Goal: Information Seeking & Learning: Learn about a topic

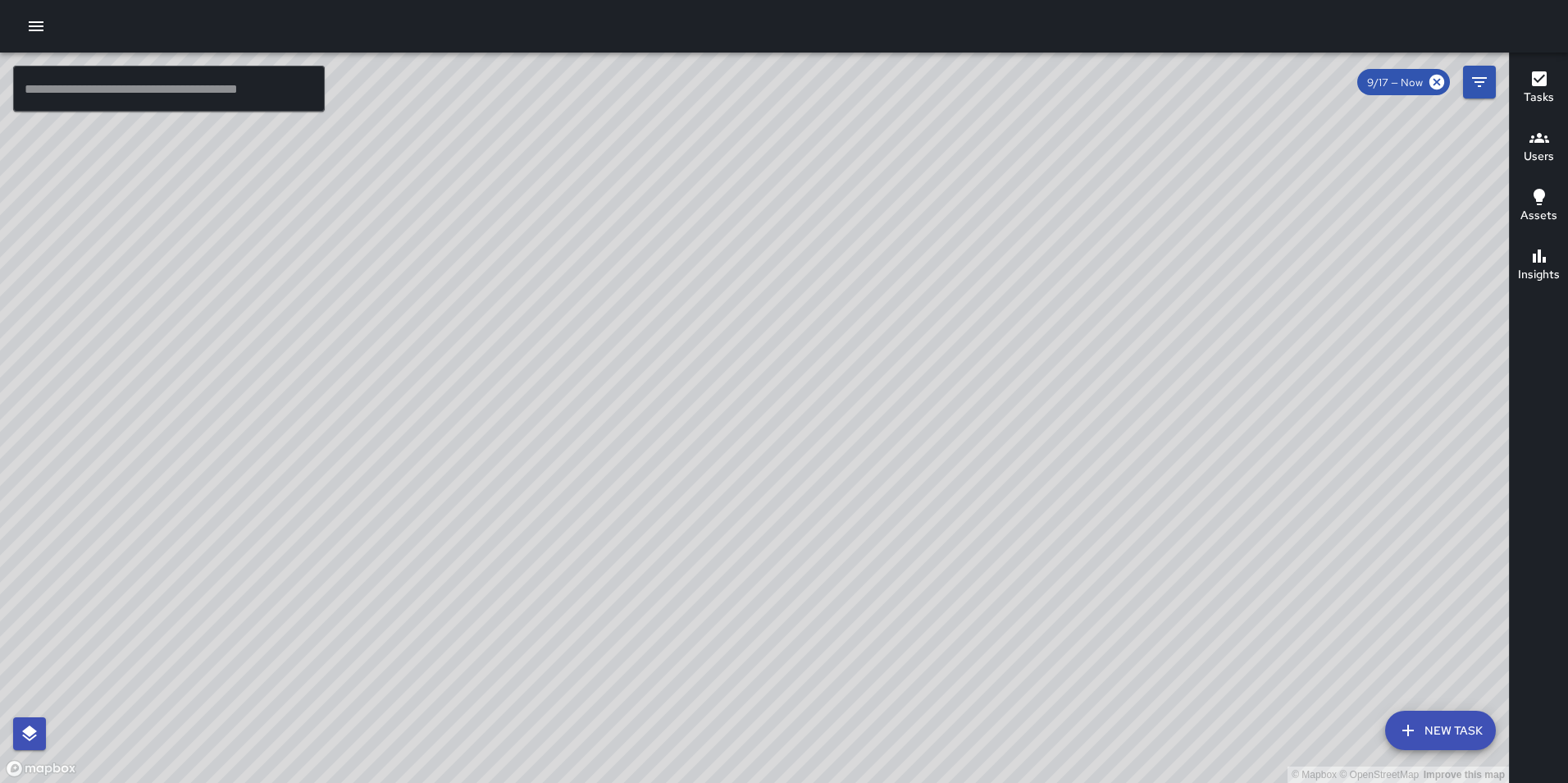
click at [36, 32] on icon "button" at bounding box center [36, 27] width 19 height 19
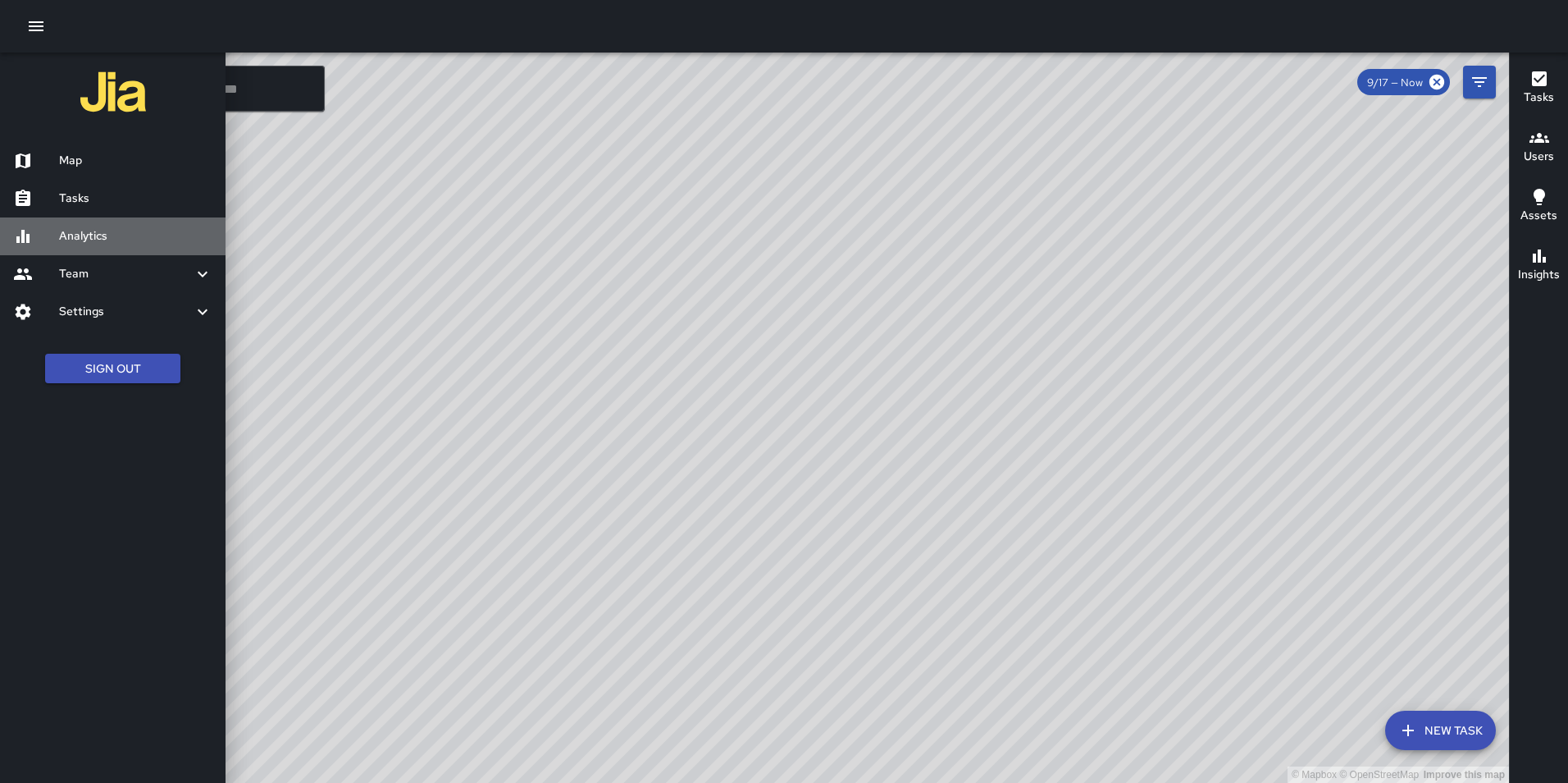
click at [94, 238] on h6 "Analytics" at bounding box center [135, 236] width 153 height 18
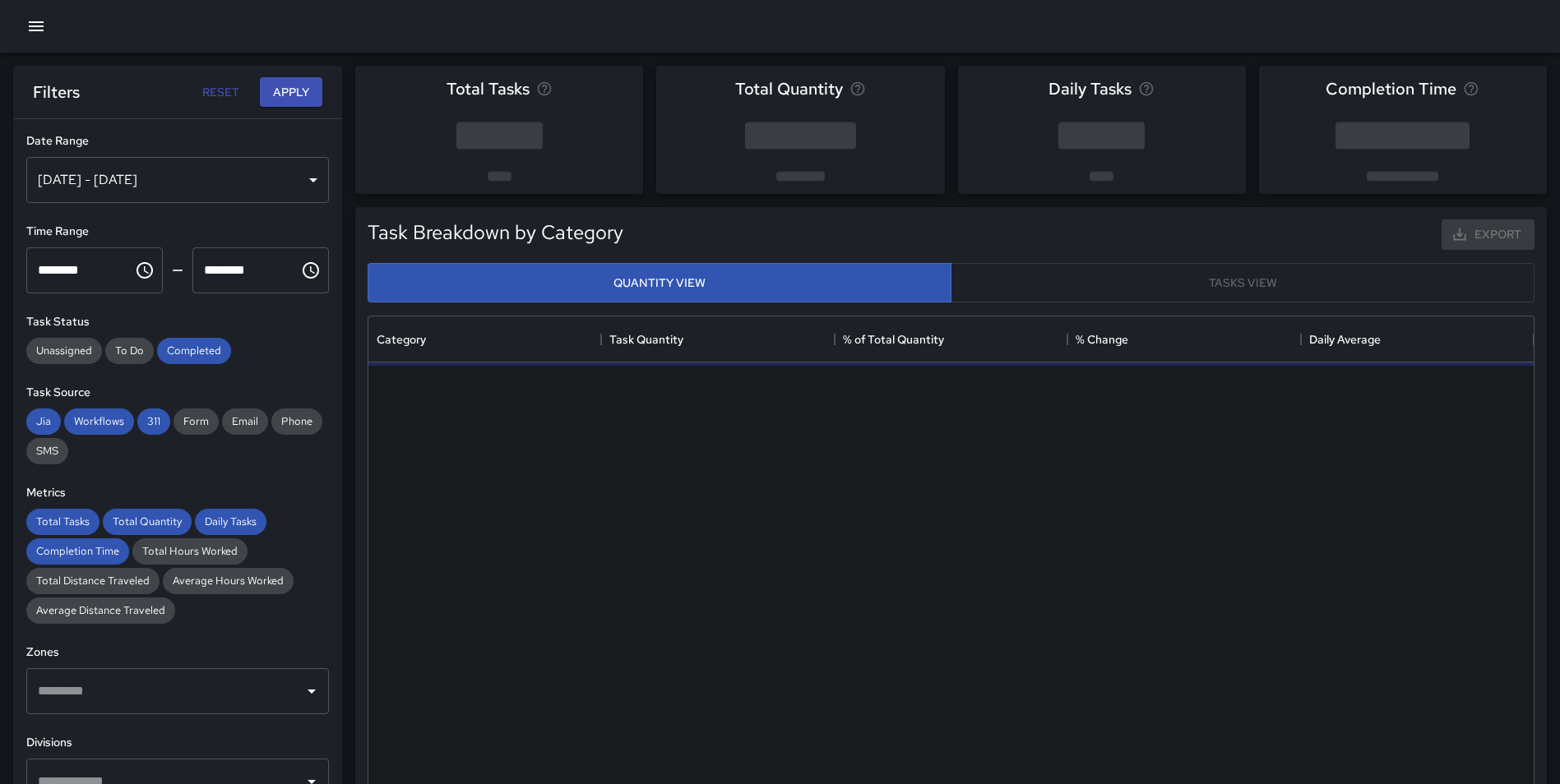
scroll to position [479, 1153]
click at [166, 184] on div "[DATE] - [DATE]" at bounding box center [177, 180] width 303 height 46
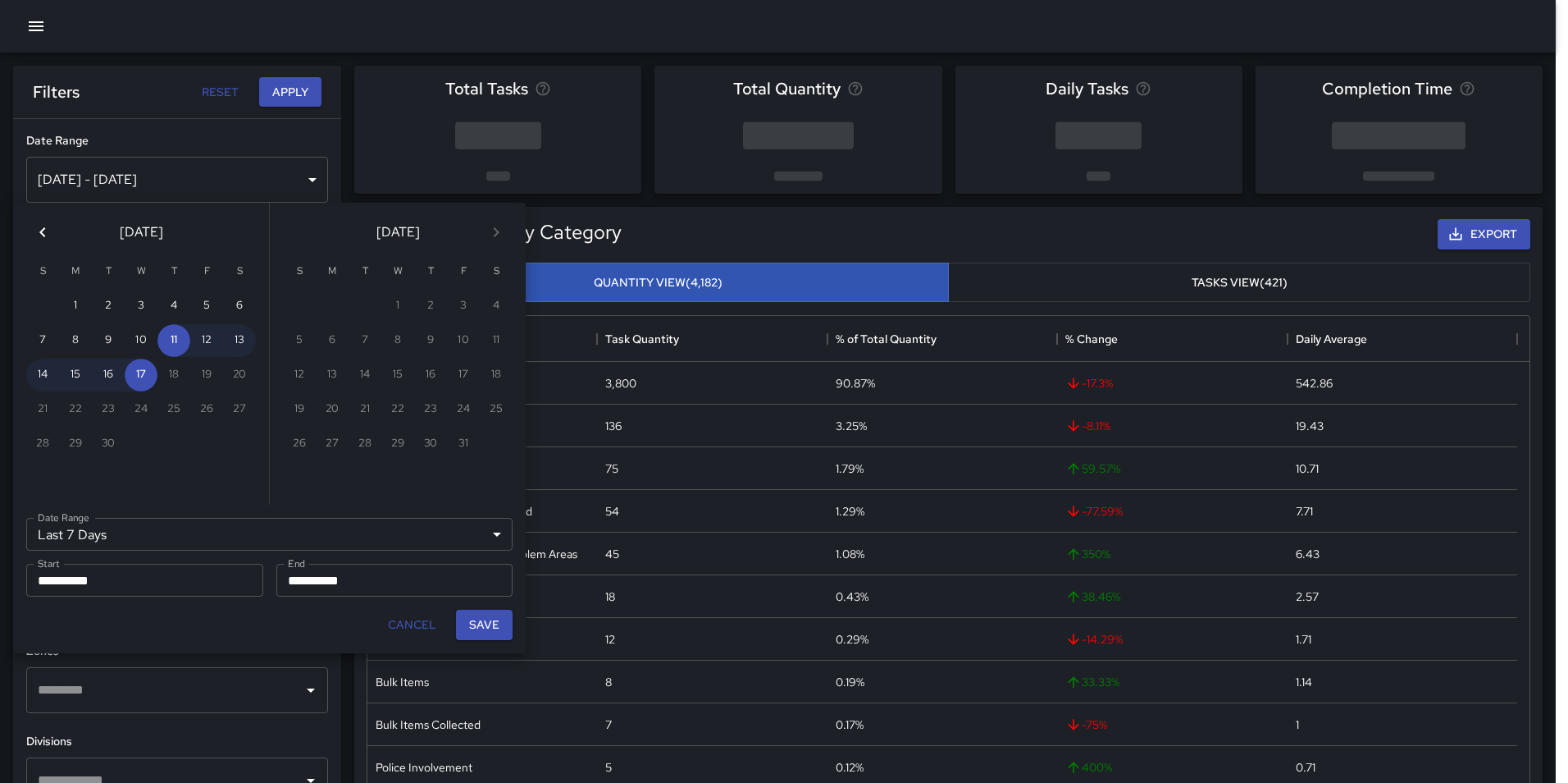
click at [42, 226] on icon "Previous month" at bounding box center [42, 232] width 19 height 19
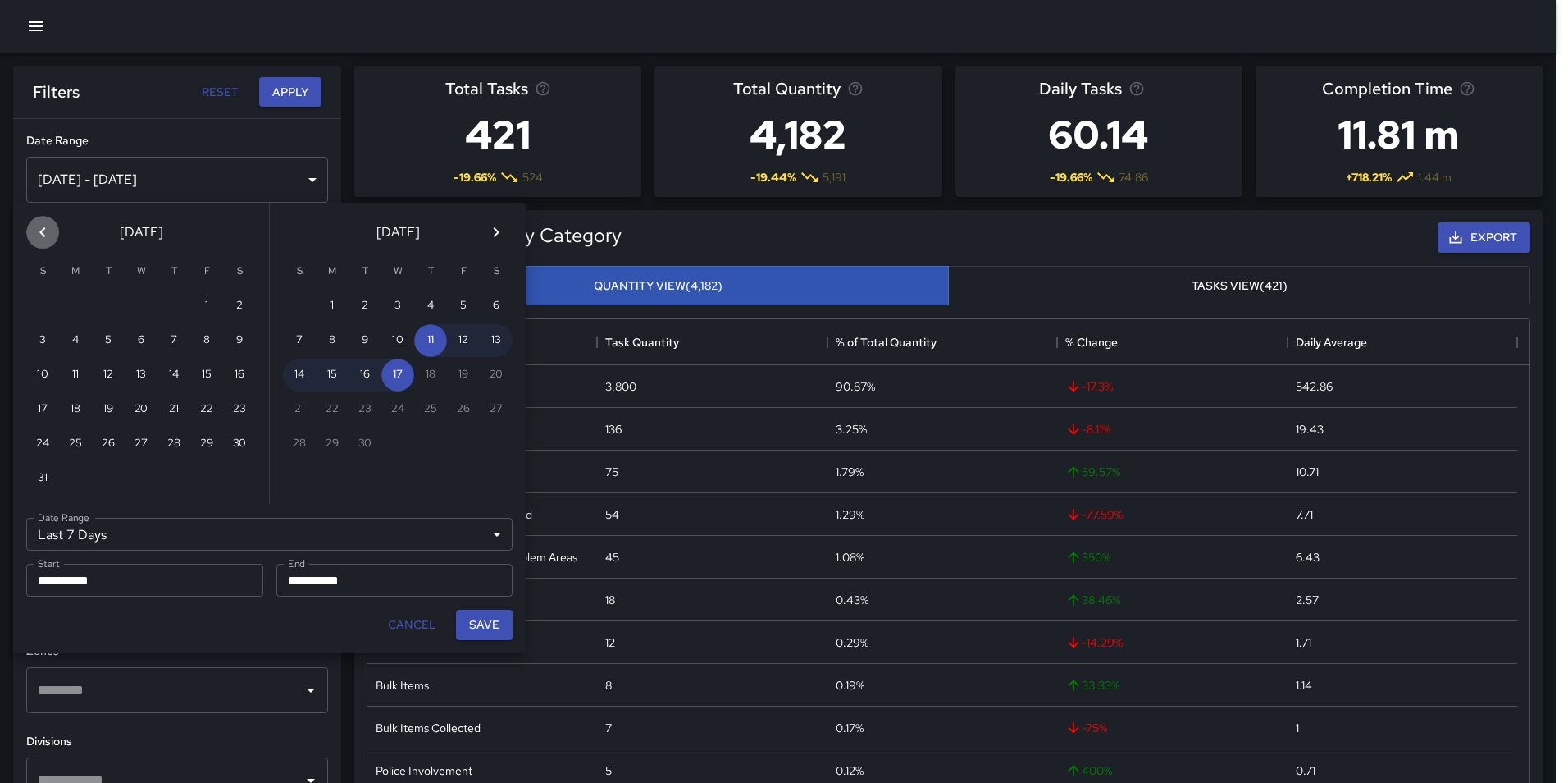
click at [42, 226] on icon "Previous month" at bounding box center [42, 232] width 19 height 19
click at [33, 303] on button "1" at bounding box center [42, 306] width 33 height 33
type input "******"
type input "**********"
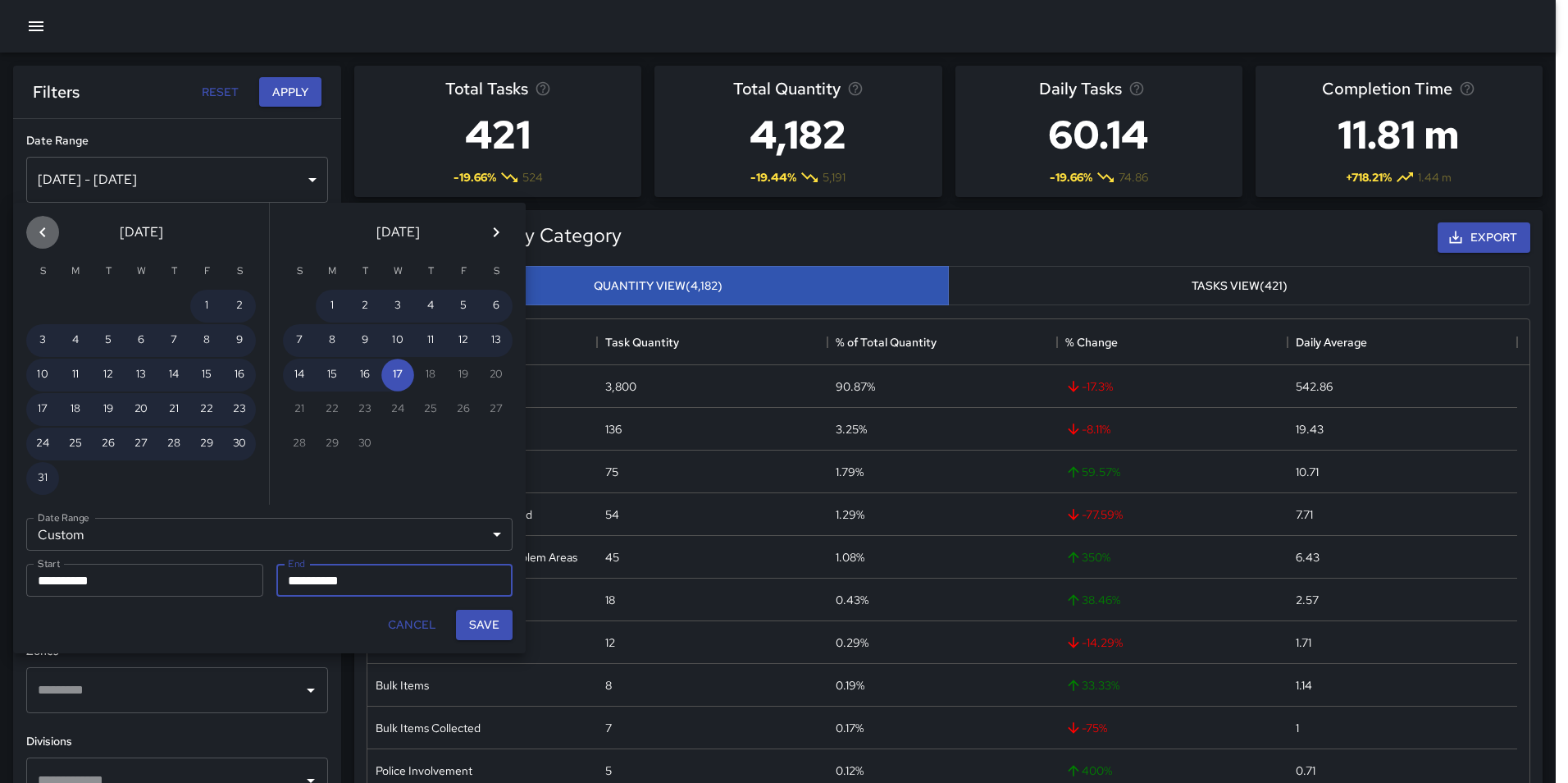
click at [45, 224] on icon "Previous month" at bounding box center [42, 232] width 19 height 19
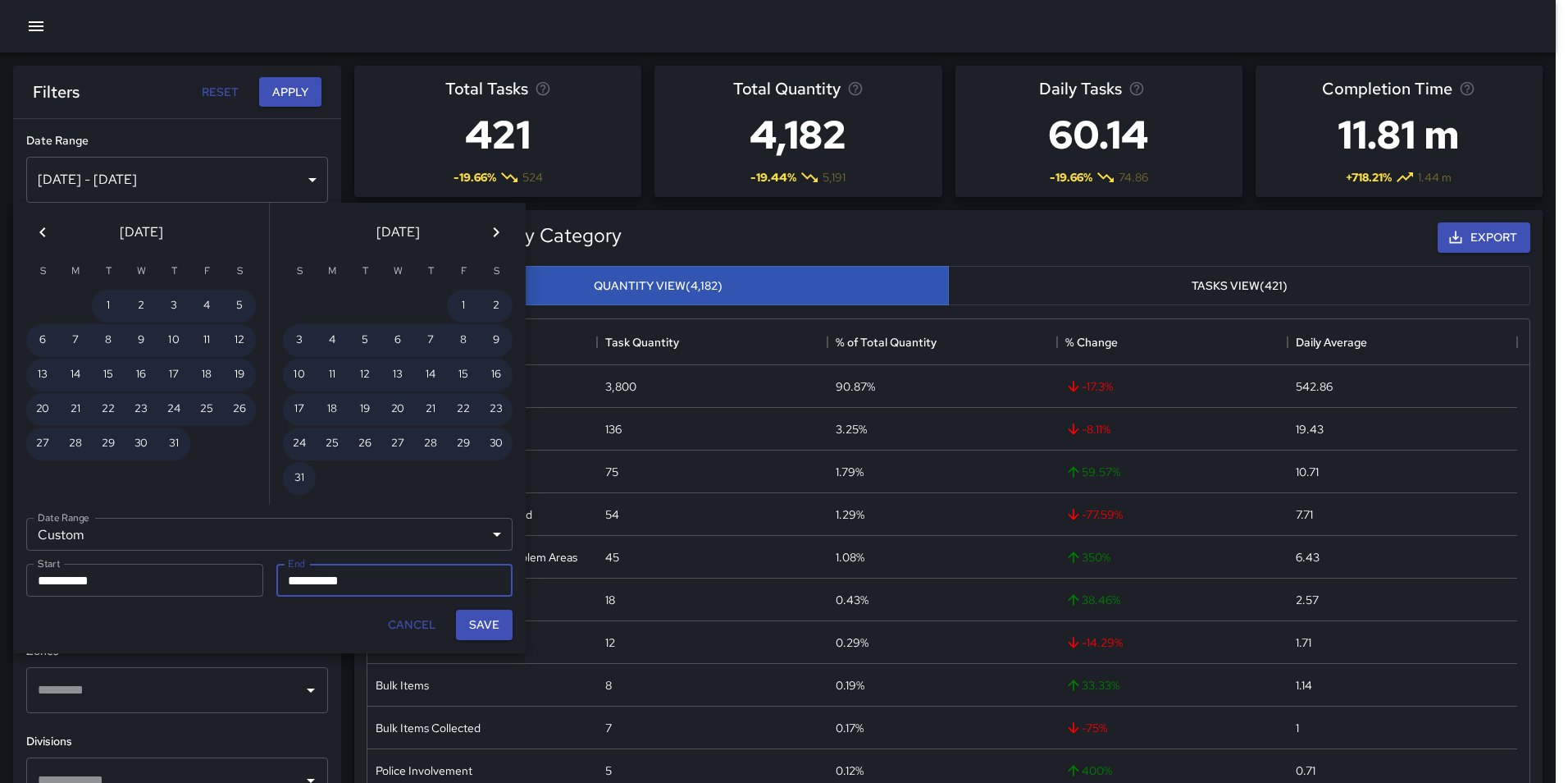
click at [39, 229] on icon "Previous month" at bounding box center [42, 232] width 19 height 19
click at [74, 440] on button "30" at bounding box center [75, 444] width 33 height 33
type input "**********"
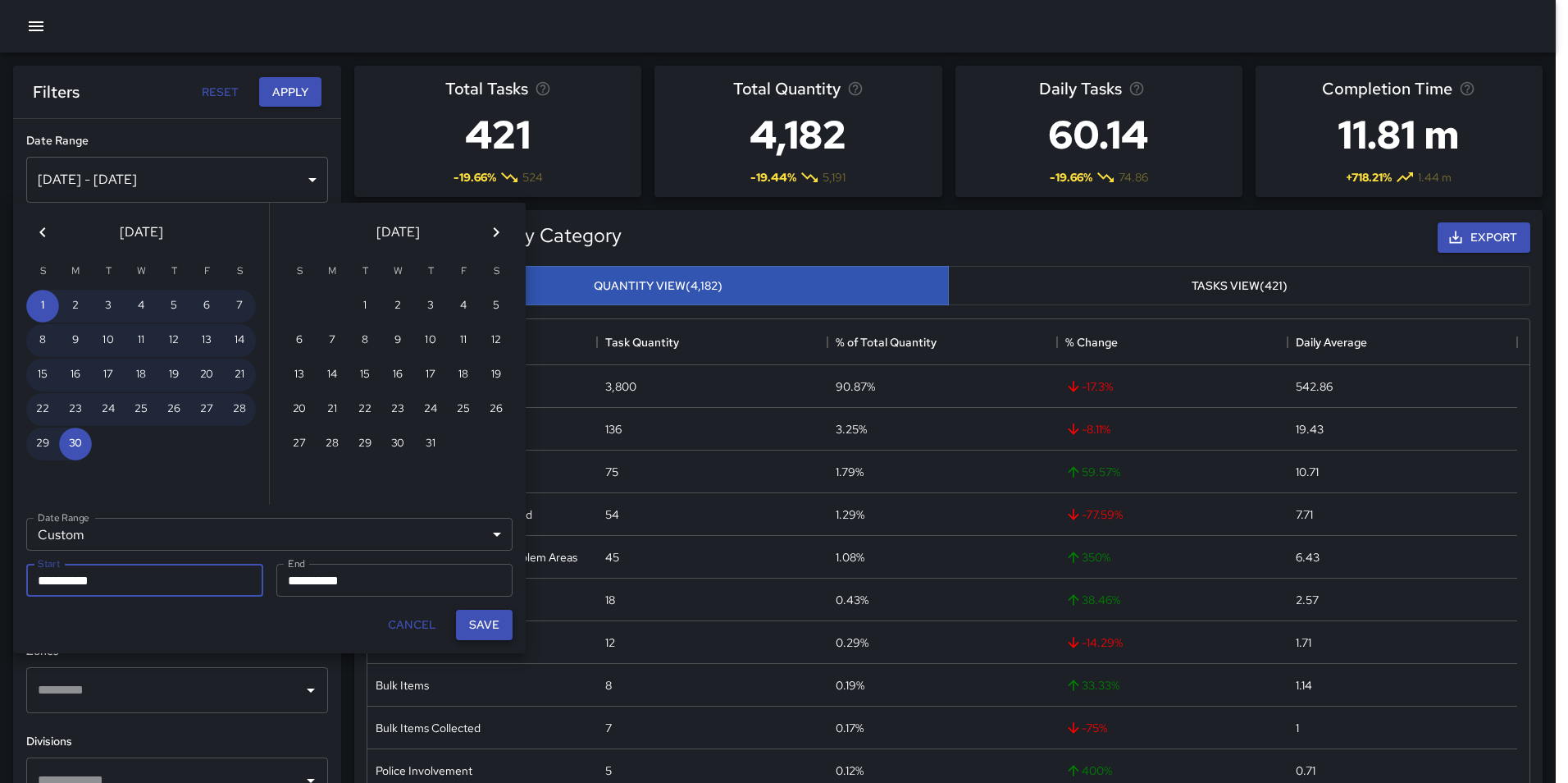
click at [490, 620] on button "Save" at bounding box center [484, 624] width 57 height 30
type input "**********"
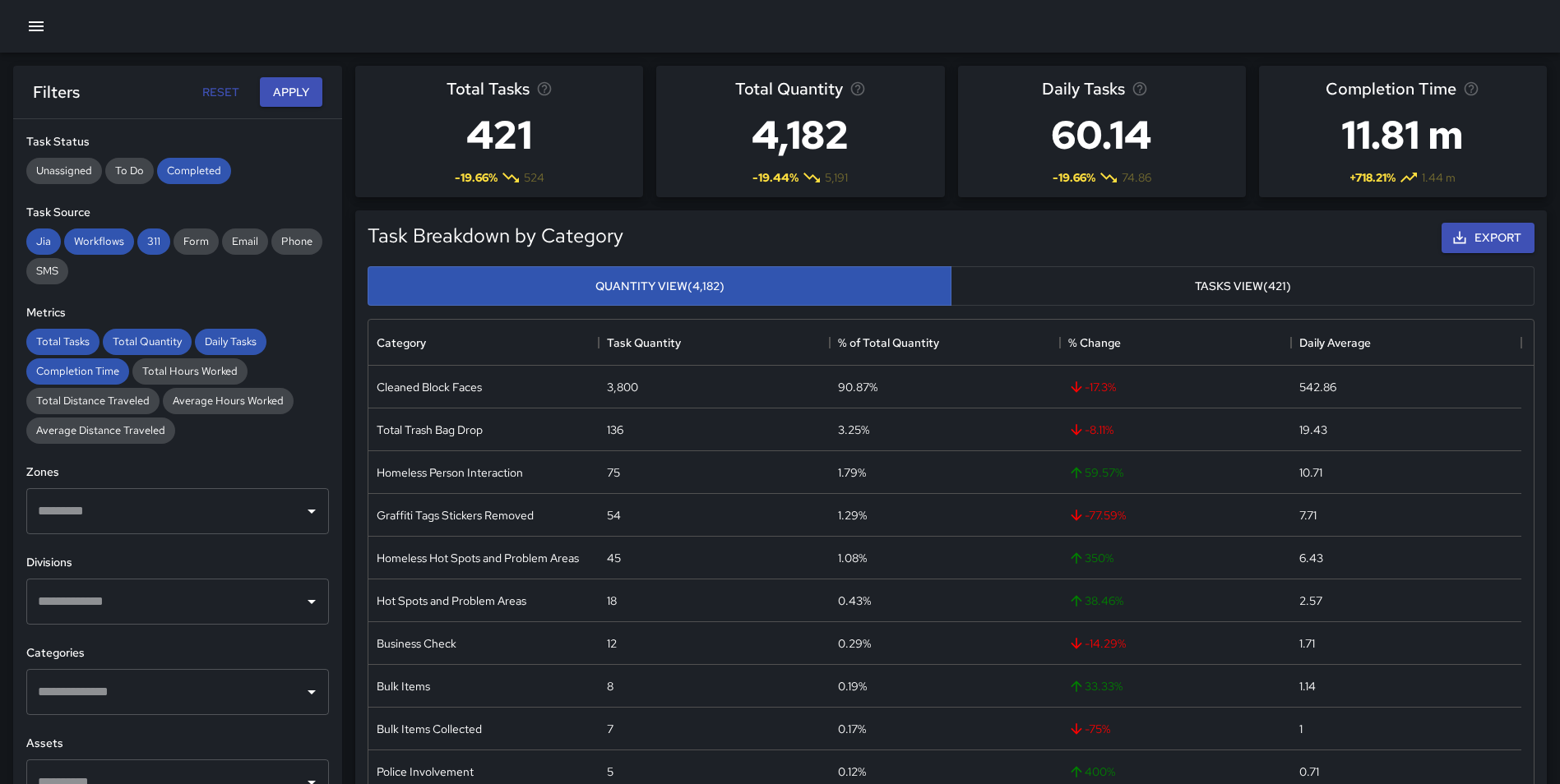
scroll to position [330, 0]
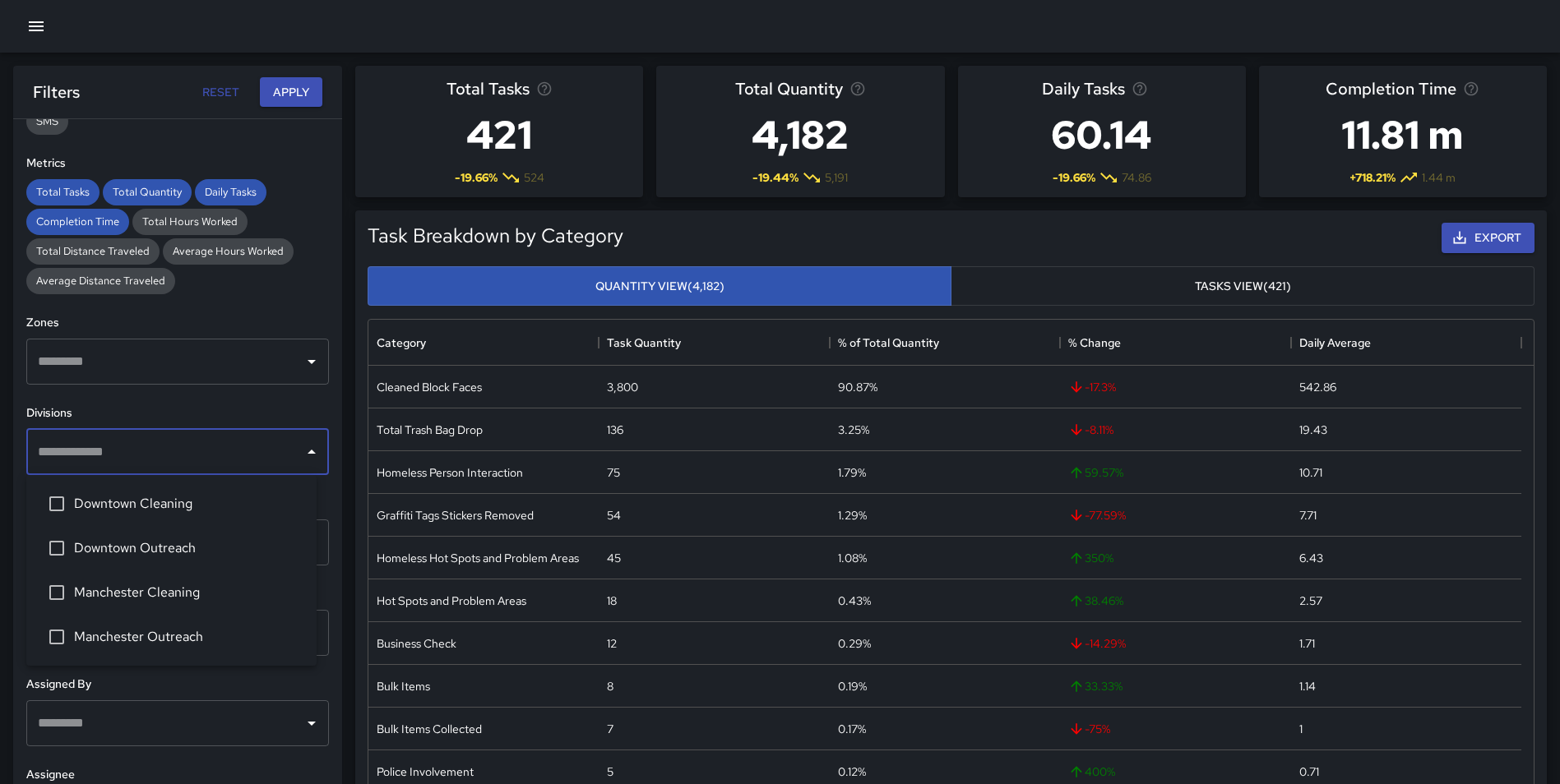
click at [141, 456] on input "text" at bounding box center [165, 451] width 263 height 31
type input "*****"
click at [172, 512] on span "Manchester Cleaning" at bounding box center [188, 504] width 229 height 20
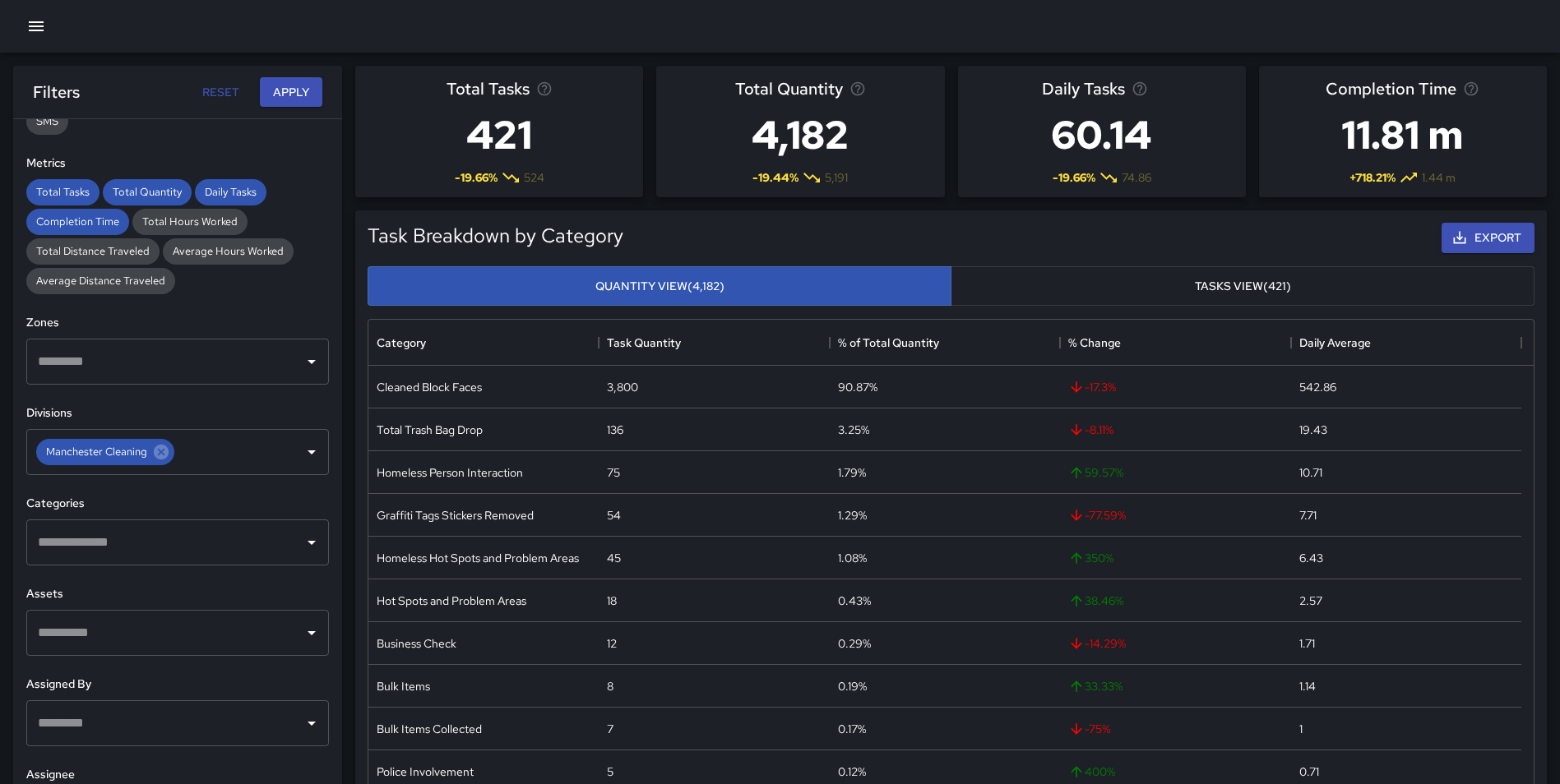
click at [313, 304] on div "**********" at bounding box center [177, 484] width 329 height 731
click at [197, 547] on input "text" at bounding box center [165, 542] width 263 height 31
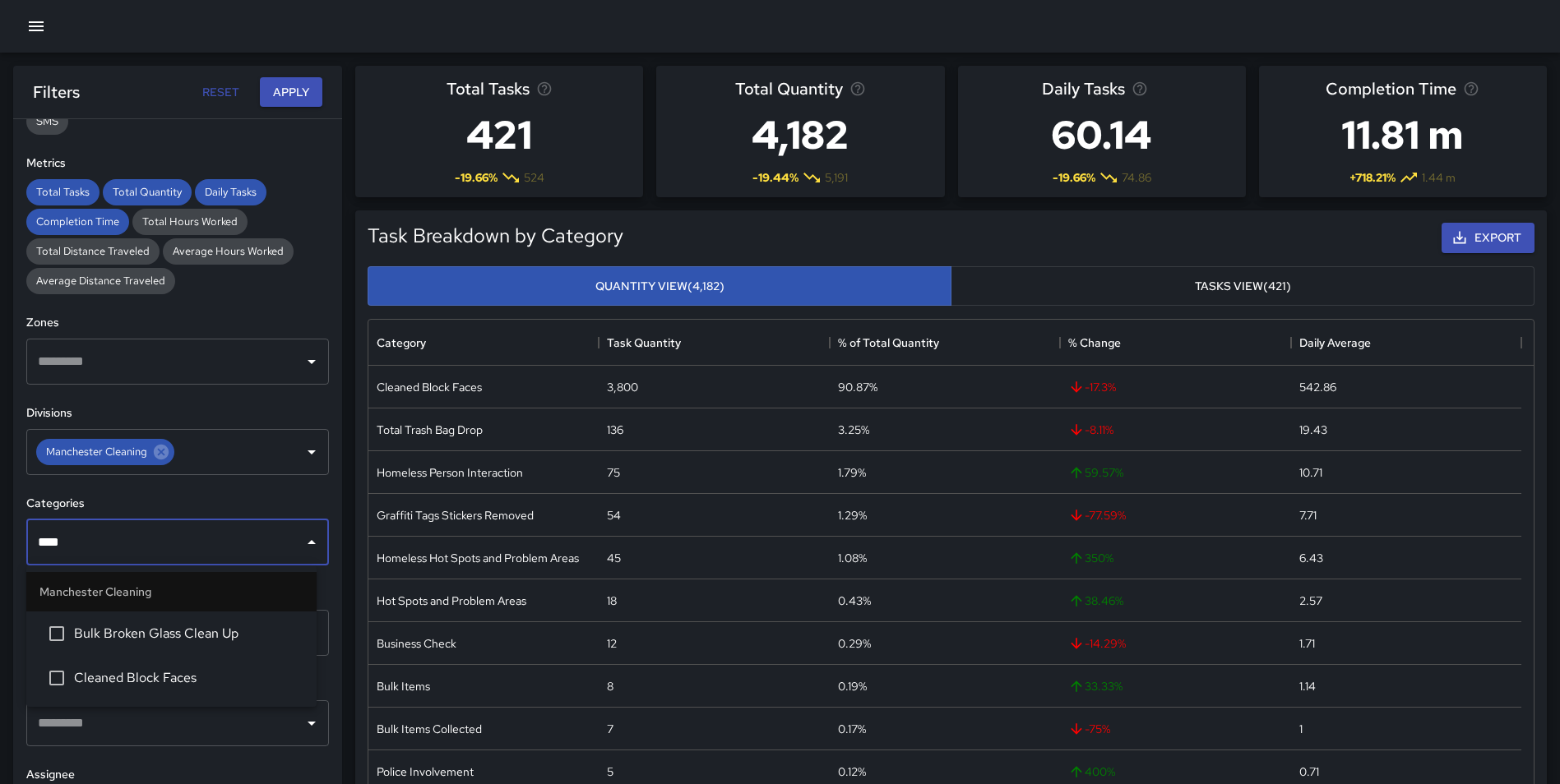
type input "*****"
click at [178, 665] on li "Cleaned Block Faces" at bounding box center [171, 678] width 290 height 44
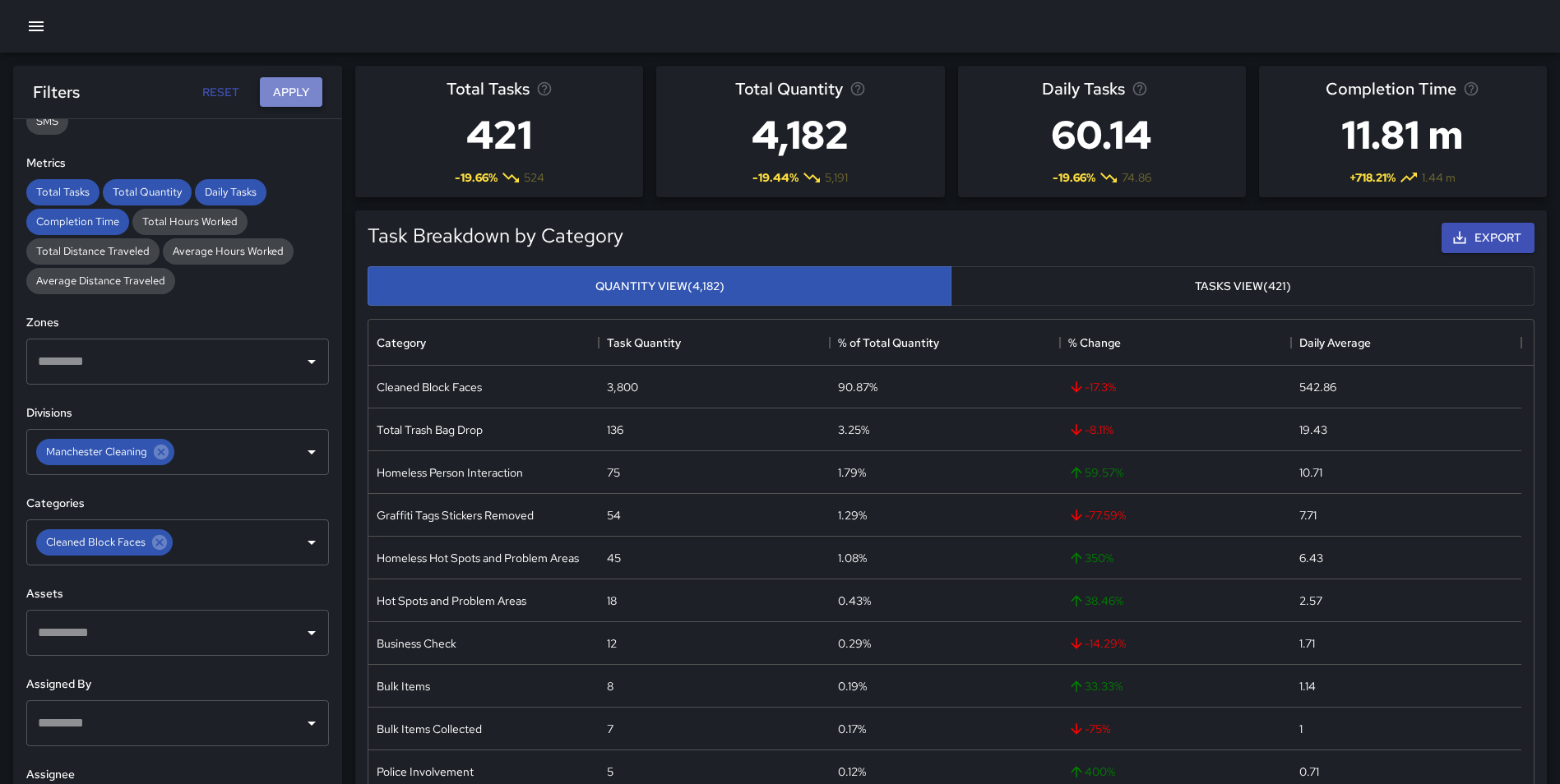
click at [287, 95] on button "Apply" at bounding box center [291, 92] width 62 height 30
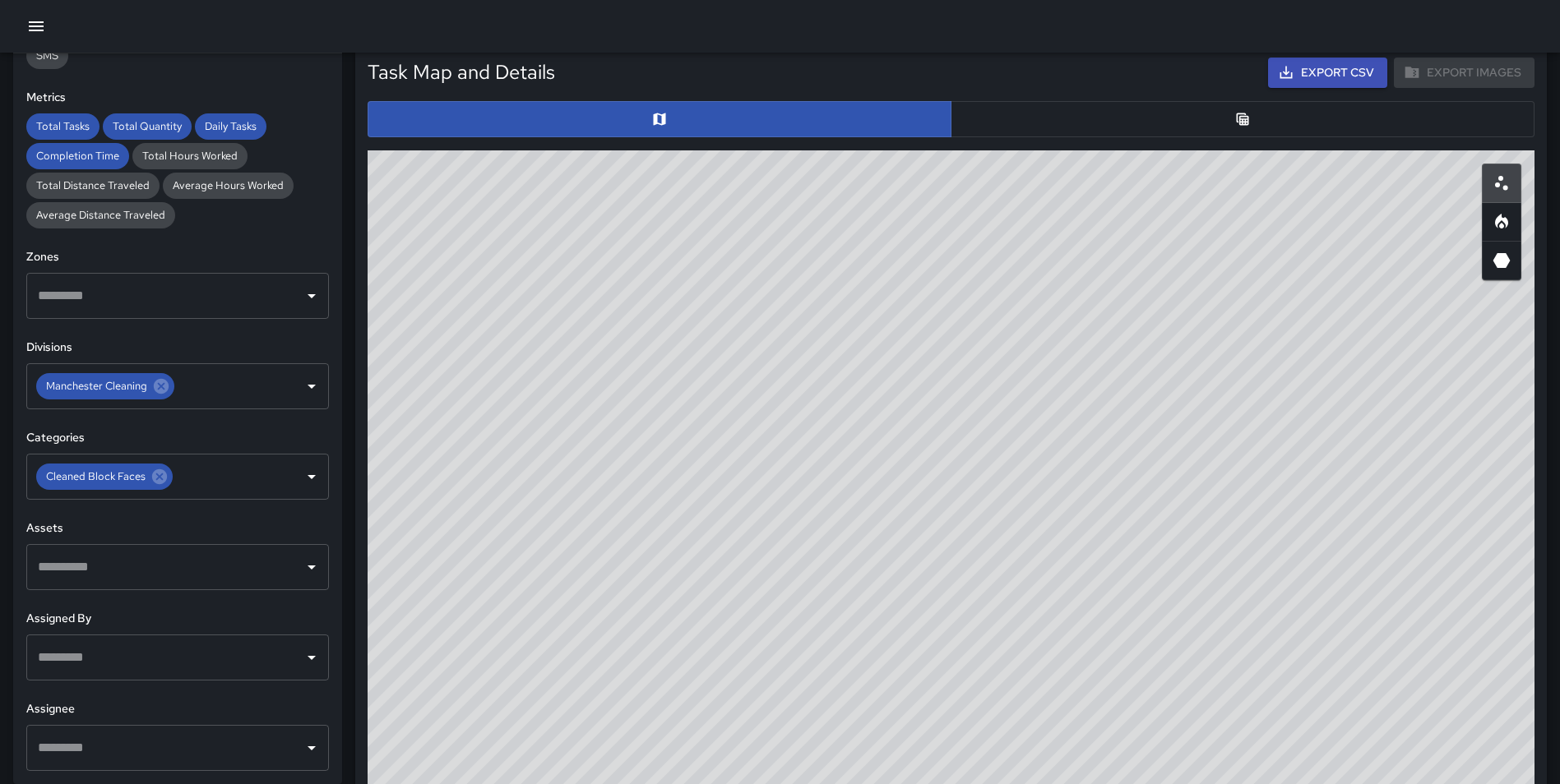
scroll to position [797, 0]
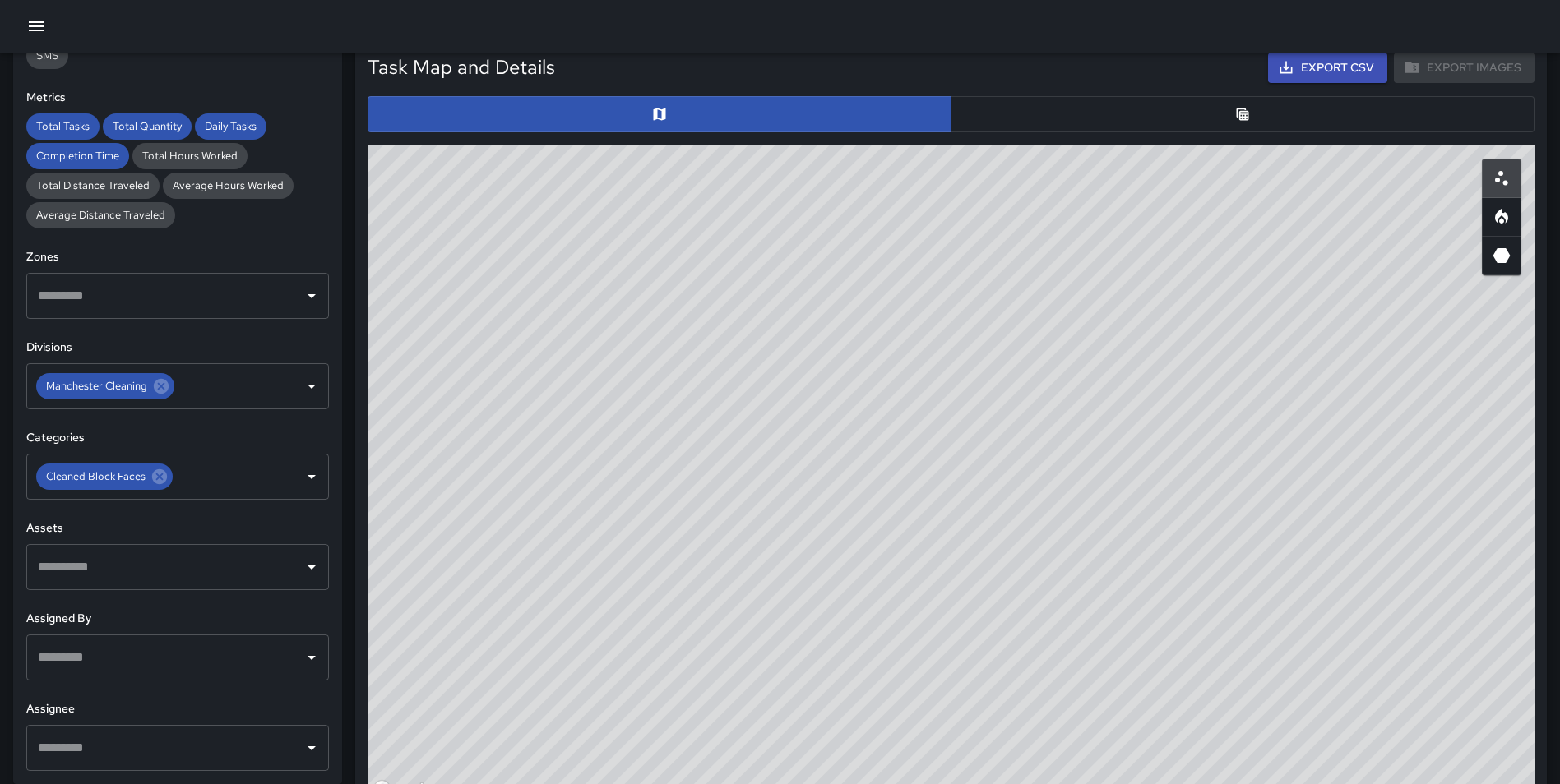
click at [1492, 254] on icon "3D Heatmap" at bounding box center [1501, 255] width 20 height 20
drag, startPoint x: 1269, startPoint y: 468, endPoint x: 899, endPoint y: 166, distance: 477.6
click at [902, 163] on div "© Mapbox © OpenStreetMap Improve this map" at bounding box center [950, 474] width 1167 height 657
drag, startPoint x: 1470, startPoint y: 569, endPoint x: 1123, endPoint y: 314, distance: 430.6
click at [1123, 314] on div "© Mapbox © OpenStreetMap Improve this map" at bounding box center [950, 474] width 1167 height 657
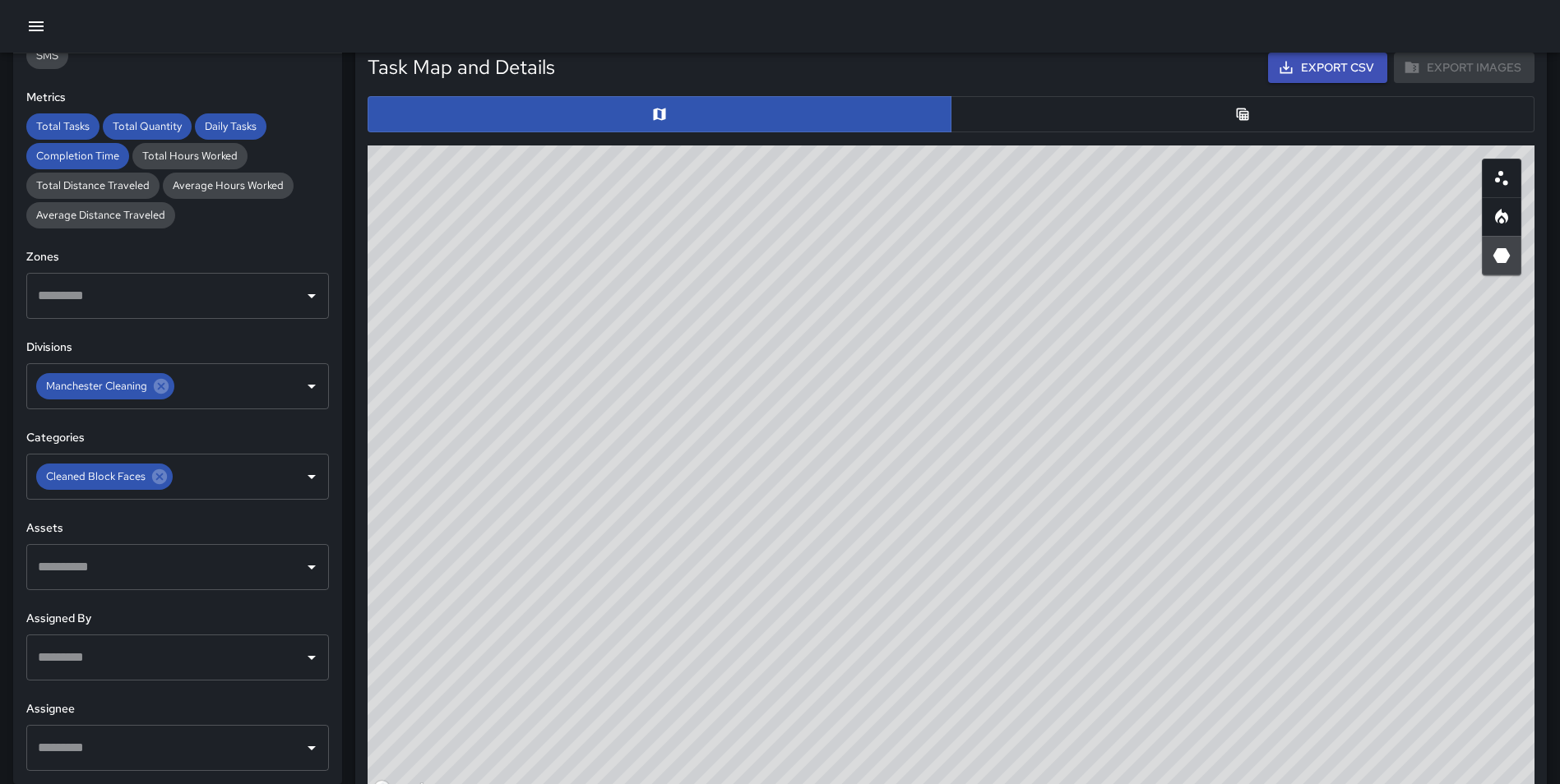
drag, startPoint x: 1138, startPoint y: 542, endPoint x: 1042, endPoint y: 219, distance: 337.0
click at [1042, 218] on div "© Mapbox © OpenStreetMap Improve this map" at bounding box center [950, 474] width 1167 height 657
drag, startPoint x: 1031, startPoint y: 570, endPoint x: 1002, endPoint y: 207, distance: 364.2
click at [1053, 60] on div "Task Map and Details Export CSV Export Images ID Address Division bd207640 [STR…" at bounding box center [951, 421] width 1180 height 750
drag, startPoint x: 1001, startPoint y: 274, endPoint x: 989, endPoint y: 296, distance: 25.1
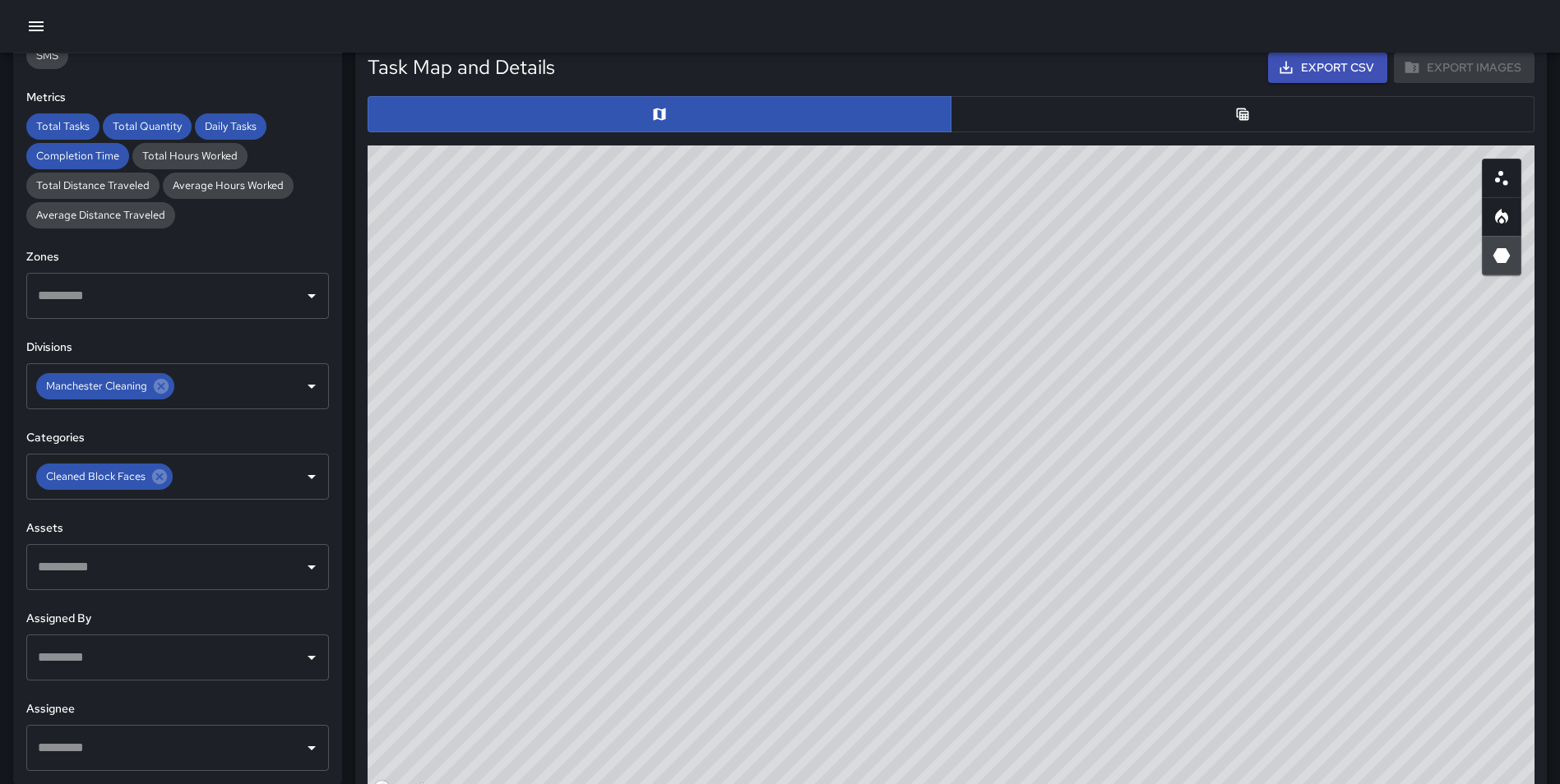
click at [989, 296] on div "© Mapbox © OpenStreetMap Improve this map" at bounding box center [950, 474] width 1167 height 657
drag, startPoint x: 1251, startPoint y: 395, endPoint x: 1233, endPoint y: 354, distance: 44.8
click at [1233, 354] on div "© Mapbox © OpenStreetMap Improve this map" at bounding box center [950, 474] width 1167 height 657
drag, startPoint x: 1324, startPoint y: 433, endPoint x: 1305, endPoint y: 421, distance: 22.5
click at [1305, 421] on div "© Mapbox © OpenStreetMap Improve this map" at bounding box center [950, 474] width 1167 height 657
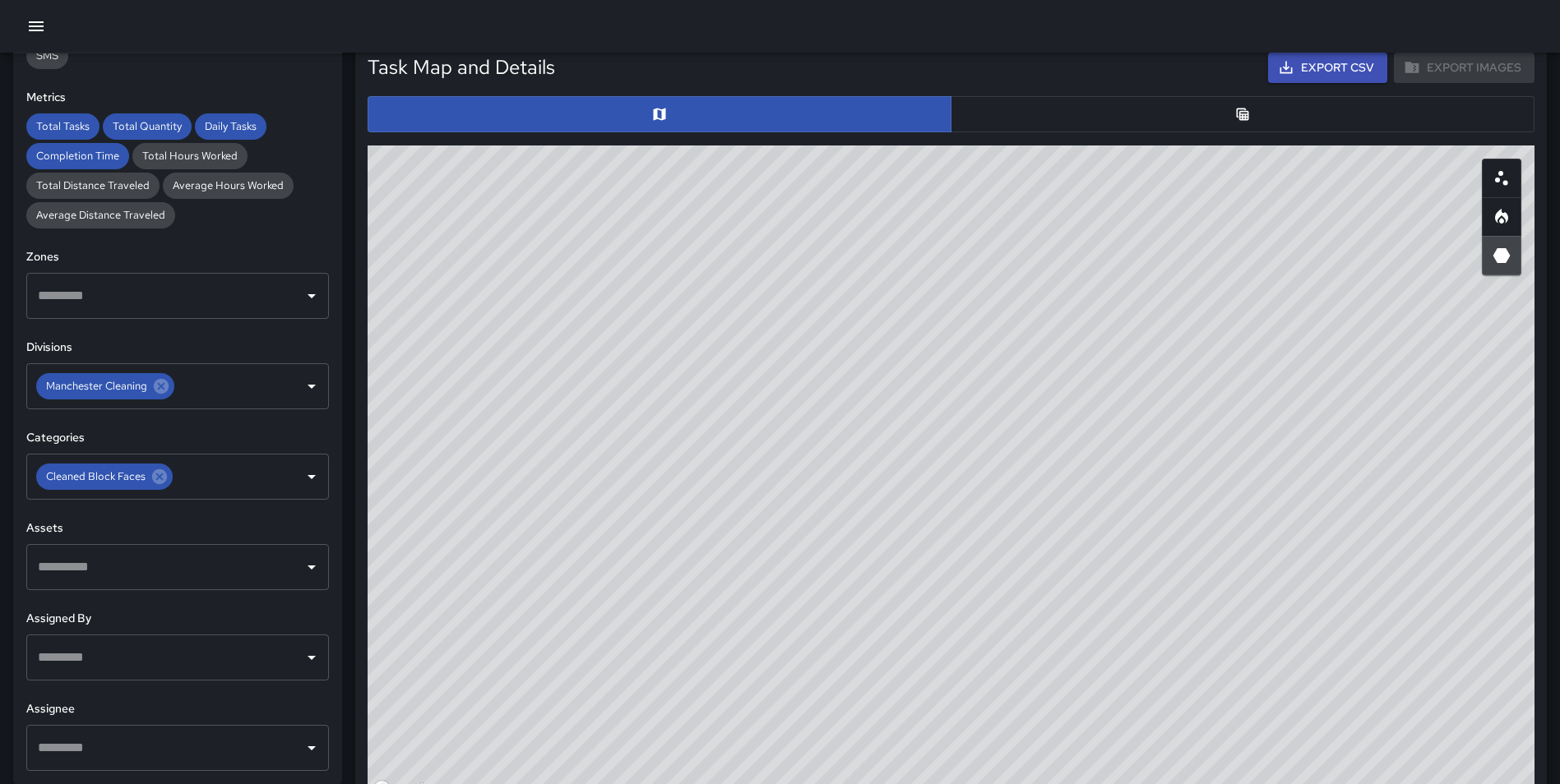
drag, startPoint x: 1237, startPoint y: 297, endPoint x: 1258, endPoint y: 297, distance: 21.0
click at [1258, 297] on div "© Mapbox © OpenStreetMap Improve this map" at bounding box center [950, 474] width 1167 height 657
drag, startPoint x: 1208, startPoint y: 292, endPoint x: 1217, endPoint y: 308, distance: 18.4
click at [1217, 308] on div "© Mapbox © OpenStreetMap Improve this map" at bounding box center [950, 474] width 1167 height 657
drag, startPoint x: 1212, startPoint y: 310, endPoint x: 1208, endPoint y: 335, distance: 25.3
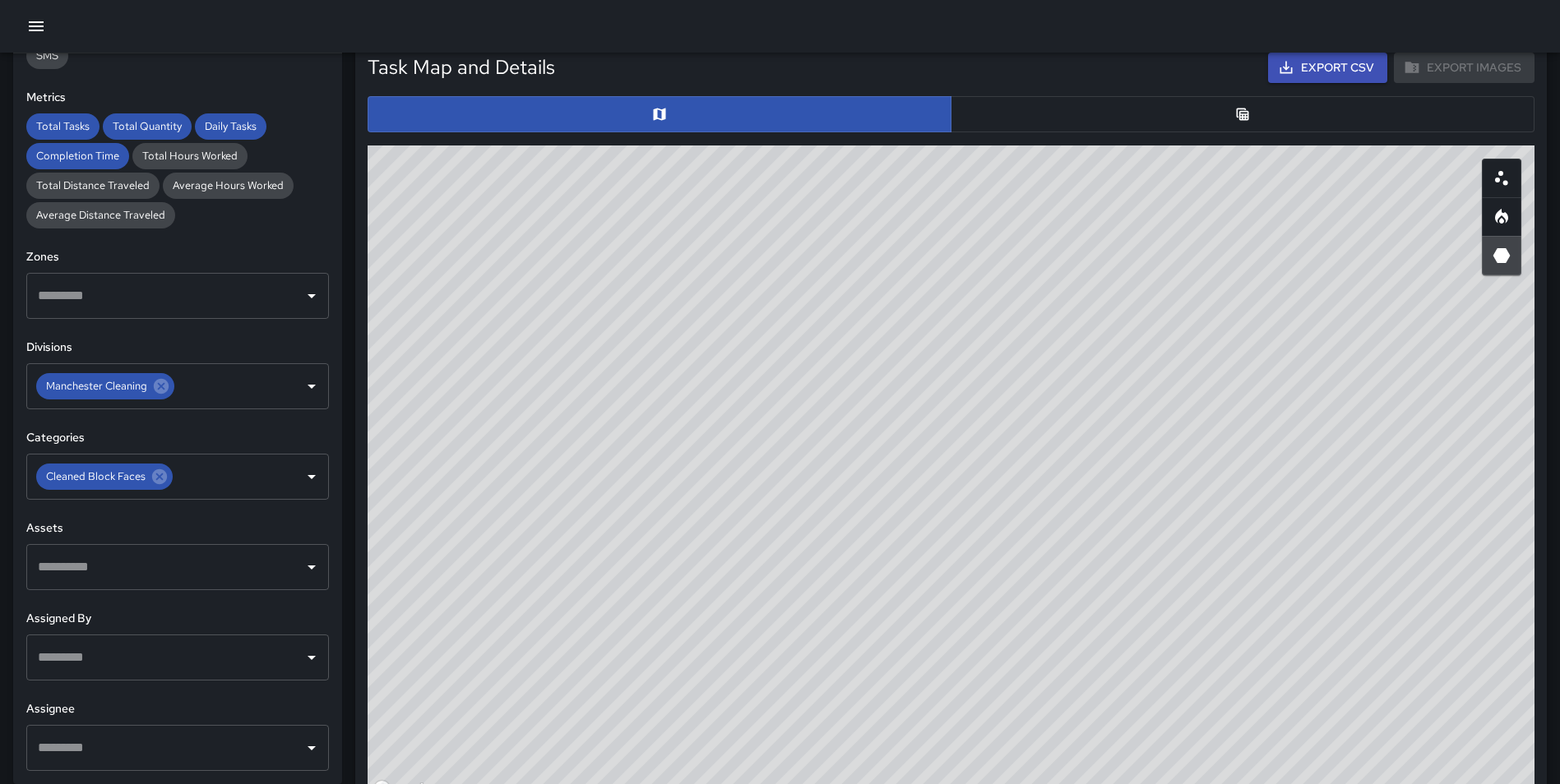
click at [1208, 335] on div "© Mapbox © OpenStreetMap Improve this map" at bounding box center [950, 474] width 1167 height 657
click at [1194, 341] on div "© Mapbox © OpenStreetMap Improve this map" at bounding box center [950, 474] width 1167 height 657
drag, startPoint x: 1169, startPoint y: 377, endPoint x: 1157, endPoint y: 371, distance: 13.4
click at [1157, 371] on div "© Mapbox © OpenStreetMap Improve this map" at bounding box center [950, 474] width 1167 height 657
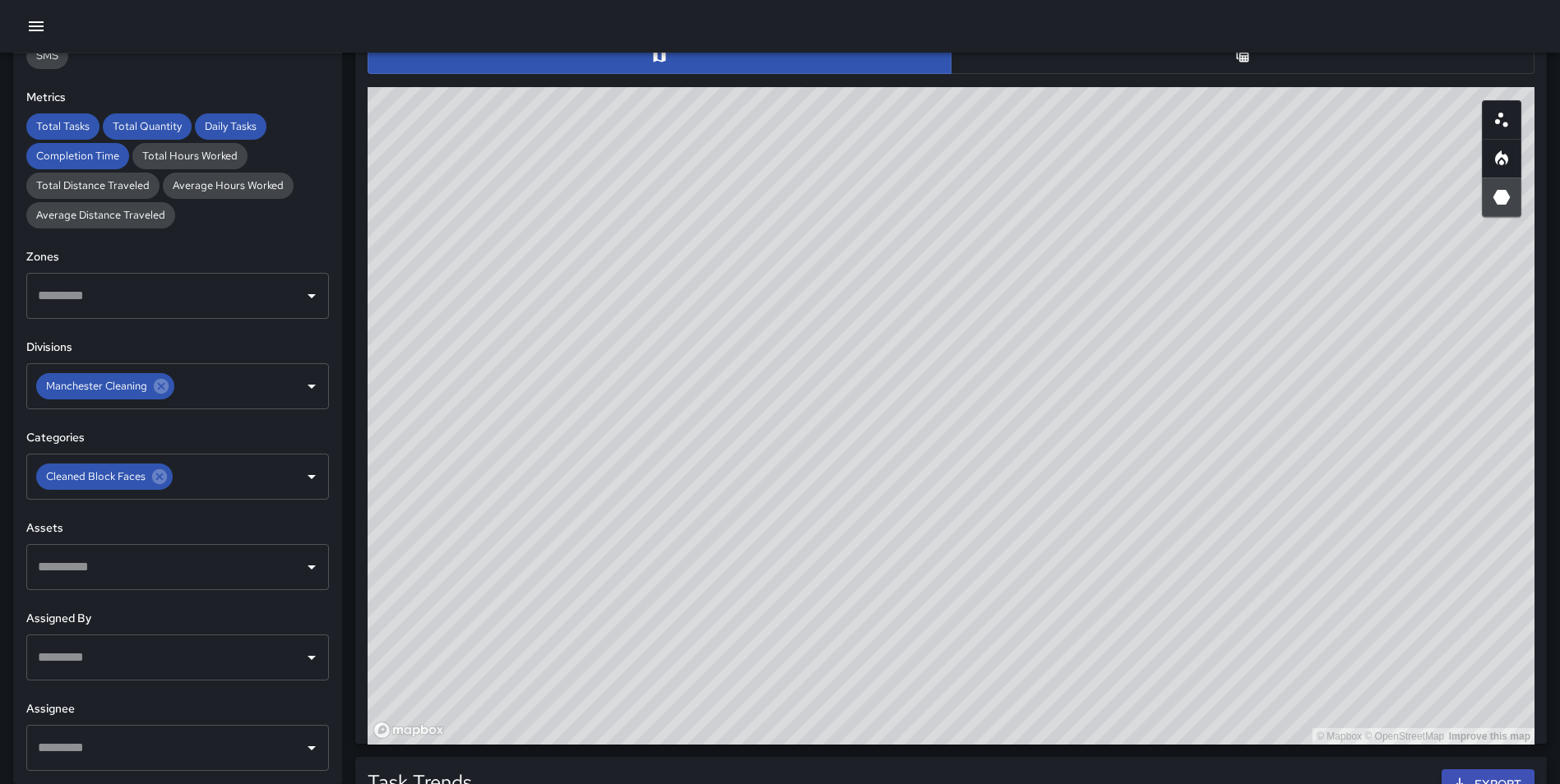
scroll to position [881, 0]
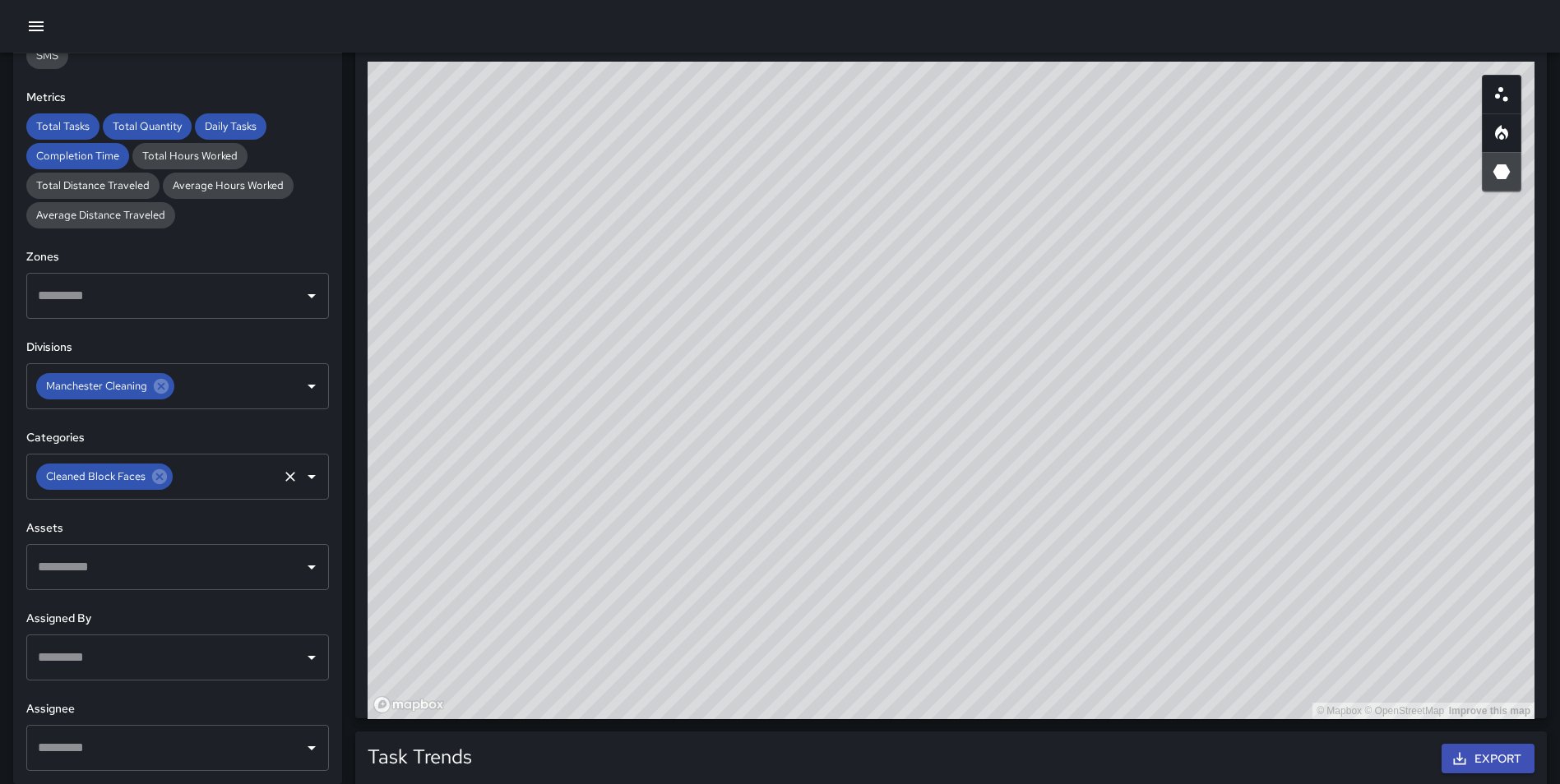
click at [157, 476] on icon at bounding box center [159, 476] width 15 height 15
click at [351, 352] on div "Task Map and Details Export CSV Export Images ID Address Division bd207640 [STR…" at bounding box center [943, 331] width 1204 height 775
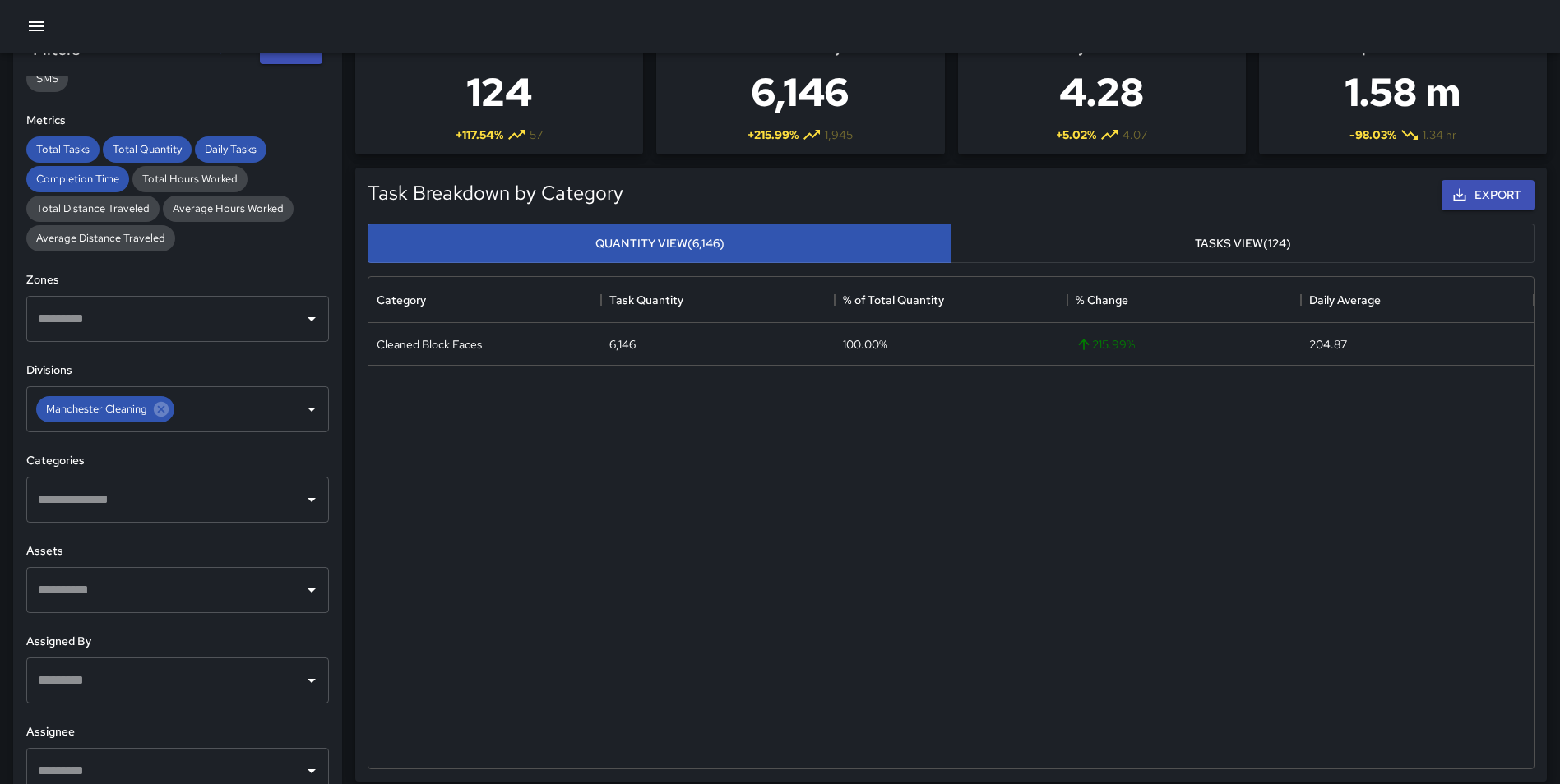
scroll to position [0, 0]
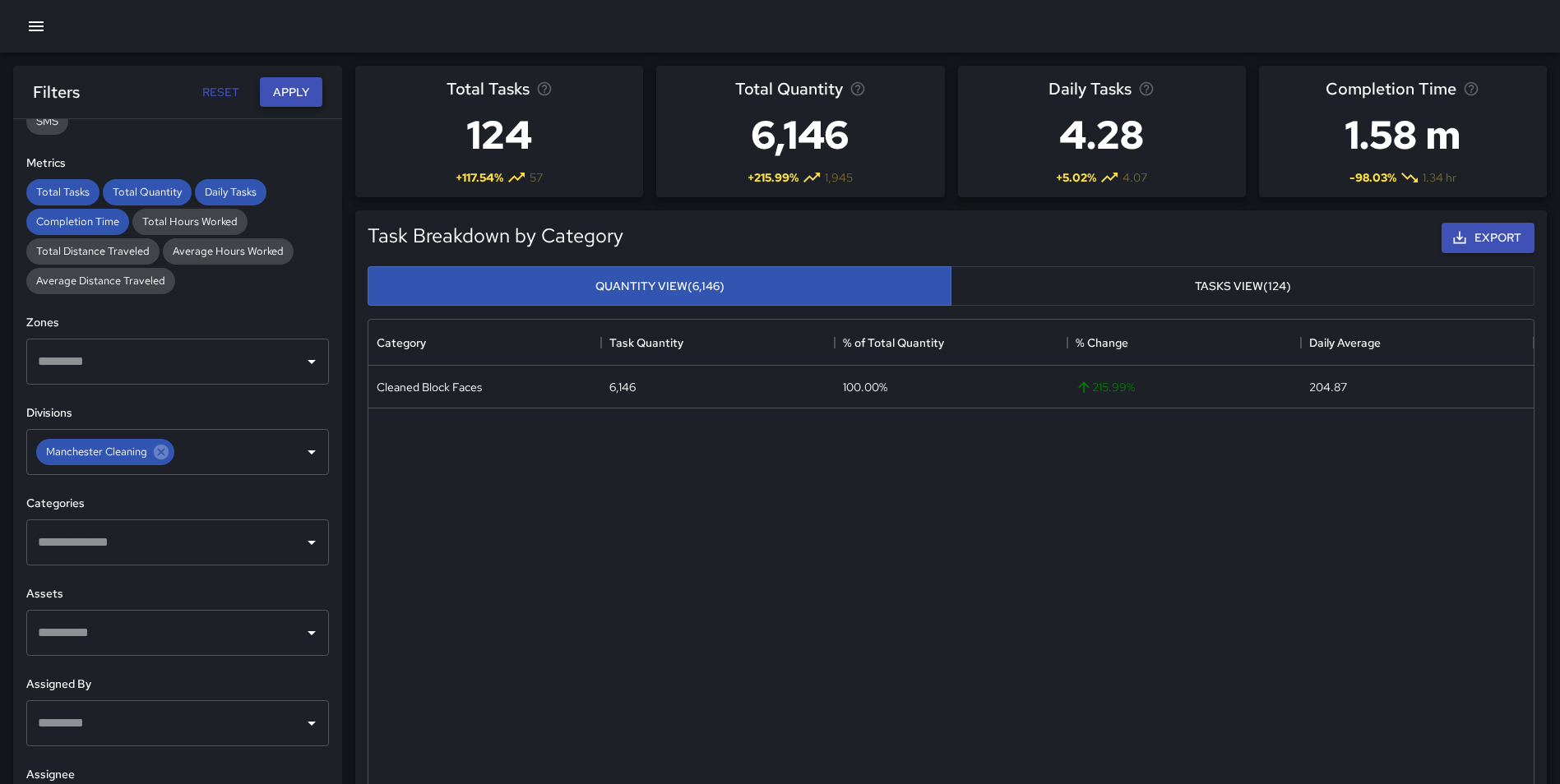
click at [298, 98] on button "Apply" at bounding box center [291, 92] width 62 height 30
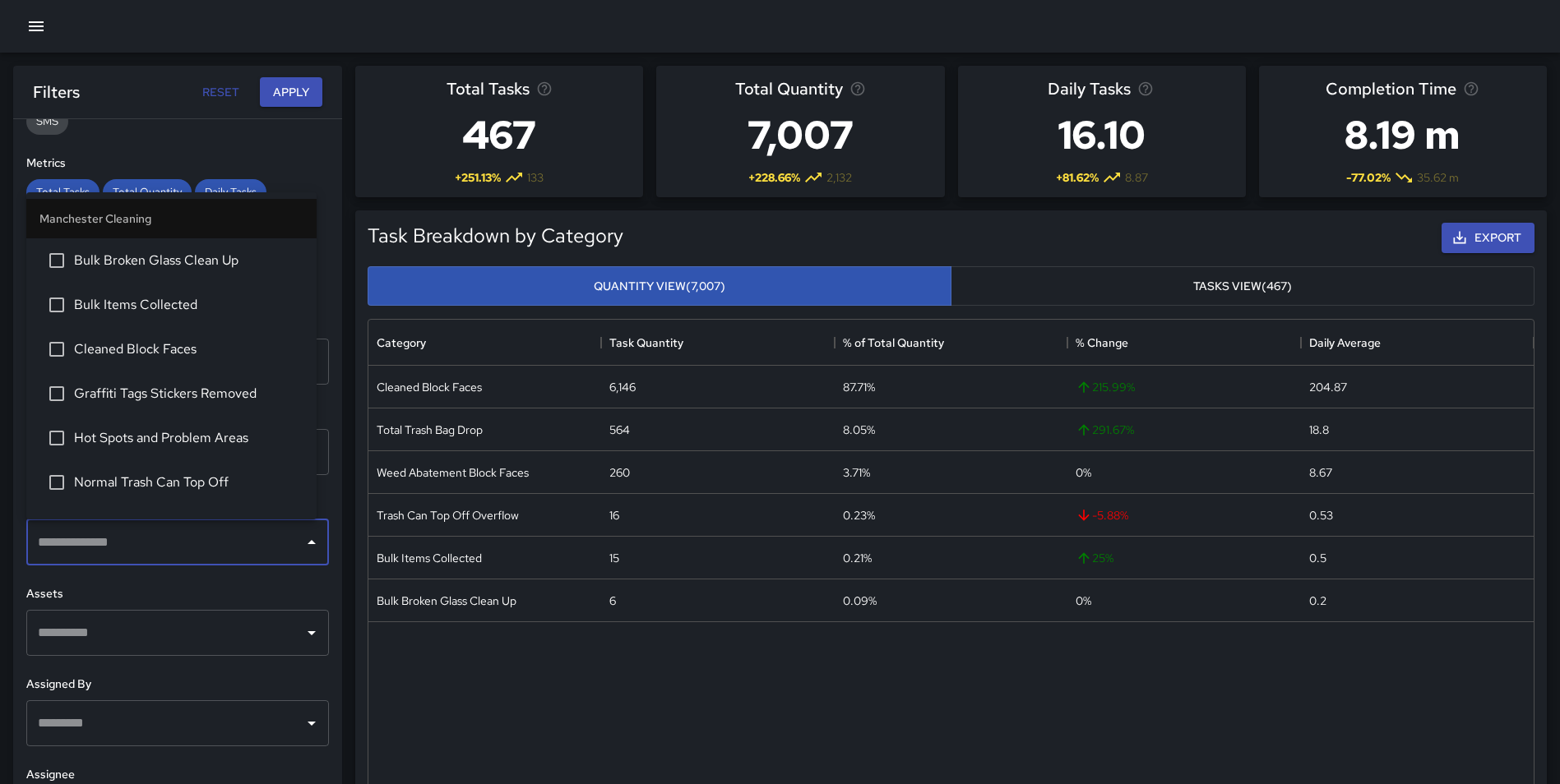
click at [138, 540] on input "text" at bounding box center [165, 542] width 263 height 31
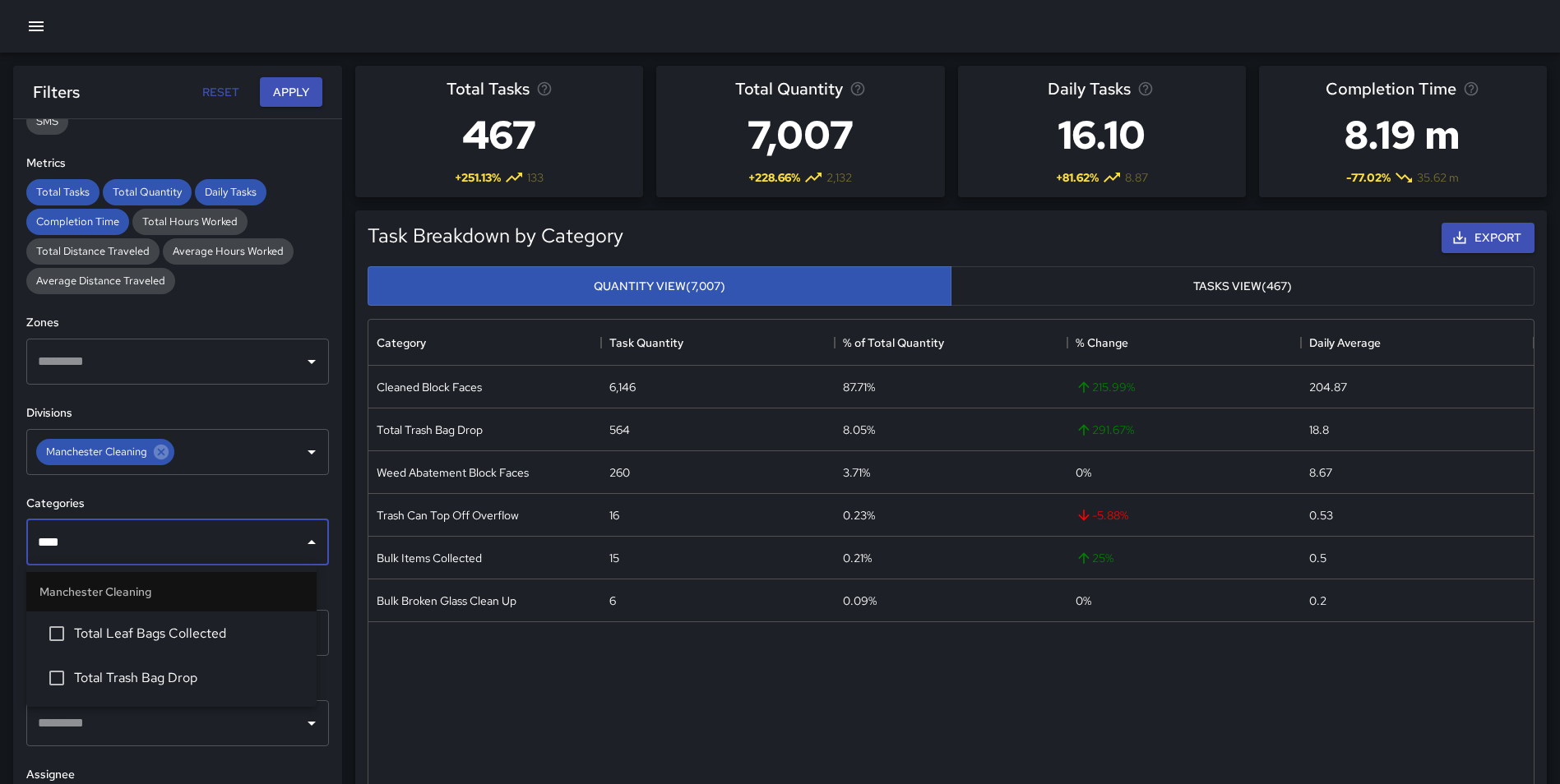
type input "*****"
click at [192, 665] on li "Total Trash Bag Drop" at bounding box center [171, 678] width 290 height 44
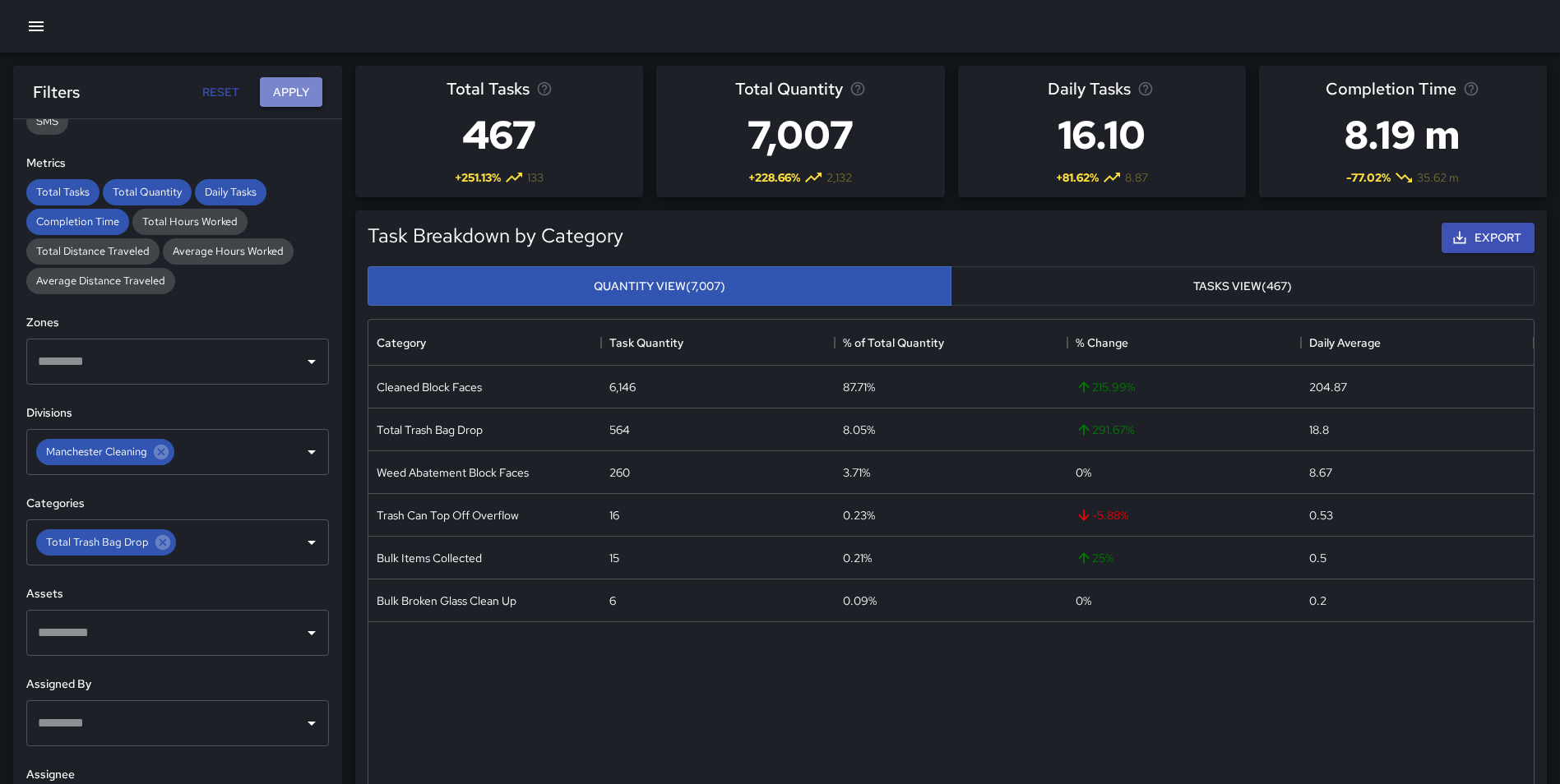
click at [294, 98] on button "Apply" at bounding box center [291, 92] width 62 height 30
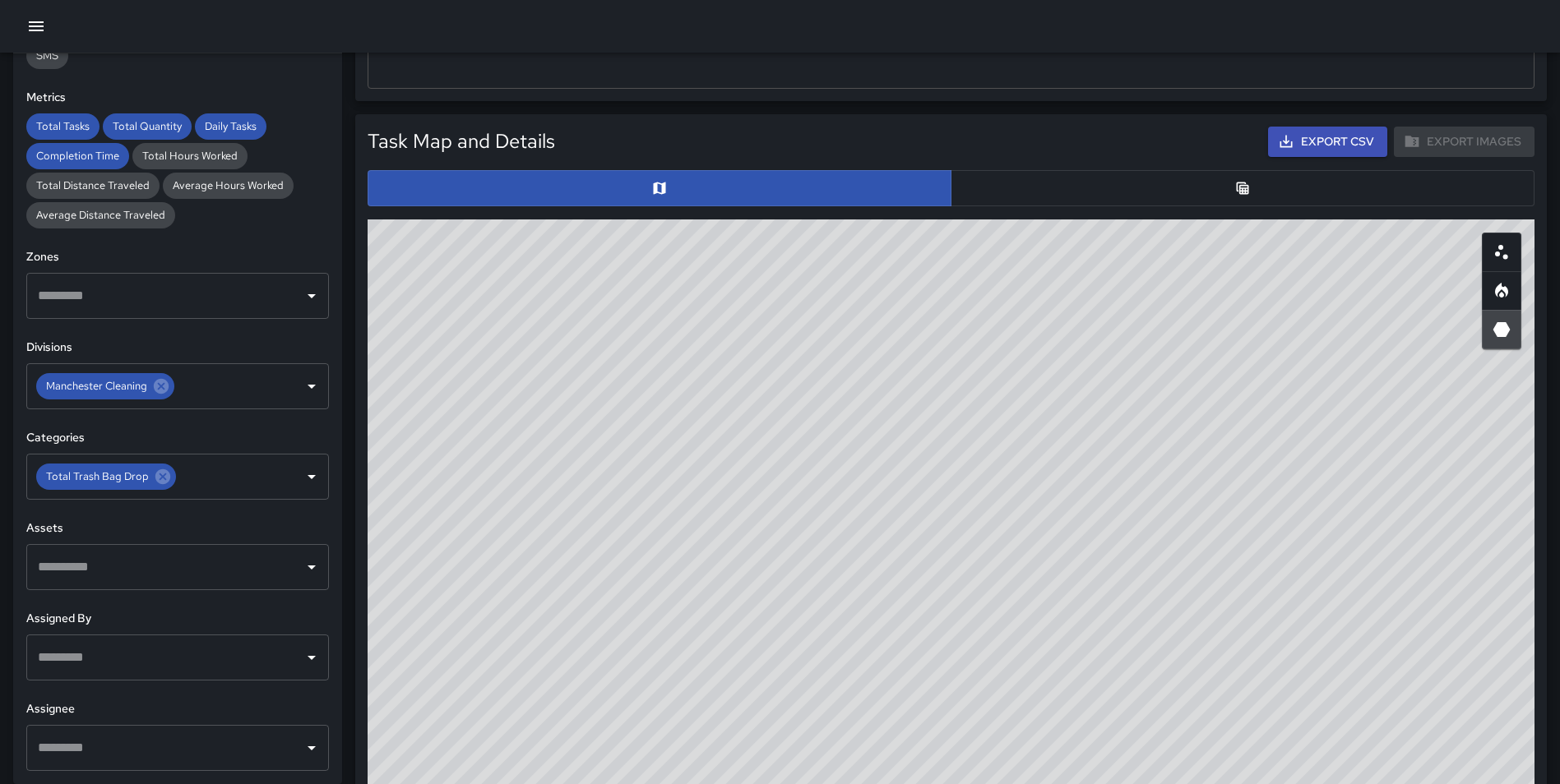
scroll to position [743, 0]
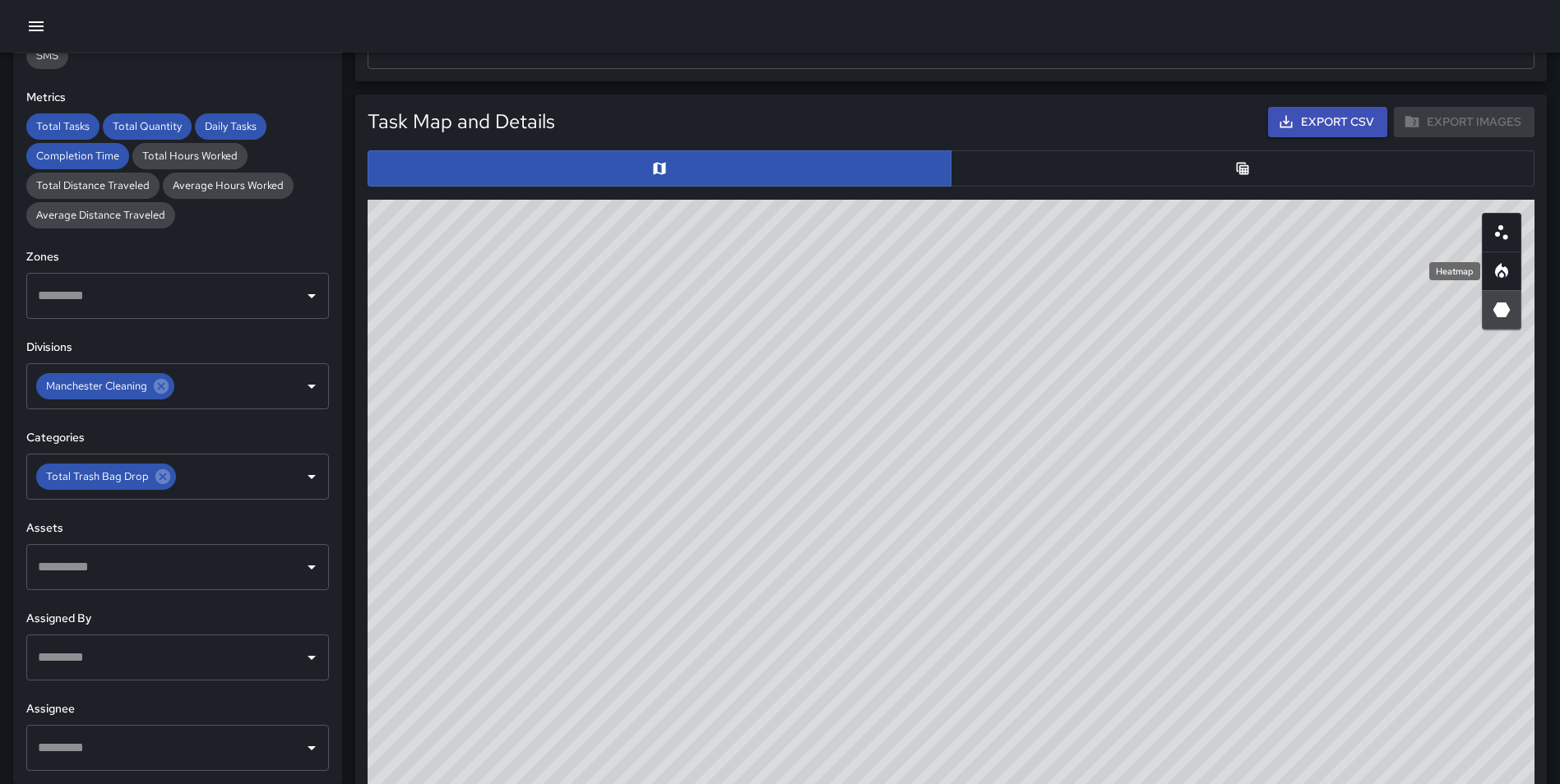
click at [1493, 275] on icon "Heatmap" at bounding box center [1501, 271] width 20 height 20
type button "heatmap"
drag, startPoint x: 863, startPoint y: 583, endPoint x: 865, endPoint y: 820, distance: 237.0
click at [865, 783] on html "**********" at bounding box center [780, 416] width 1560 height 2319
drag, startPoint x: 1559, startPoint y: 346, endPoint x: 1571, endPoint y: 397, distance: 52.4
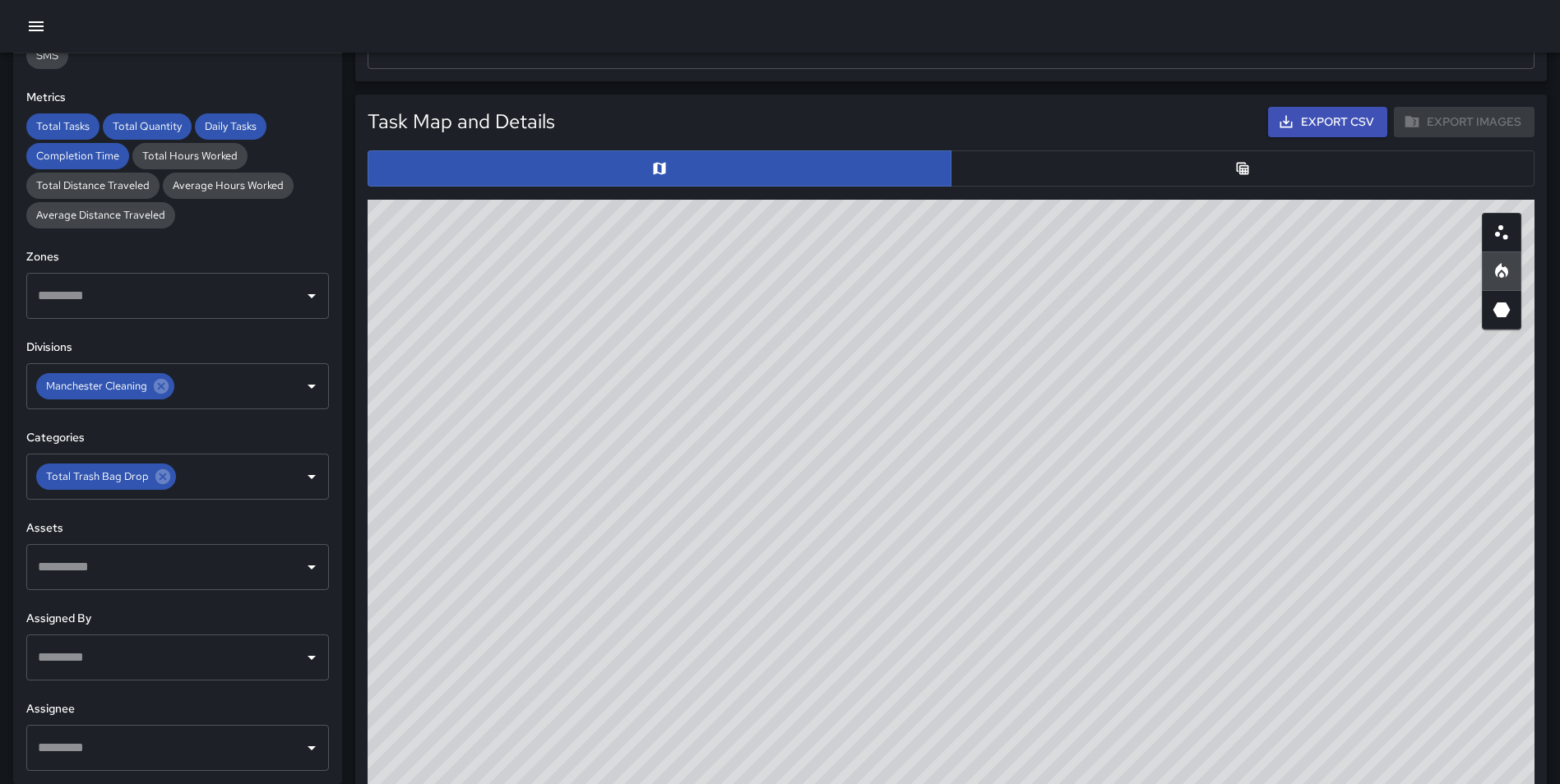
click at [1560, 397] on html "**********" at bounding box center [780, 416] width 1560 height 2319
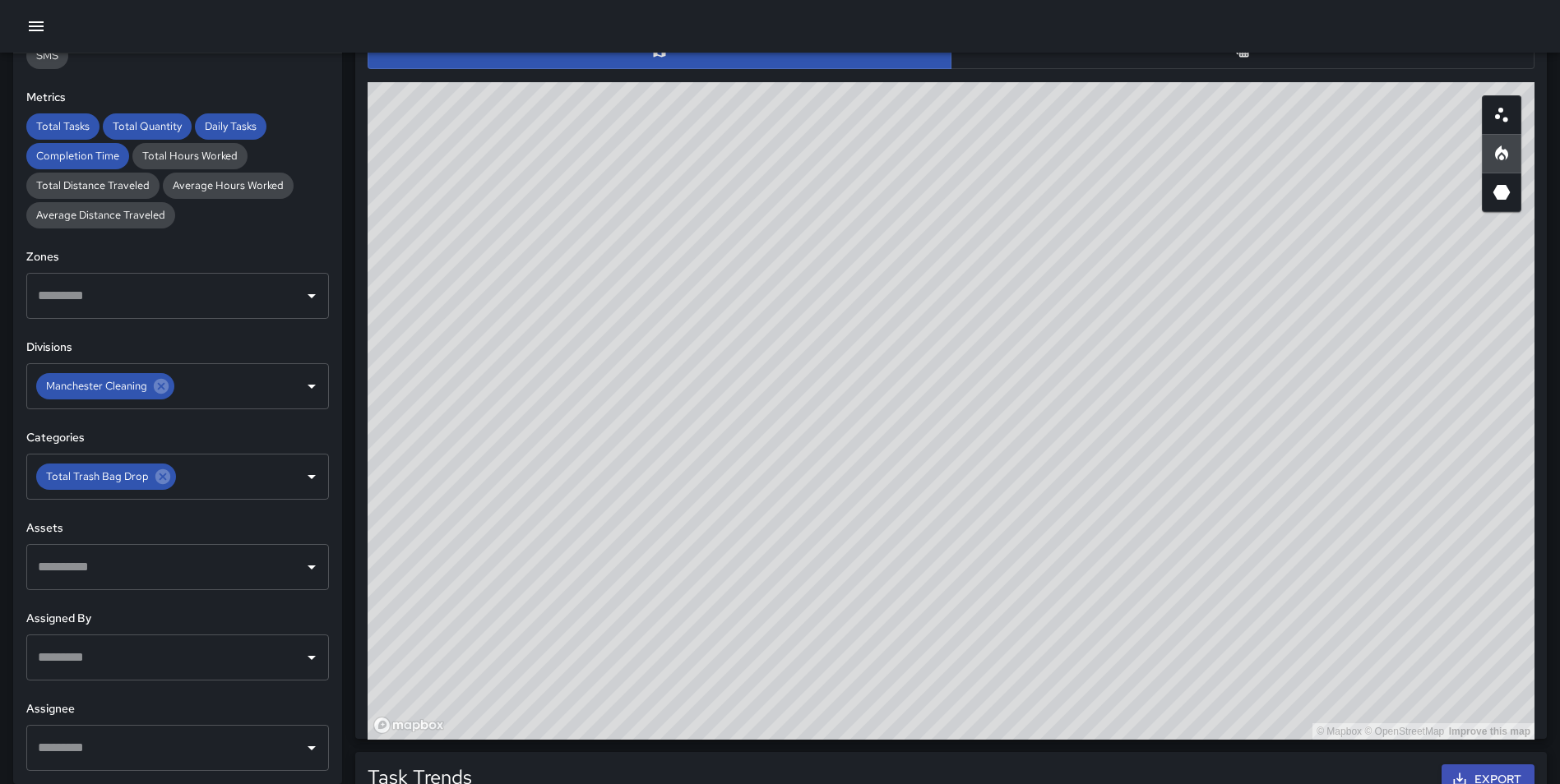
scroll to position [868, 0]
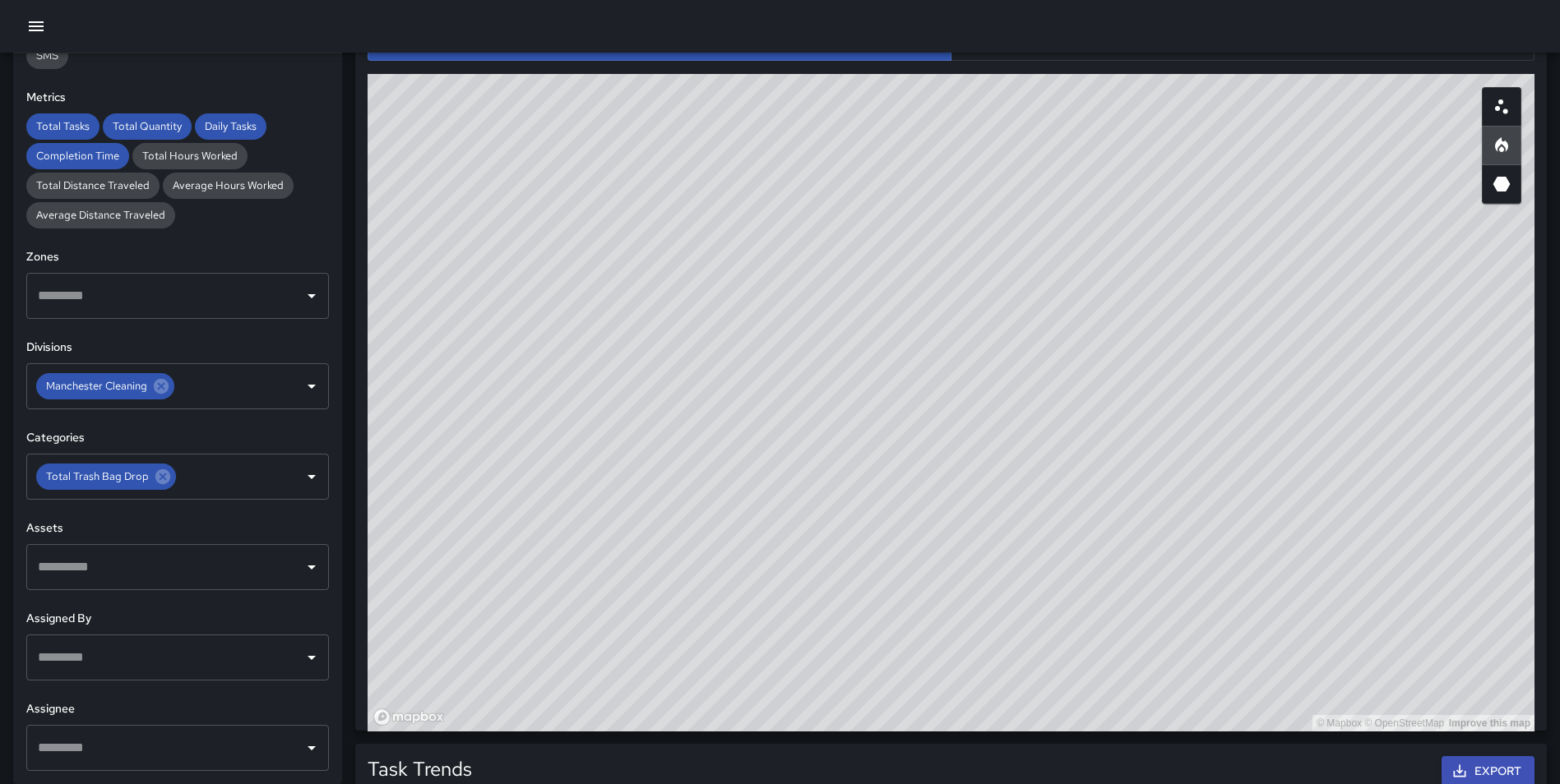
drag, startPoint x: 1097, startPoint y: 447, endPoint x: 1100, endPoint y: 569, distance: 122.0
click at [1100, 569] on div "© Mapbox © OpenStreetMap Improve this map" at bounding box center [950, 402] width 1167 height 657
drag, startPoint x: 1246, startPoint y: 410, endPoint x: 1236, endPoint y: 352, distance: 58.9
click at [1236, 352] on div "© Mapbox © OpenStreetMap Improve this map" at bounding box center [950, 402] width 1167 height 657
drag, startPoint x: 1186, startPoint y: 466, endPoint x: 1191, endPoint y: 515, distance: 49.3
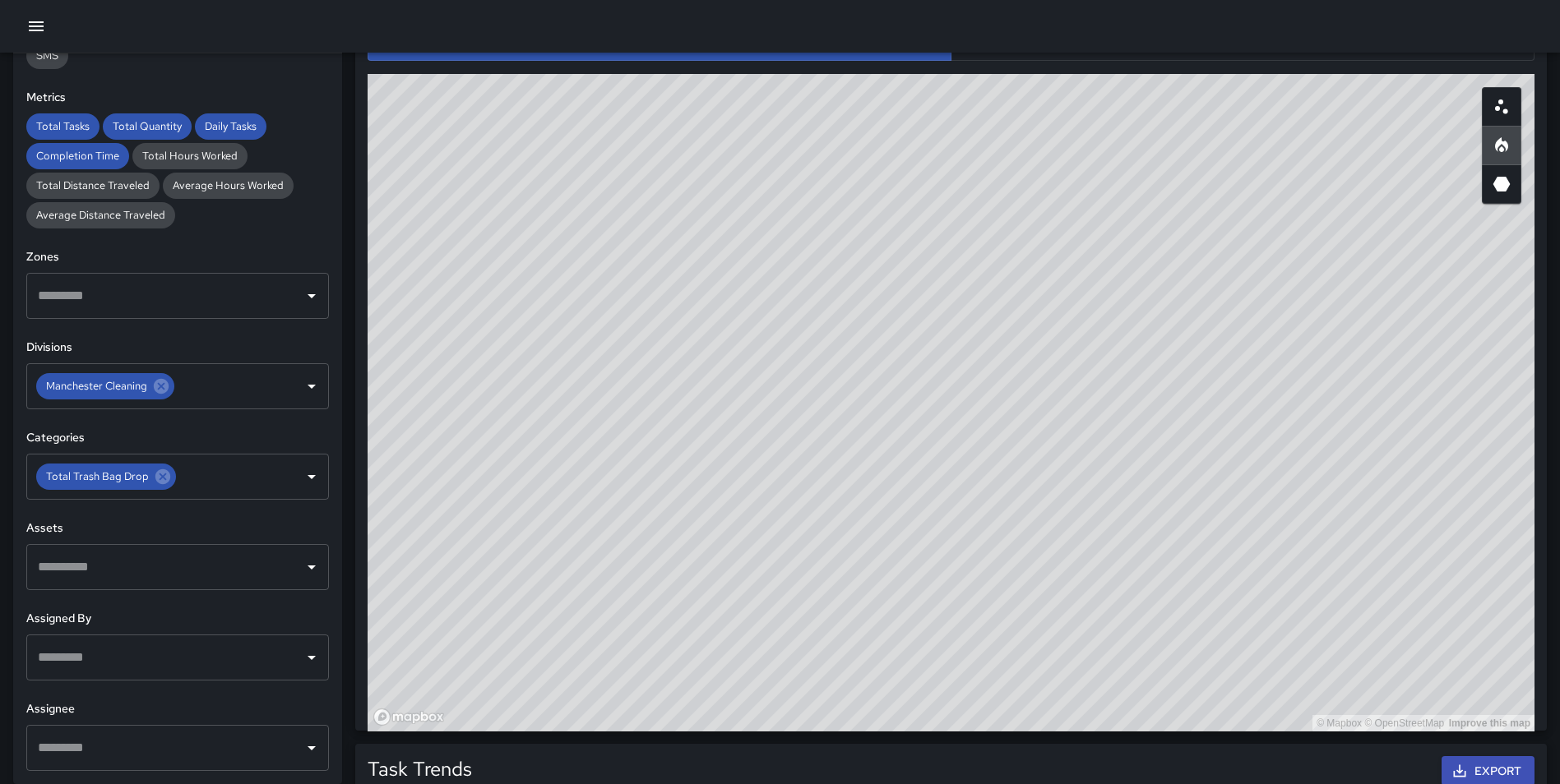
click at [1191, 515] on div "© Mapbox © OpenStreetMap Improve this map" at bounding box center [950, 402] width 1167 height 657
drag, startPoint x: 1214, startPoint y: 443, endPoint x: 1206, endPoint y: 374, distance: 69.5
click at [1206, 374] on div "© Mapbox © OpenStreetMap Improve this map" at bounding box center [950, 402] width 1167 height 657
drag, startPoint x: 733, startPoint y: 443, endPoint x: 731, endPoint y: 482, distance: 39.1
click at [731, 482] on div "© Mapbox © OpenStreetMap Improve this map" at bounding box center [950, 402] width 1167 height 657
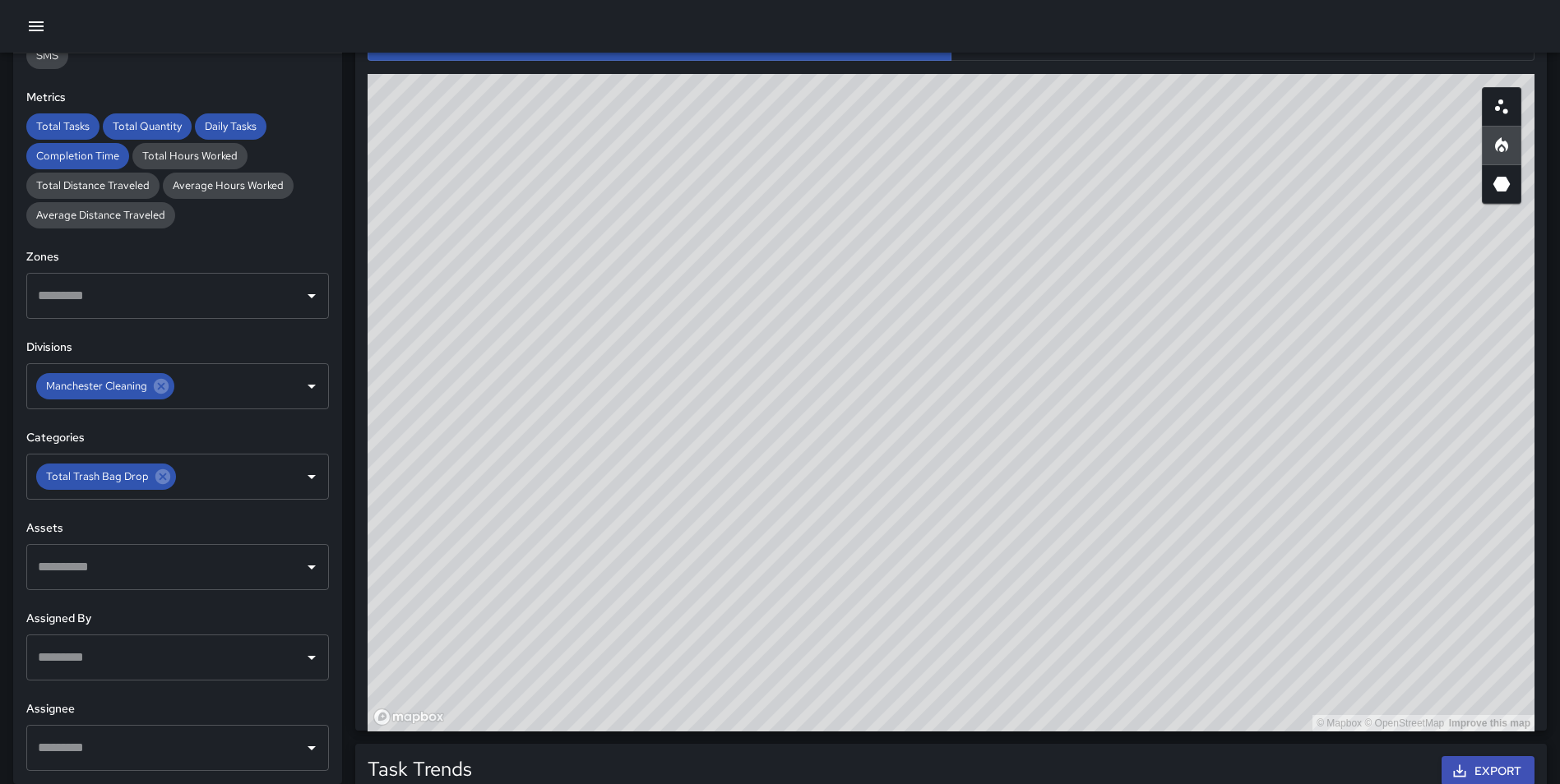
click at [1100, 472] on div "© Mapbox © OpenStreetMap Improve this map" at bounding box center [950, 402] width 1167 height 657
drag, startPoint x: 1098, startPoint y: 553, endPoint x: 1093, endPoint y: 542, distance: 12.1
click at [1096, 546] on div "© Mapbox © OpenStreetMap Improve this map" at bounding box center [950, 402] width 1167 height 657
drag, startPoint x: 1083, startPoint y: 553, endPoint x: 1083, endPoint y: 569, distance: 16.0
click at [1083, 569] on div "© Mapbox © OpenStreetMap Improve this map" at bounding box center [950, 402] width 1167 height 657
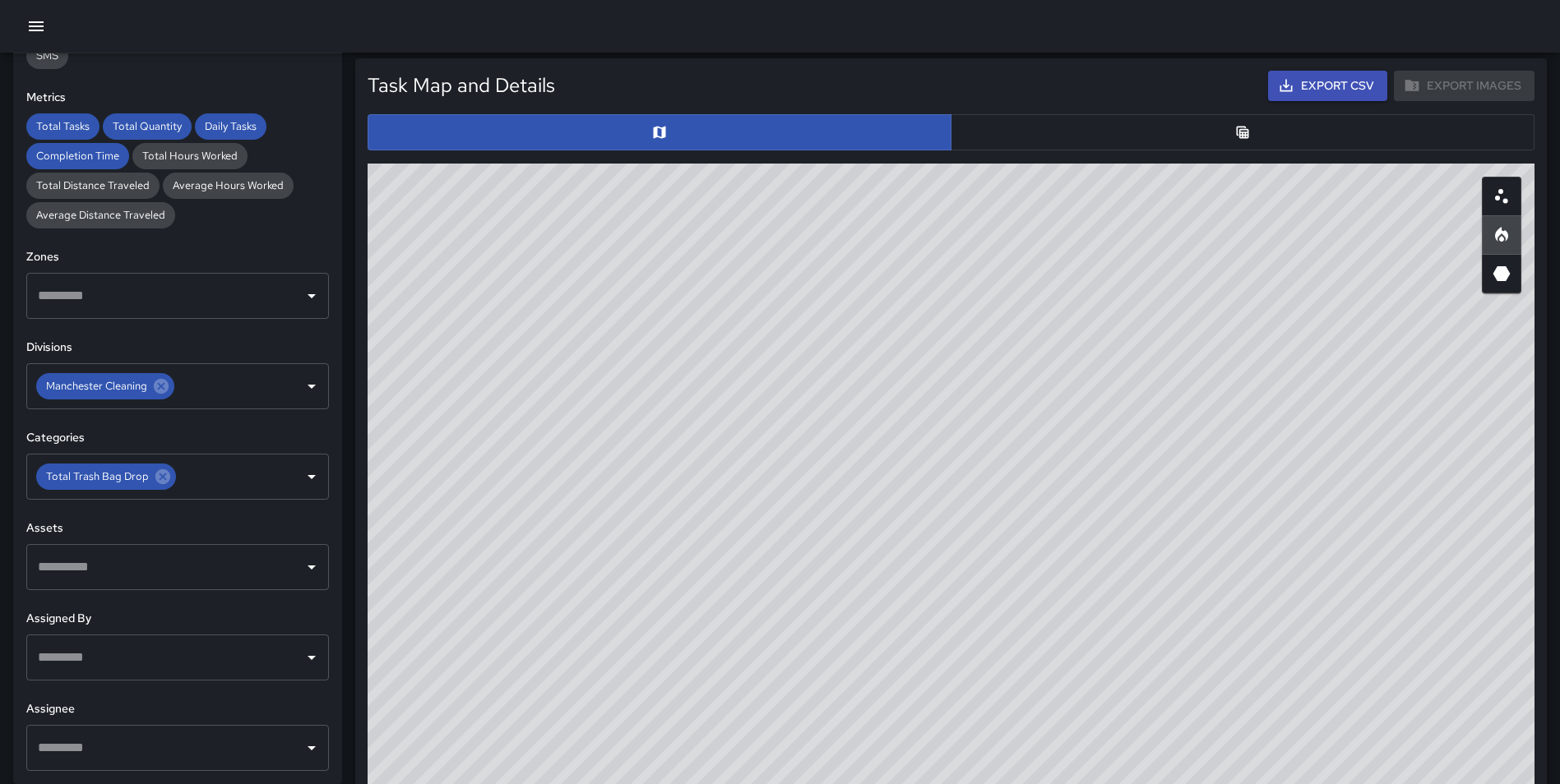
scroll to position [781, 0]
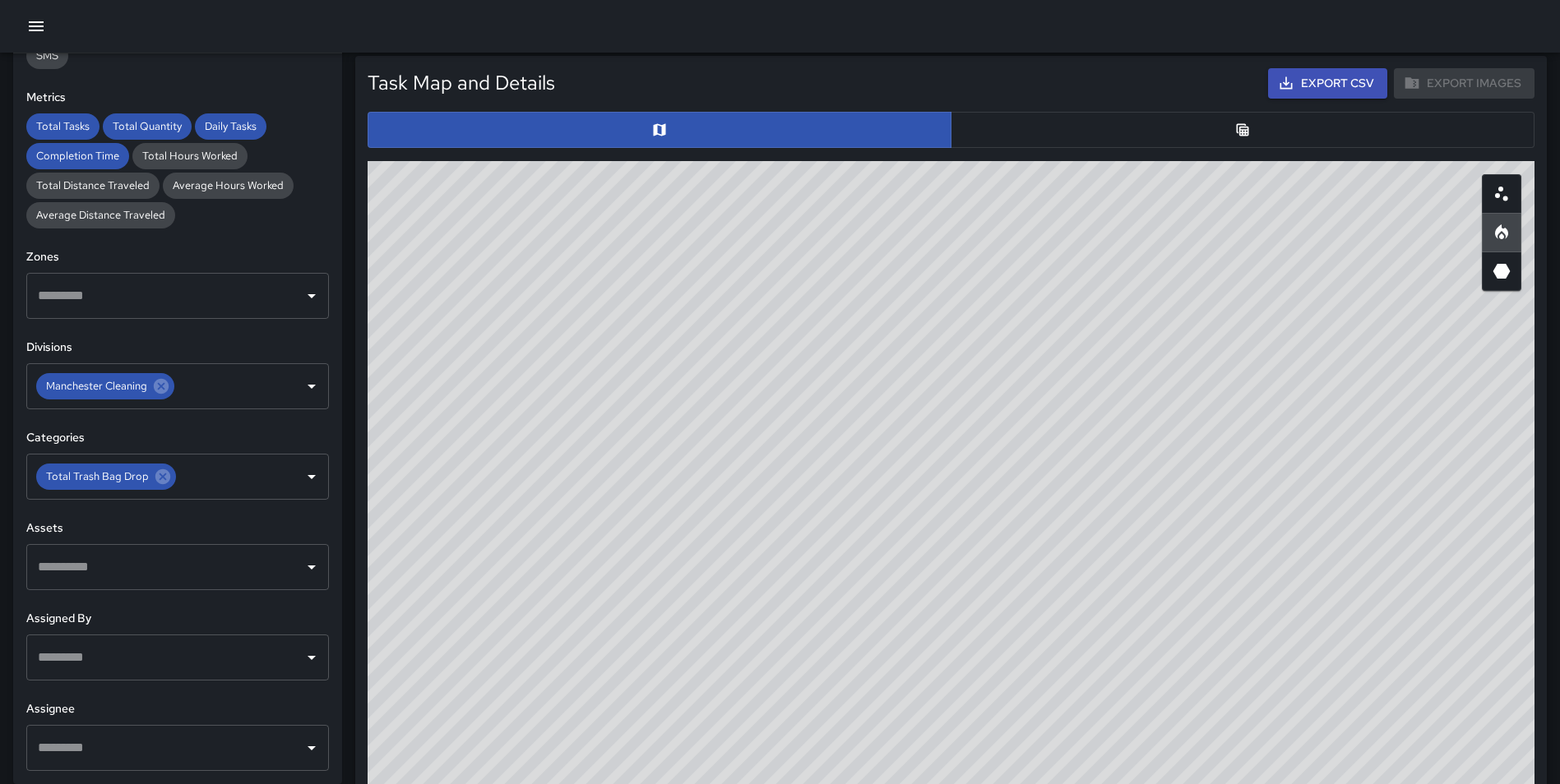
click at [1250, 140] on button "button" at bounding box center [1242, 129] width 584 height 36
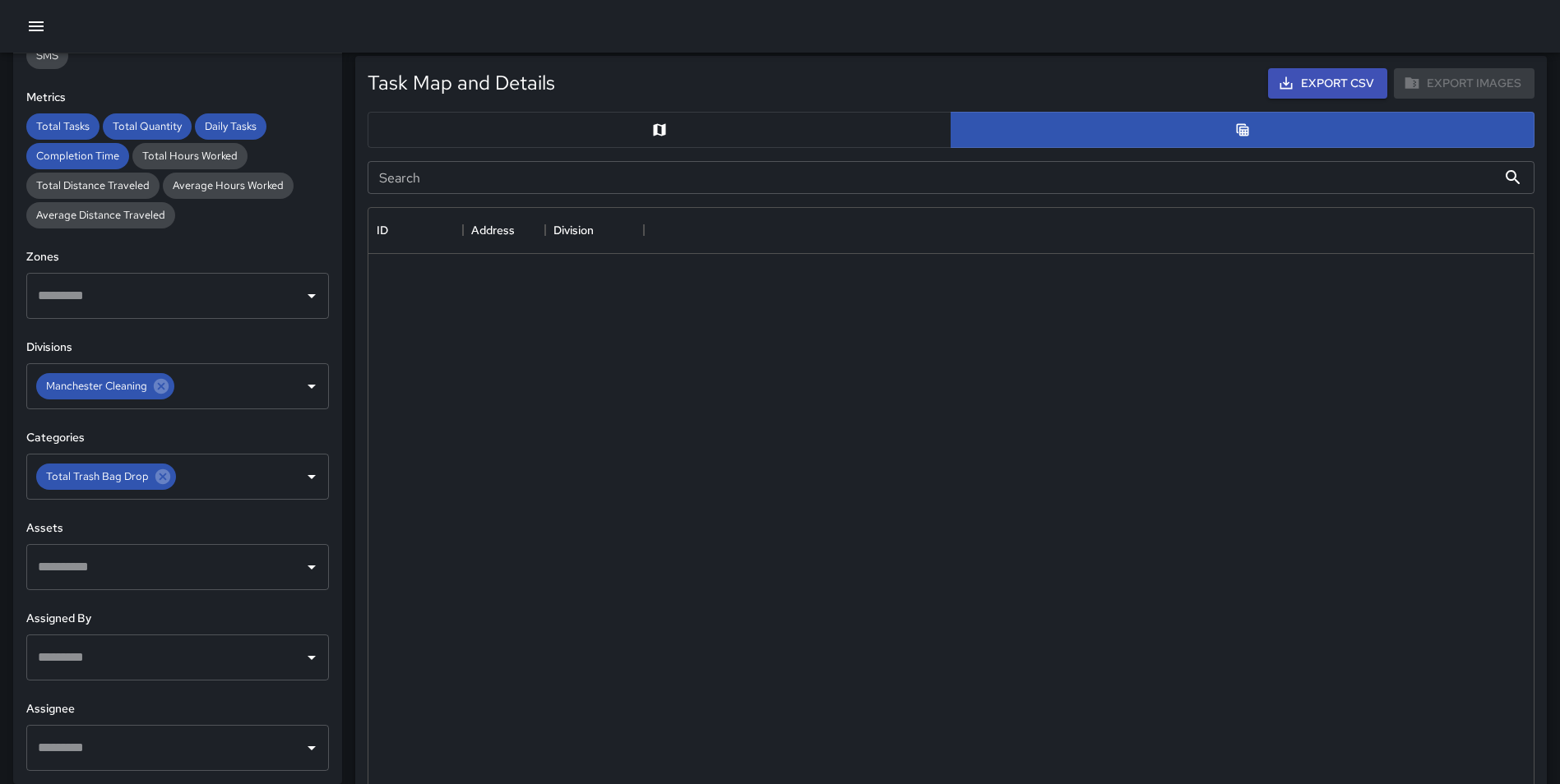
scroll to position [13, 13]
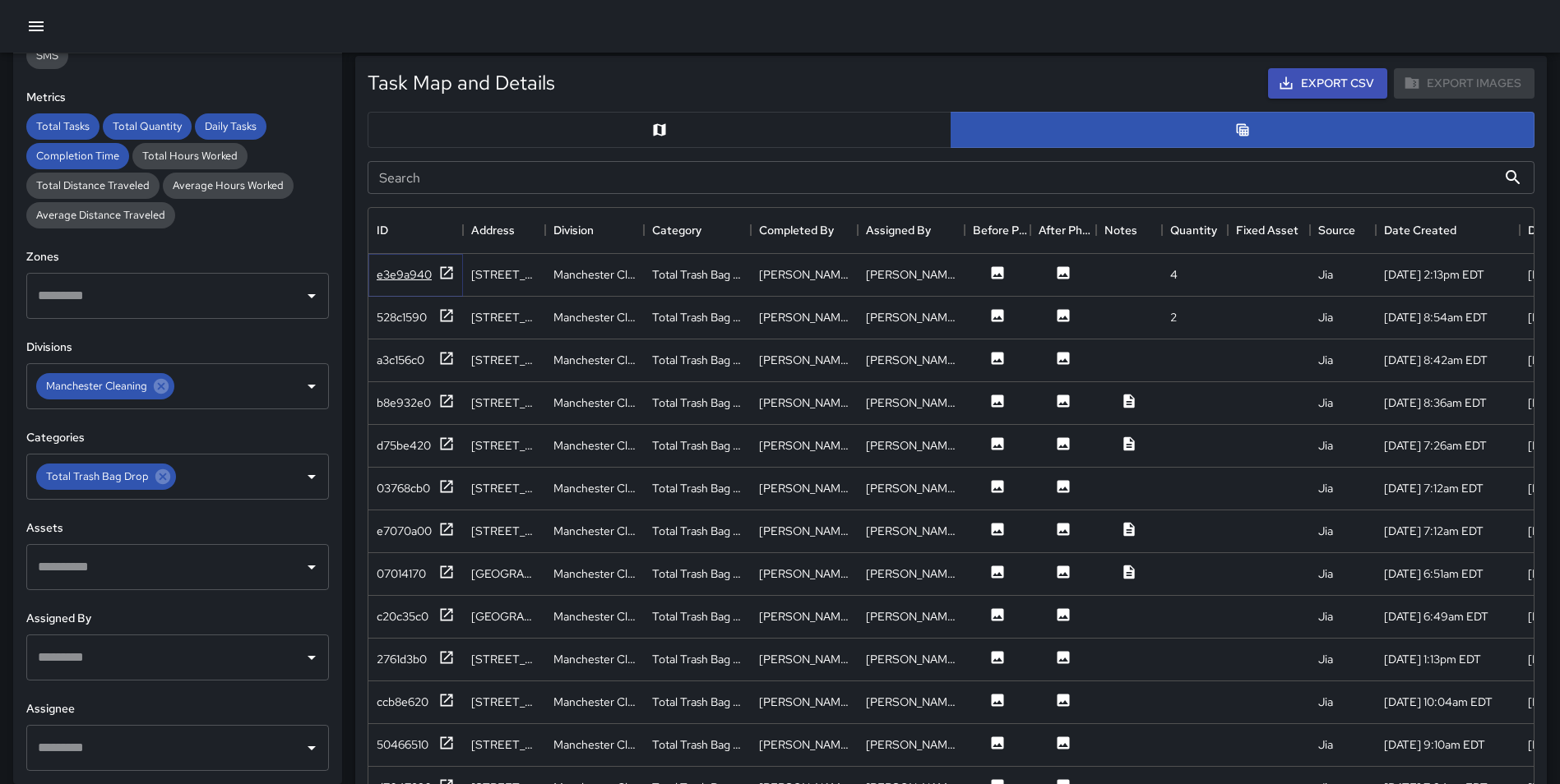
click at [451, 280] on icon at bounding box center [446, 272] width 17 height 17
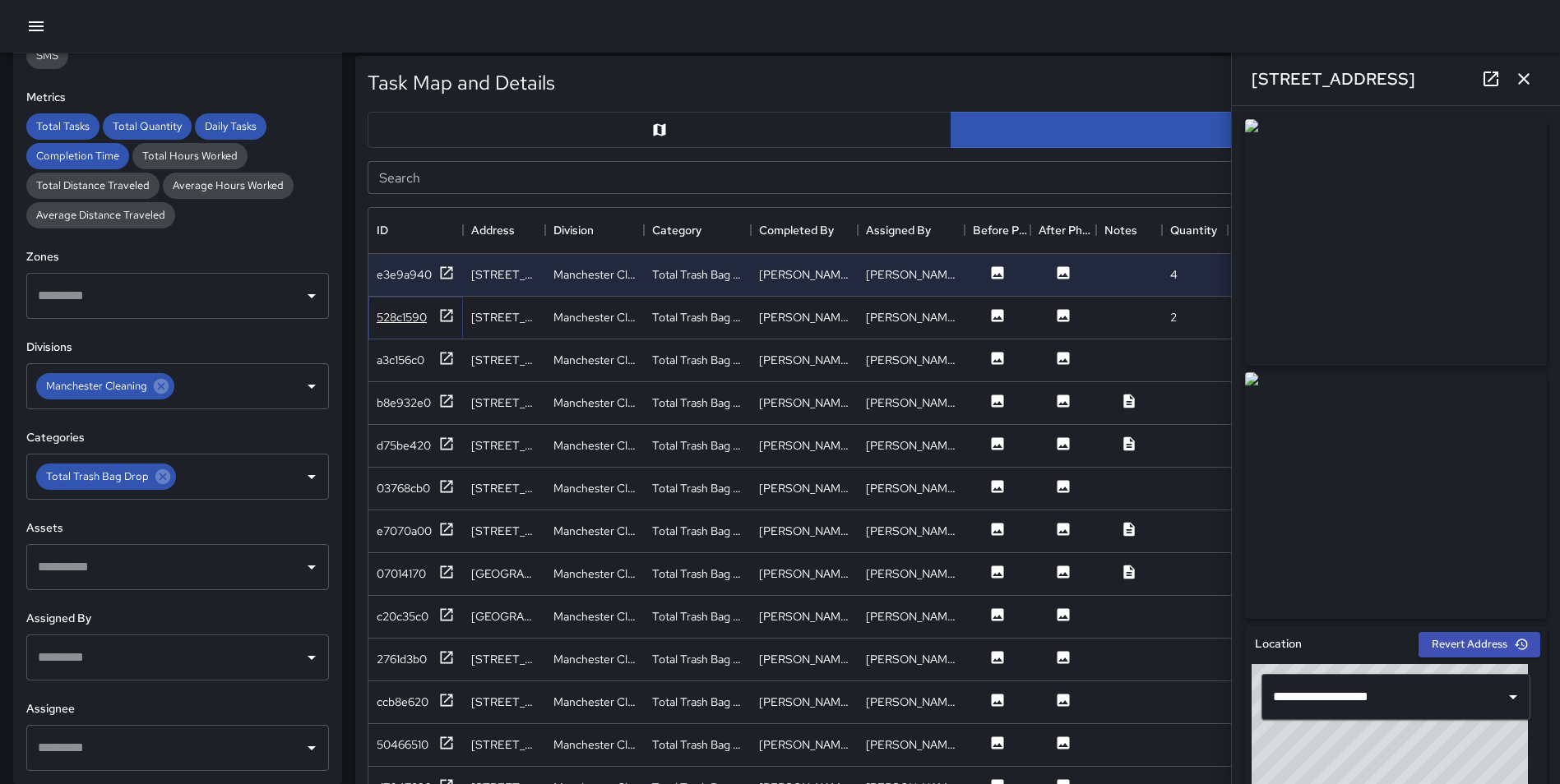
click at [438, 318] on icon at bounding box center [446, 316] width 17 height 17
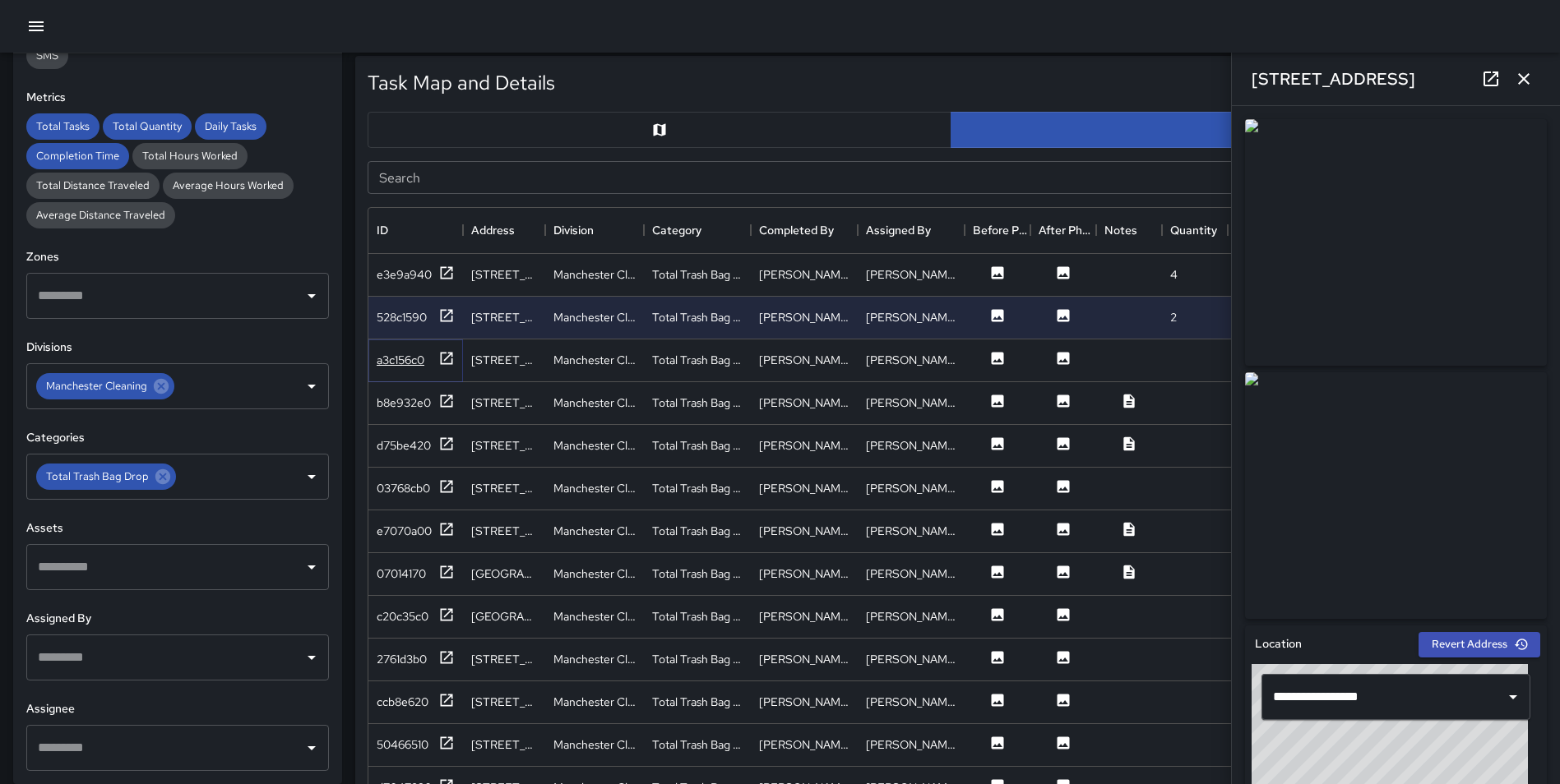
click at [453, 362] on icon at bounding box center [447, 358] width 12 height 12
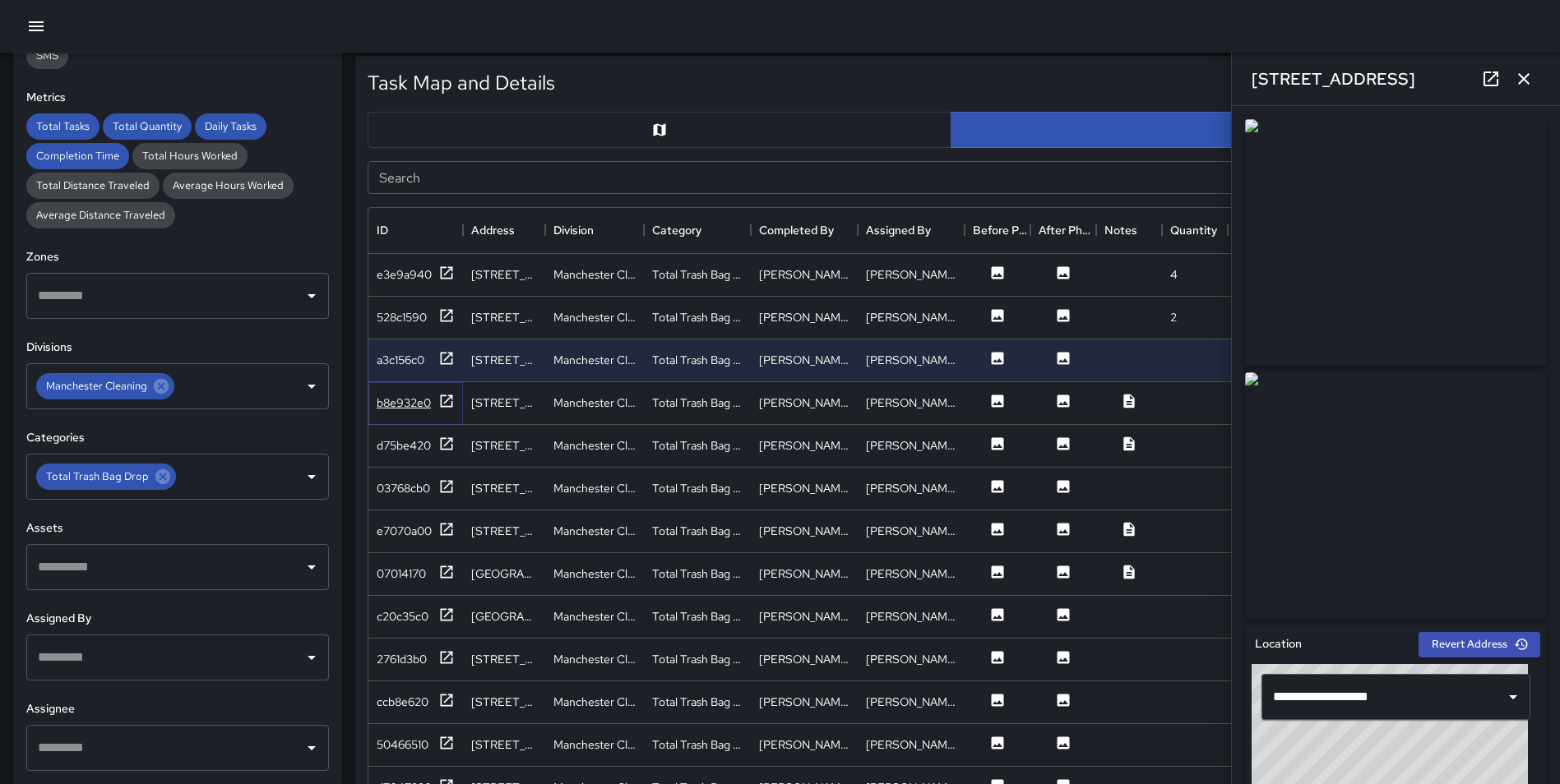
click at [445, 396] on icon at bounding box center [446, 401] width 17 height 17
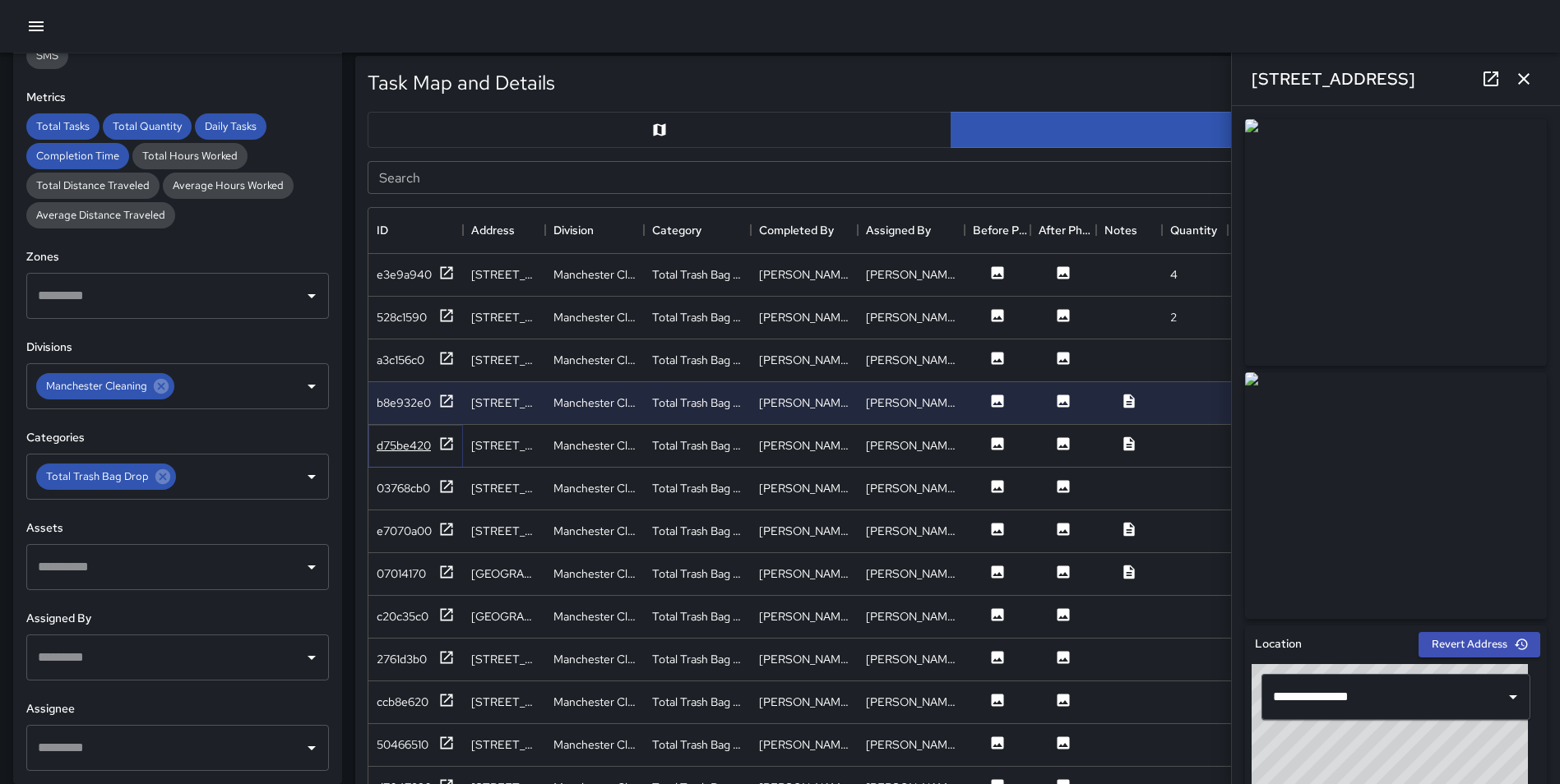
click at [445, 443] on icon at bounding box center [446, 443] width 17 height 17
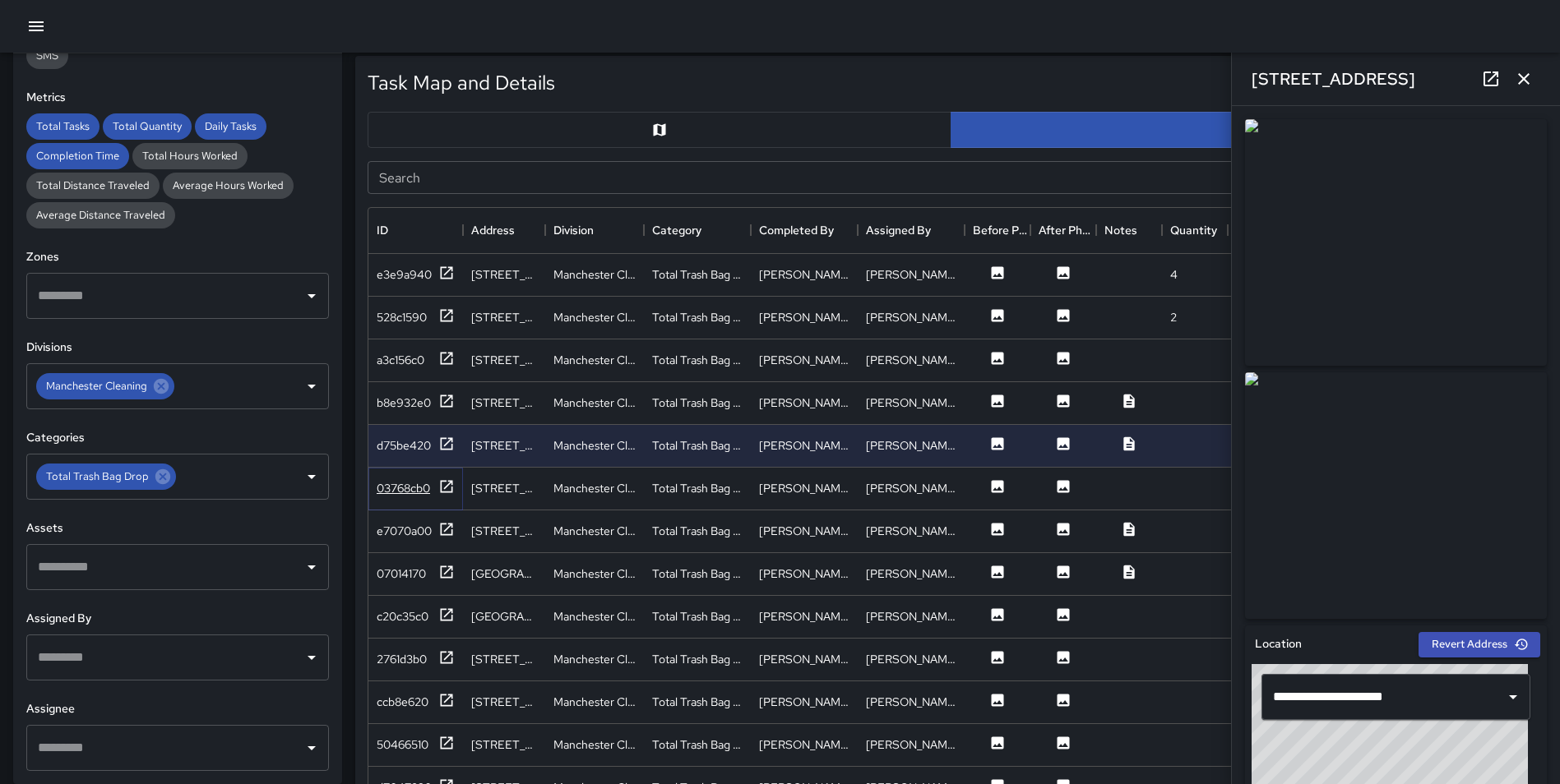
click at [445, 485] on icon at bounding box center [446, 486] width 17 height 17
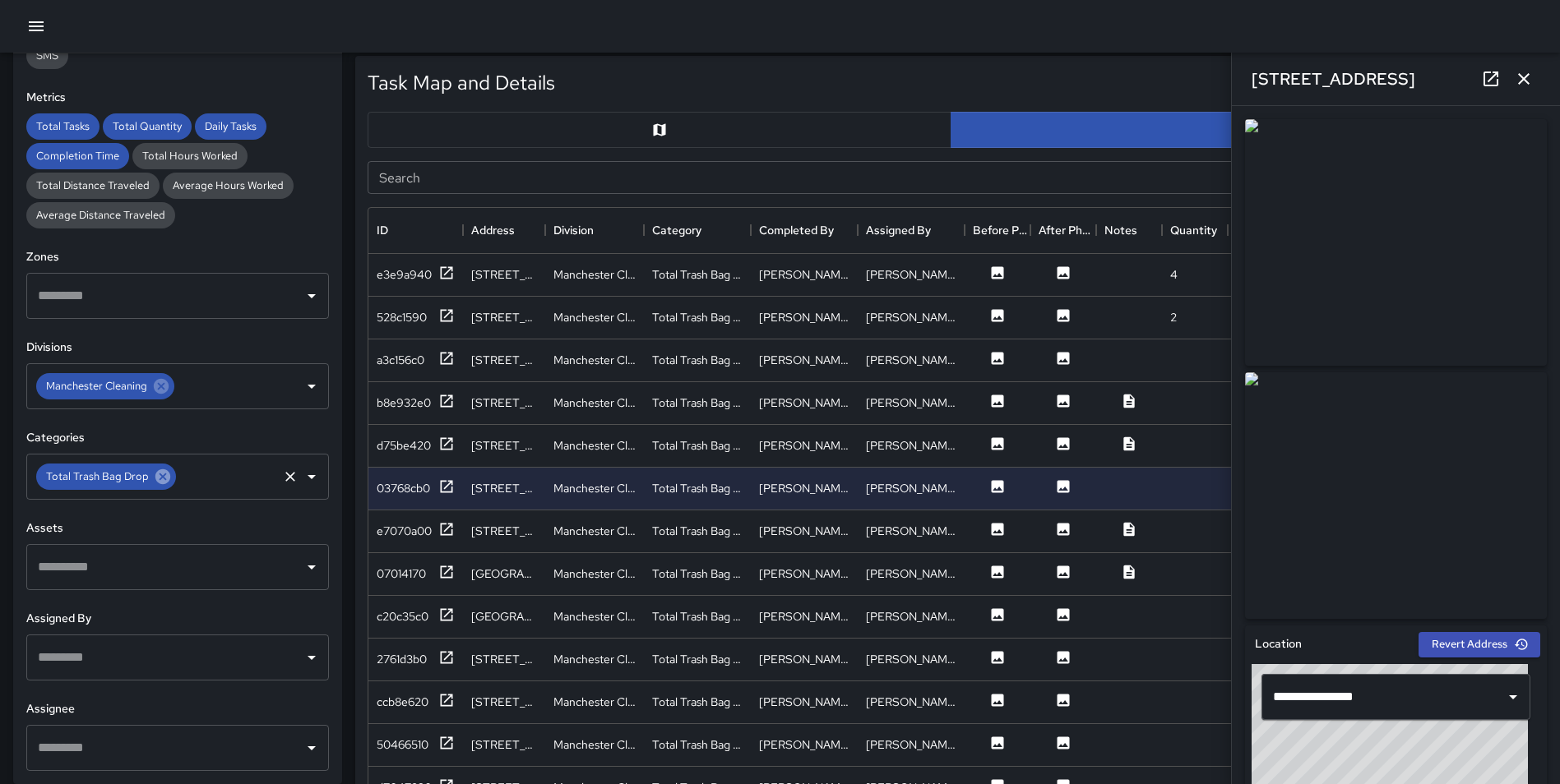
click at [156, 477] on icon at bounding box center [162, 476] width 15 height 15
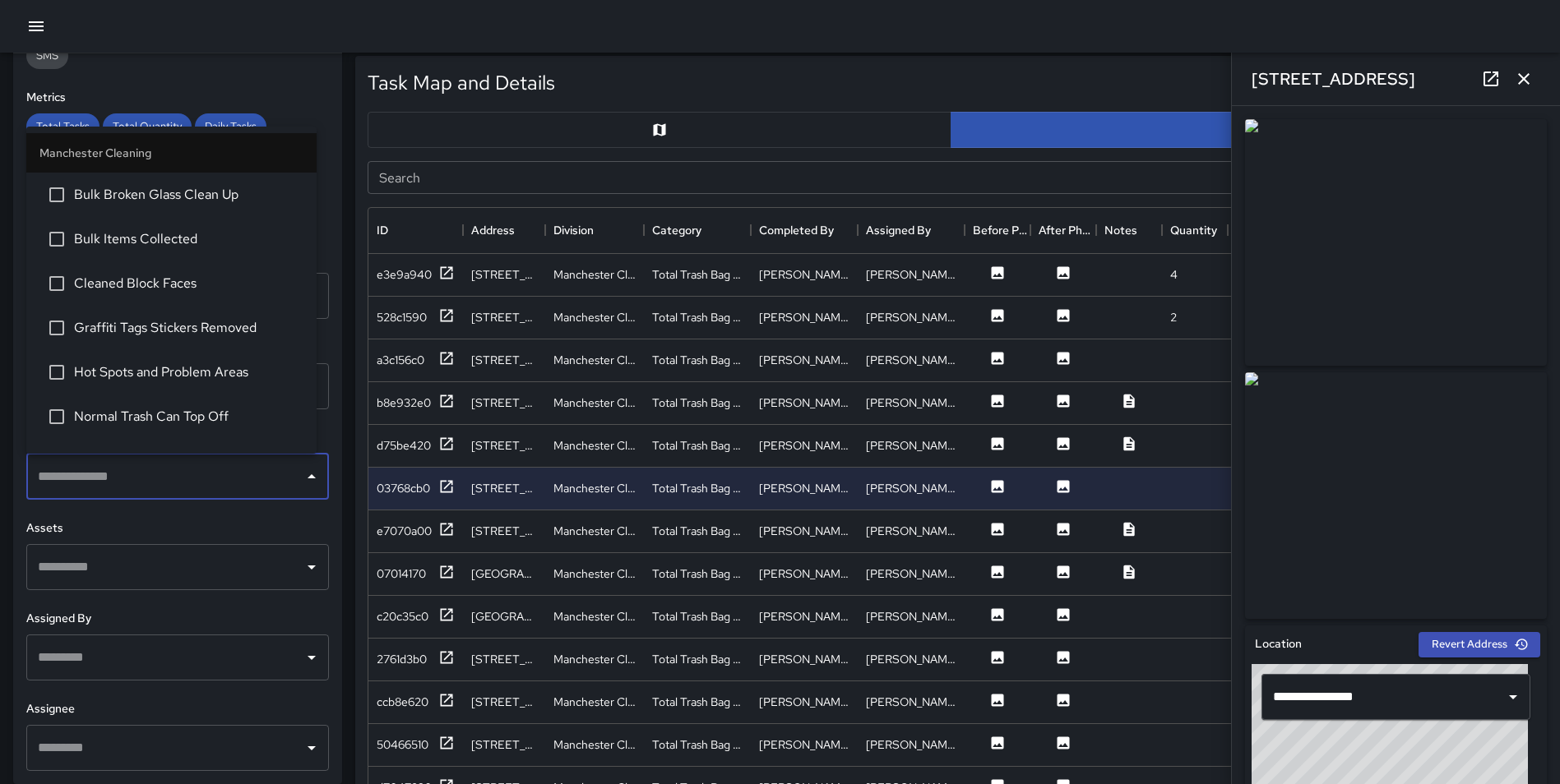
click at [129, 475] on input "text" at bounding box center [165, 476] width 263 height 31
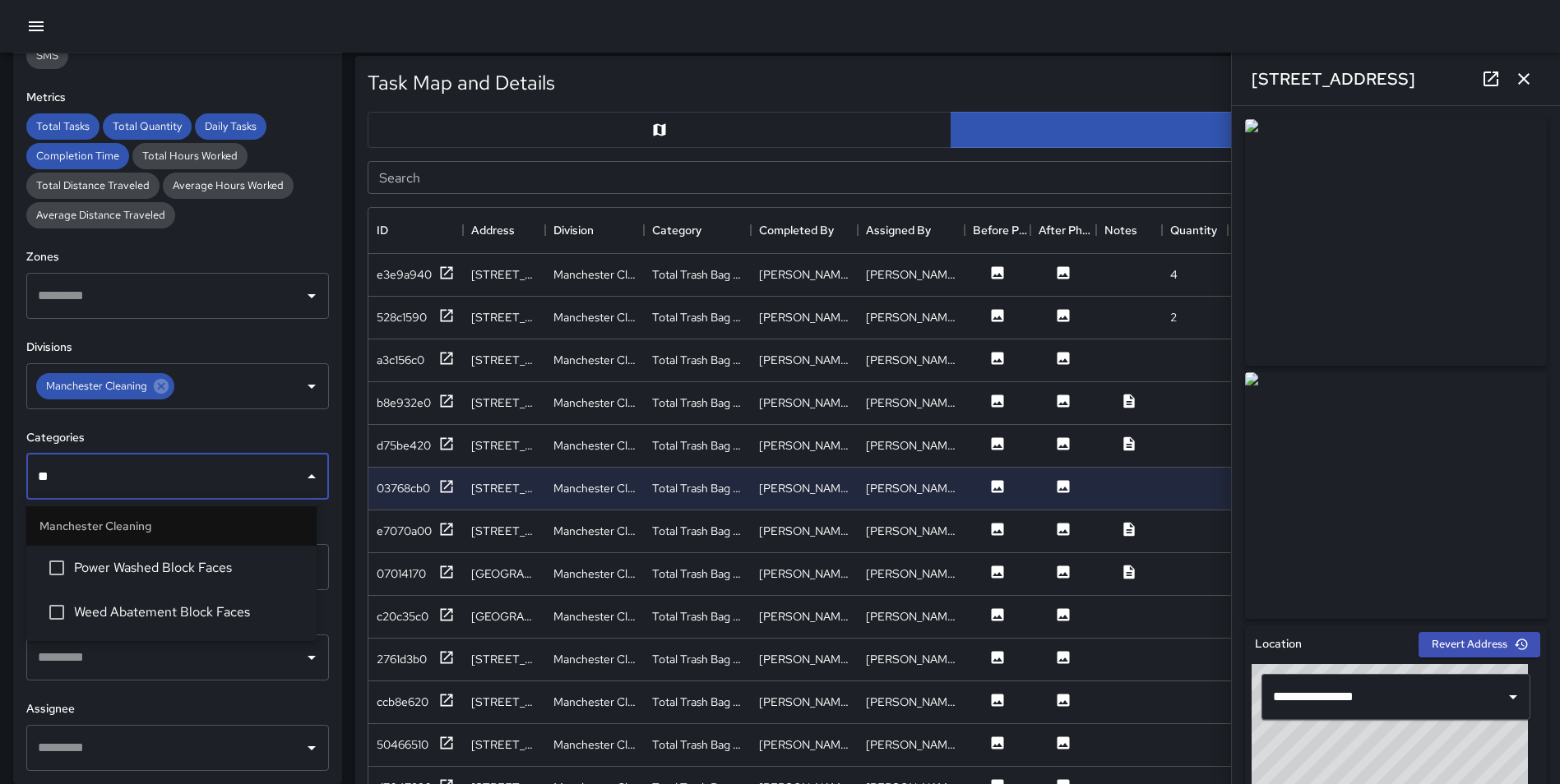
type input "***"
click at [183, 567] on span "Weed Abatement Block Faces" at bounding box center [188, 568] width 229 height 20
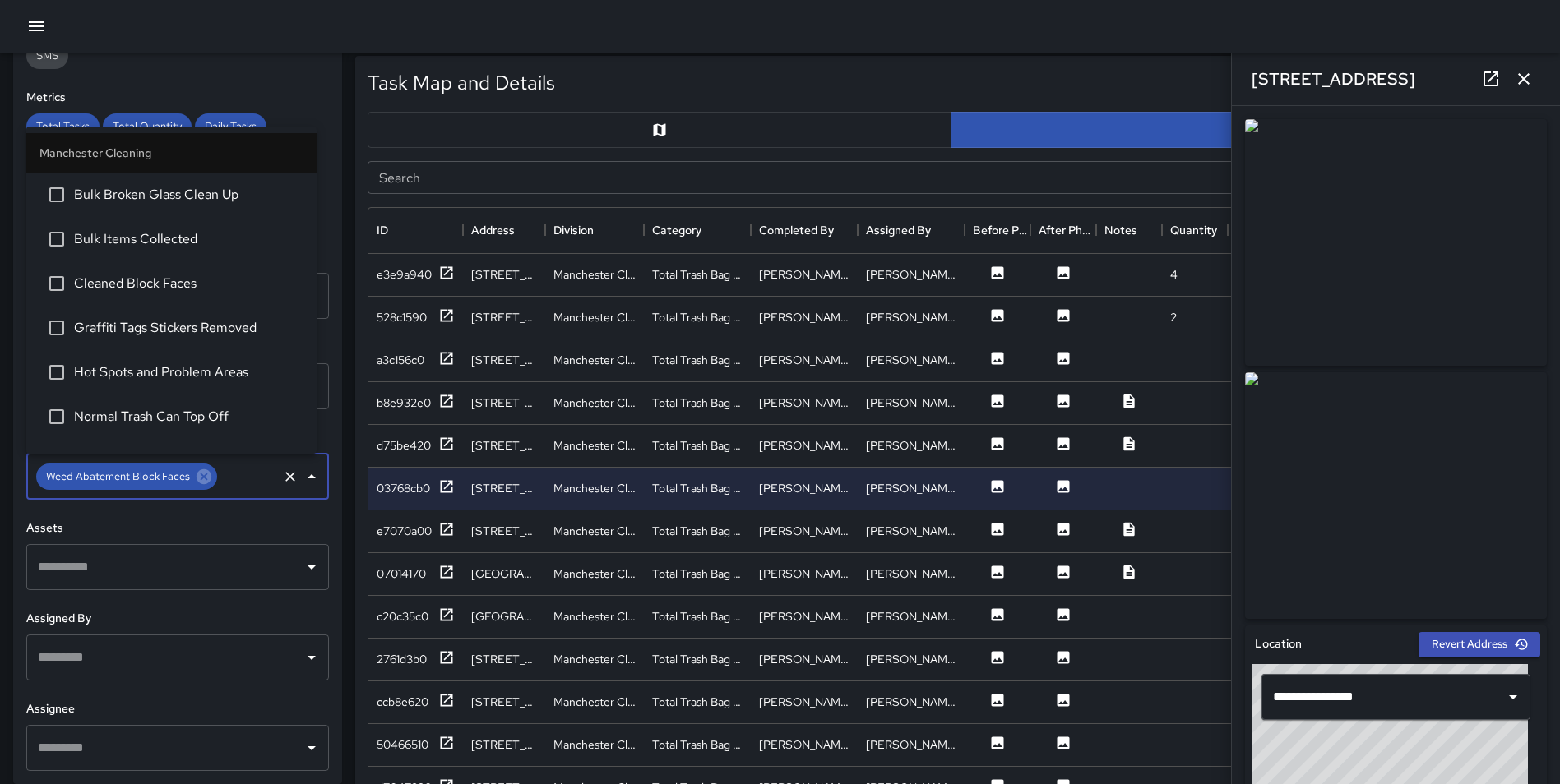
scroll to position [207, 0]
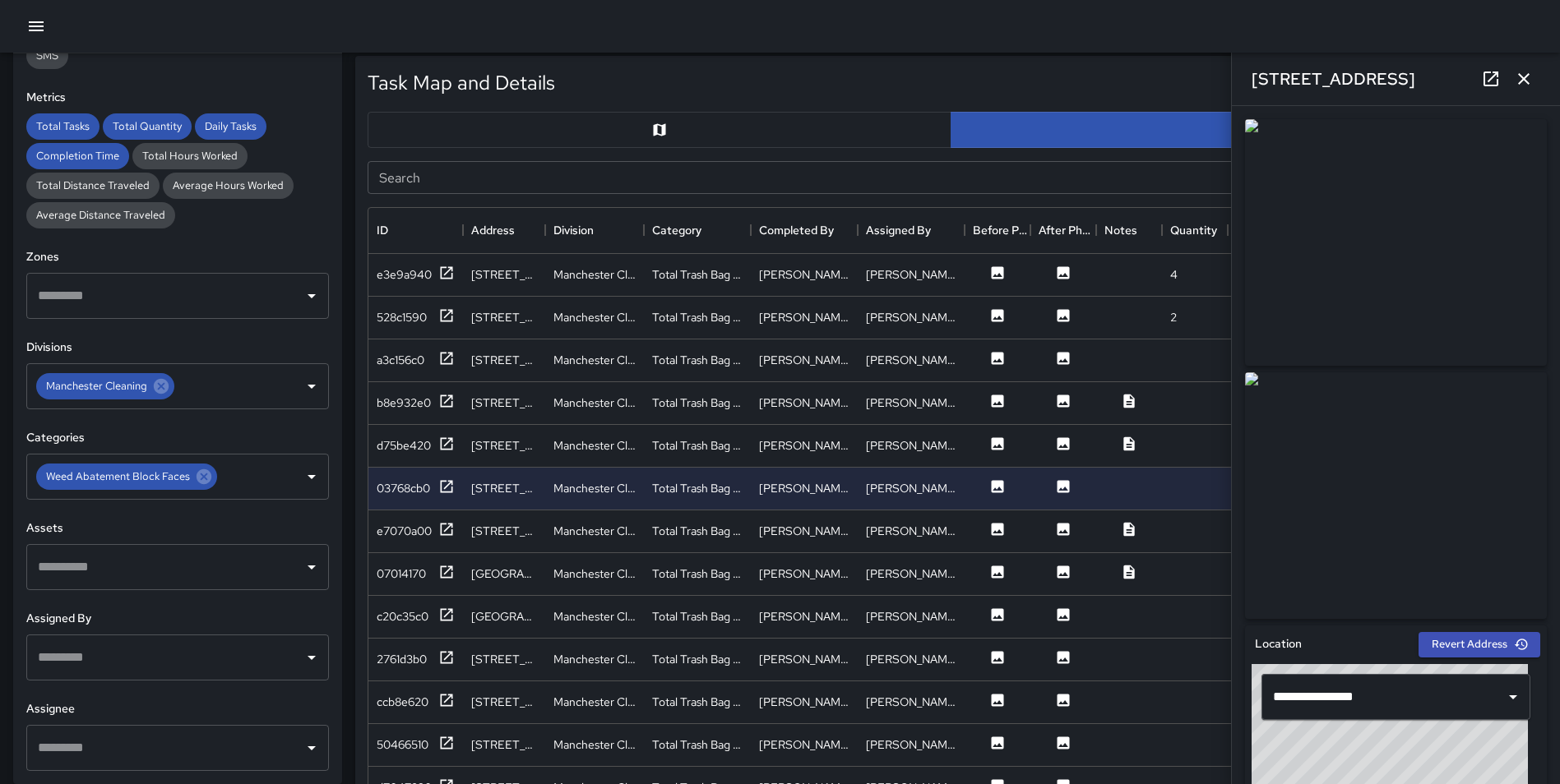
click at [346, 506] on div "Task Map and Details Export CSV Export Images Search Search ID Address Division…" at bounding box center [943, 453] width 1204 height 821
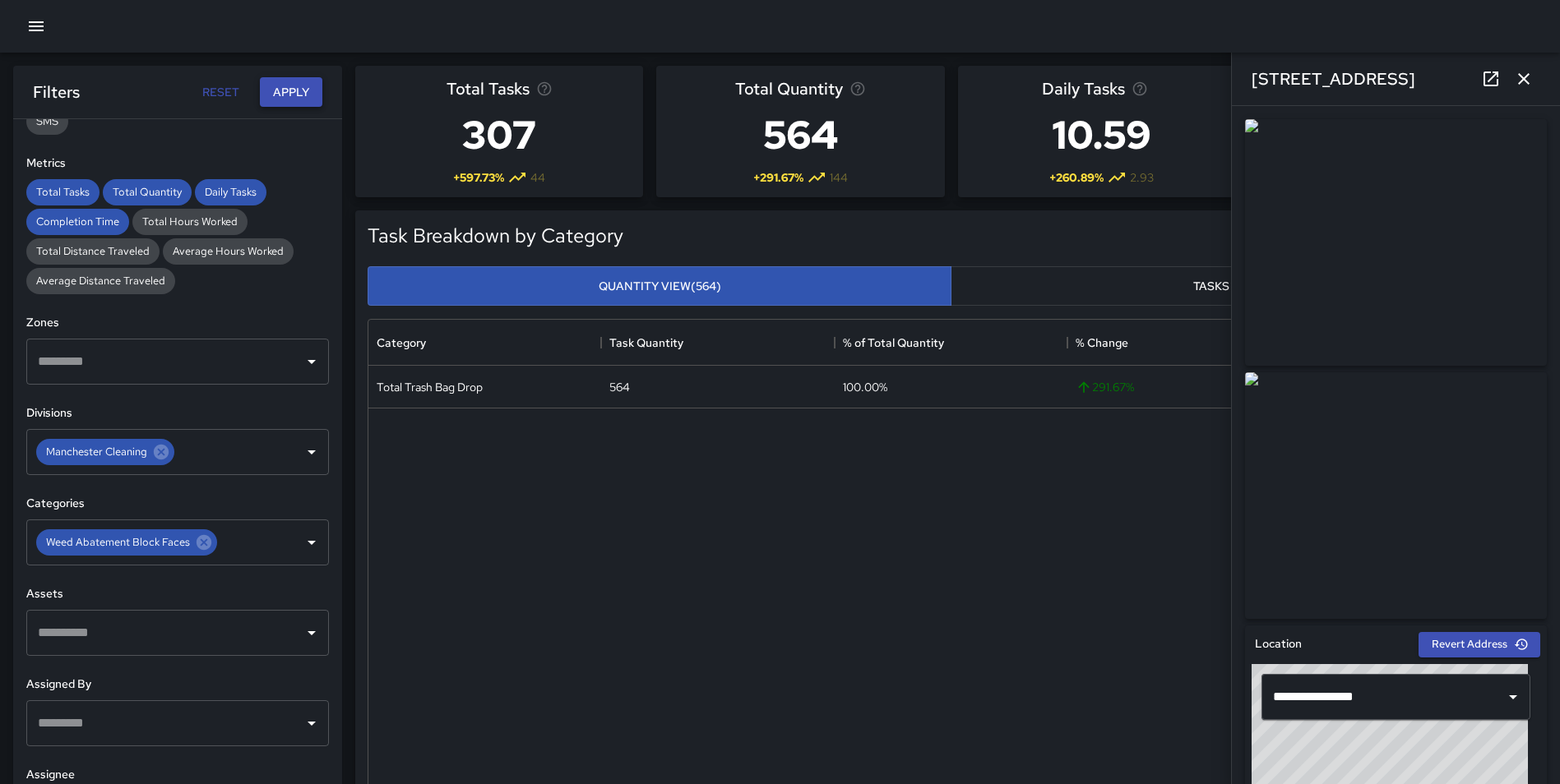
click at [269, 101] on button "Apply" at bounding box center [291, 92] width 62 height 30
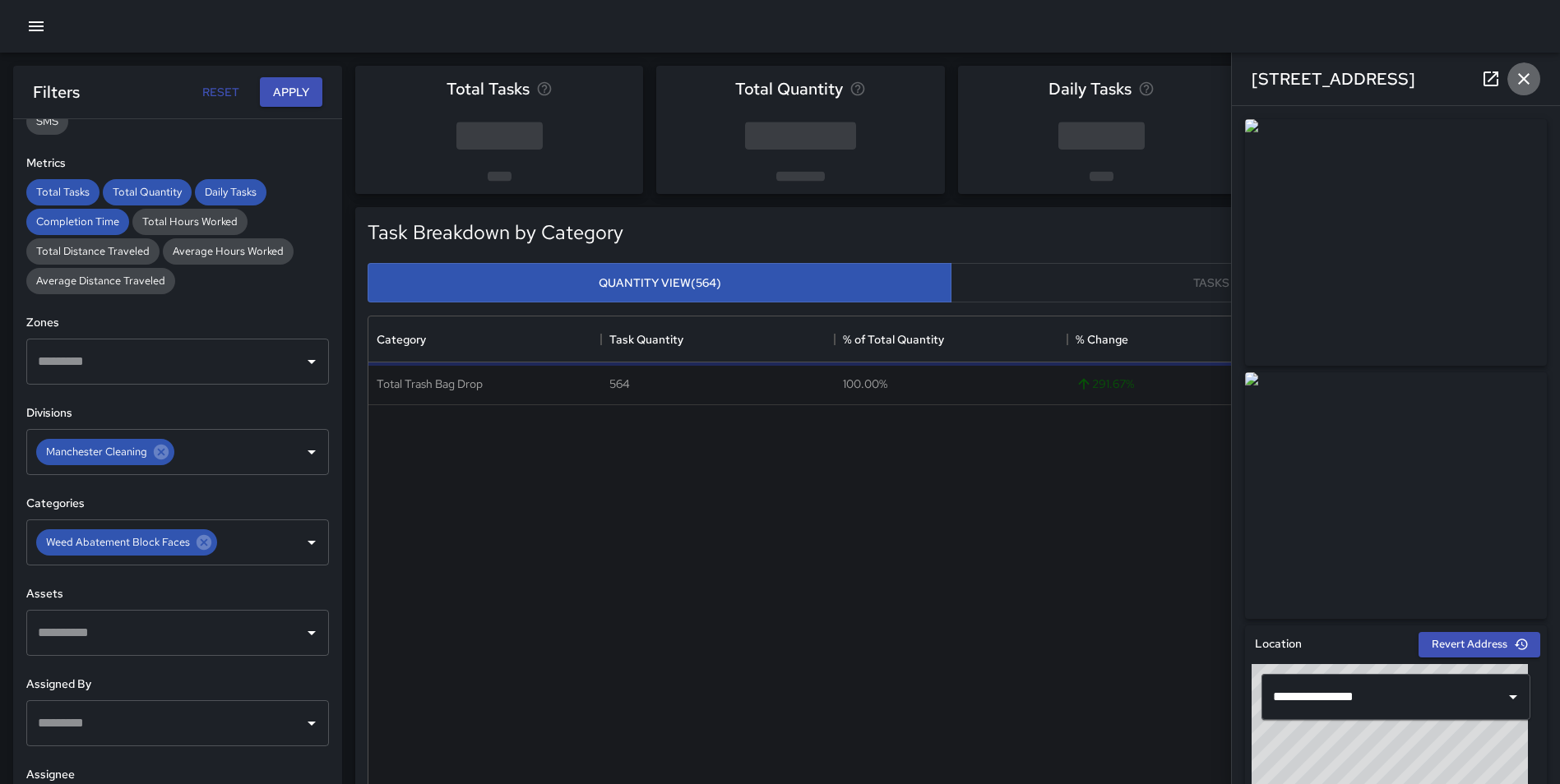
click at [1514, 82] on icon "button" at bounding box center [1524, 79] width 20 height 20
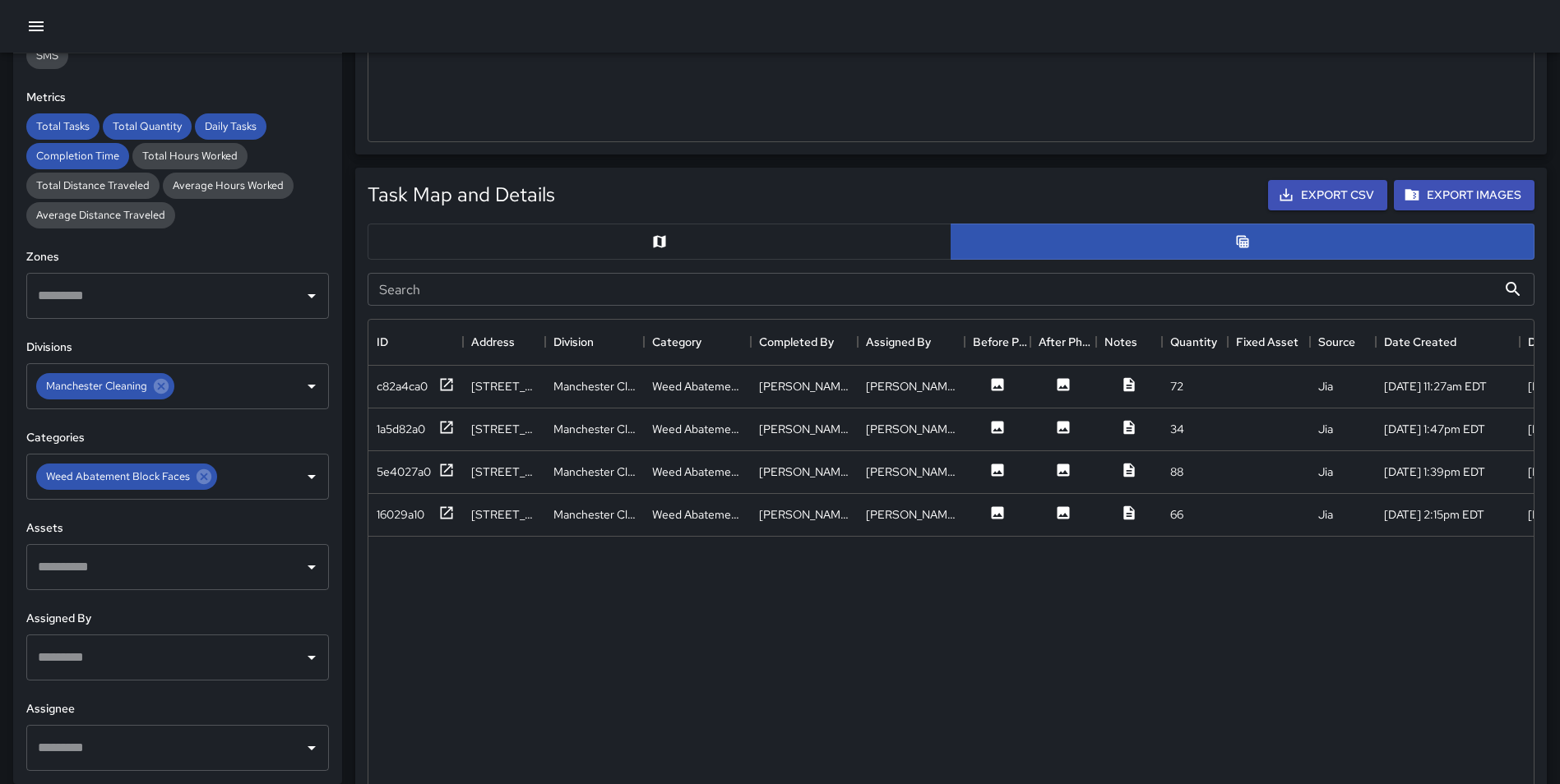
scroll to position [687, 0]
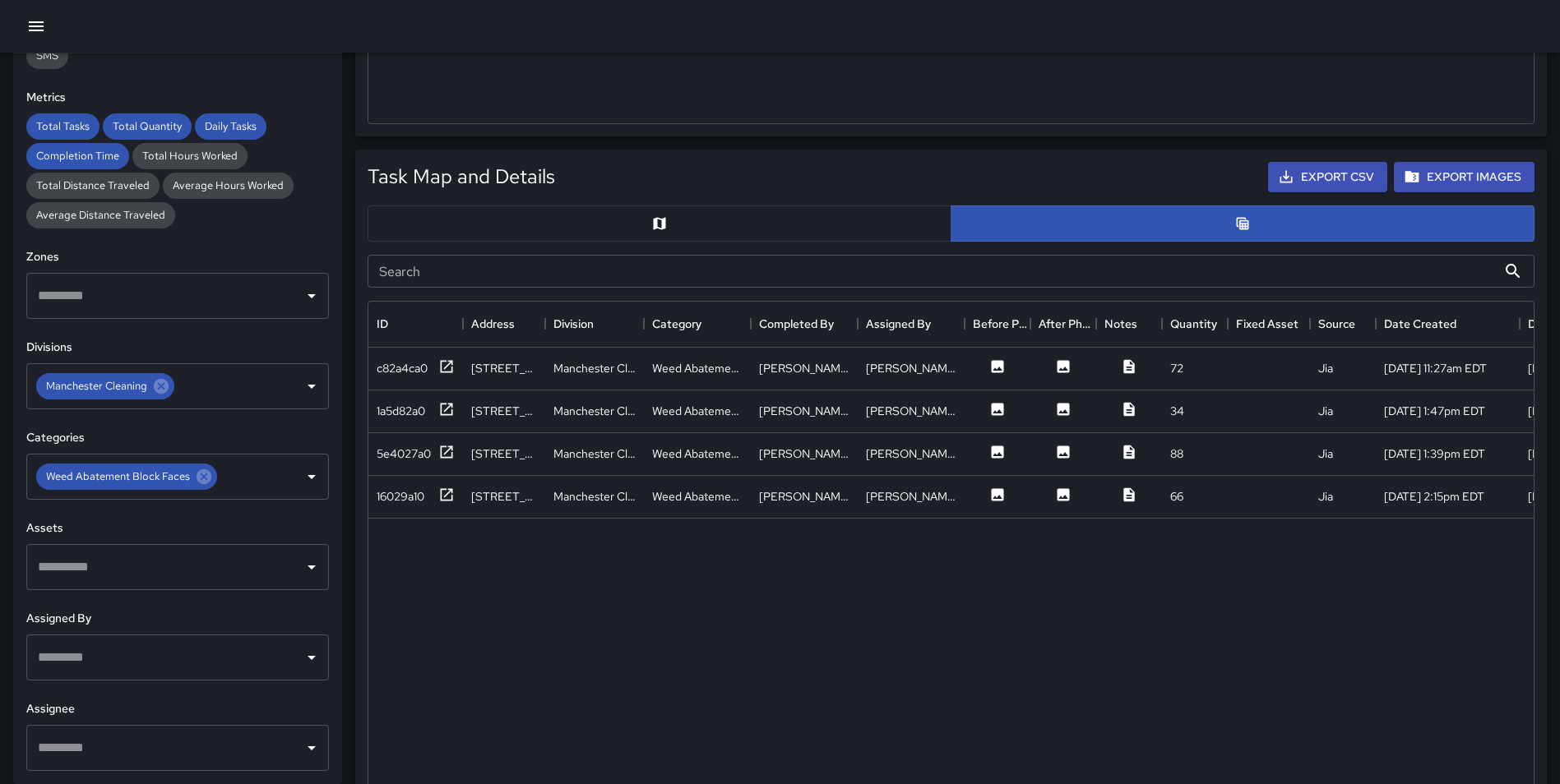
click at [688, 219] on button "button" at bounding box center [659, 223] width 584 height 36
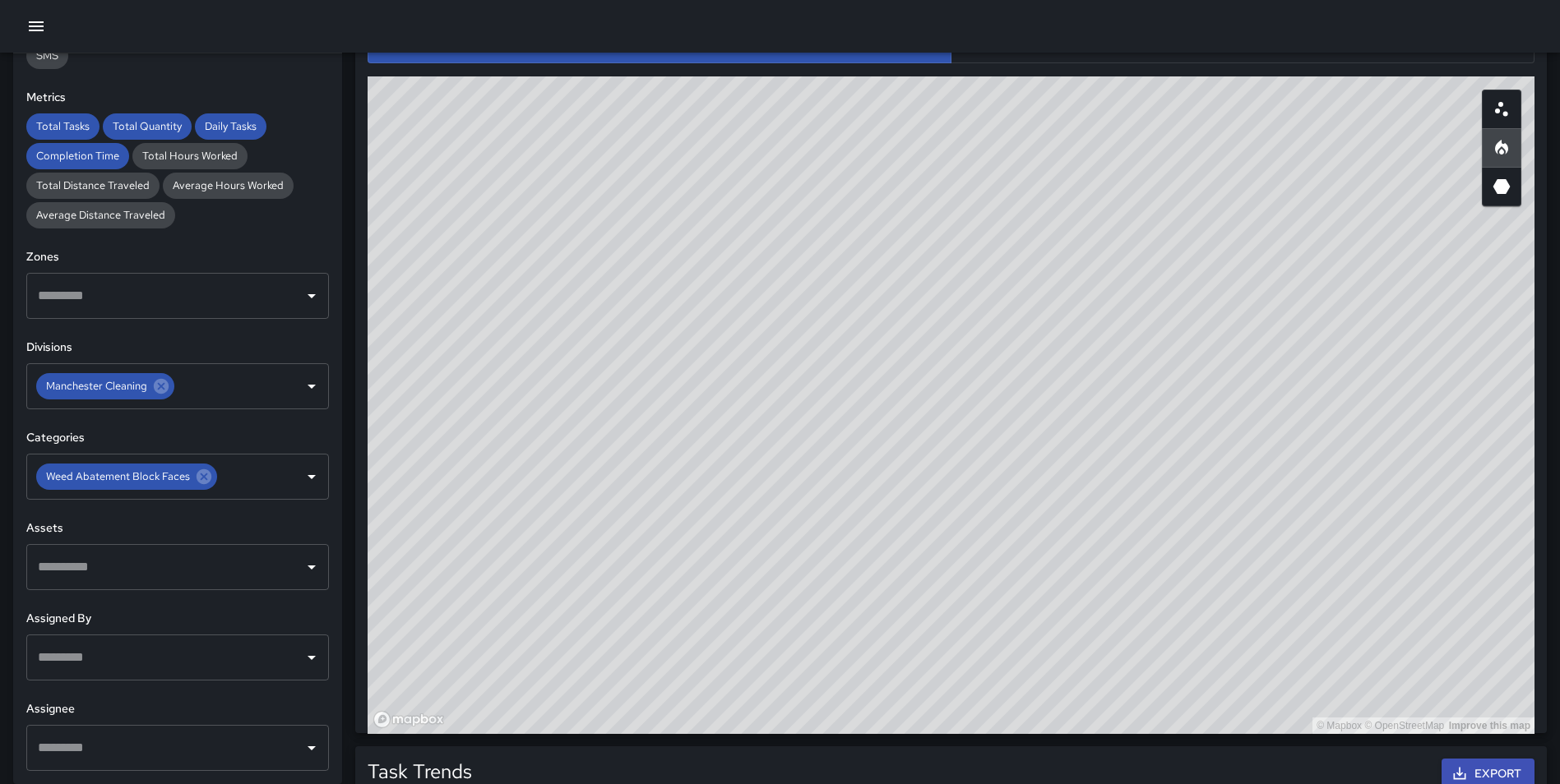
scroll to position [877, 0]
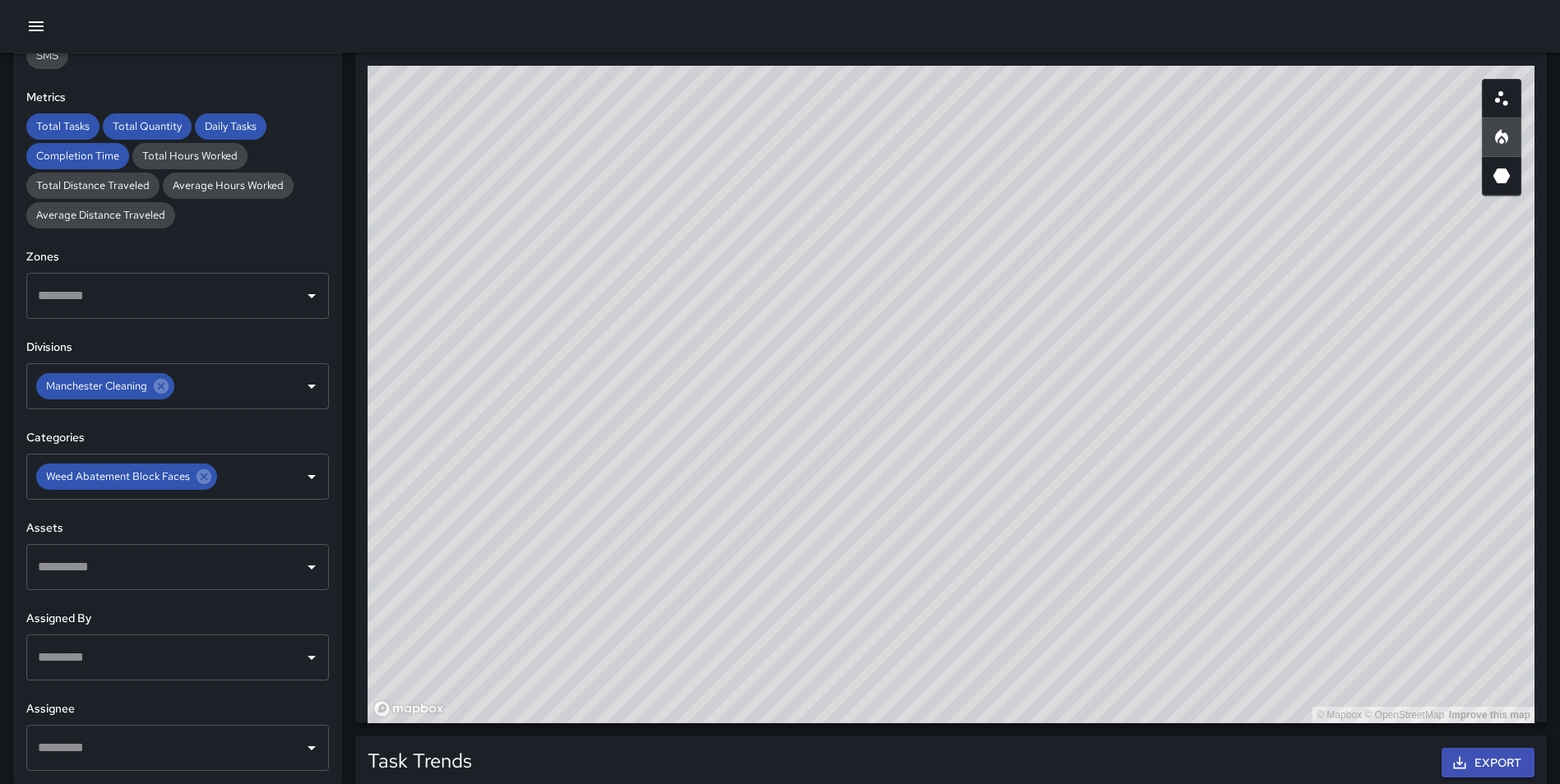
click at [1146, 404] on div "© Mapbox © OpenStreetMap Improve this map" at bounding box center [950, 394] width 1167 height 657
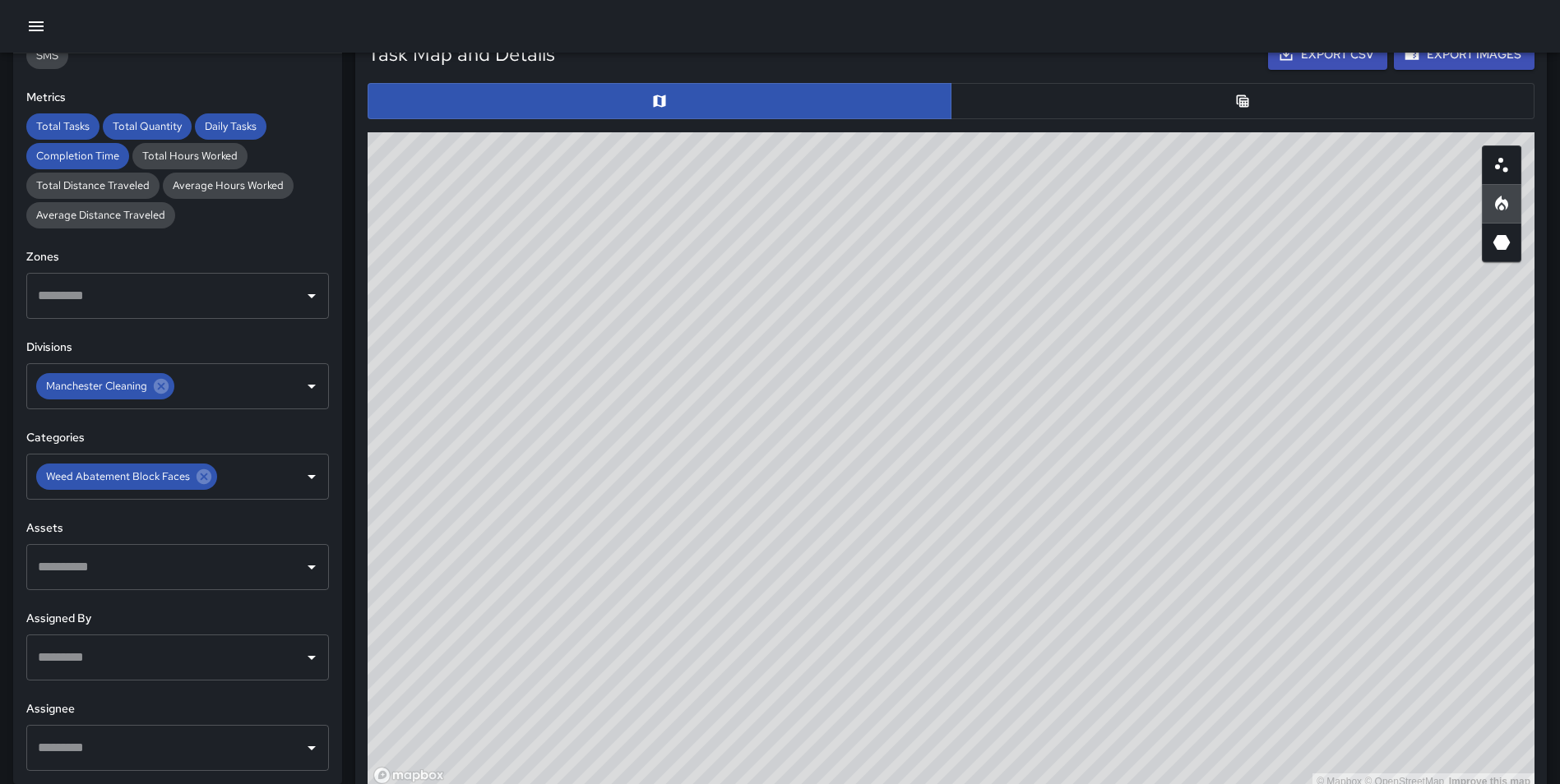
scroll to position [803, 0]
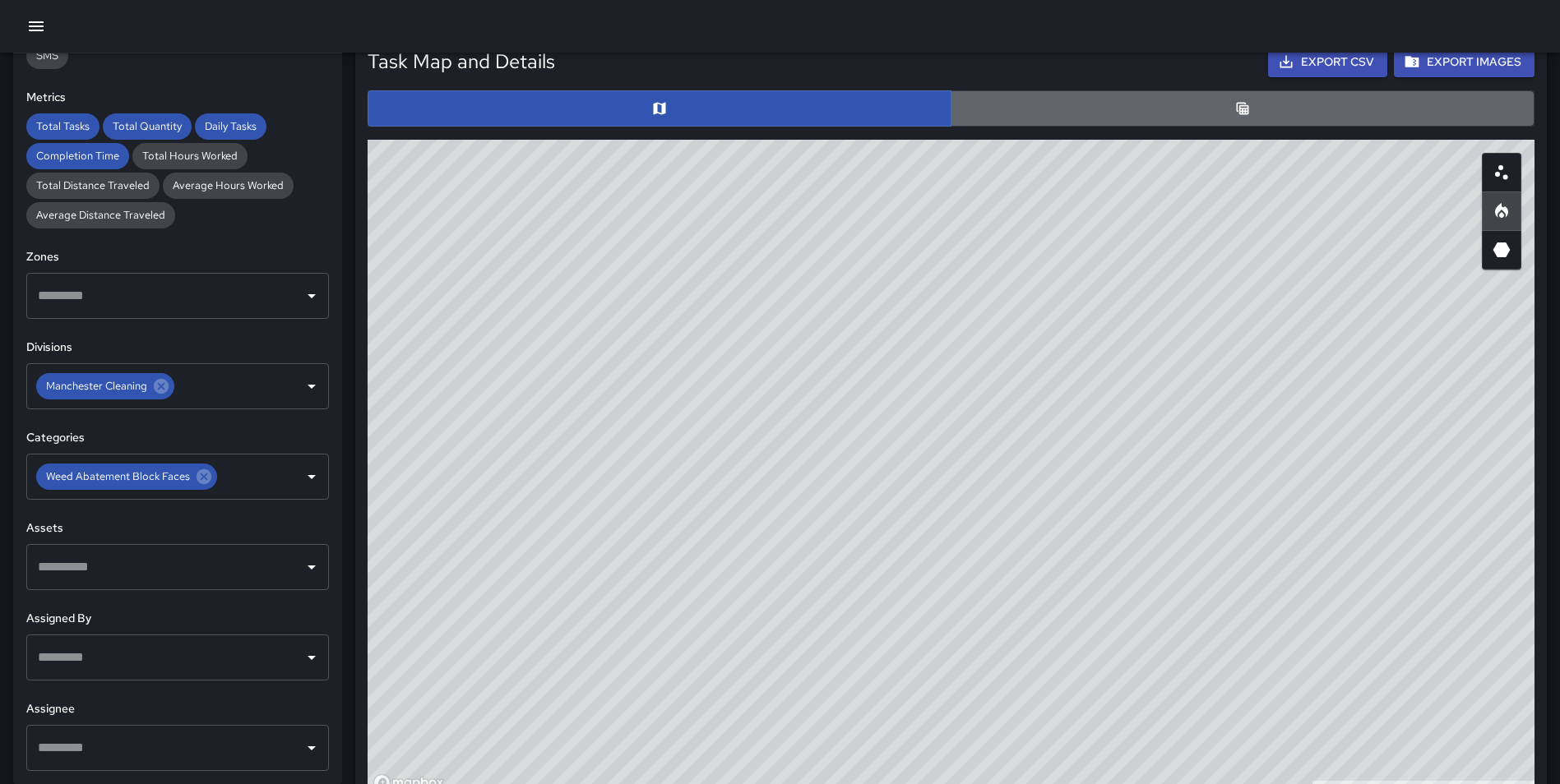
click at [1225, 112] on button "button" at bounding box center [1242, 108] width 584 height 36
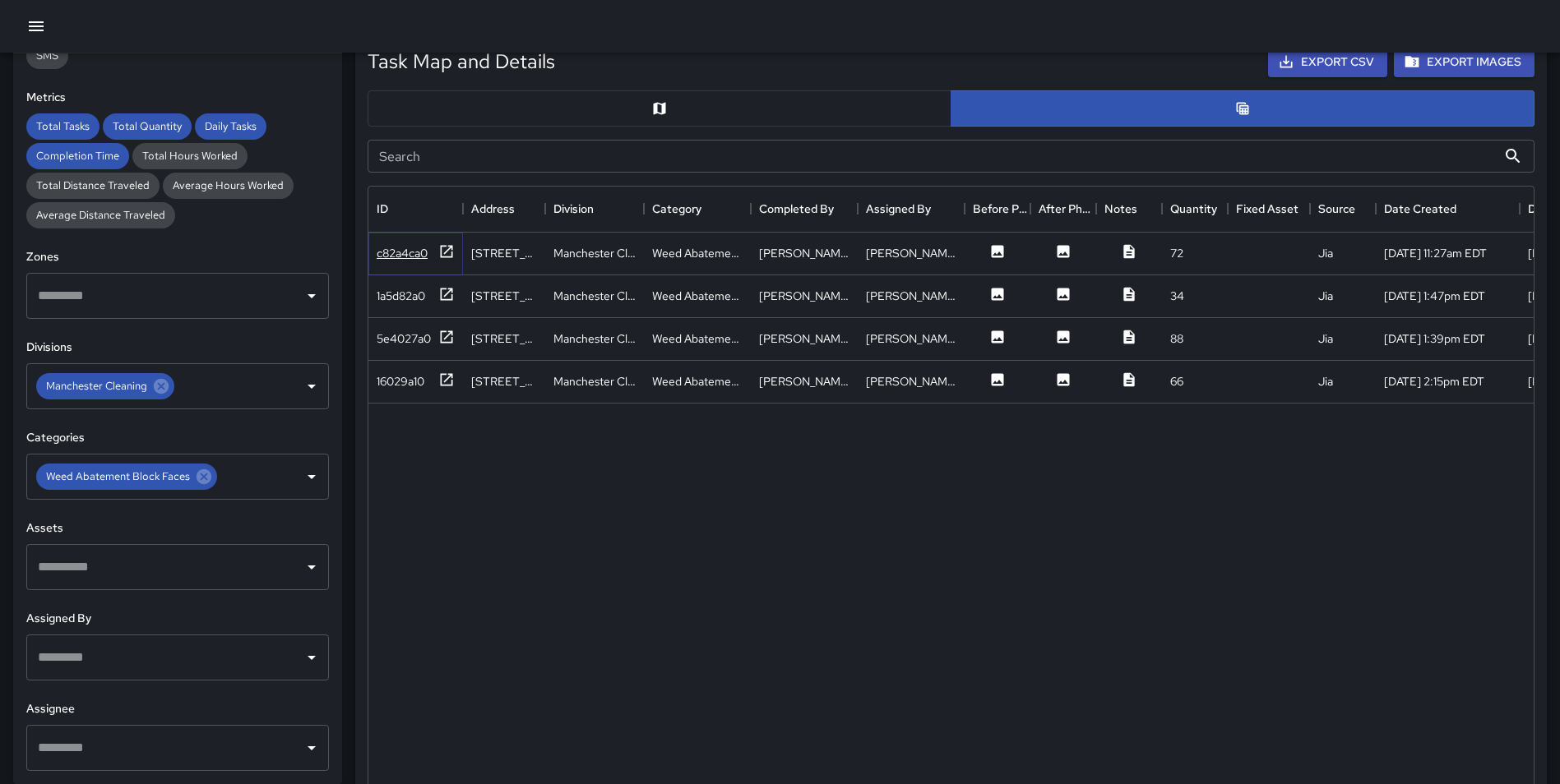
click at [444, 246] on icon at bounding box center [447, 251] width 12 height 12
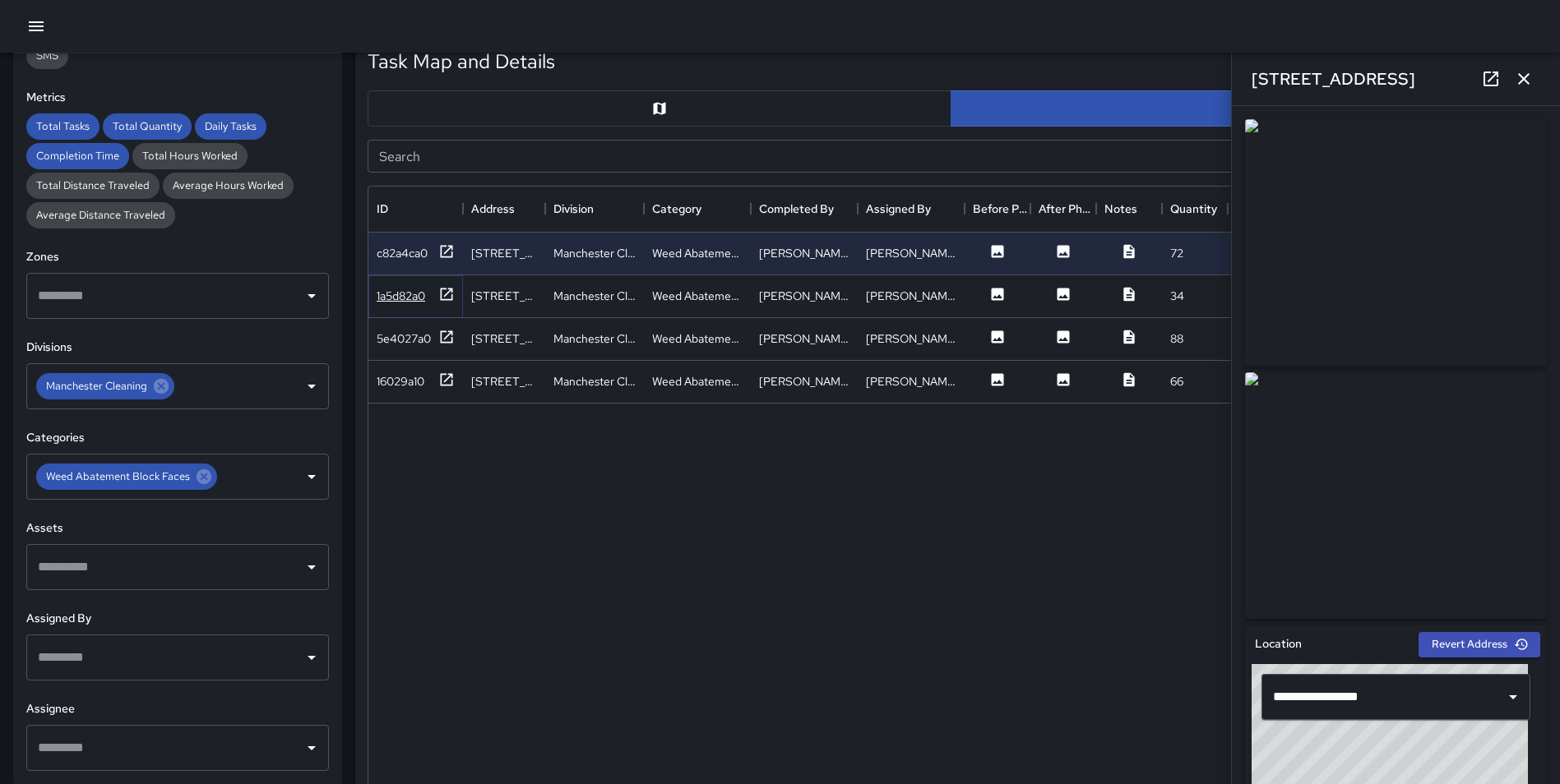
click at [448, 299] on icon at bounding box center [447, 294] width 12 height 12
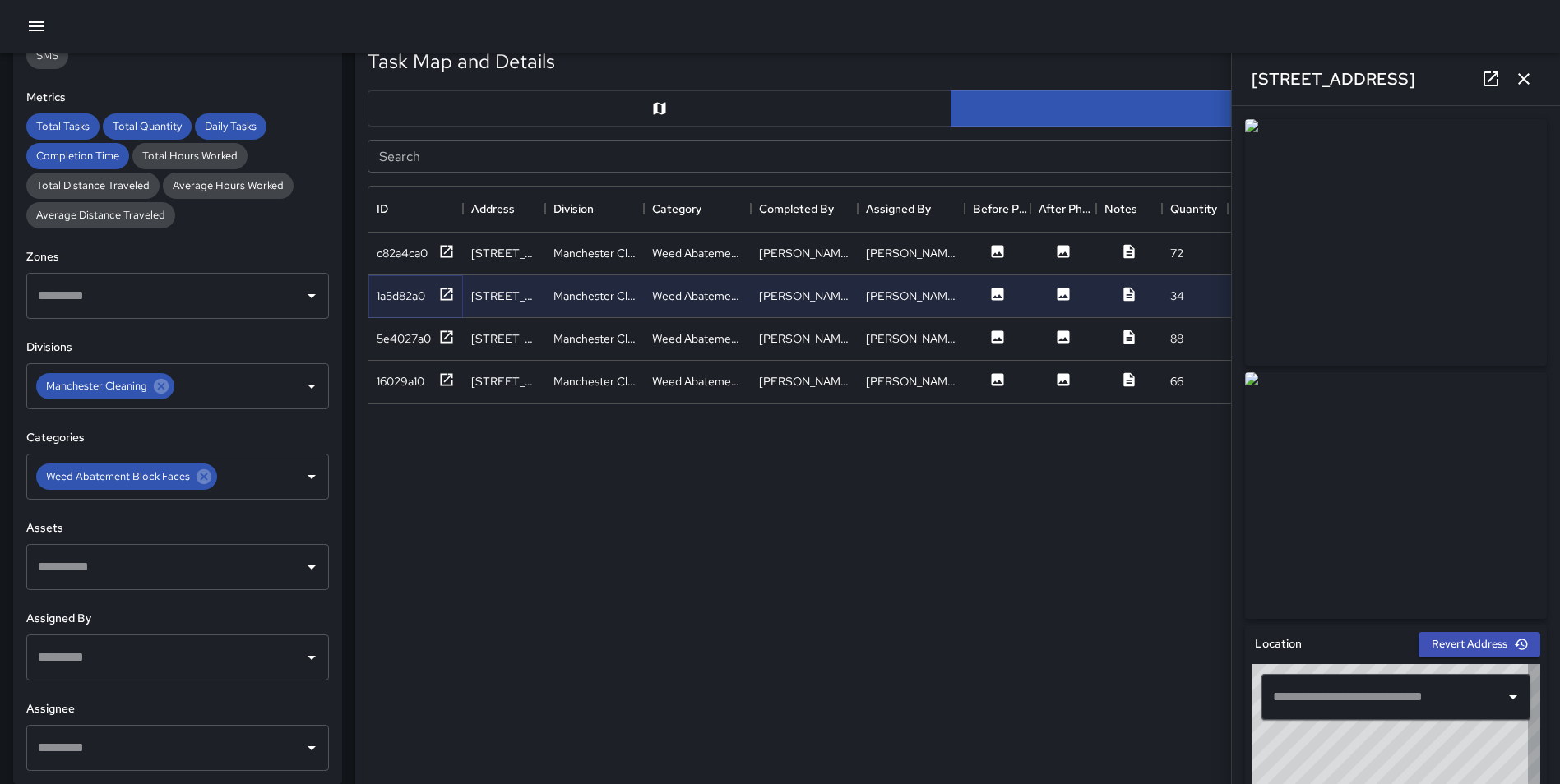
type input "**********"
click at [445, 336] on icon at bounding box center [446, 337] width 17 height 17
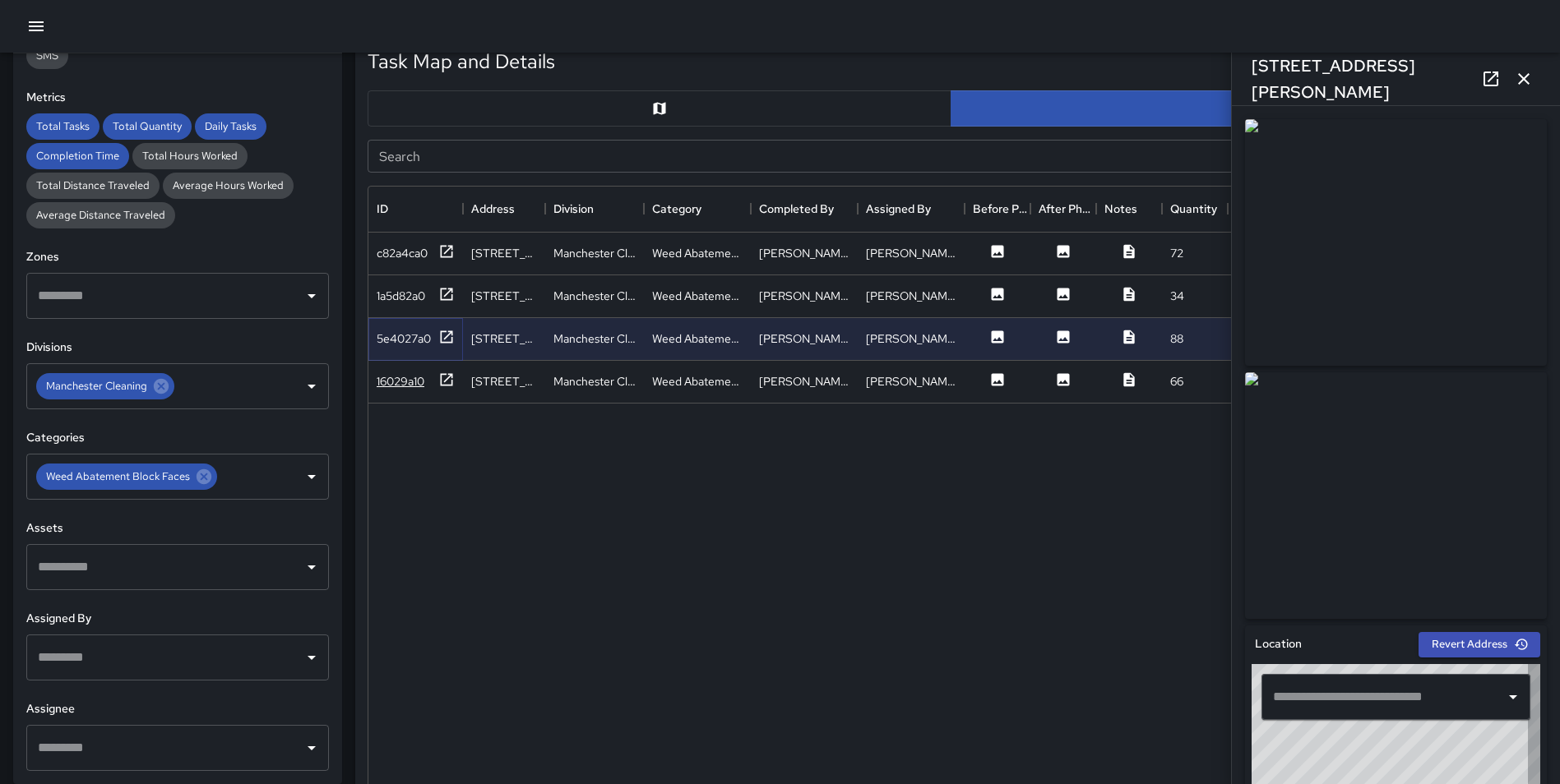
type input "**********"
click at [444, 374] on icon at bounding box center [447, 380] width 12 height 12
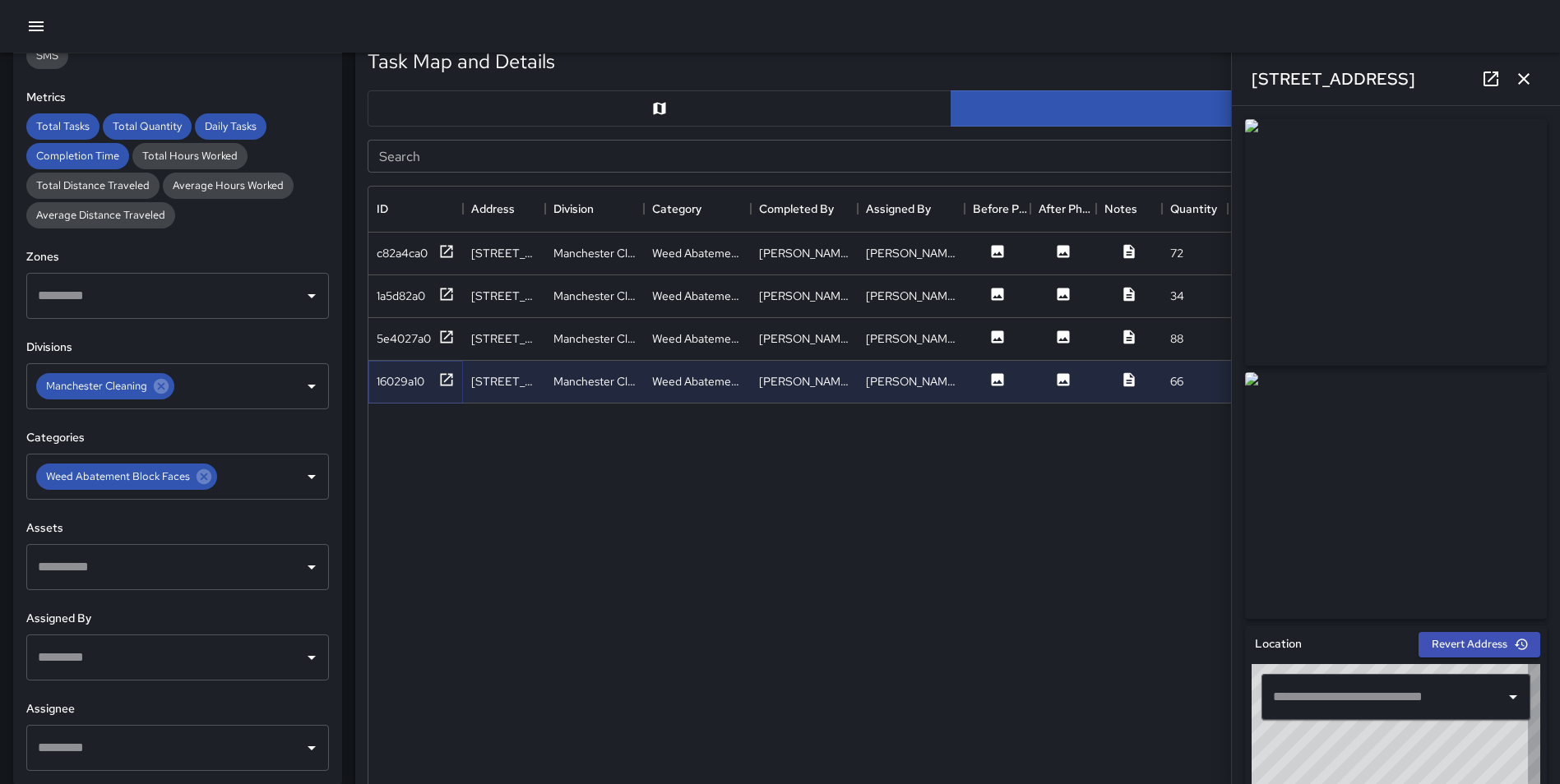
type input "**********"
click at [200, 476] on icon at bounding box center [203, 476] width 15 height 15
click at [348, 355] on div "Task Map and Details Export CSV Export Images Search Search ID Address Division…" at bounding box center [943, 432] width 1204 height 821
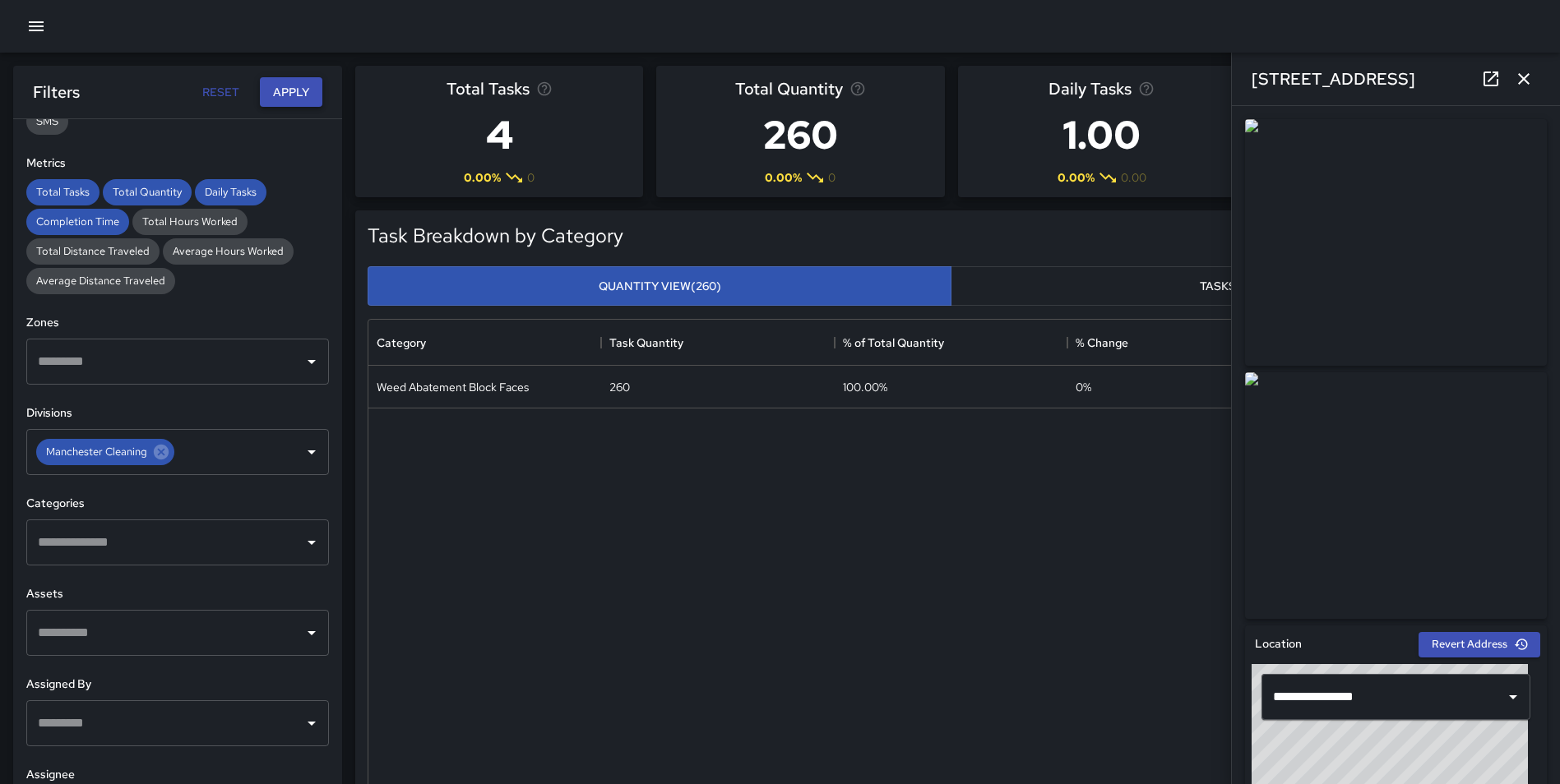
click at [275, 98] on button "Apply" at bounding box center [291, 92] width 62 height 30
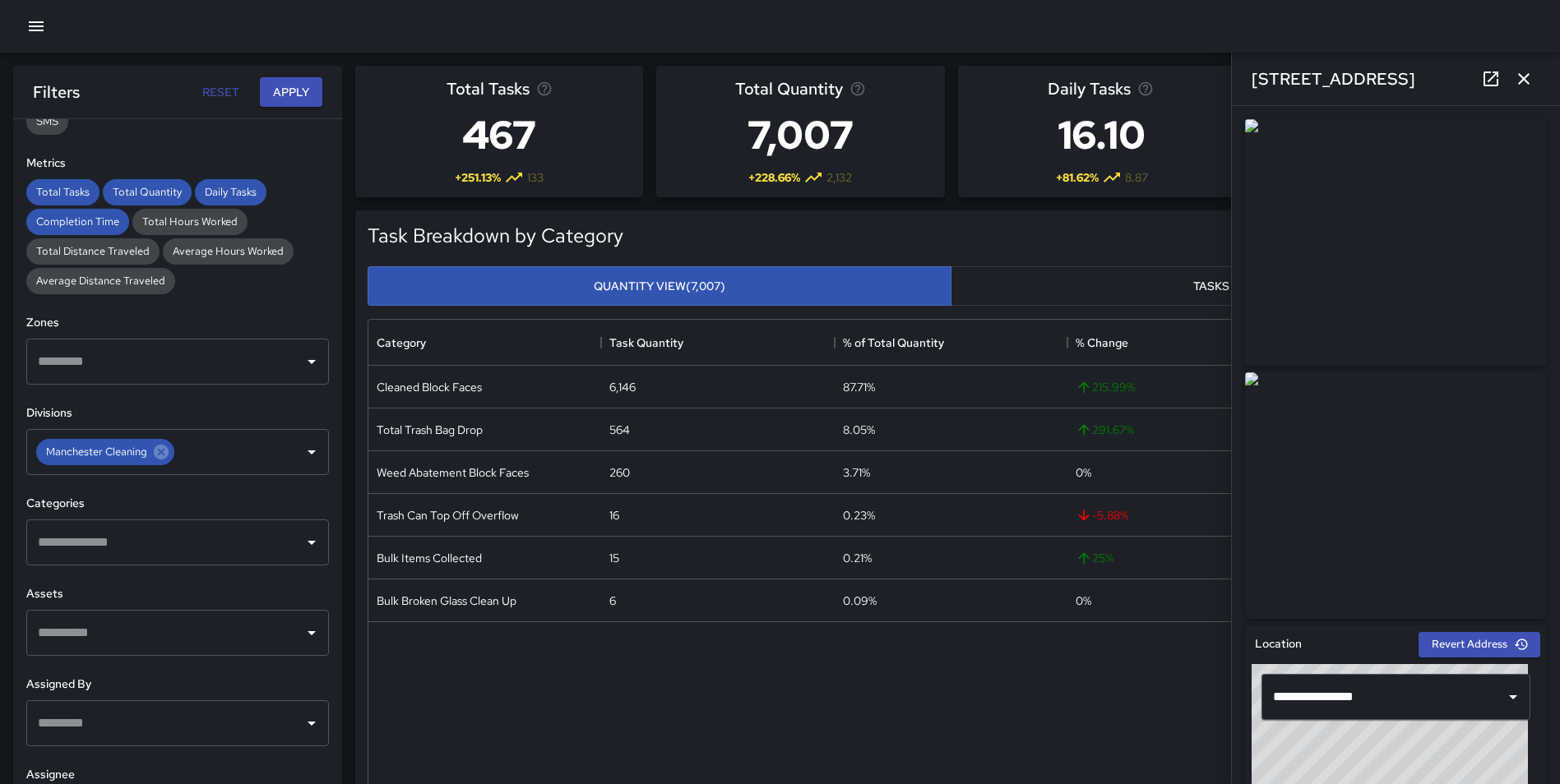
click at [1524, 81] on icon "button" at bounding box center [1524, 79] width 20 height 20
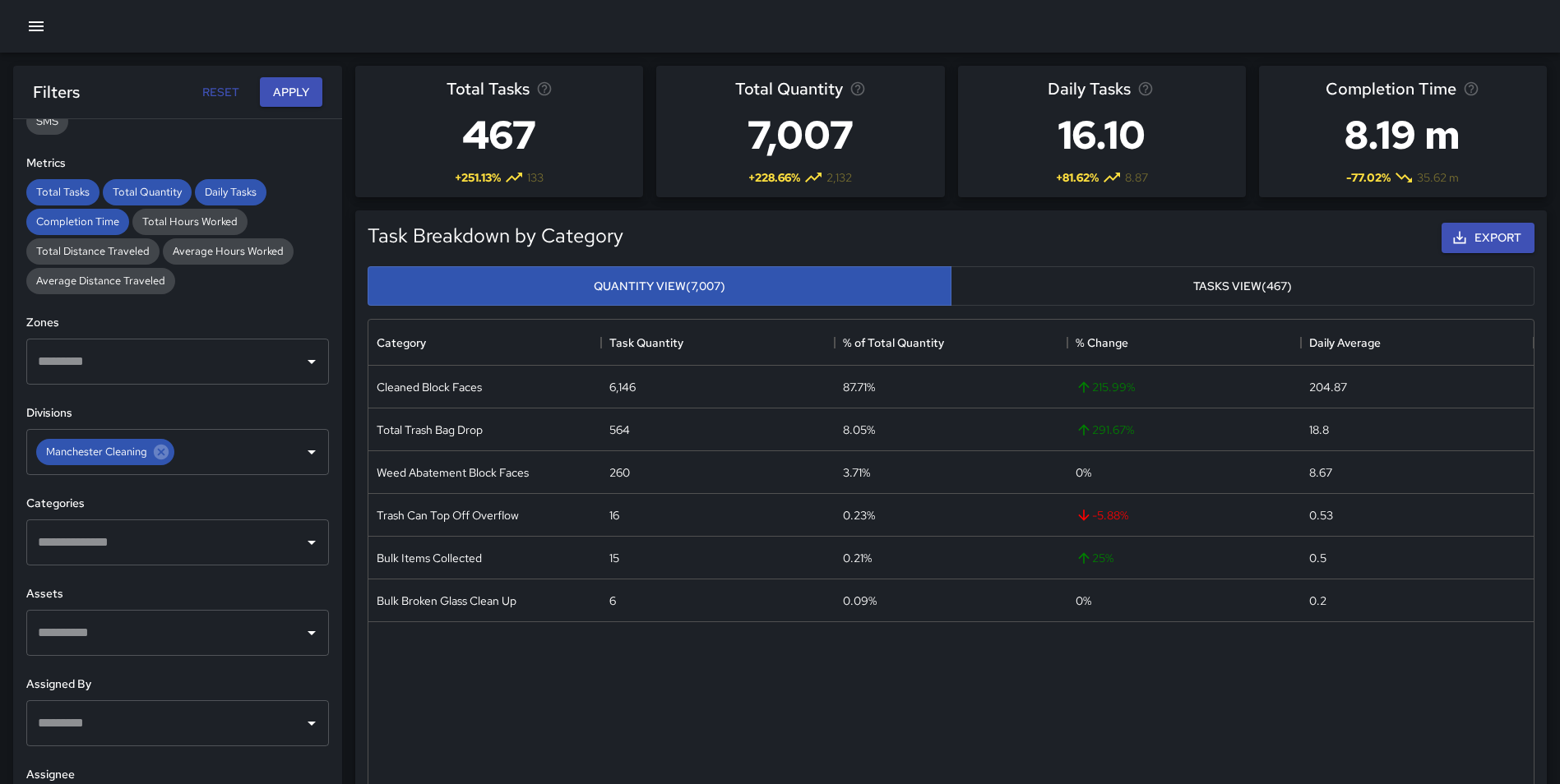
click at [106, 543] on input "text" at bounding box center [165, 542] width 263 height 31
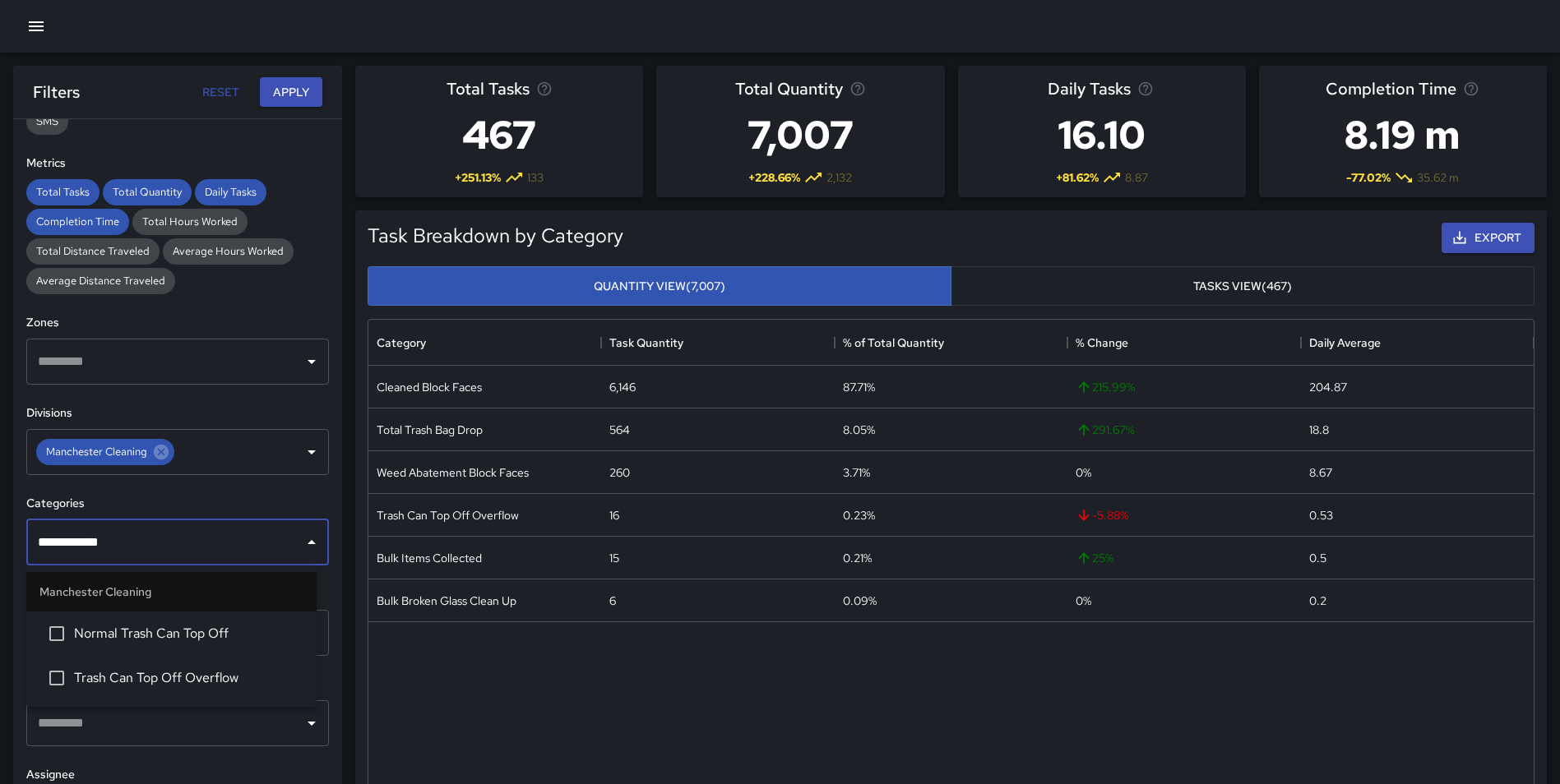
type input "**********"
click at [190, 674] on span "Trash Can Top Off Overflow" at bounding box center [188, 678] width 229 height 20
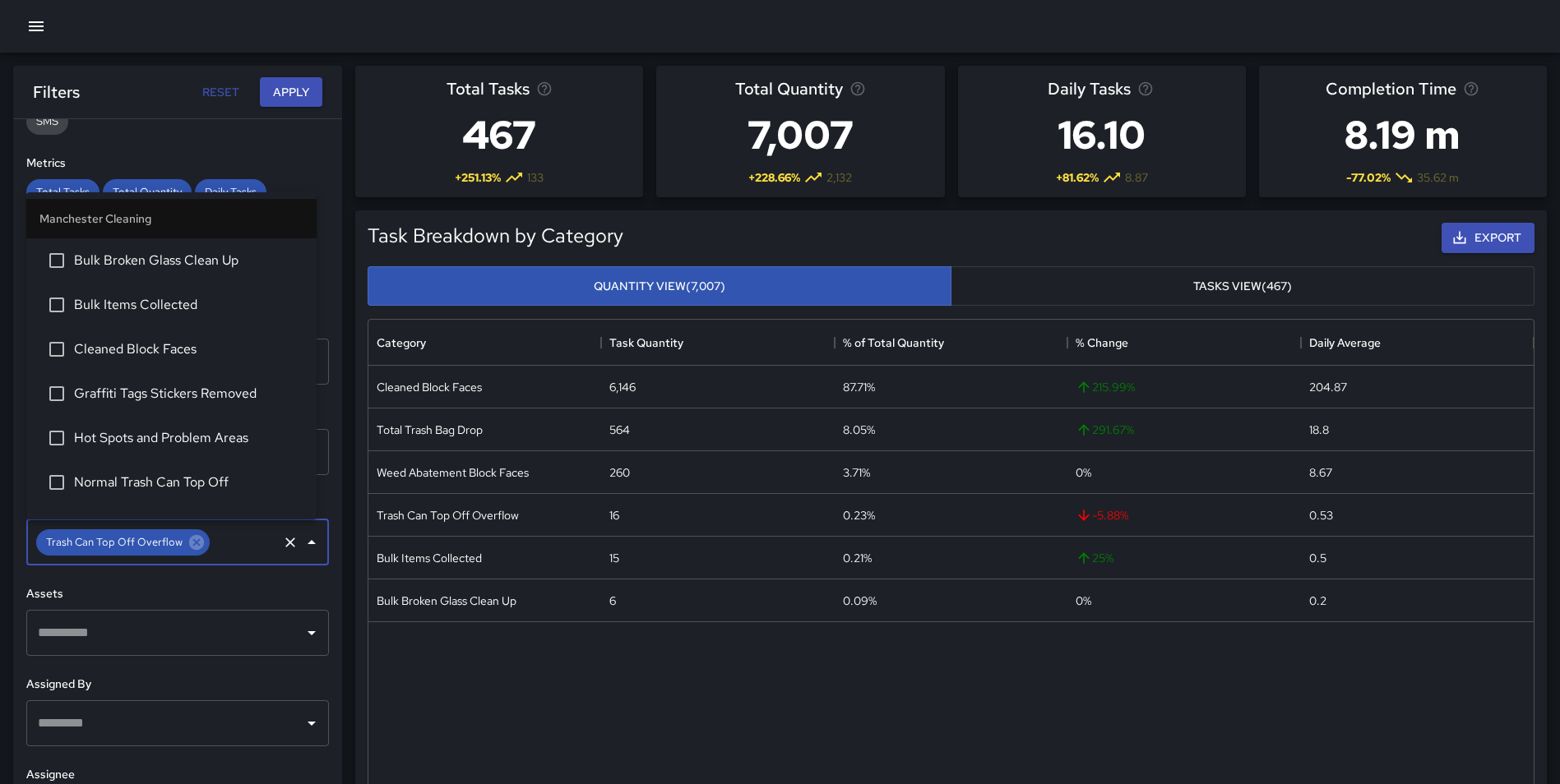
scroll to position [162, 0]
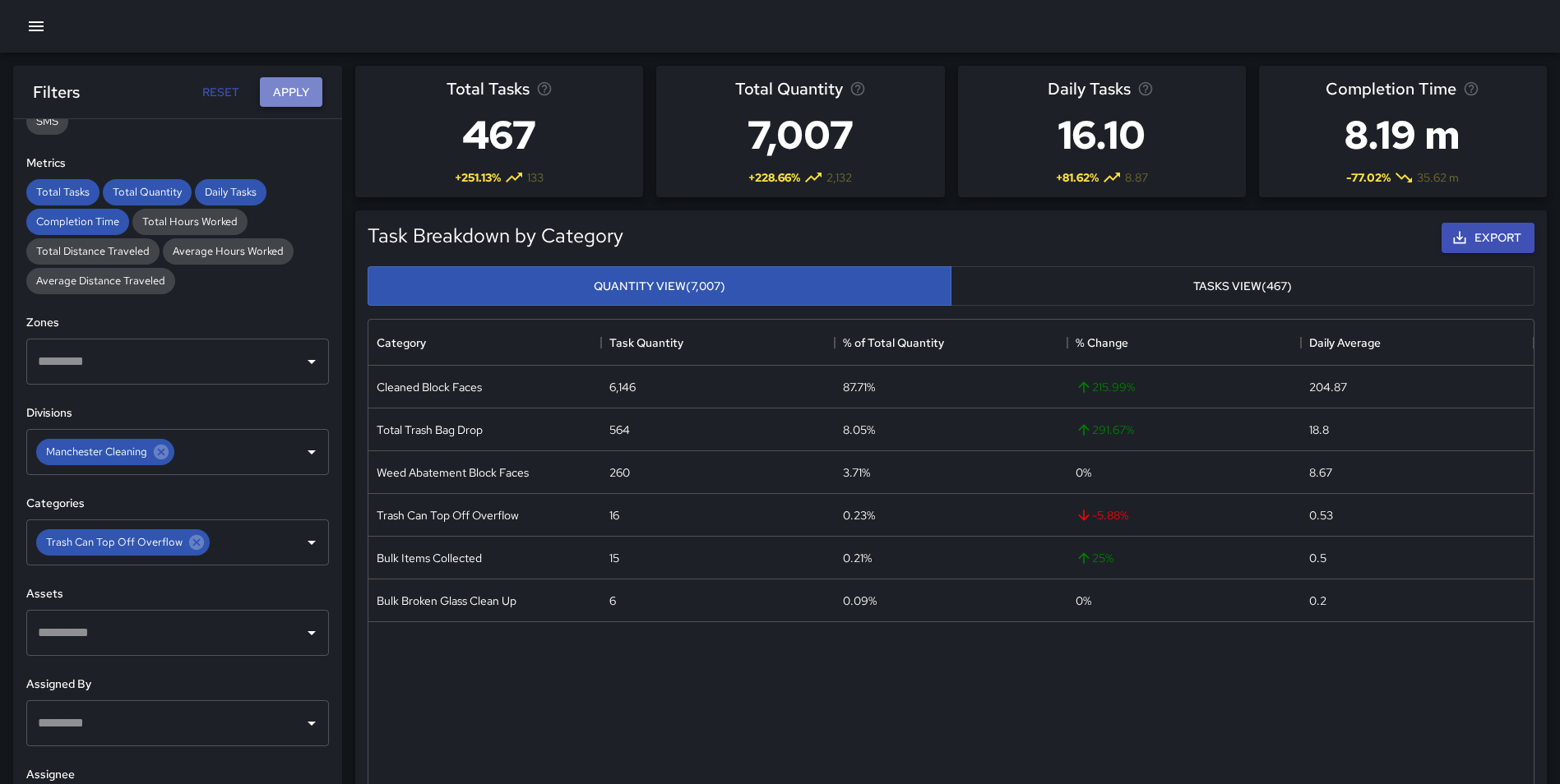
click at [295, 85] on button "Apply" at bounding box center [291, 92] width 62 height 30
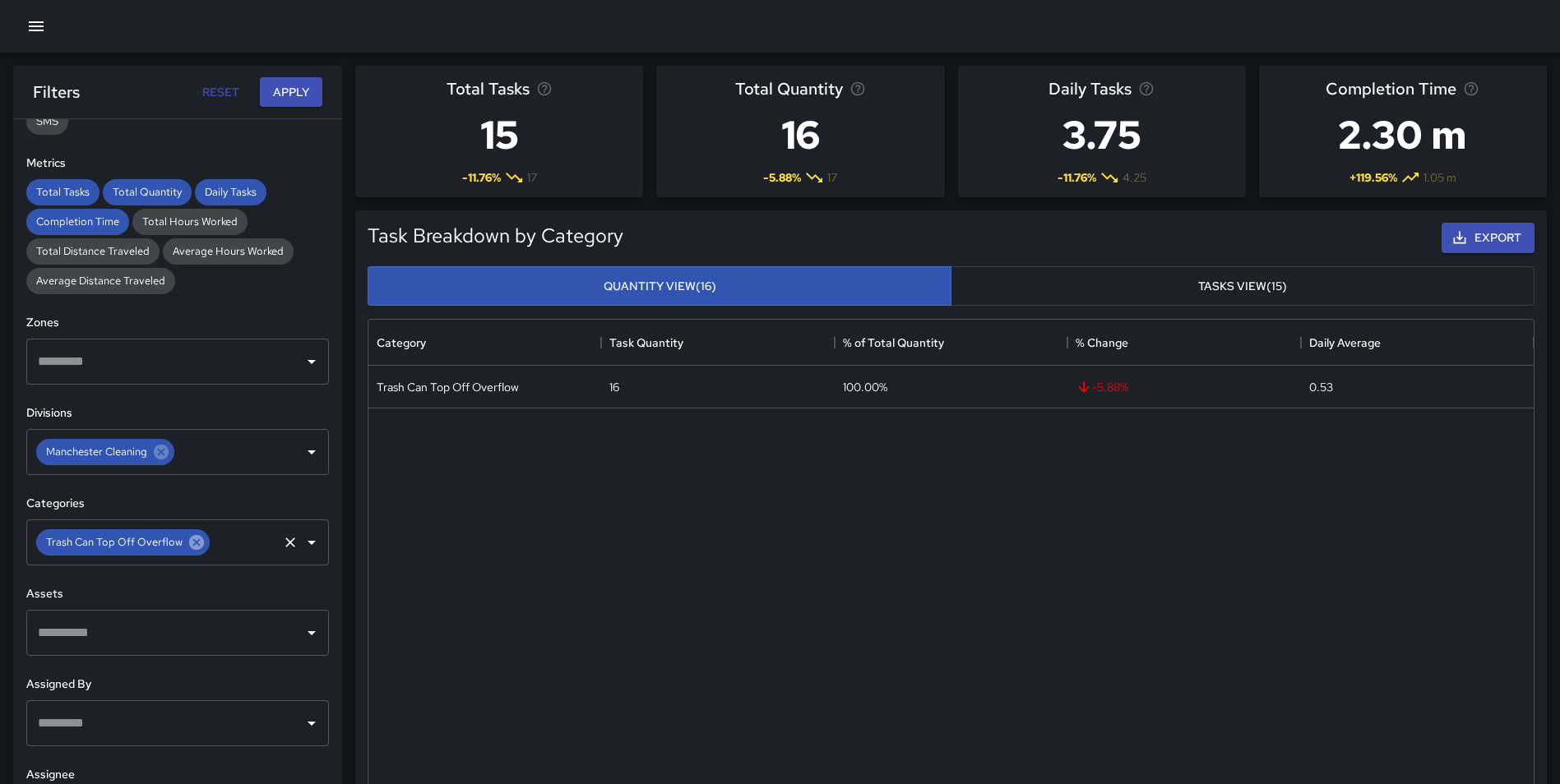
click at [192, 545] on icon at bounding box center [196, 542] width 18 height 18
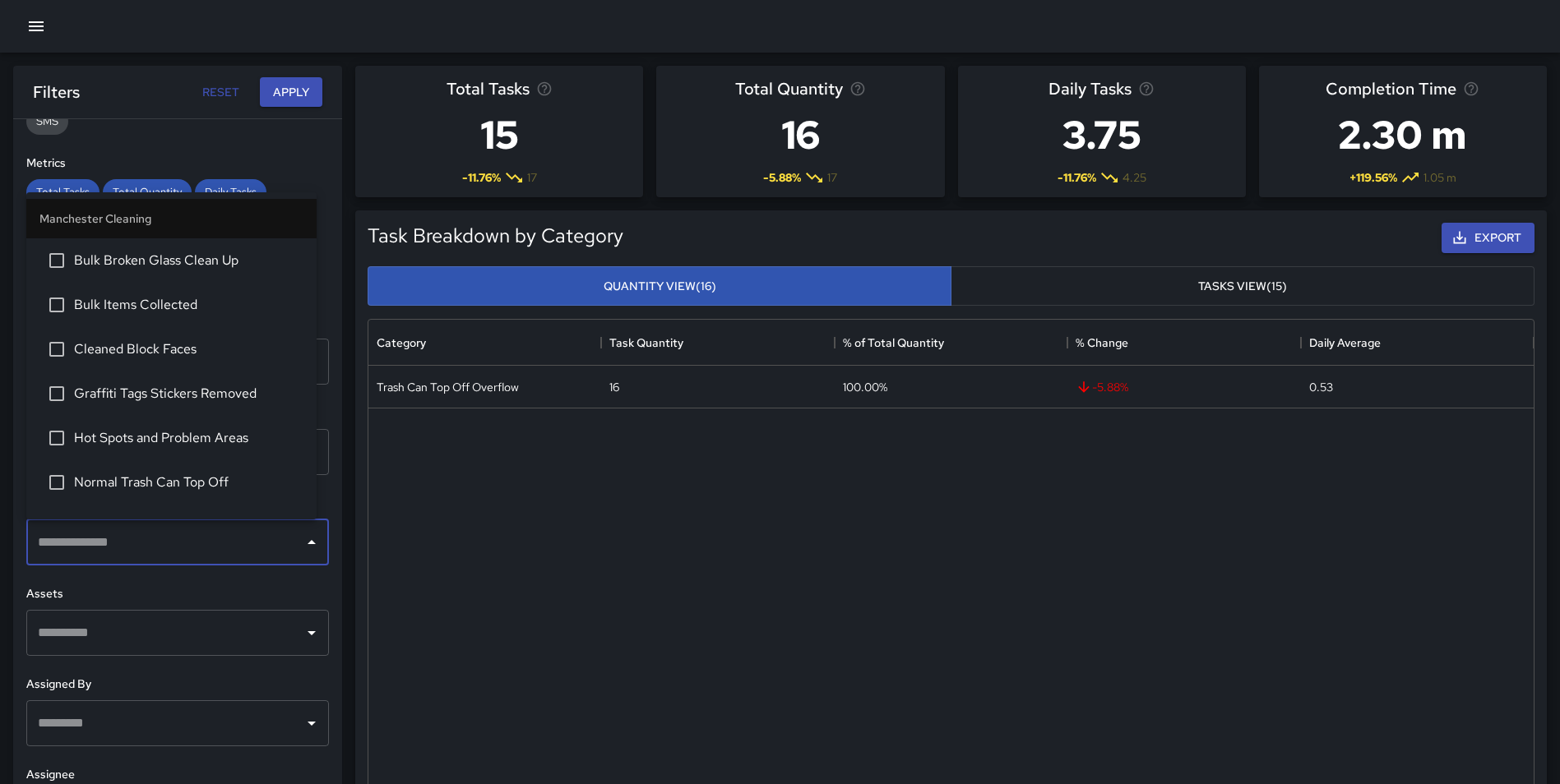
click at [141, 540] on input "text" at bounding box center [165, 542] width 263 height 31
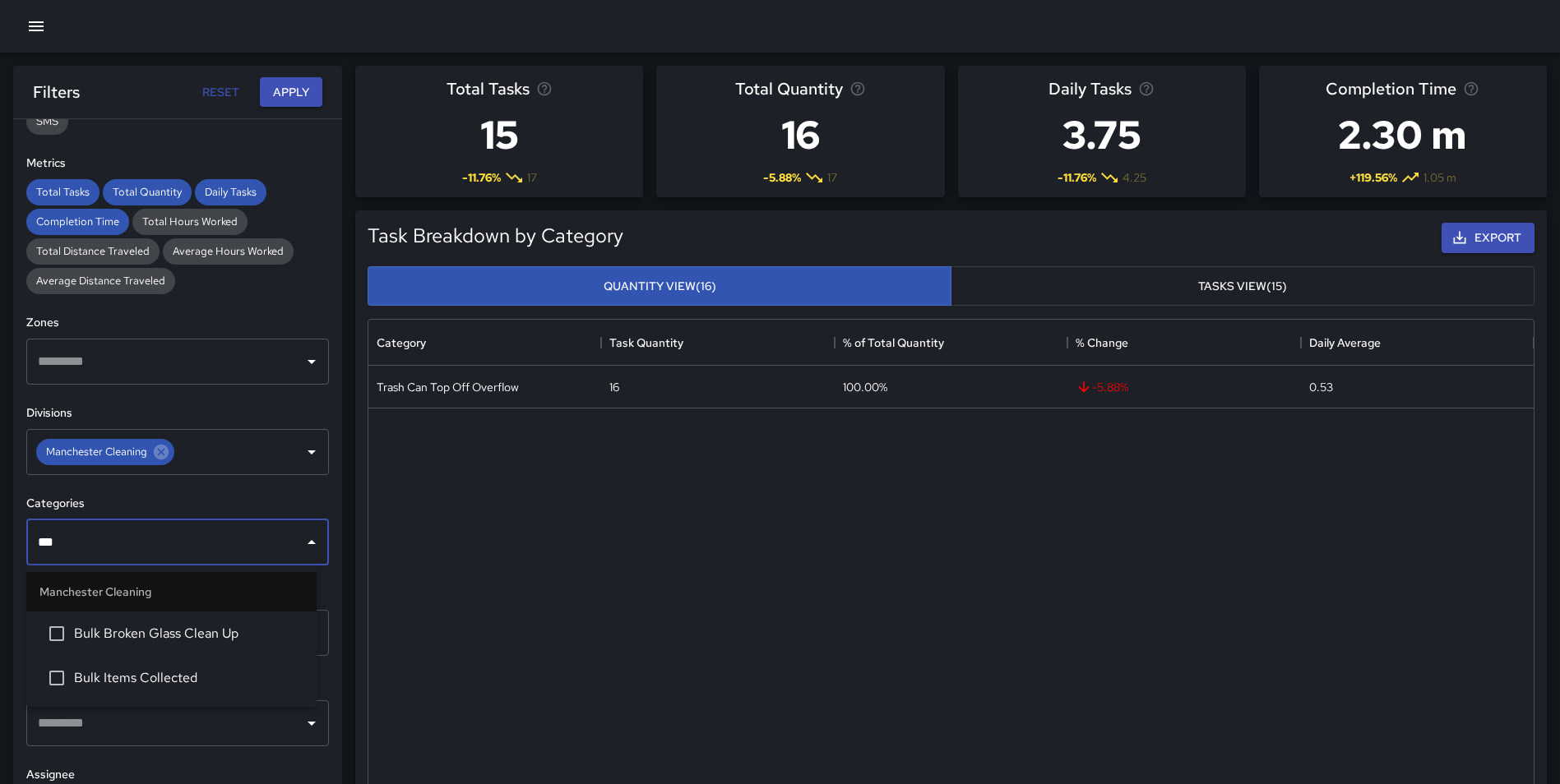
type input "****"
click at [188, 681] on span "Bulk Items Collected" at bounding box center [188, 678] width 229 height 20
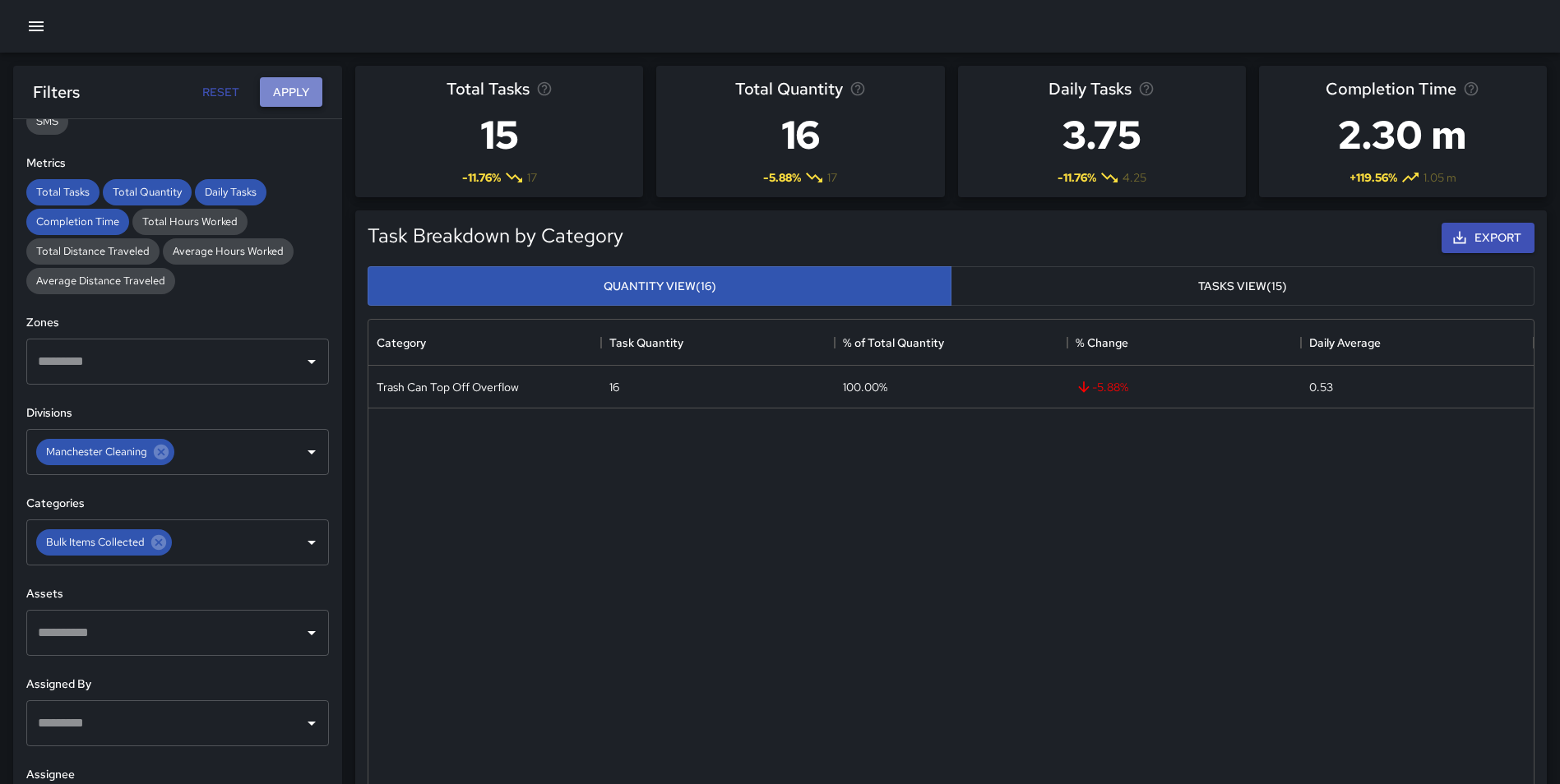
click at [290, 90] on button "Apply" at bounding box center [291, 92] width 62 height 30
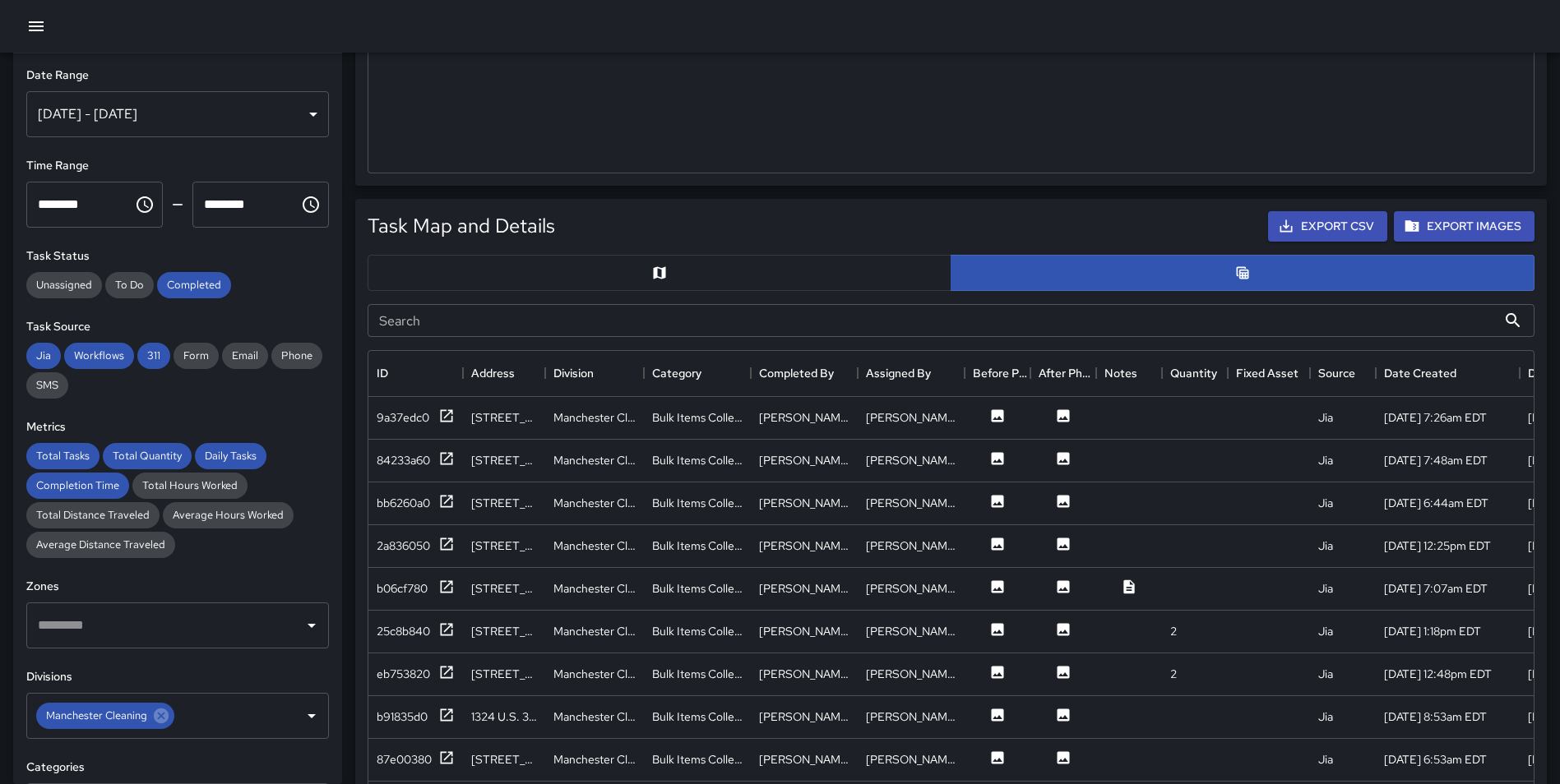
scroll to position [792, 0]
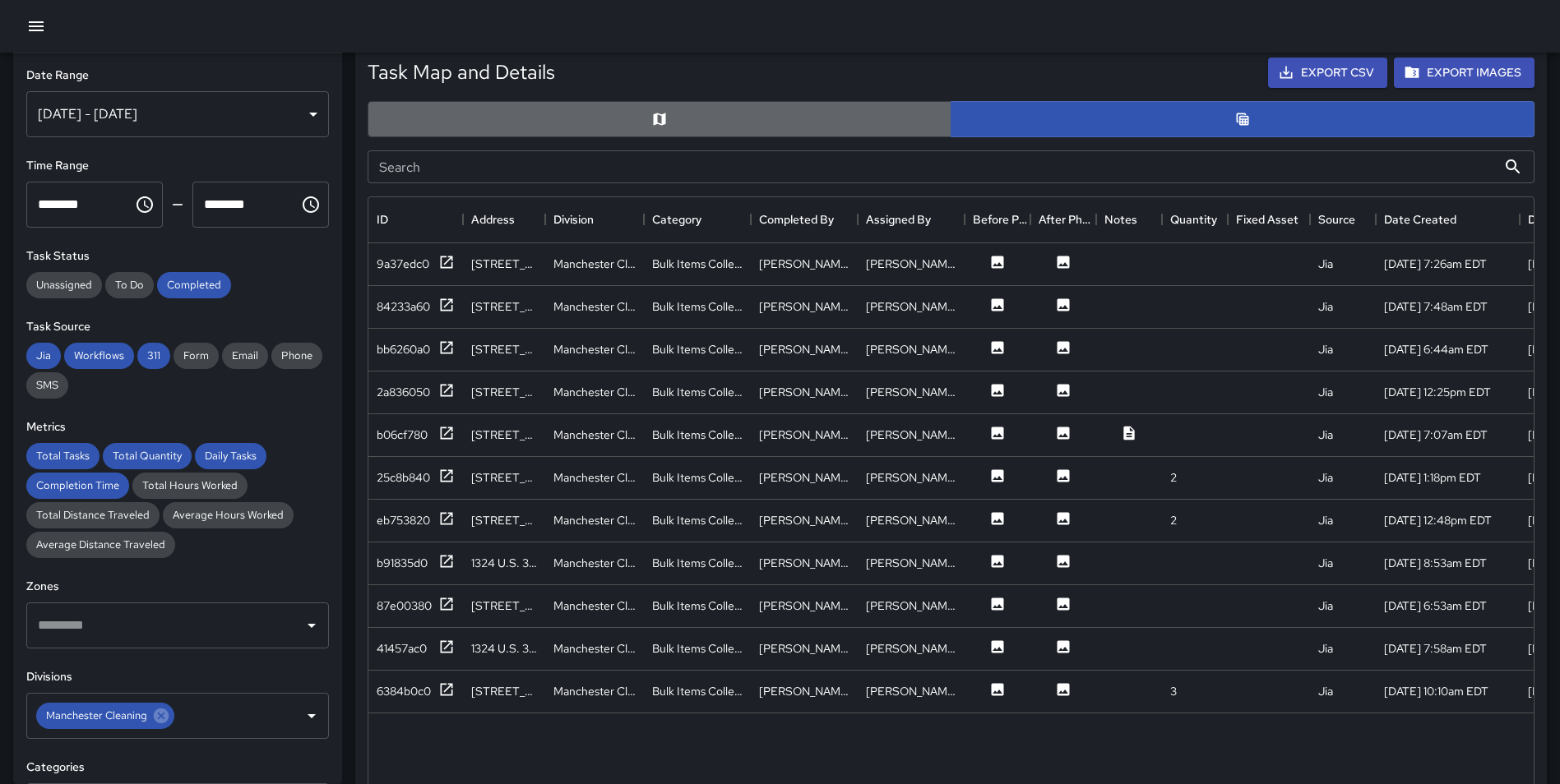
click at [768, 122] on button "button" at bounding box center [659, 119] width 584 height 36
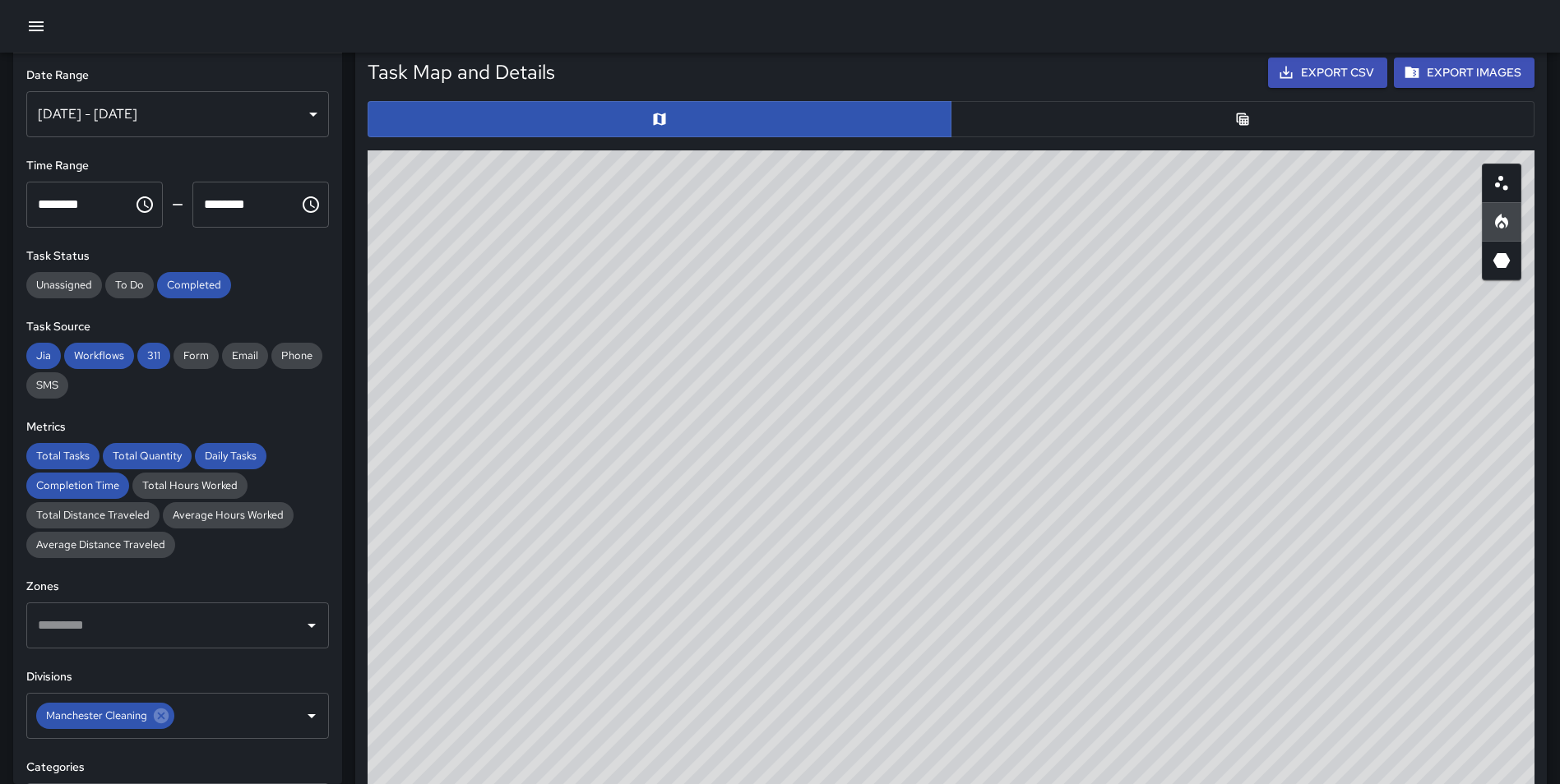
click at [1138, 96] on div at bounding box center [951, 120] width 1180 height 50
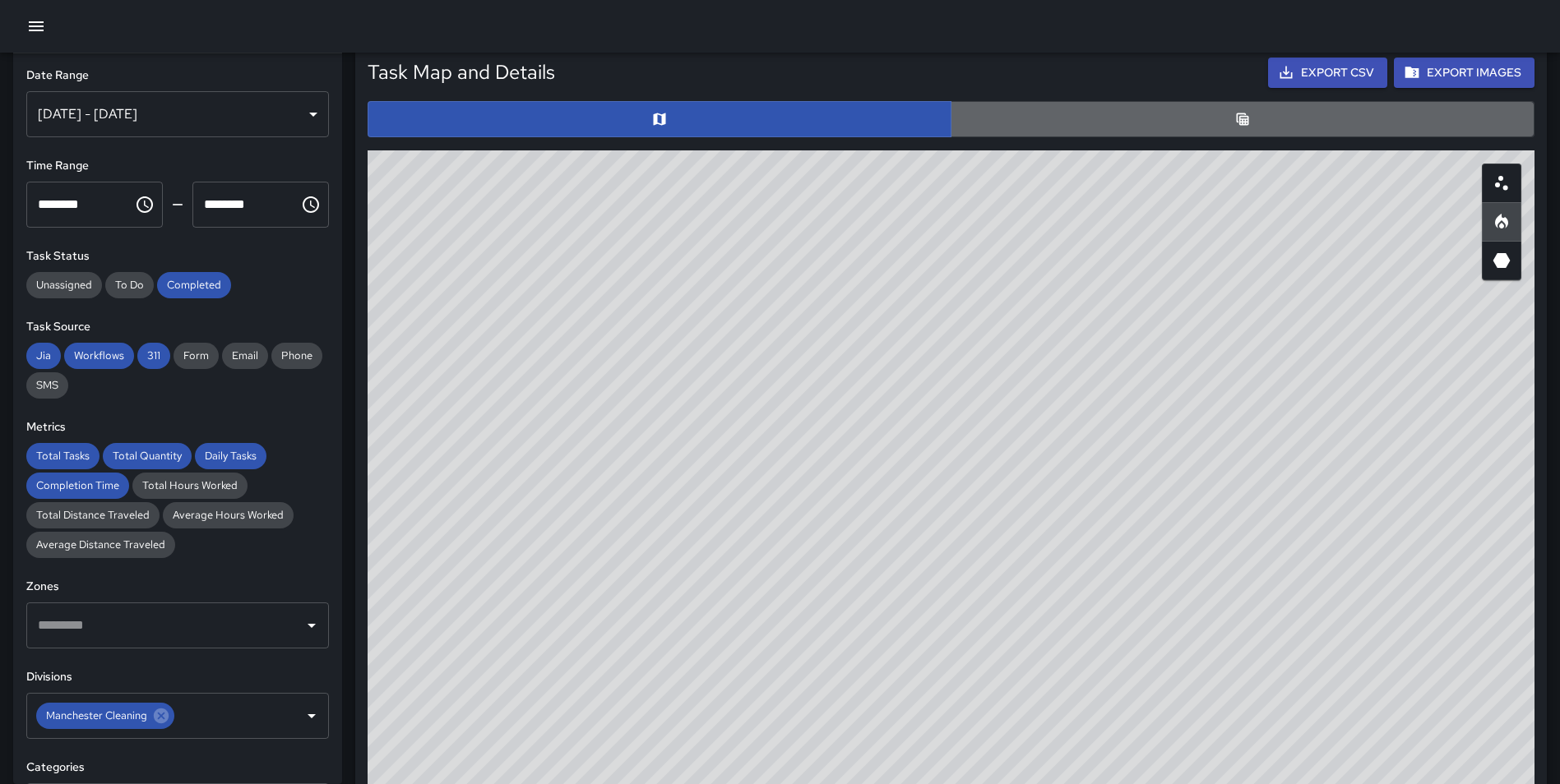
click at [1137, 111] on button "button" at bounding box center [1242, 119] width 584 height 36
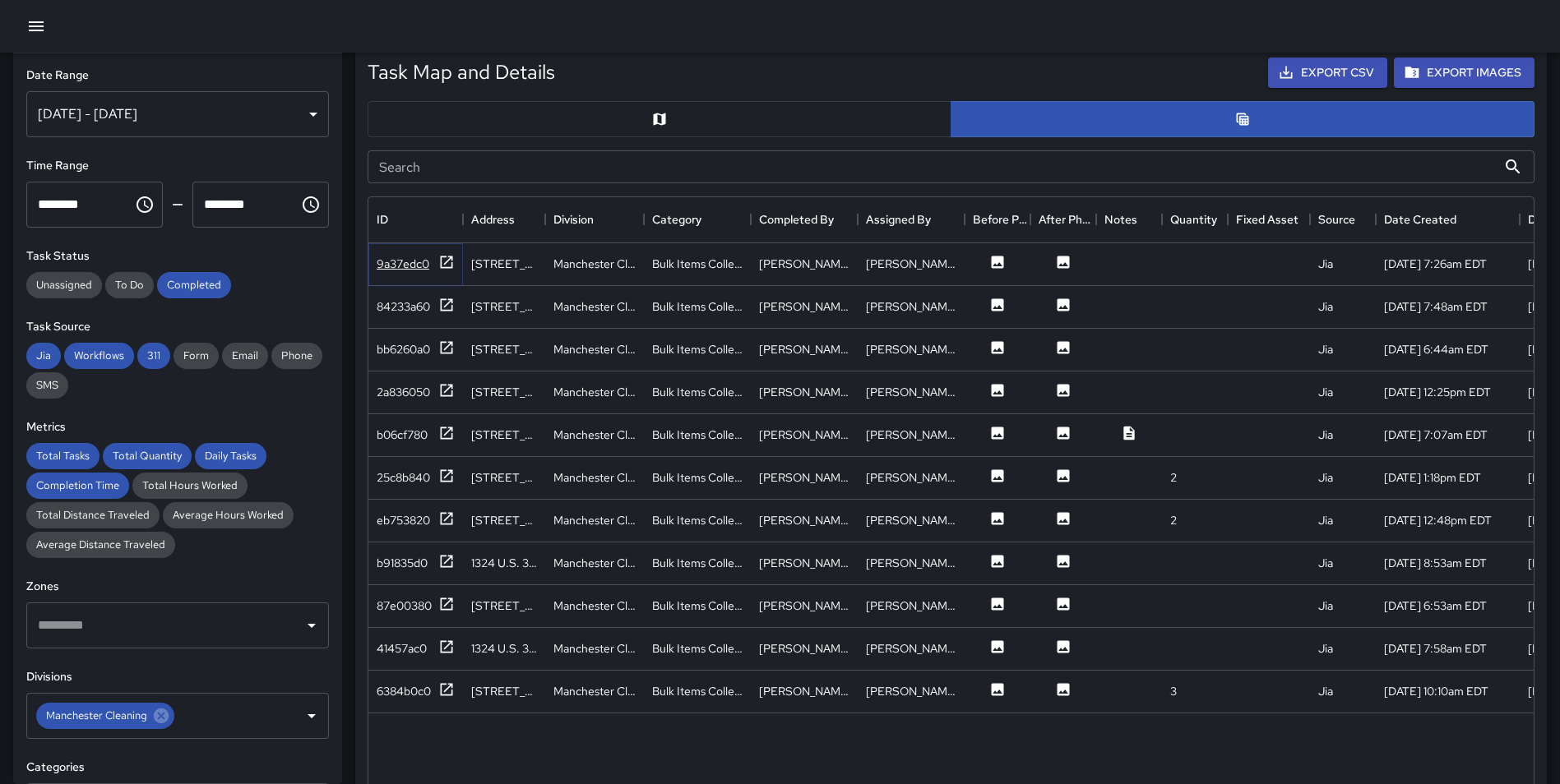
click at [450, 267] on icon at bounding box center [446, 262] width 17 height 17
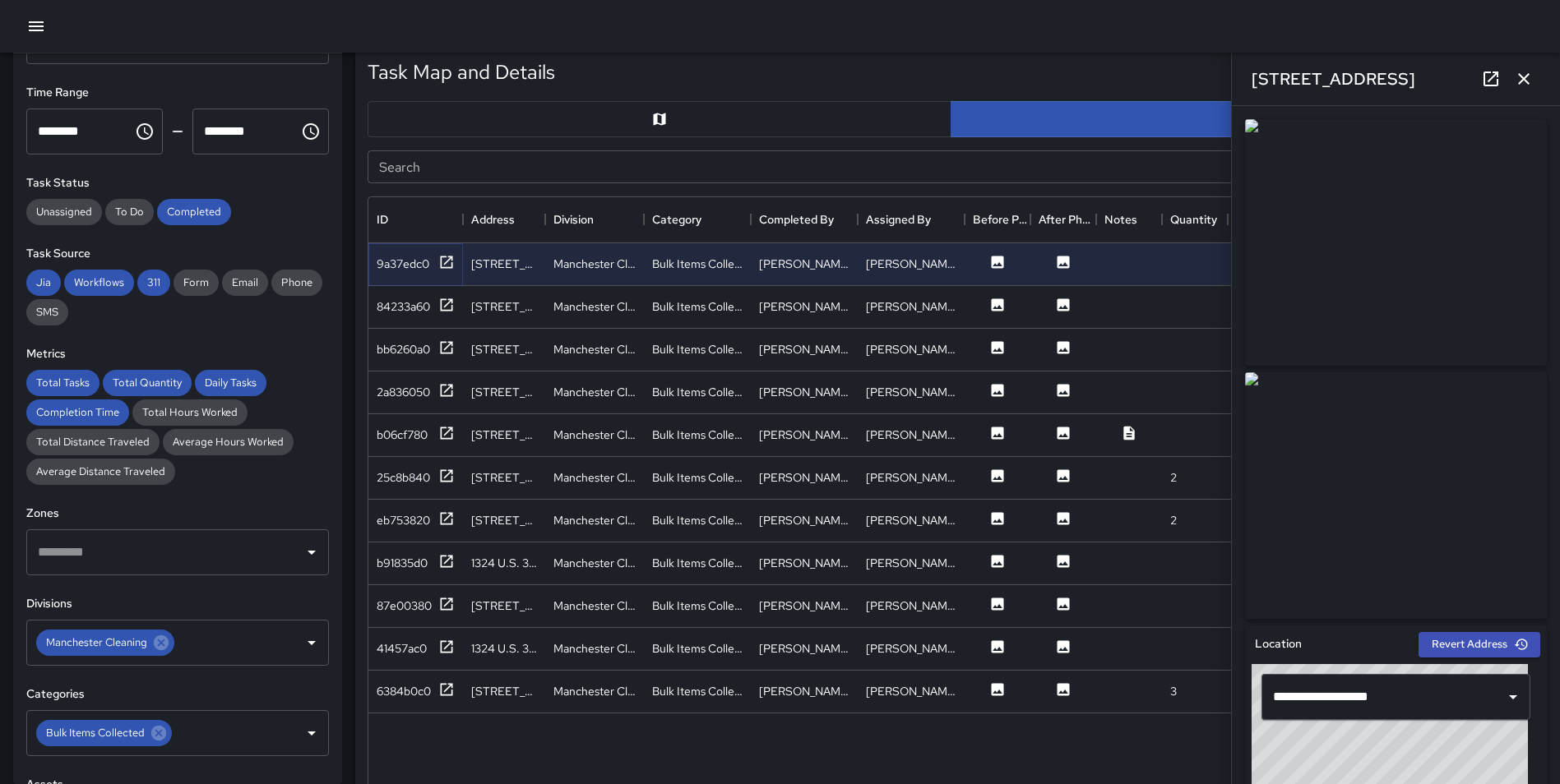
scroll to position [72, 0]
click at [156, 729] on icon at bounding box center [158, 734] width 15 height 15
click at [120, 735] on input "text" at bounding box center [165, 734] width 263 height 31
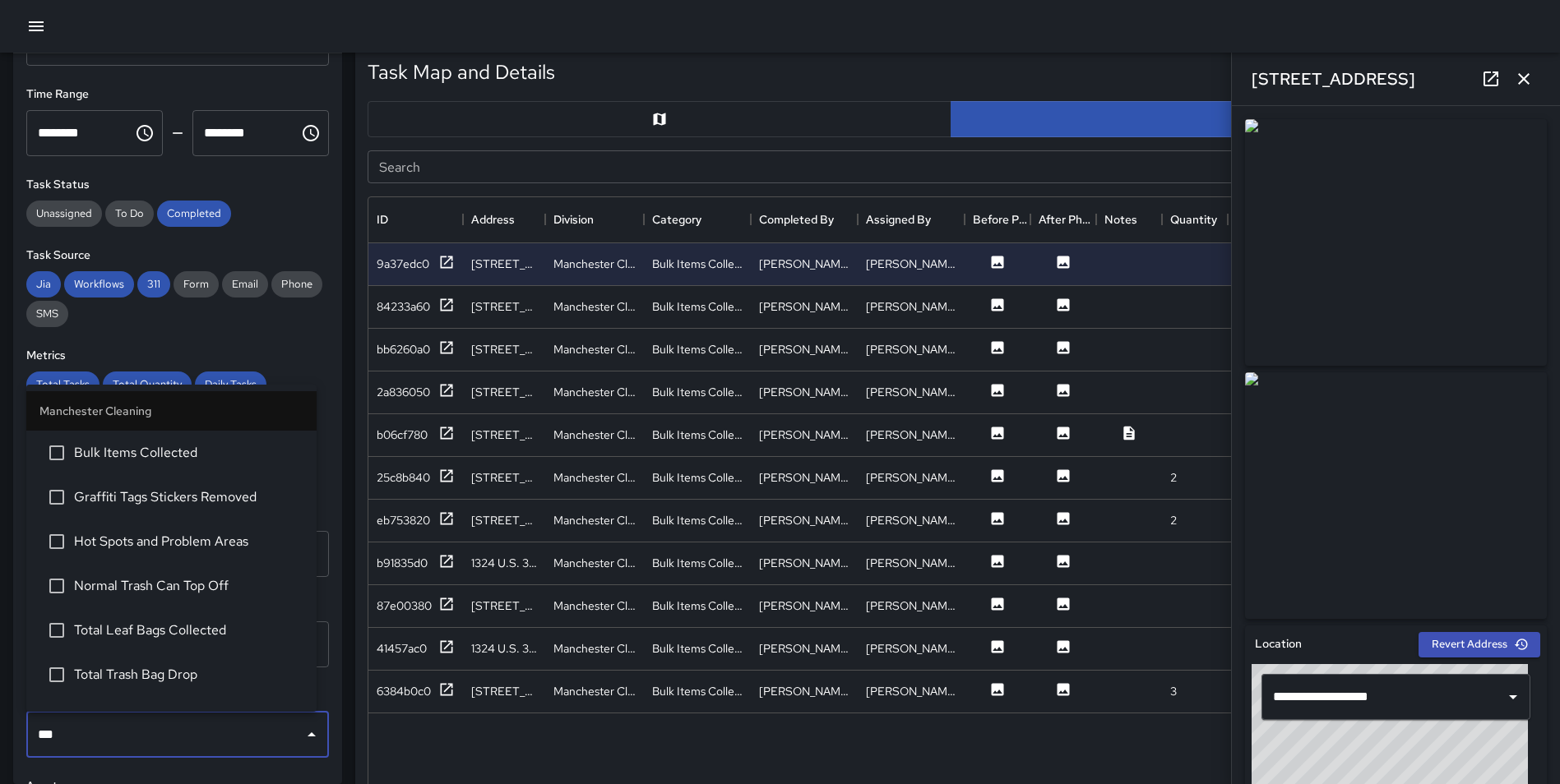
type input "****"
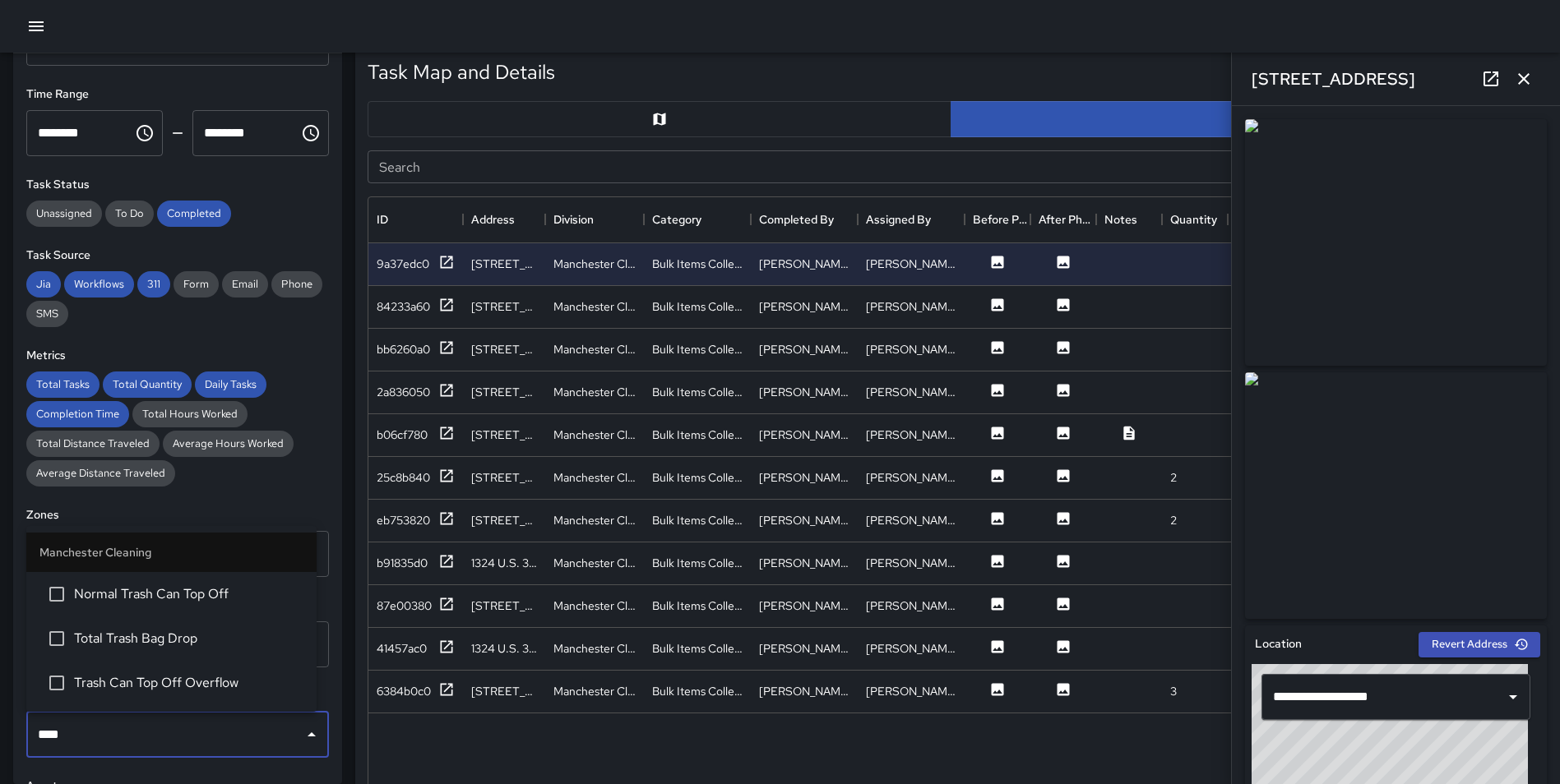
click at [154, 699] on li "Trash Can Top Off Overflow" at bounding box center [171, 683] width 290 height 44
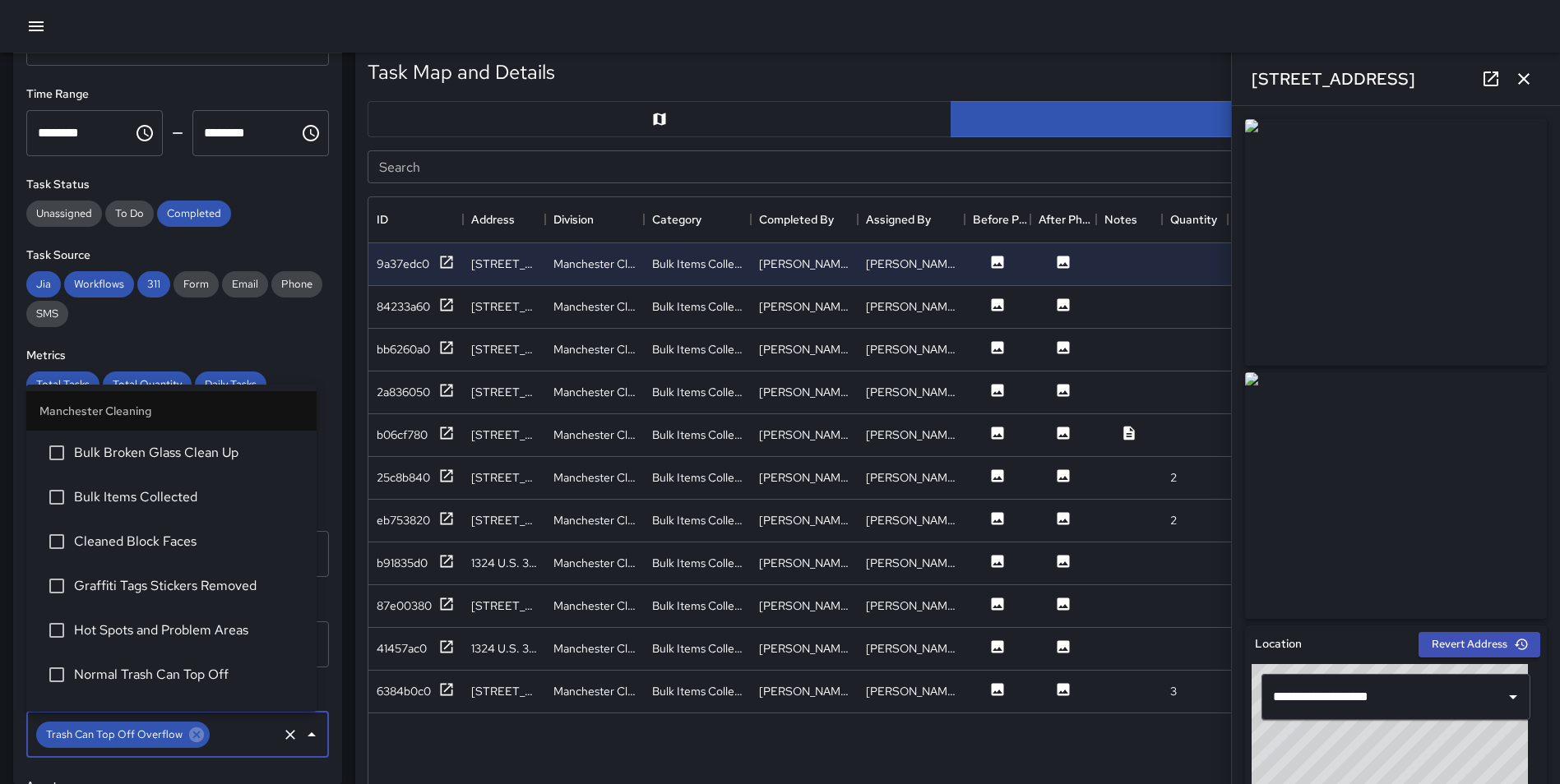
scroll to position [162, 0]
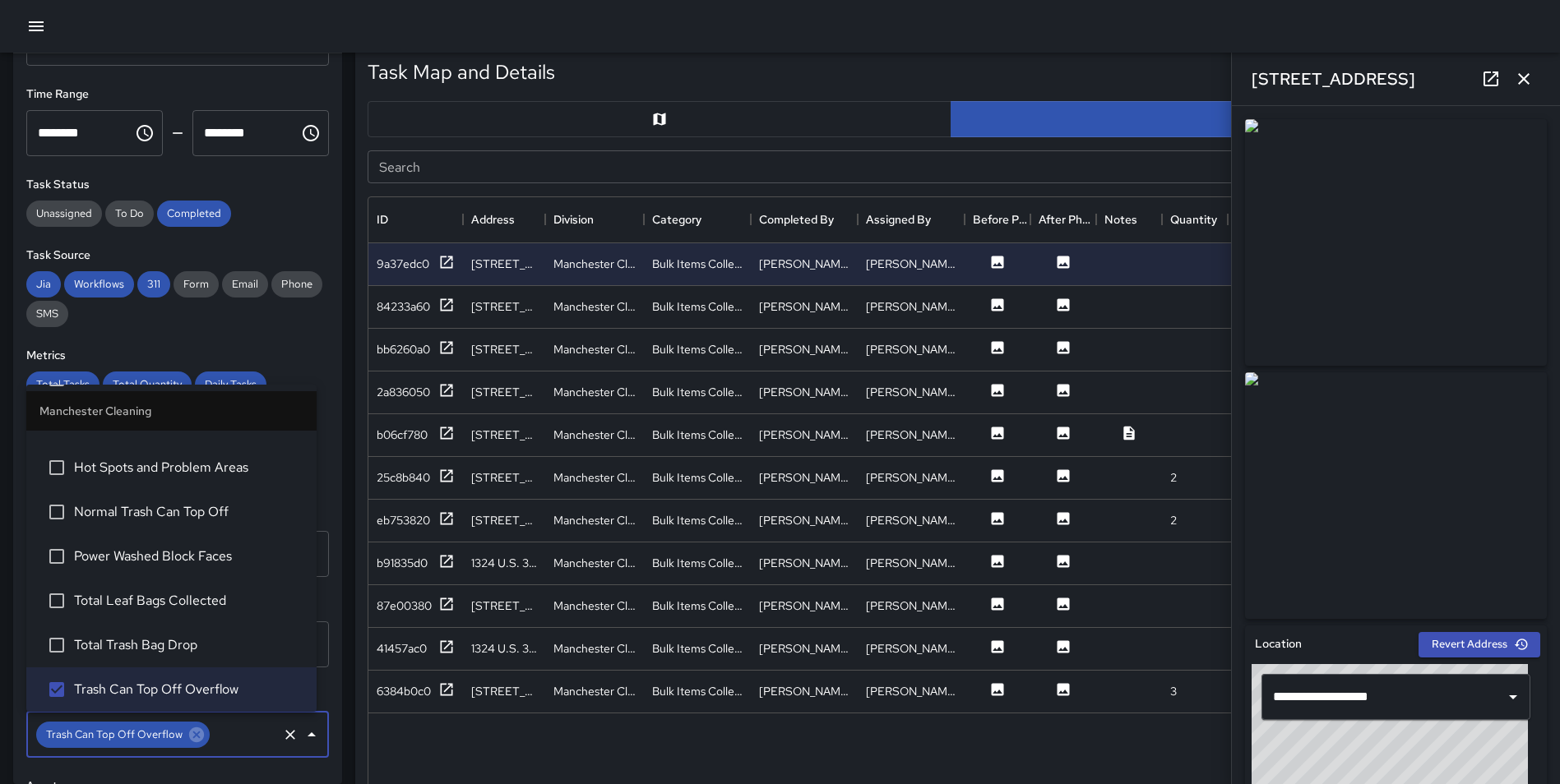
click at [327, 644] on div "**********" at bounding box center [177, 419] width 329 height 731
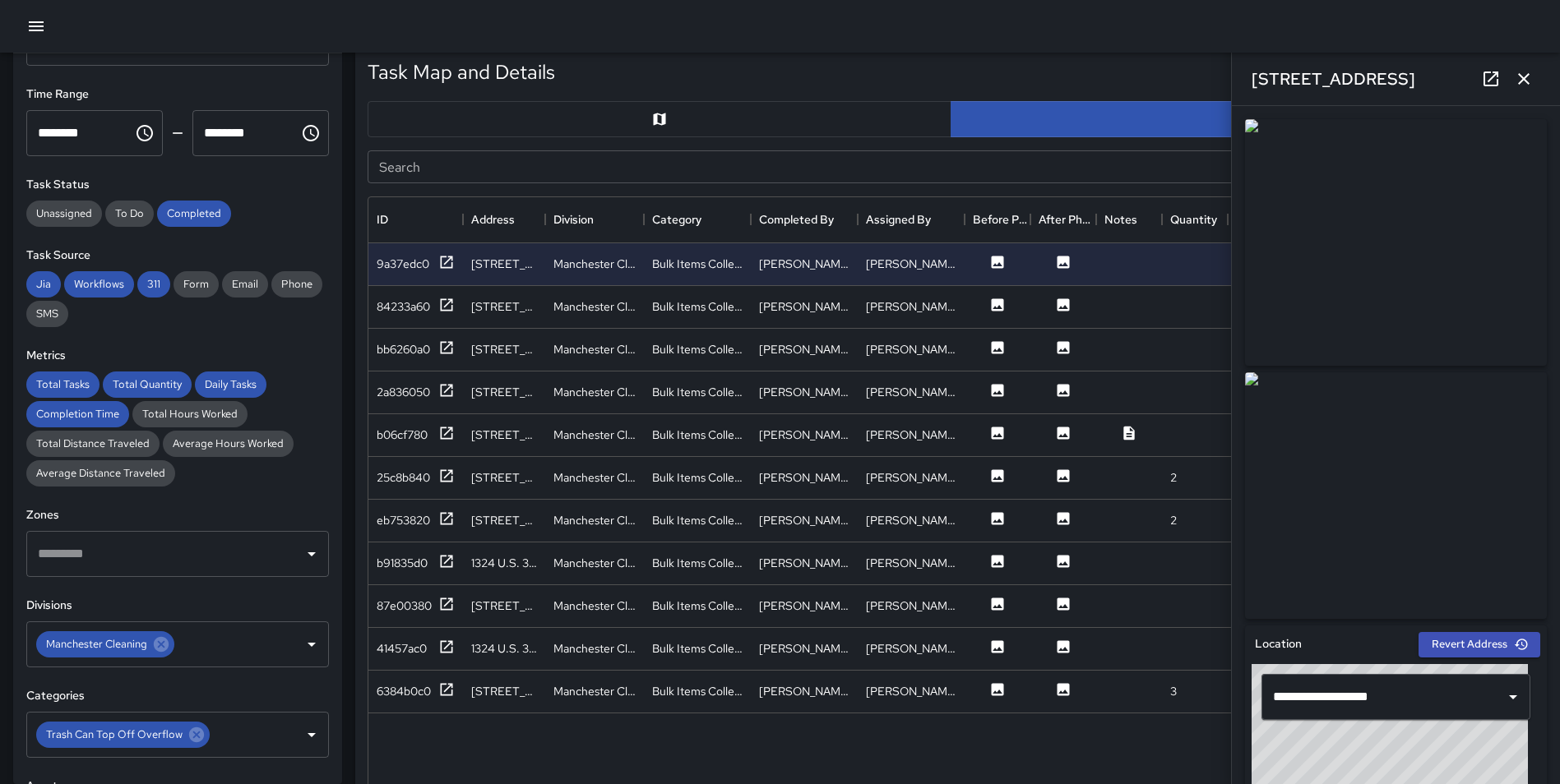
click at [357, 656] on div "Task Map and Details Export CSV Export Images Search Search ID Address Division…" at bounding box center [950, 449] width 1192 height 808
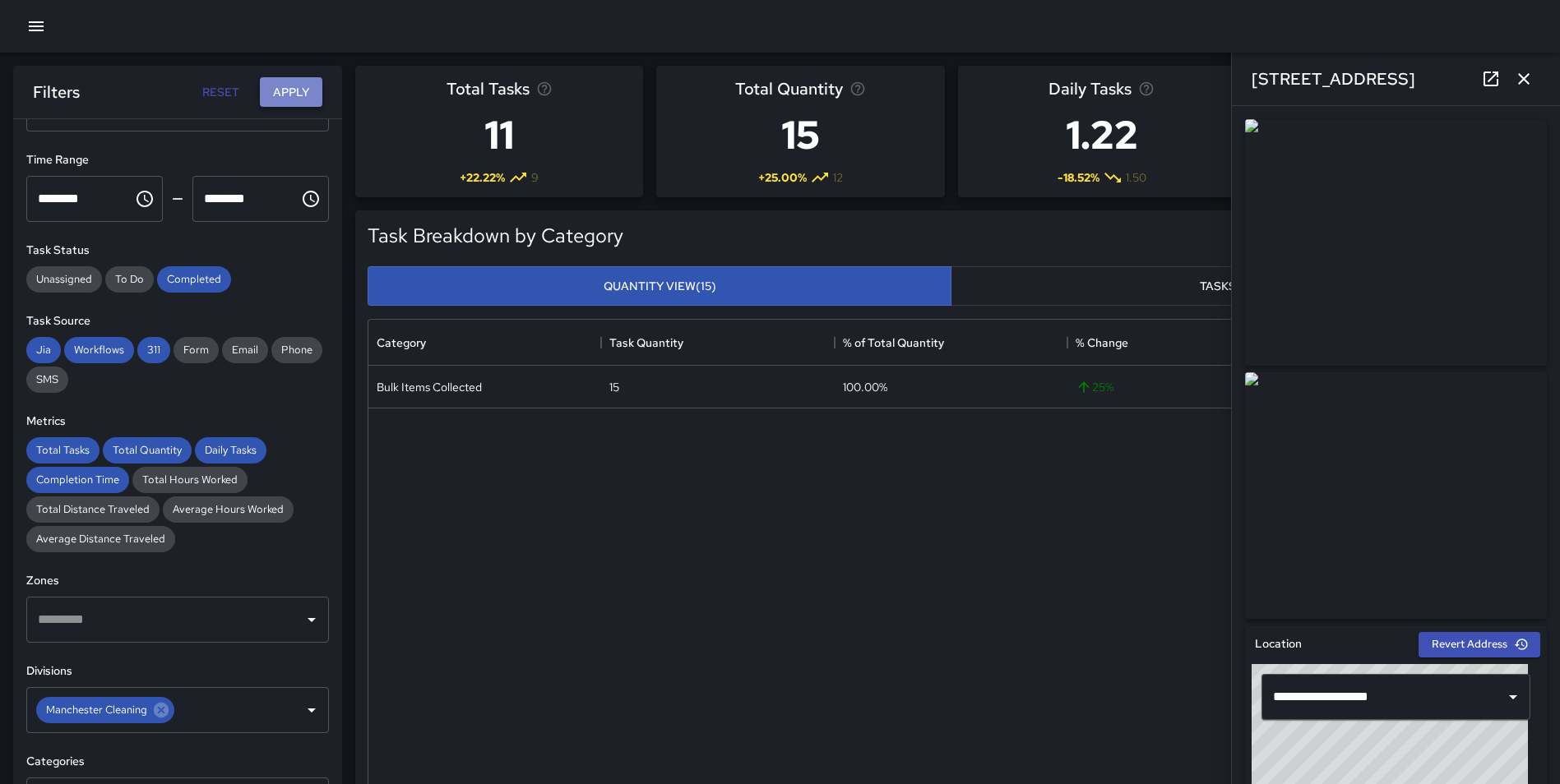
click at [294, 88] on button "Apply" at bounding box center [291, 92] width 62 height 30
click at [343, 330] on div "Task Breakdown by Category Export Quantity View (16) Tasks View (15) Category T…" at bounding box center [943, 510] width 1204 height 627
click at [1513, 83] on button "button" at bounding box center [1523, 78] width 33 height 33
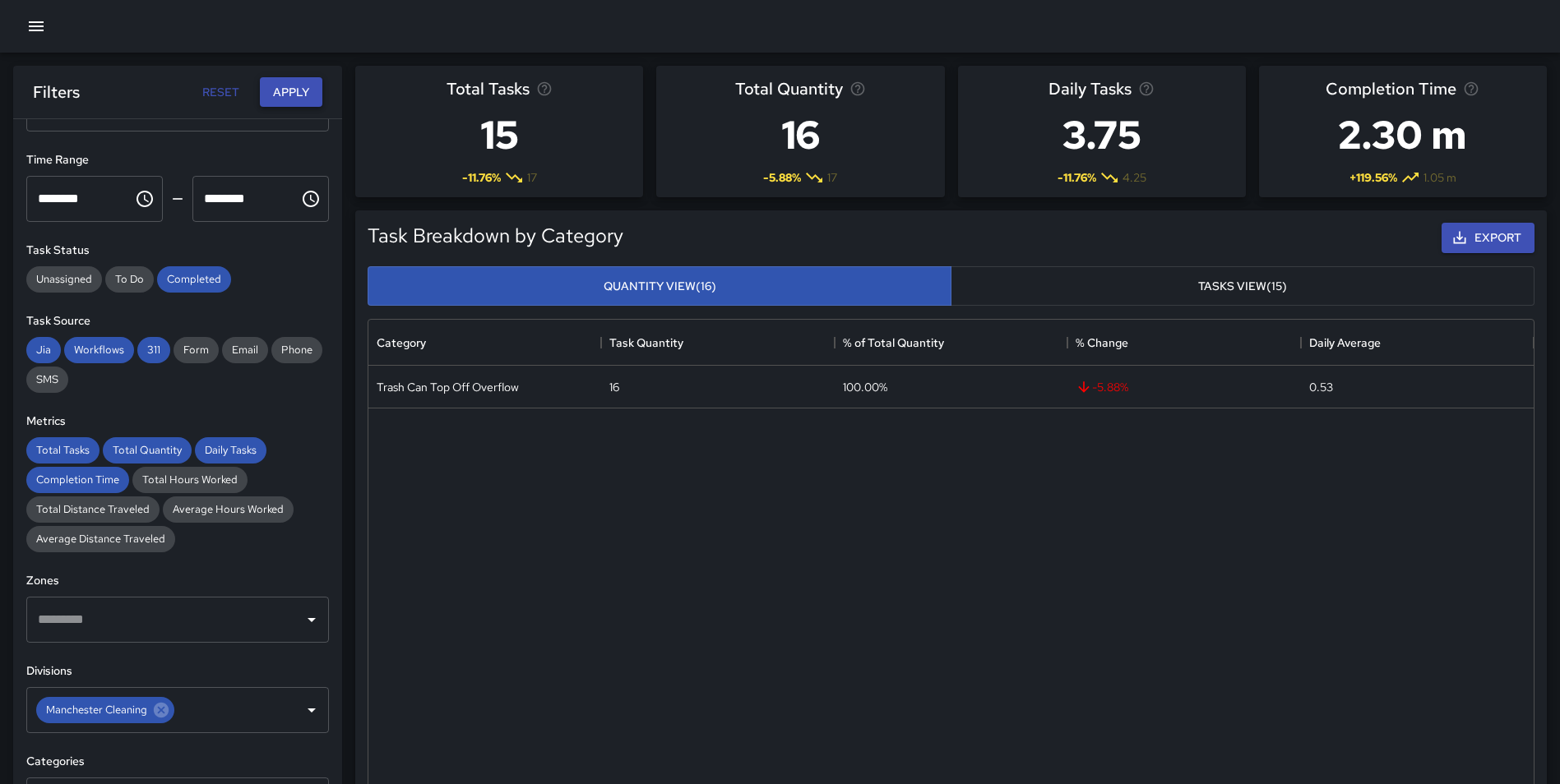
click at [275, 90] on button "Apply" at bounding box center [291, 92] width 62 height 30
click at [288, 88] on button "Apply" at bounding box center [291, 92] width 62 height 30
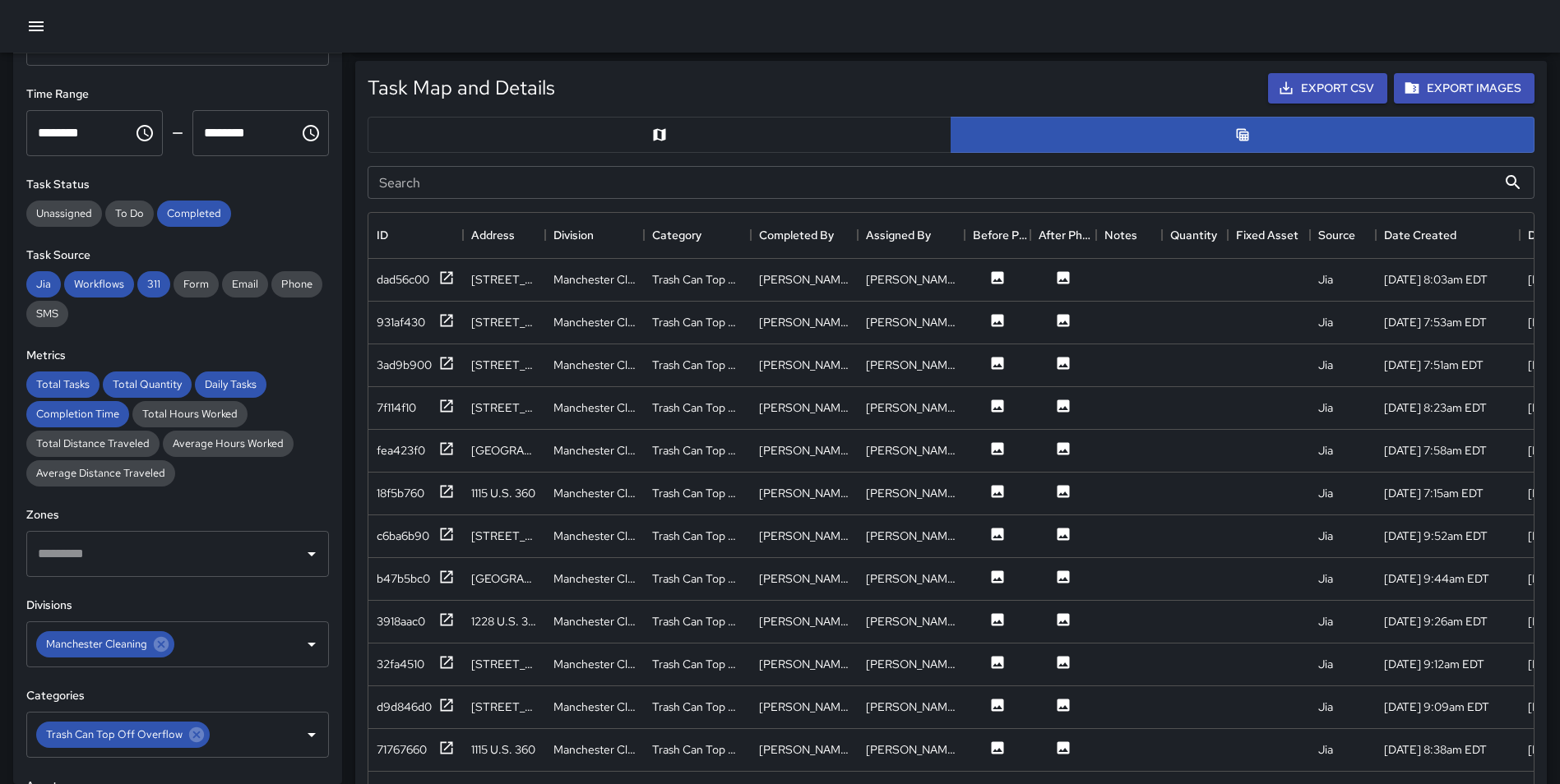
scroll to position [781, 0]
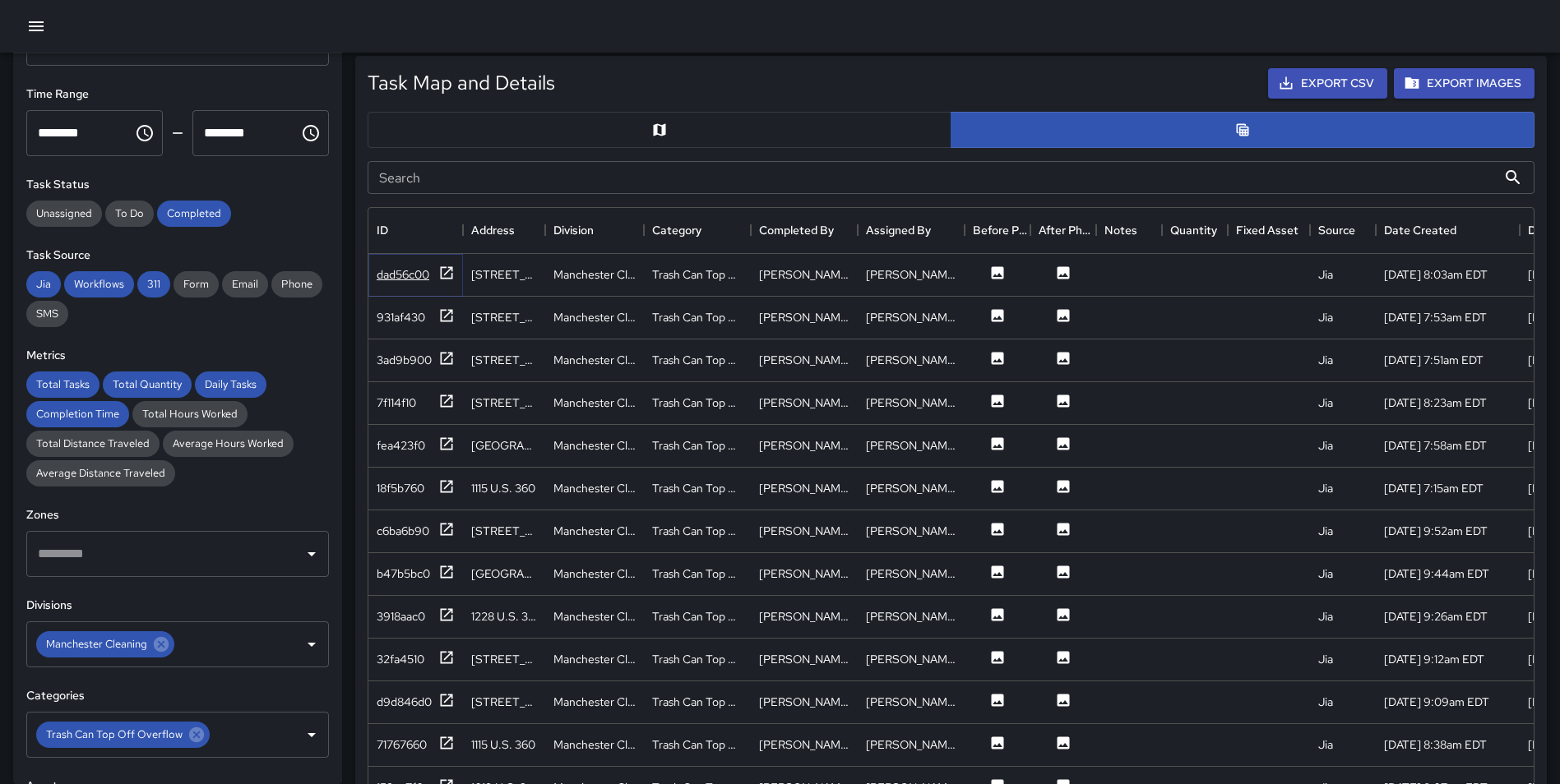
click at [446, 274] on icon at bounding box center [446, 272] width 17 height 17
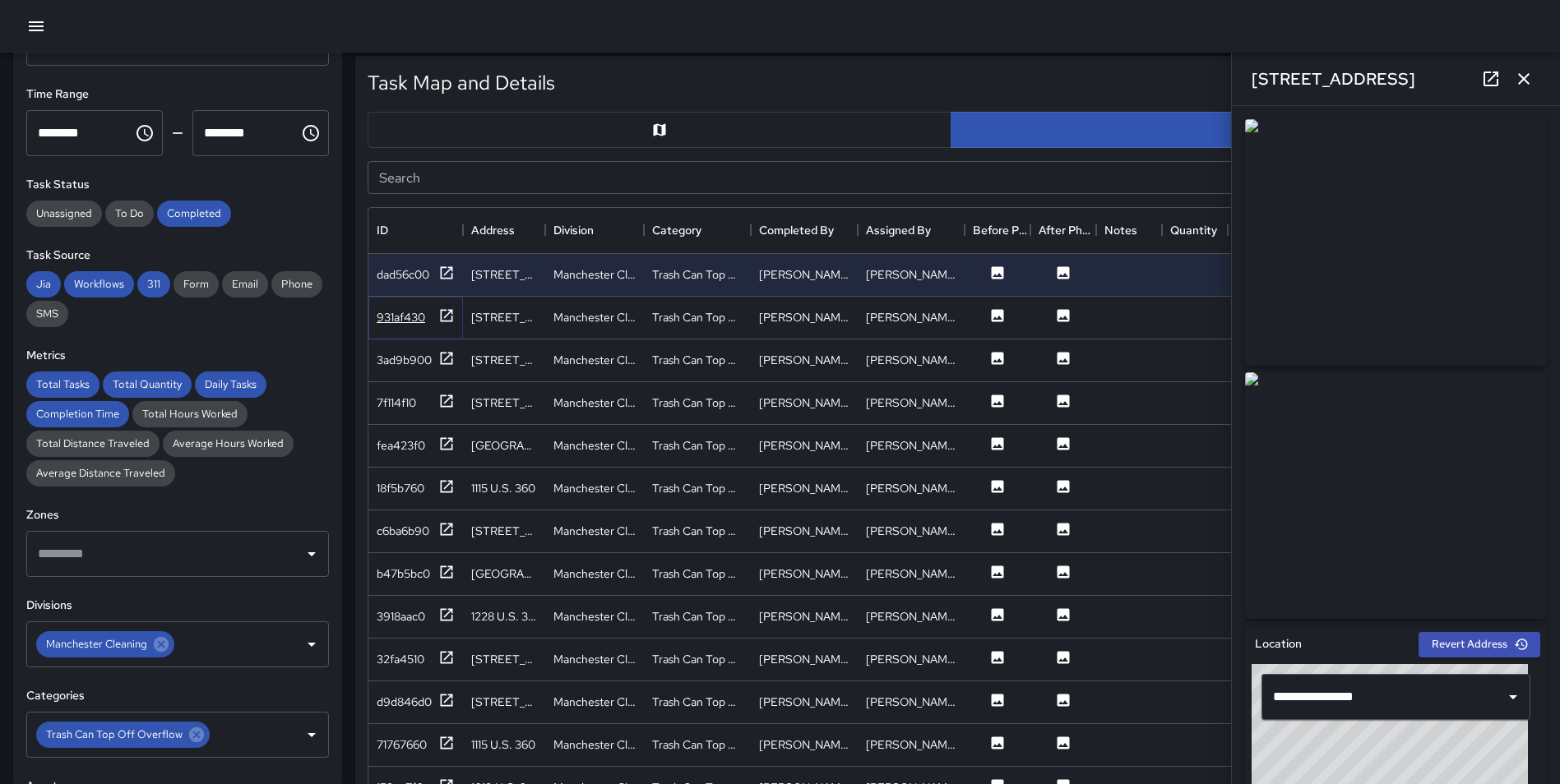
click at [450, 318] on icon at bounding box center [446, 316] width 17 height 17
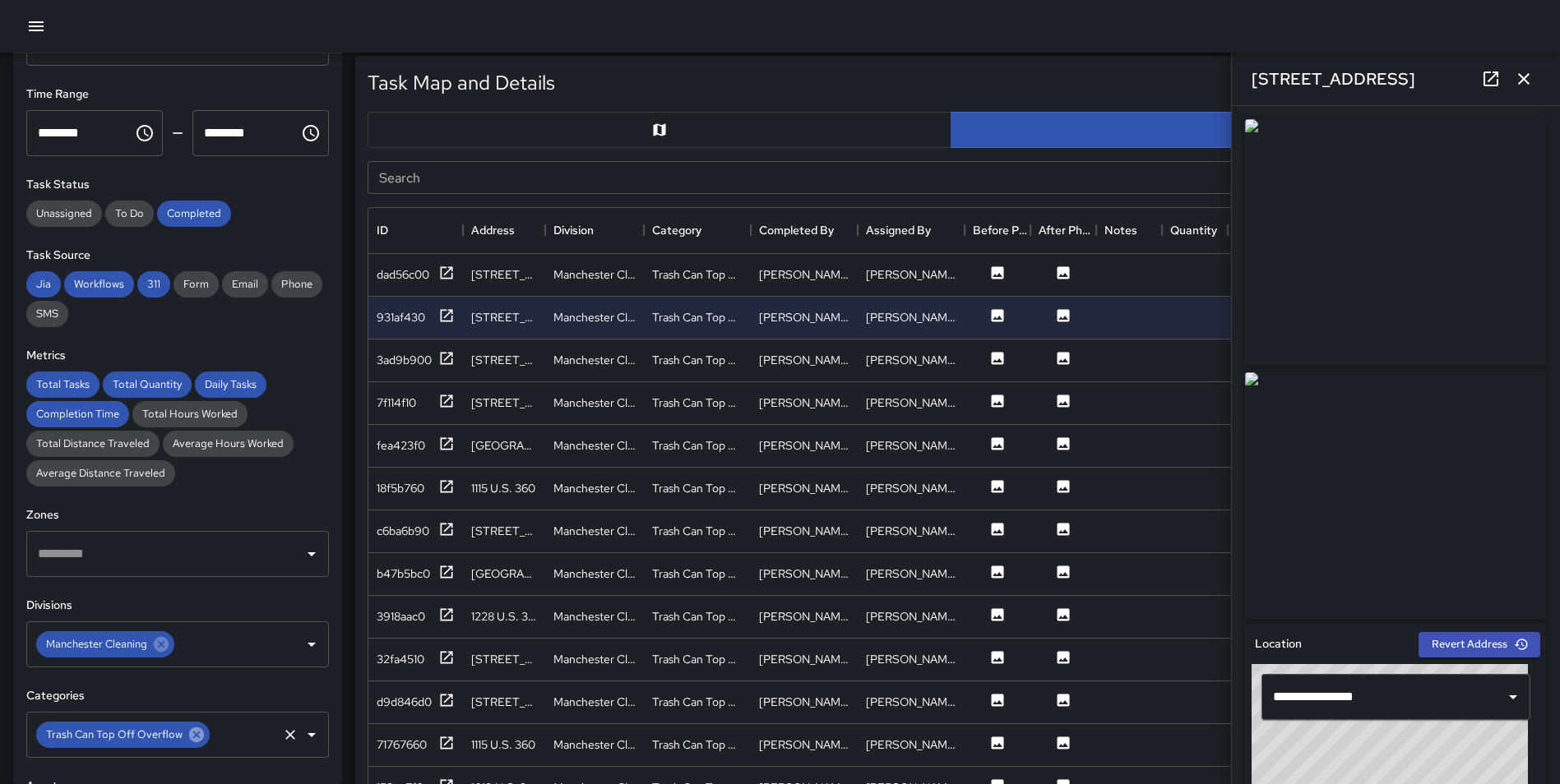
click at [185, 733] on div "Trash Can Top Off Overflow" at bounding box center [122, 734] width 173 height 27
click at [190, 730] on icon at bounding box center [196, 734] width 15 height 15
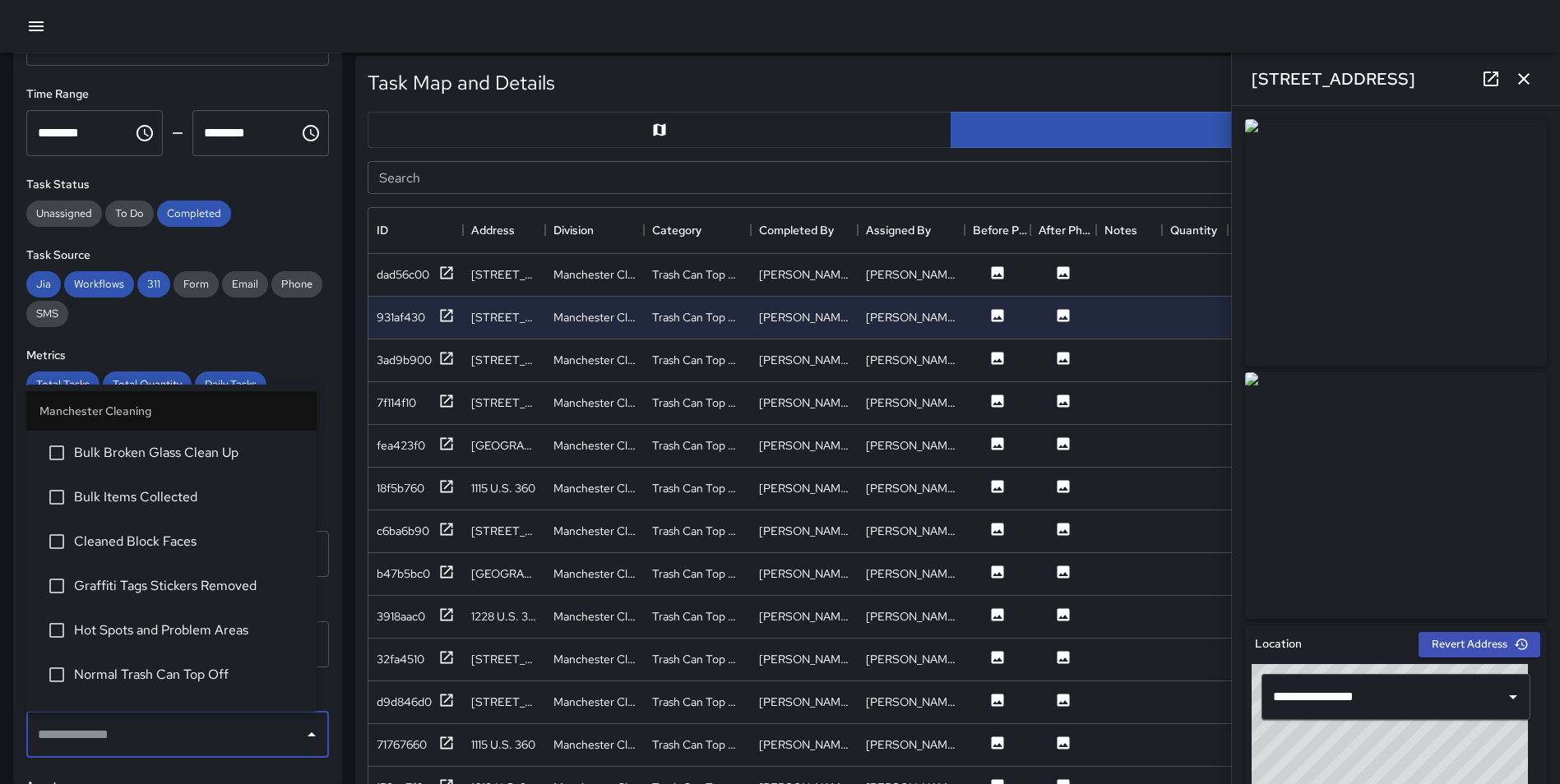
click at [158, 732] on input "text" at bounding box center [165, 734] width 263 height 31
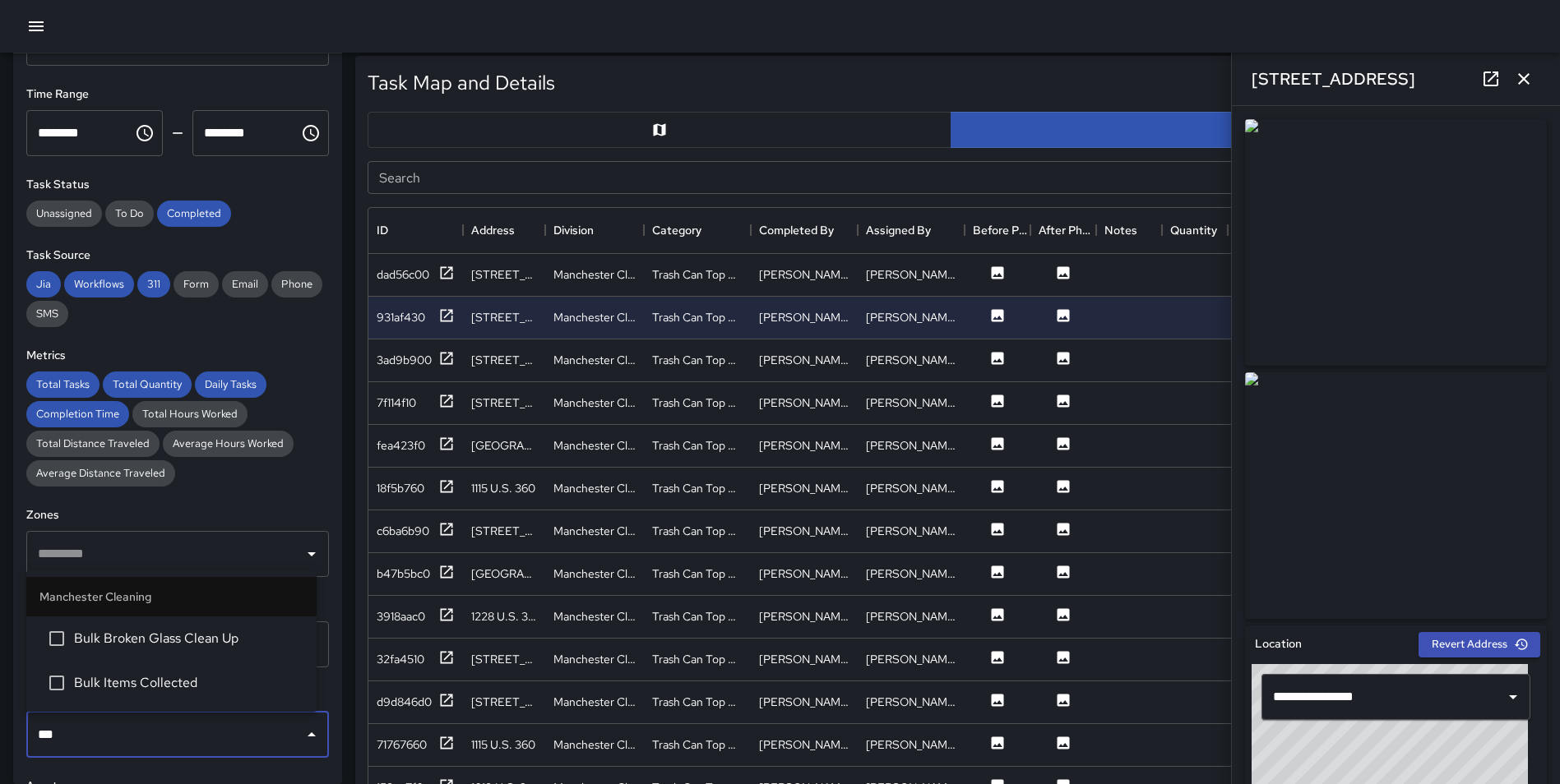
type input "****"
click at [154, 692] on span "Bulk Items Collected" at bounding box center [188, 683] width 229 height 20
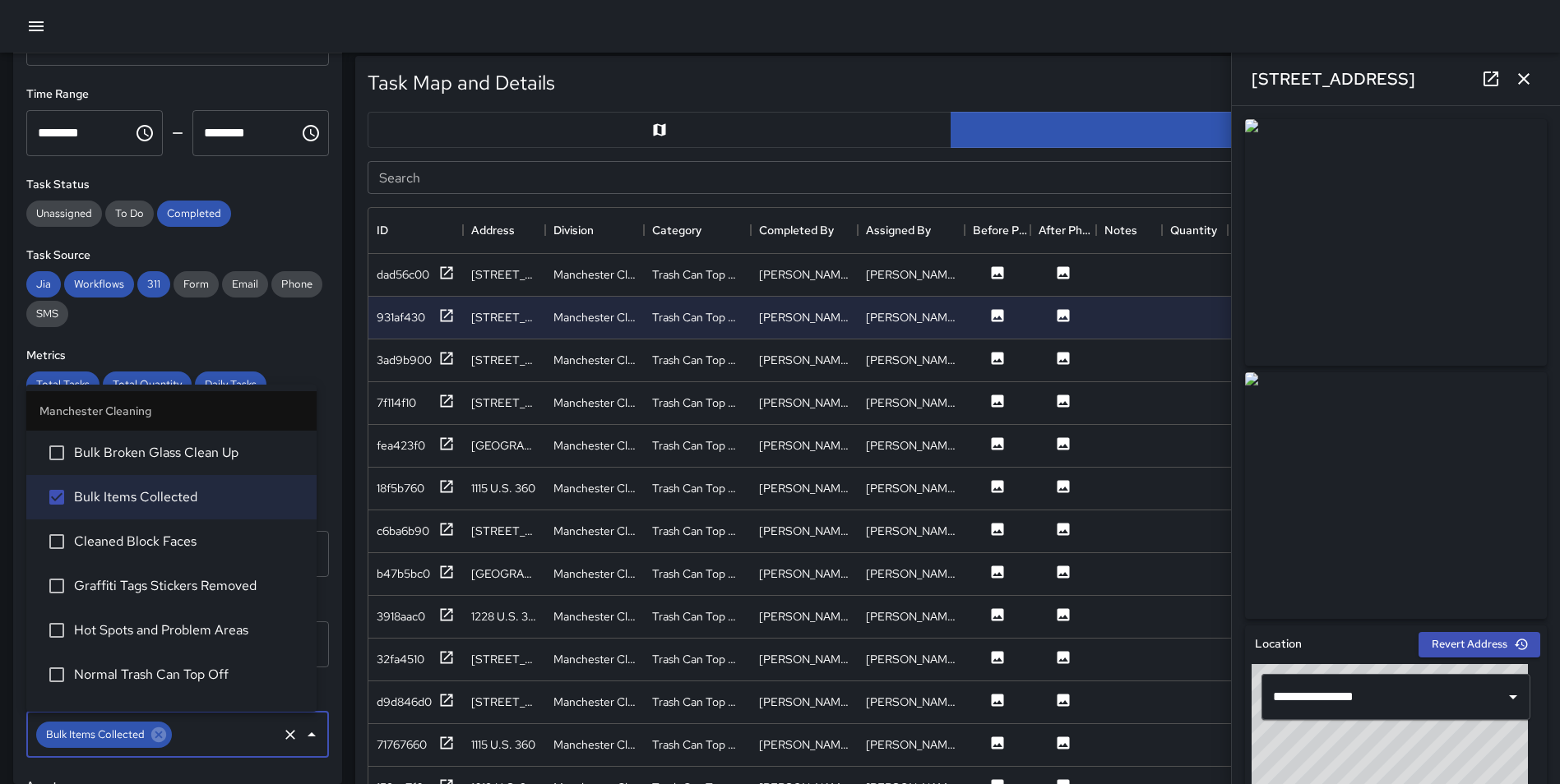
click at [350, 369] on div "Task Map and Details Export CSV Export Images Search Search ID Address Division…" at bounding box center [943, 453] width 1204 height 821
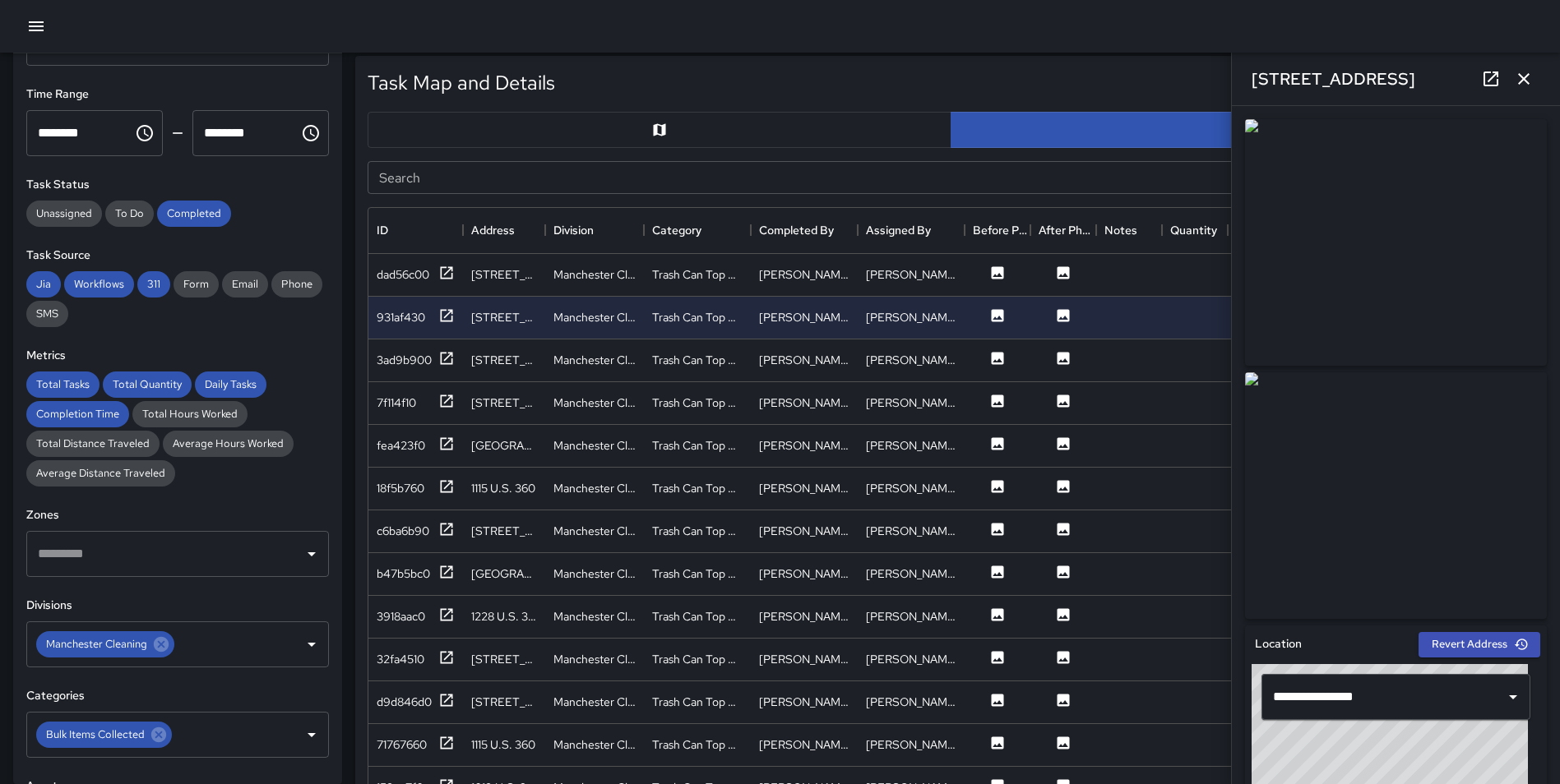
scroll to position [0, 0]
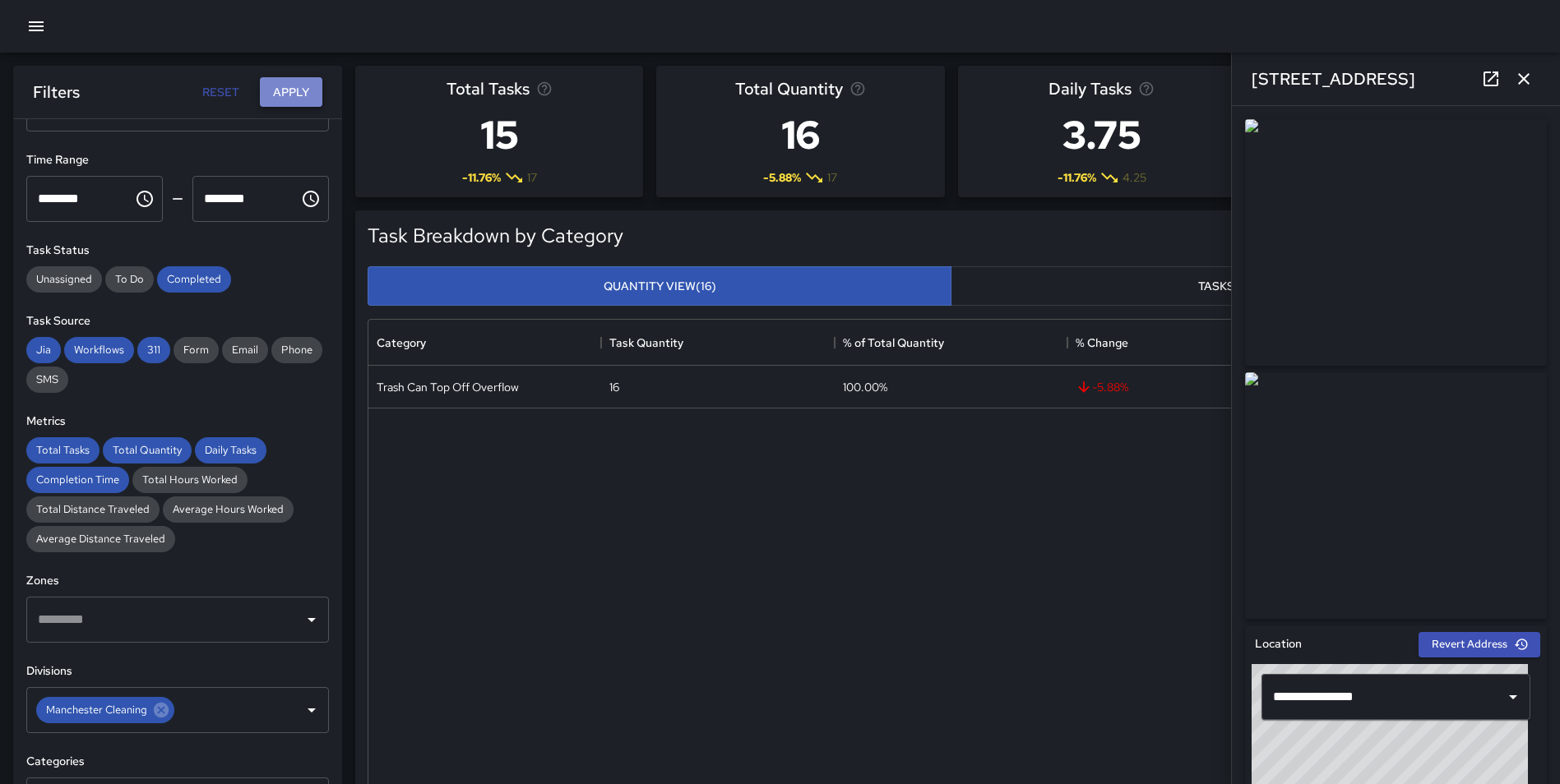
click at [278, 92] on button "Apply" at bounding box center [291, 92] width 62 height 30
click at [1525, 76] on icon "button" at bounding box center [1524, 79] width 20 height 20
click at [1524, 77] on div "Completion Time 2.00 m -43.86 % 3.56 m" at bounding box center [1402, 131] width 288 height 131
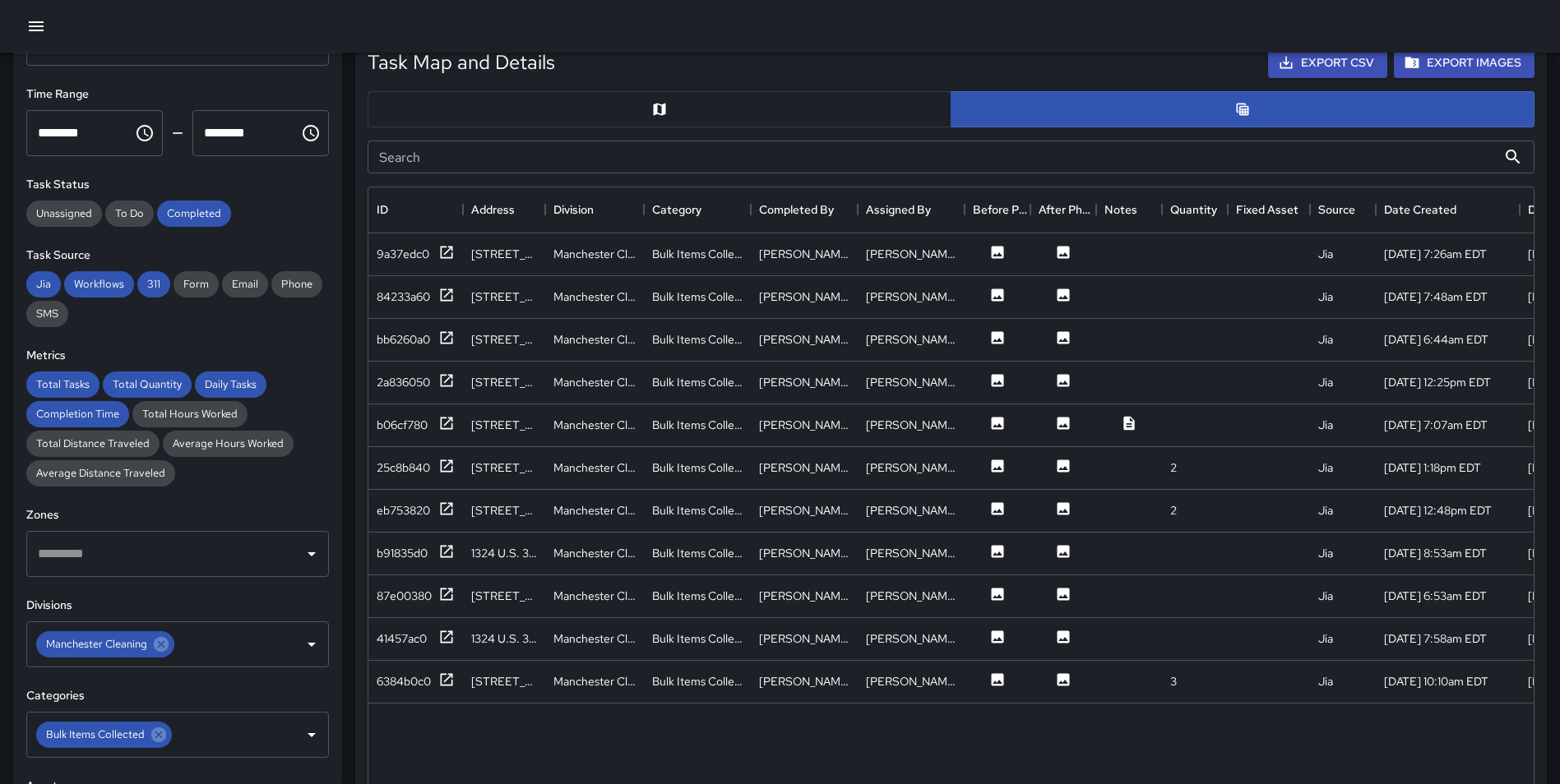
scroll to position [890, 0]
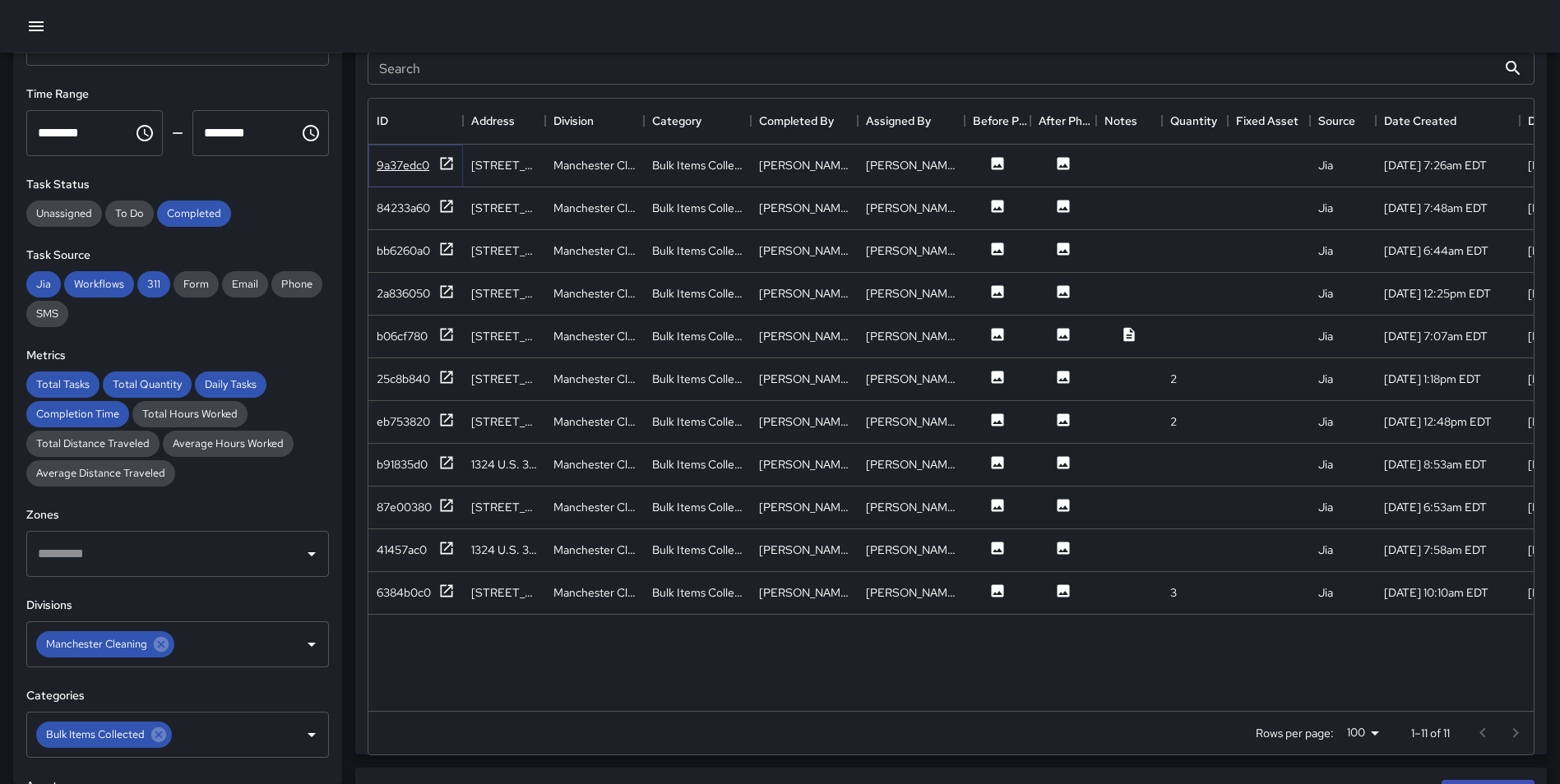
click at [442, 165] on icon at bounding box center [447, 163] width 12 height 12
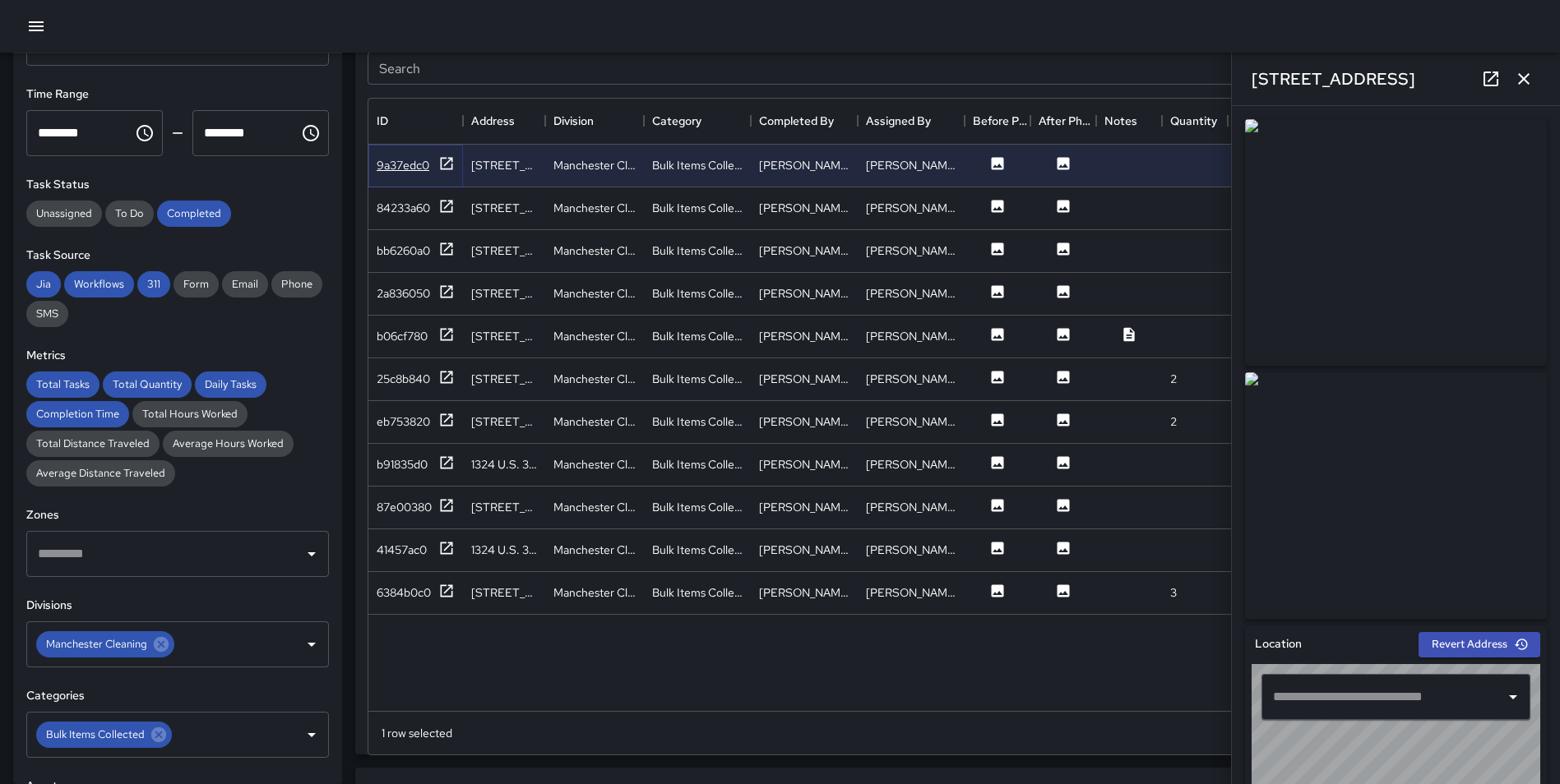
type input "**********"
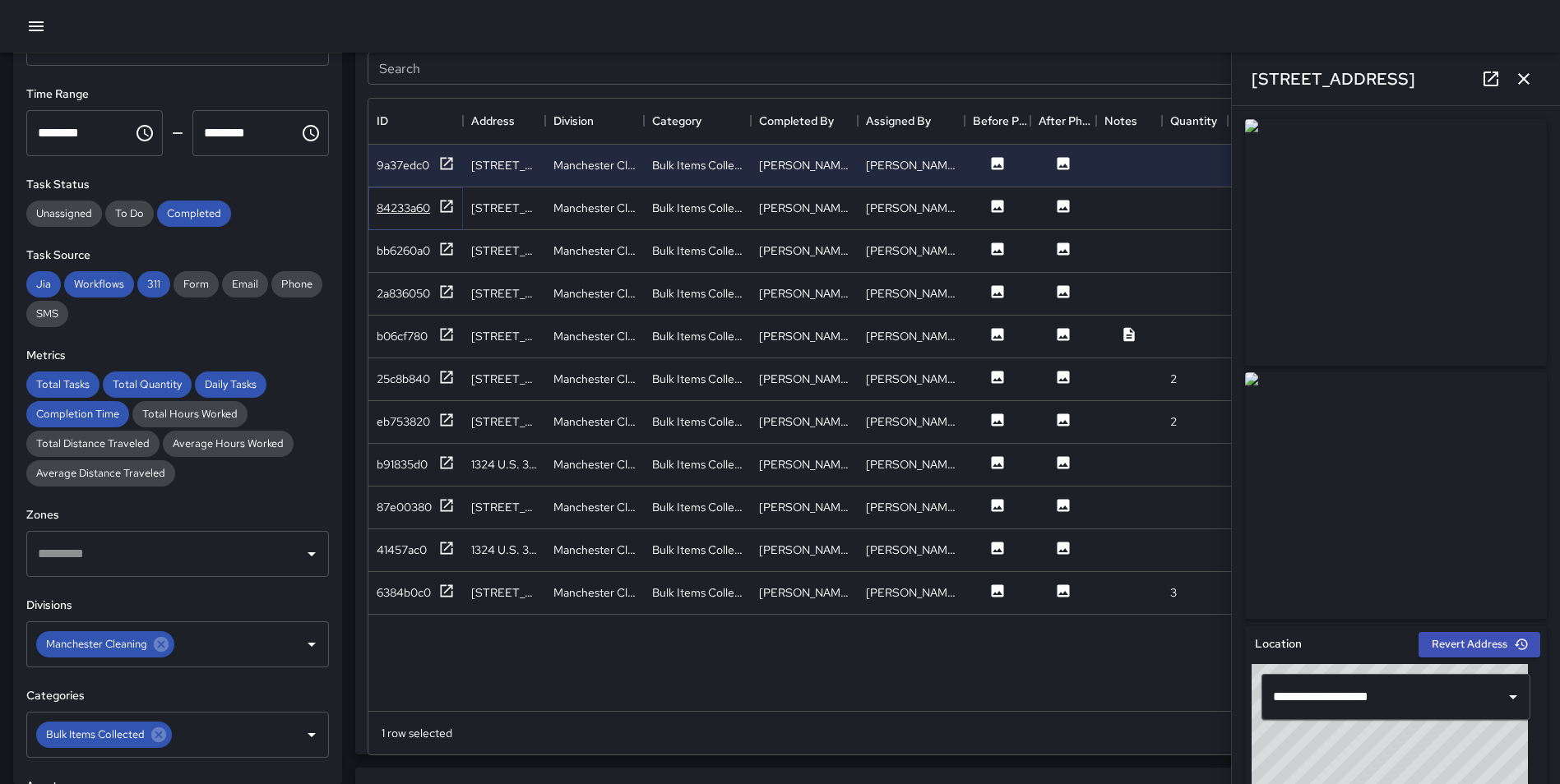
click at [446, 203] on icon at bounding box center [446, 206] width 17 height 17
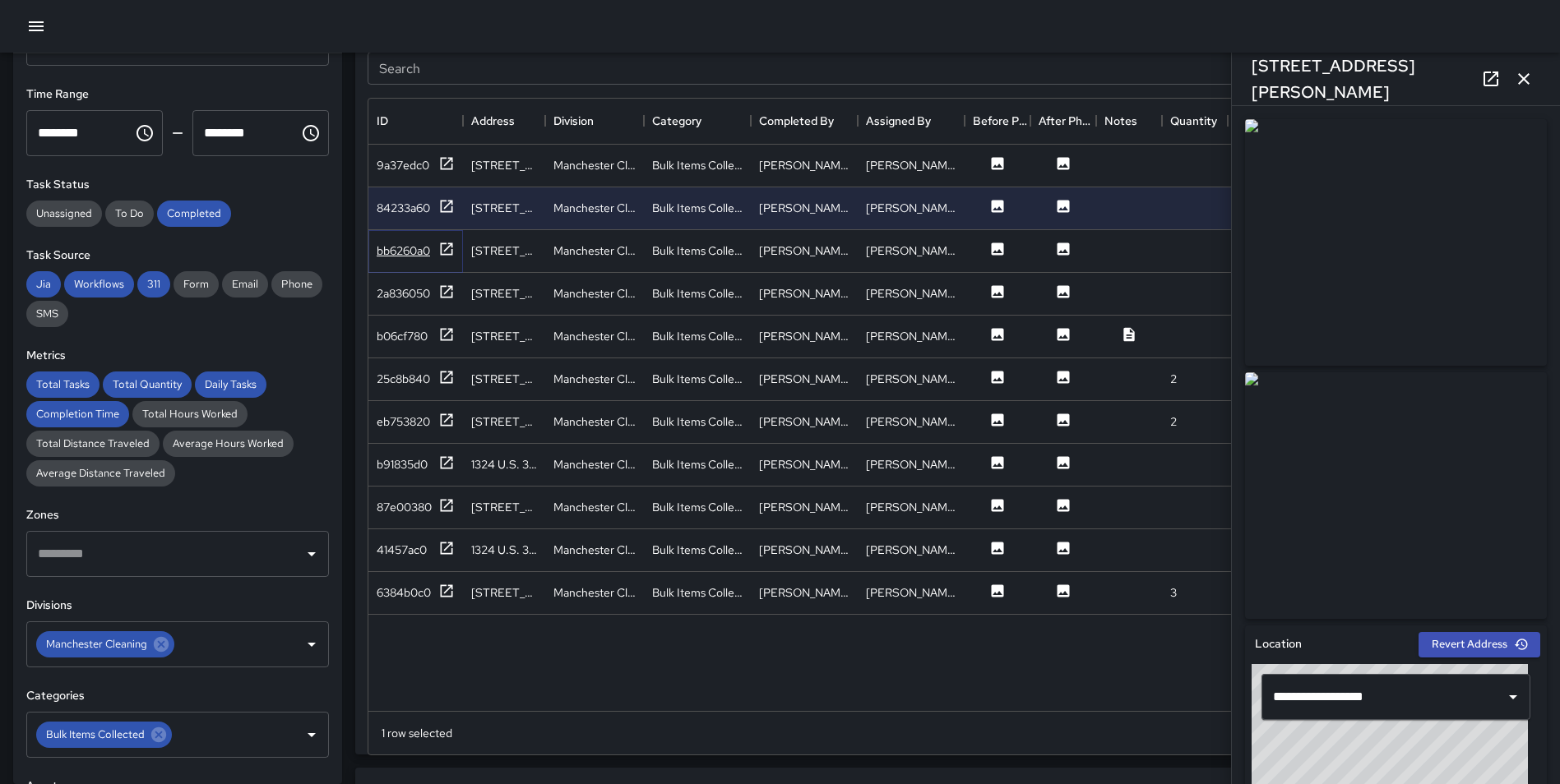
click at [441, 250] on icon at bounding box center [447, 248] width 12 height 12
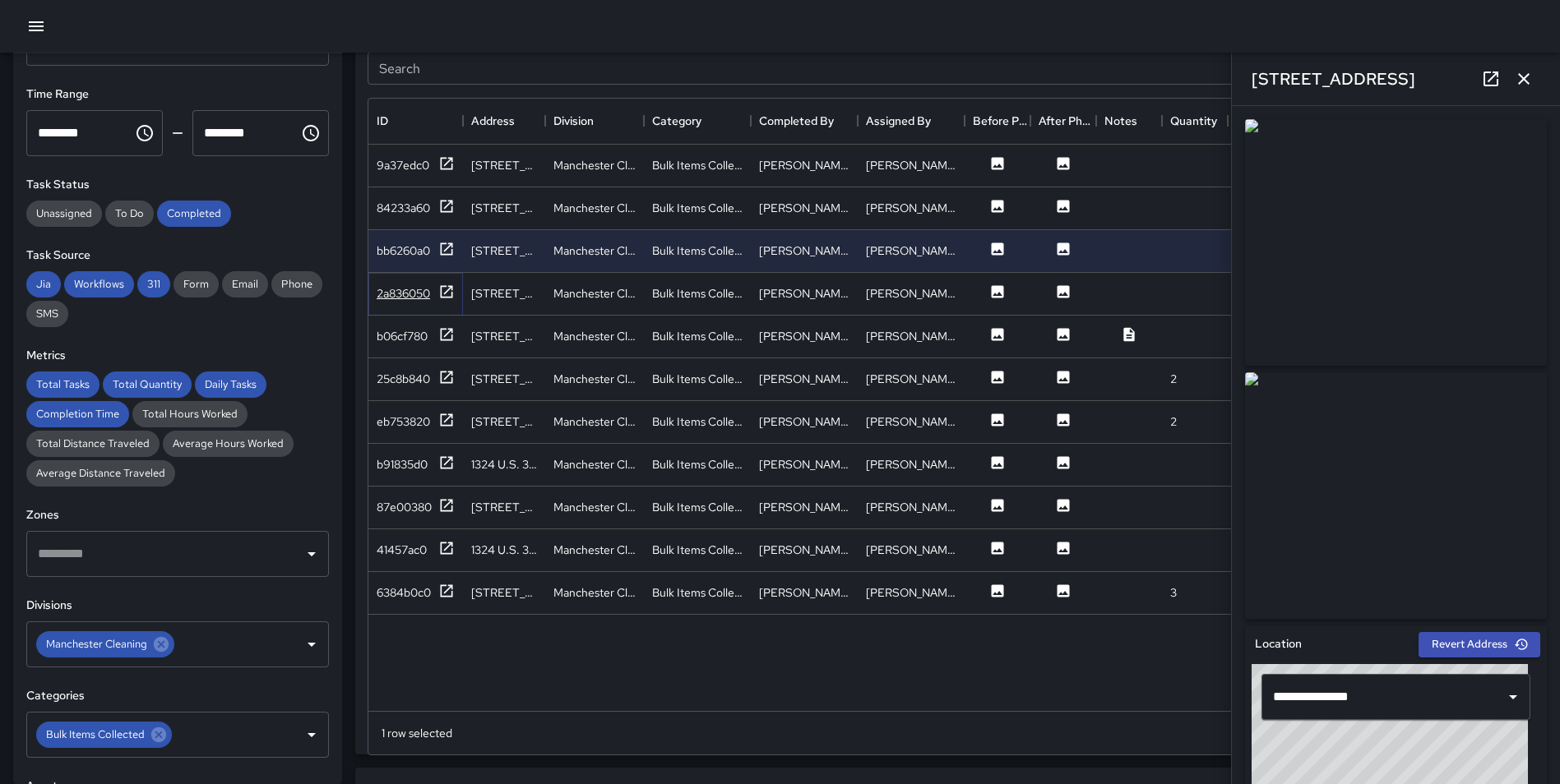
click at [448, 288] on icon at bounding box center [446, 292] width 17 height 17
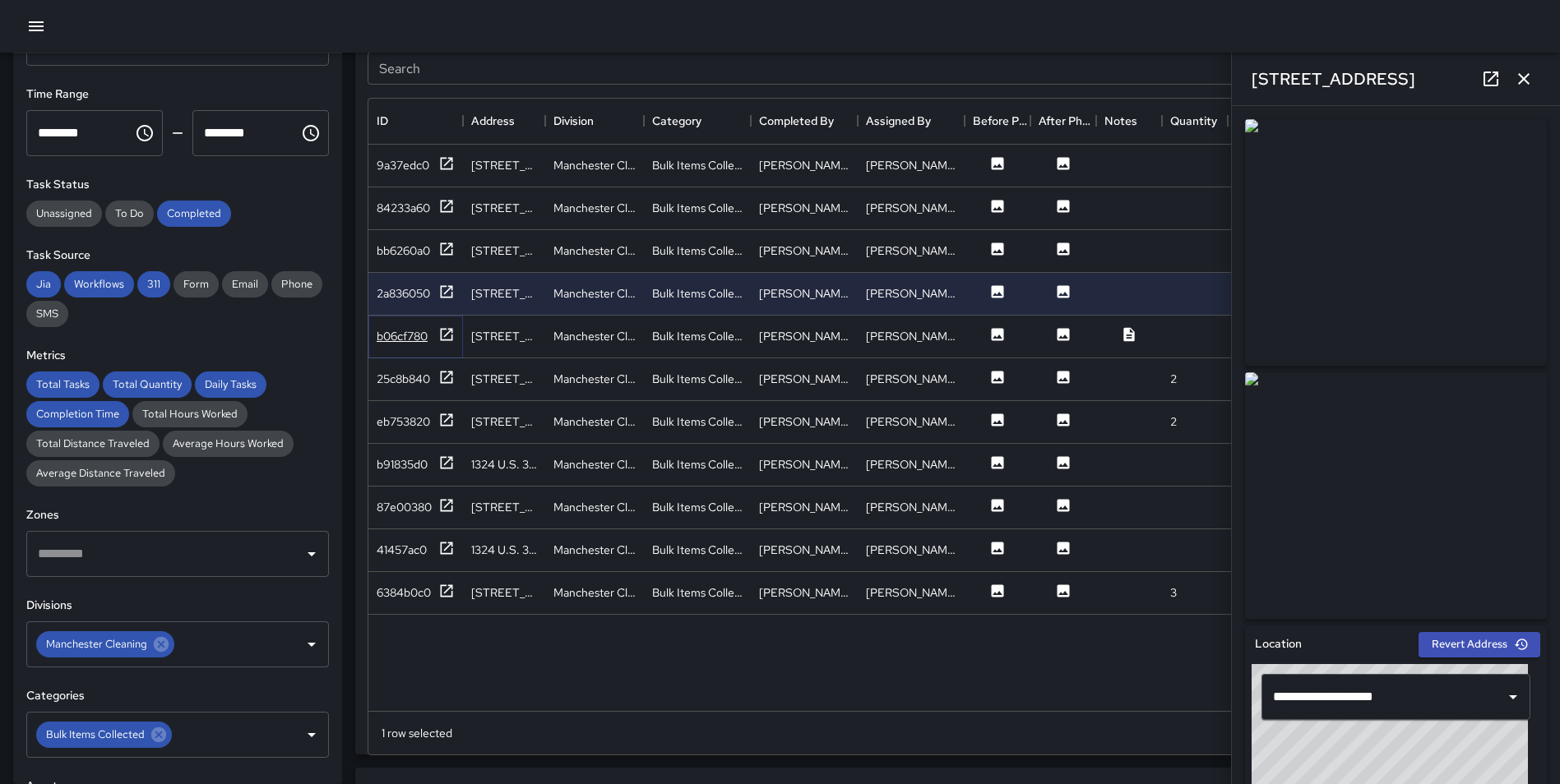
click at [438, 337] on icon at bounding box center [446, 334] width 17 height 17
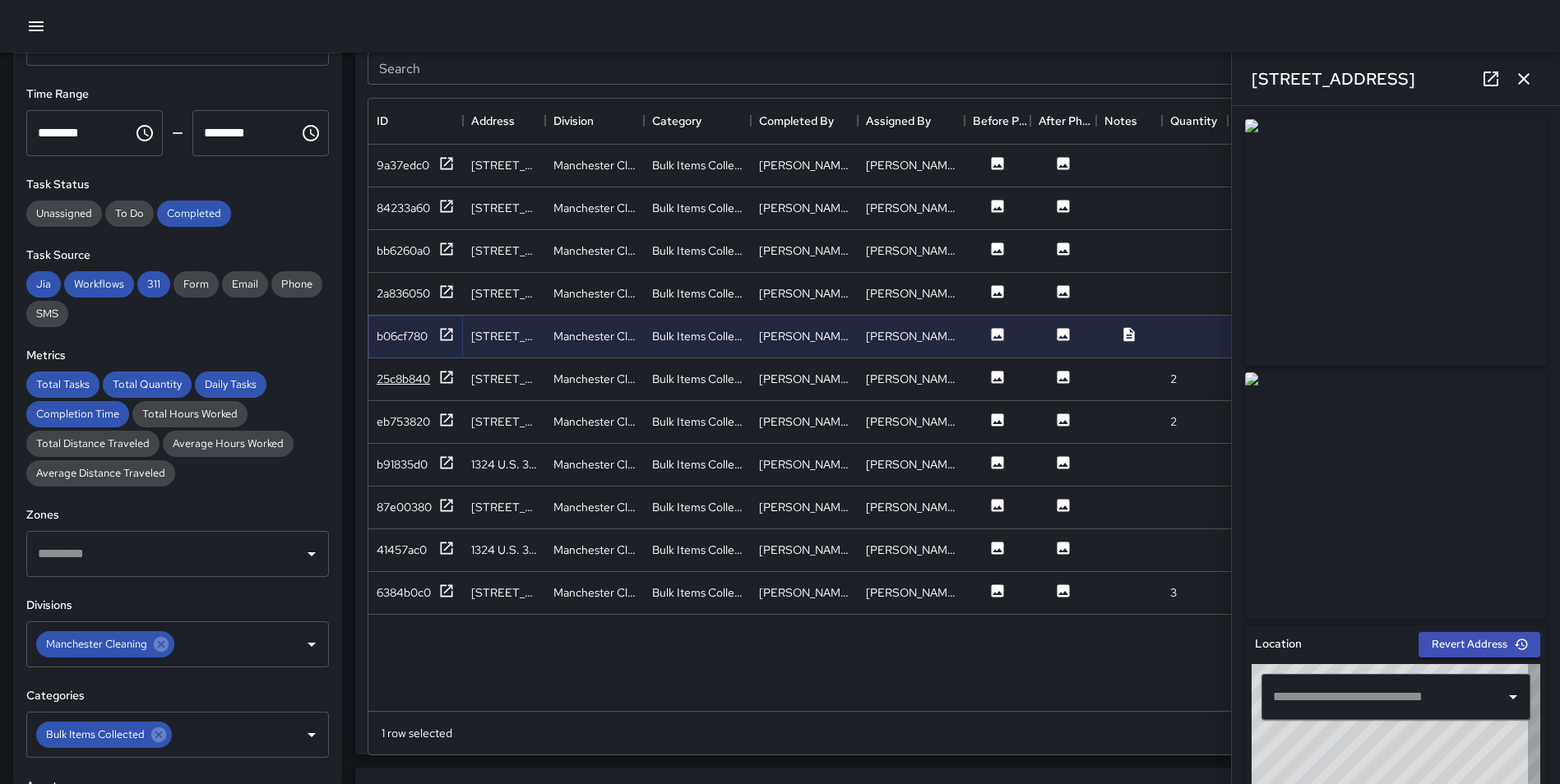
type input "**********"
click at [449, 375] on icon at bounding box center [446, 377] width 17 height 17
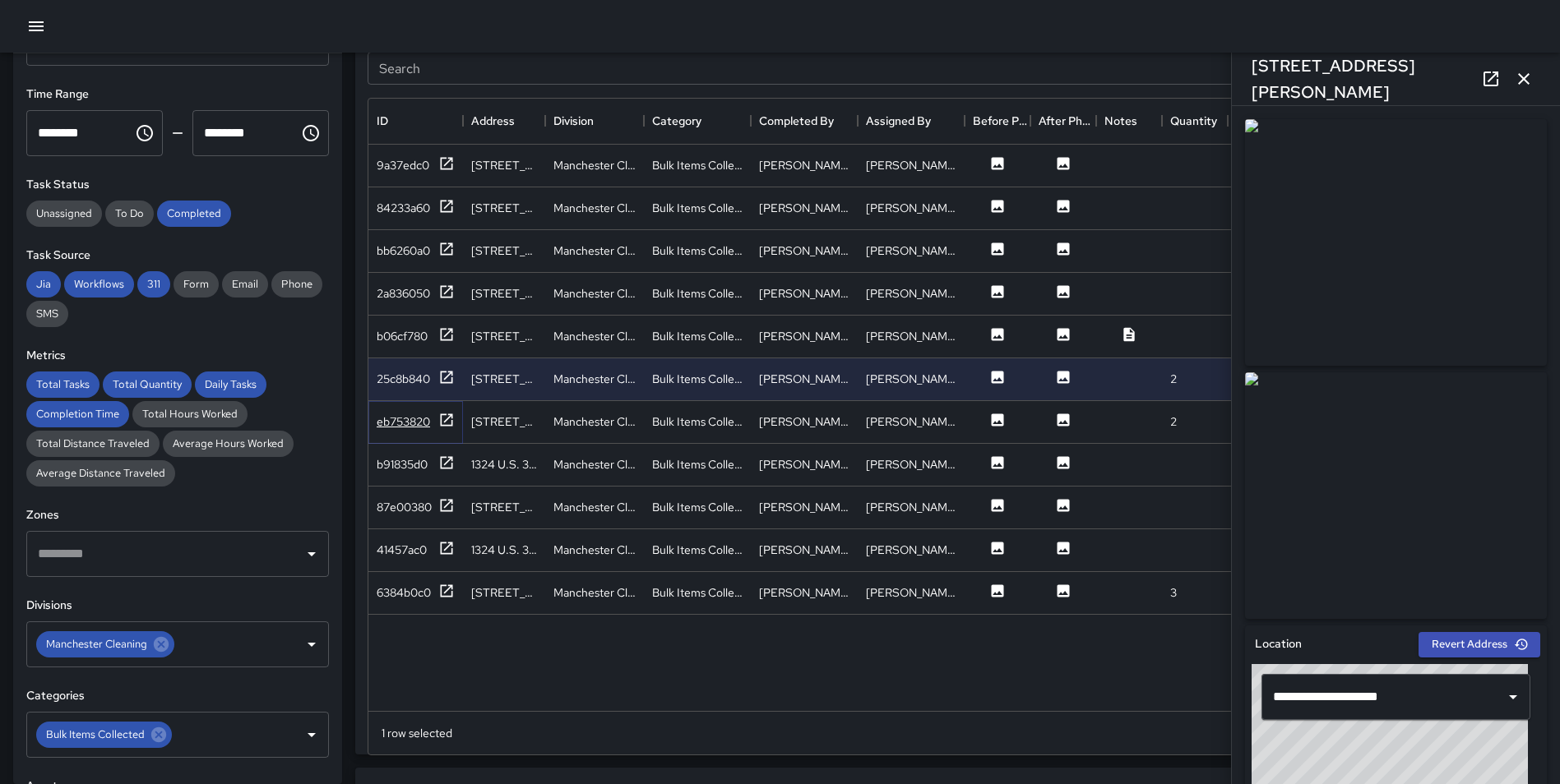
click at [442, 418] on icon at bounding box center [447, 419] width 12 height 12
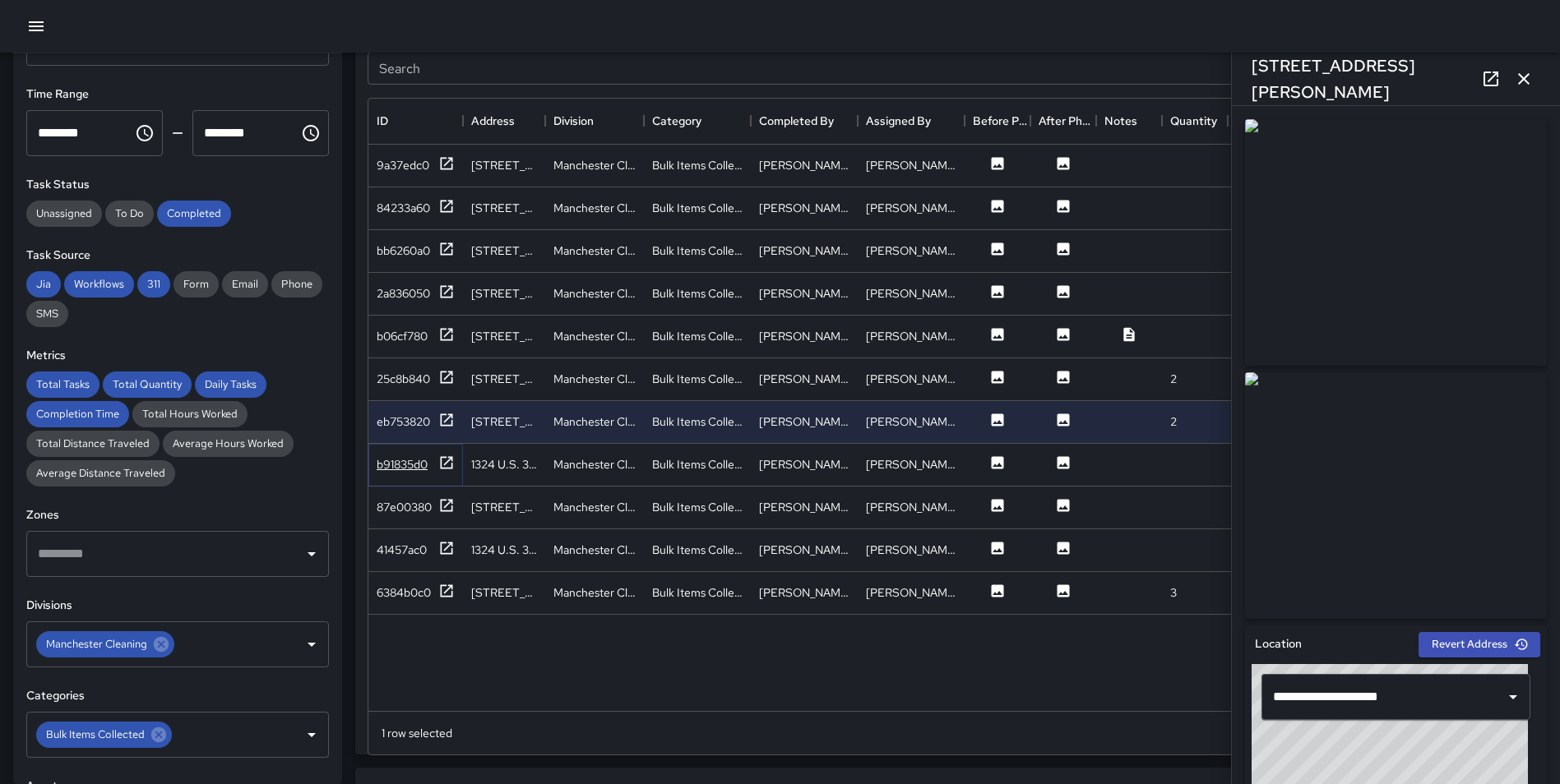
click at [445, 459] on icon at bounding box center [446, 462] width 17 height 17
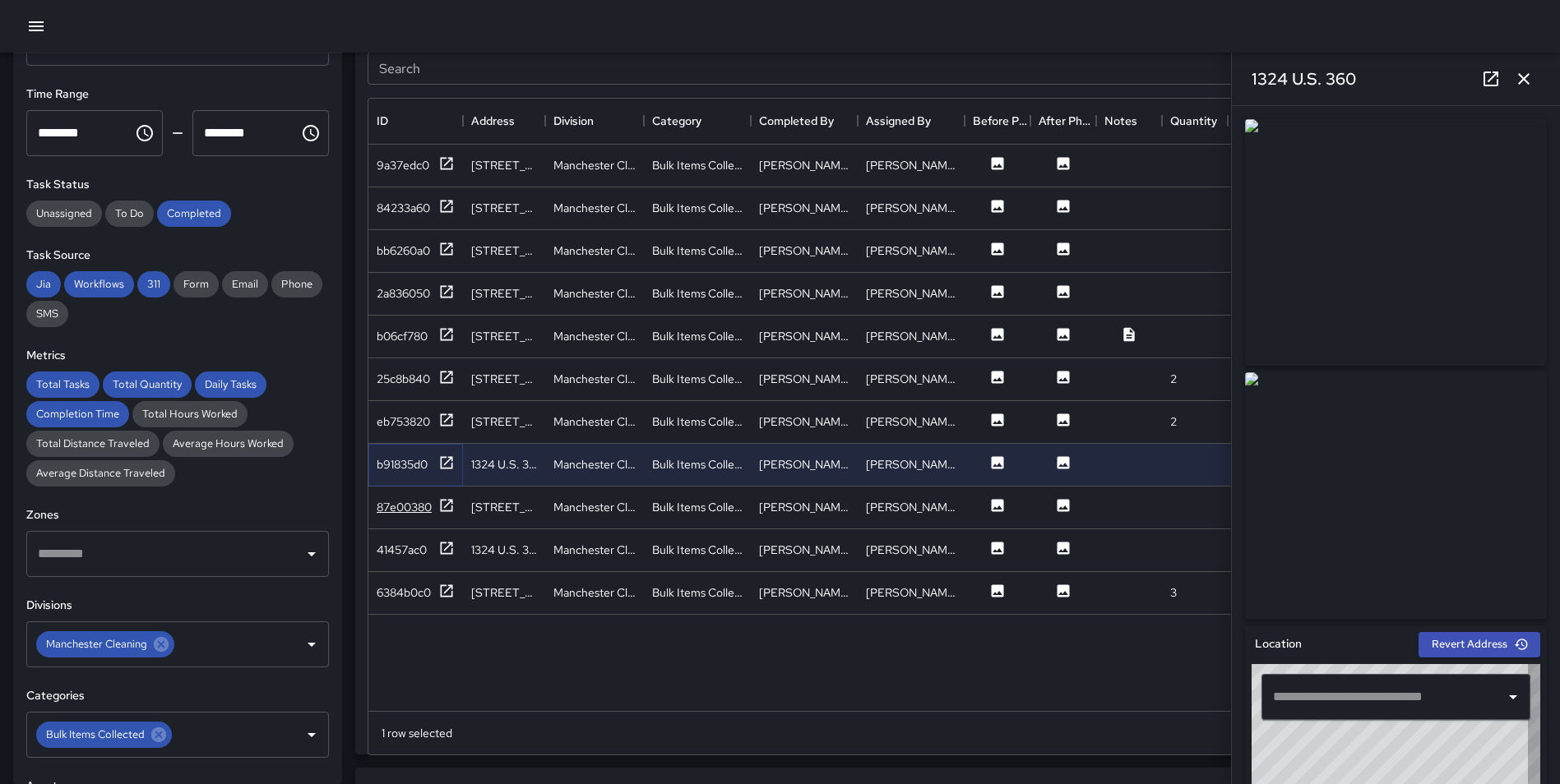
type input "**********"
click at [443, 506] on icon at bounding box center [446, 506] width 17 height 17
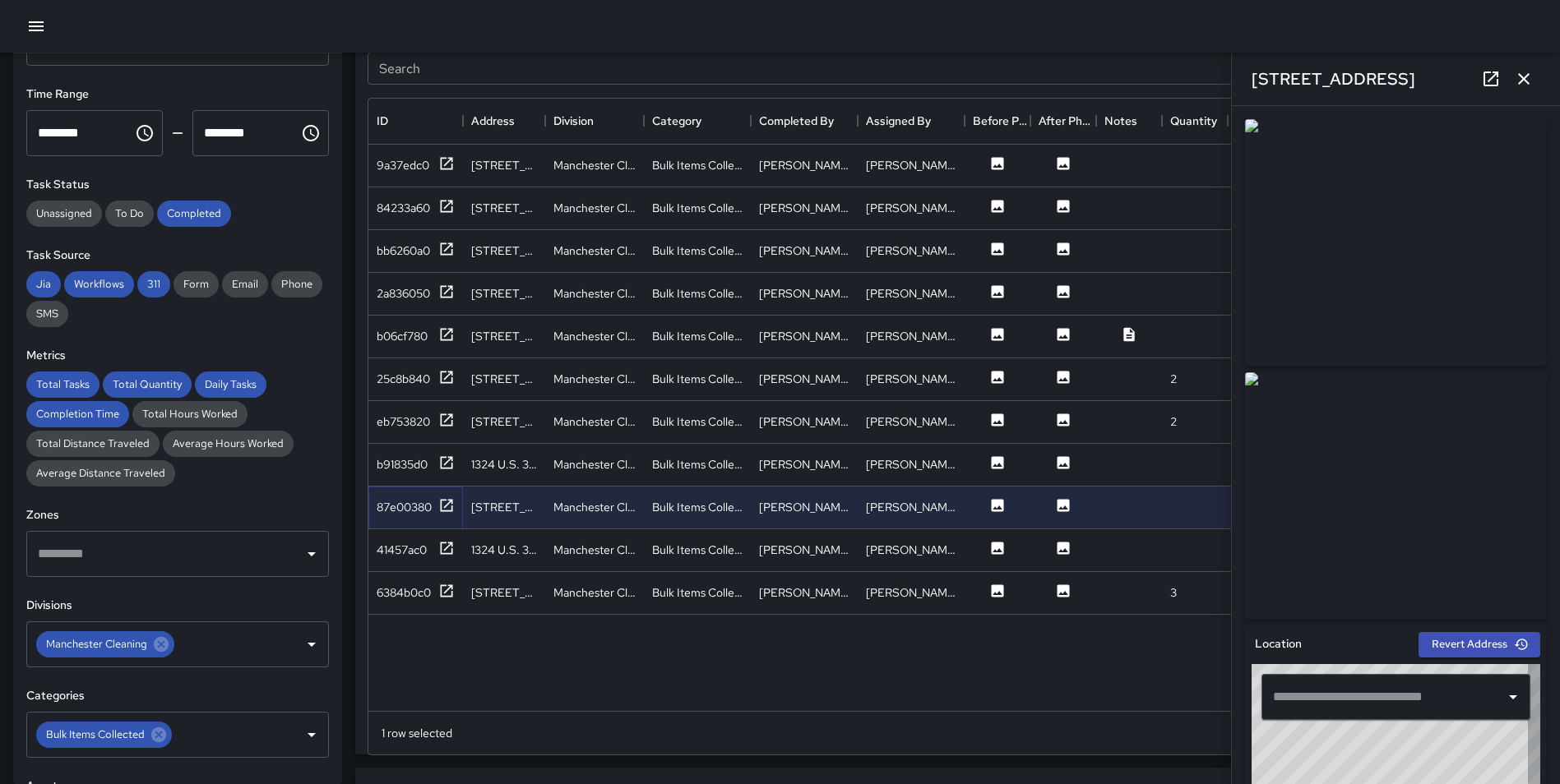
type input "**********"
click at [446, 545] on icon at bounding box center [446, 548] width 17 height 17
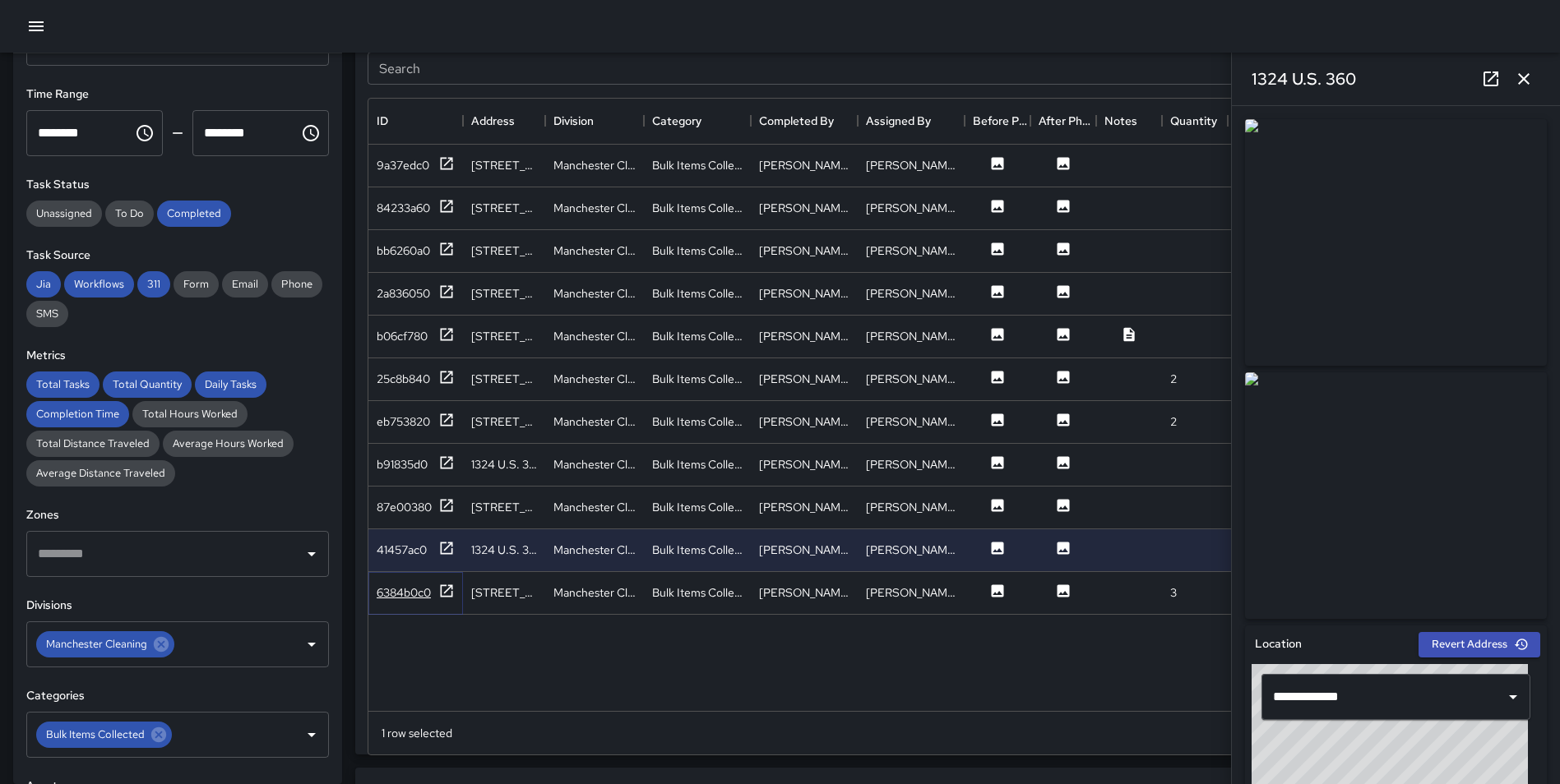
click at [446, 587] on icon at bounding box center [446, 591] width 17 height 17
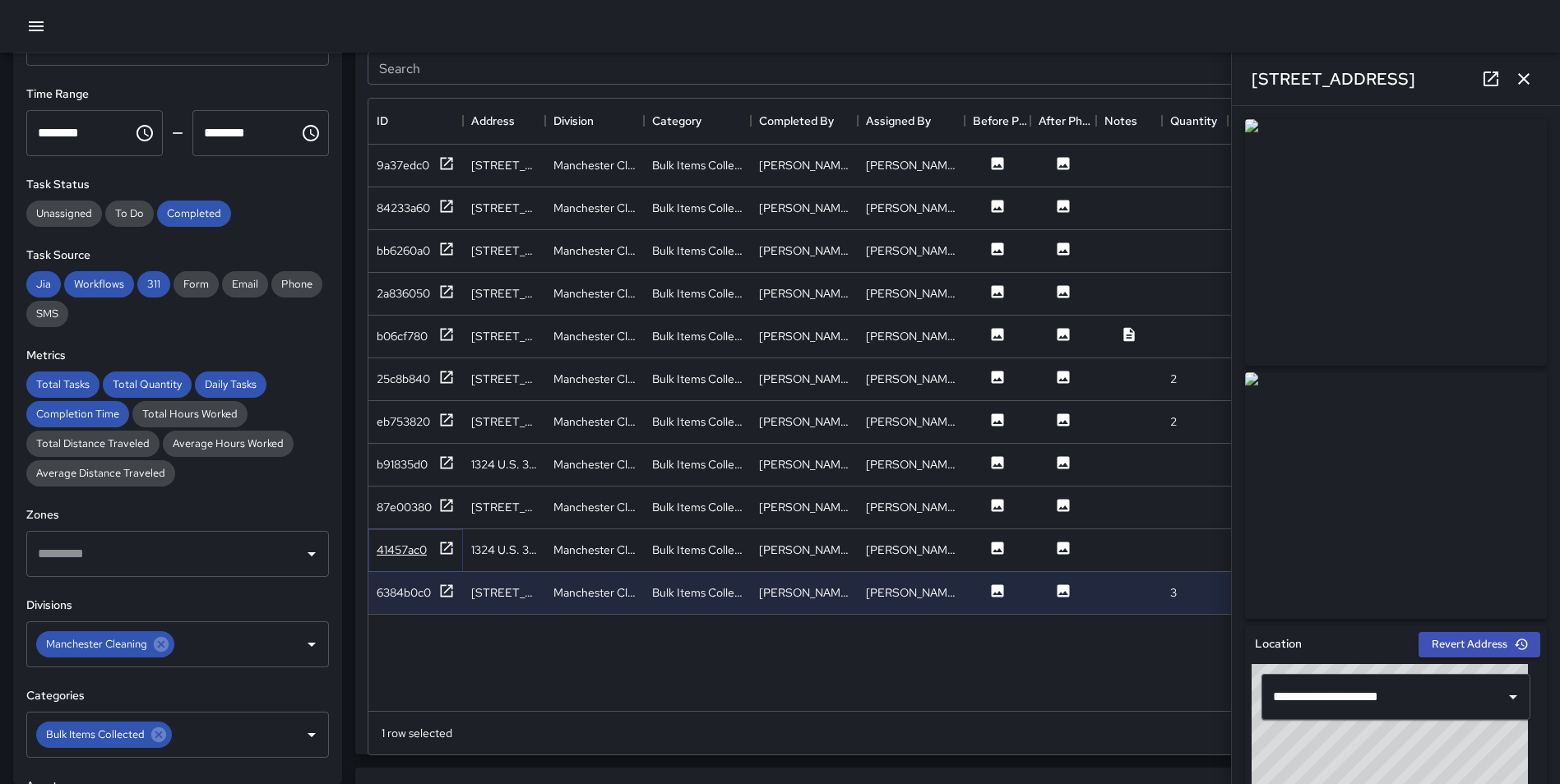
click at [442, 542] on icon at bounding box center [447, 548] width 12 height 12
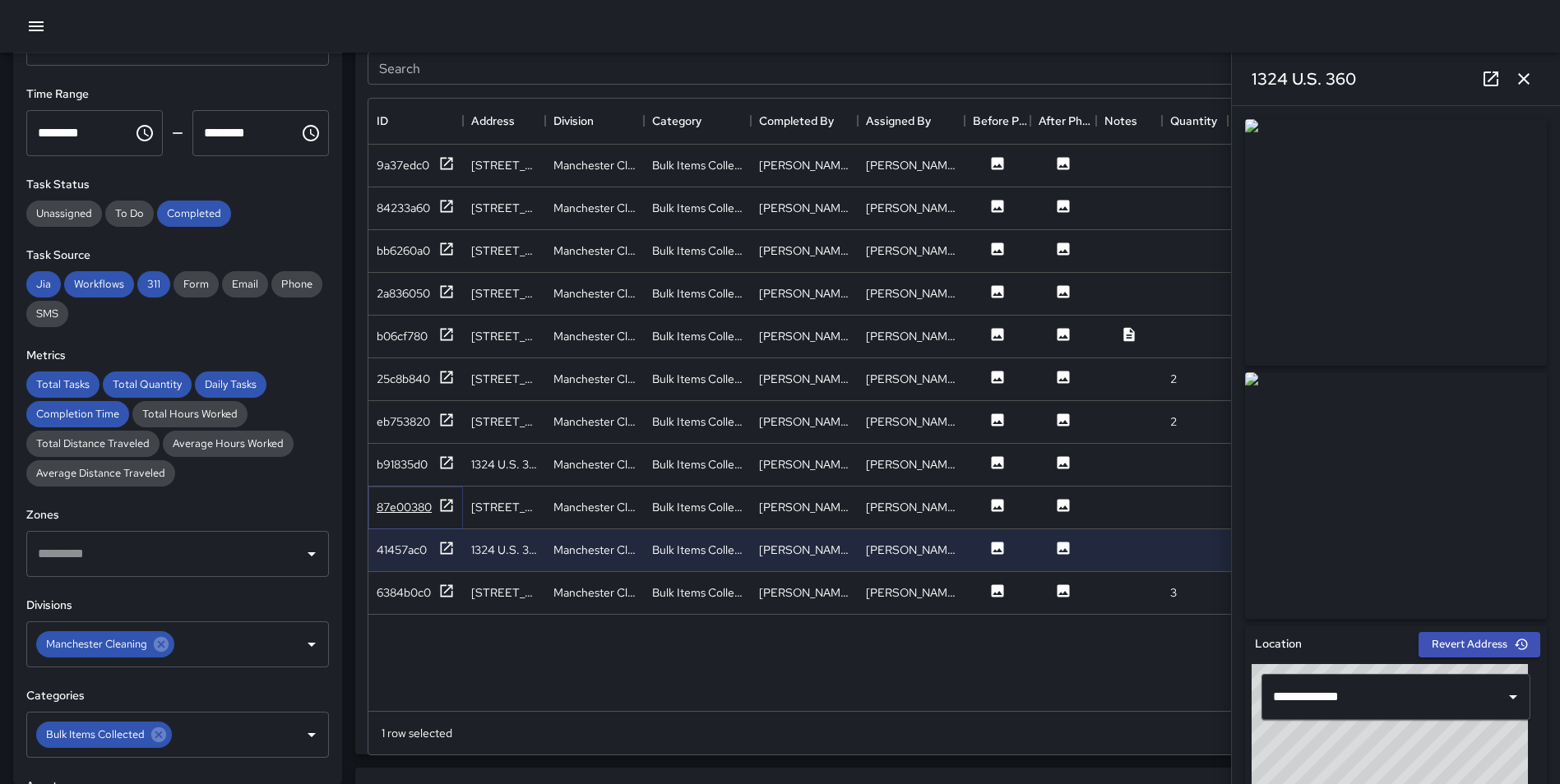
click at [444, 508] on icon at bounding box center [446, 506] width 17 height 17
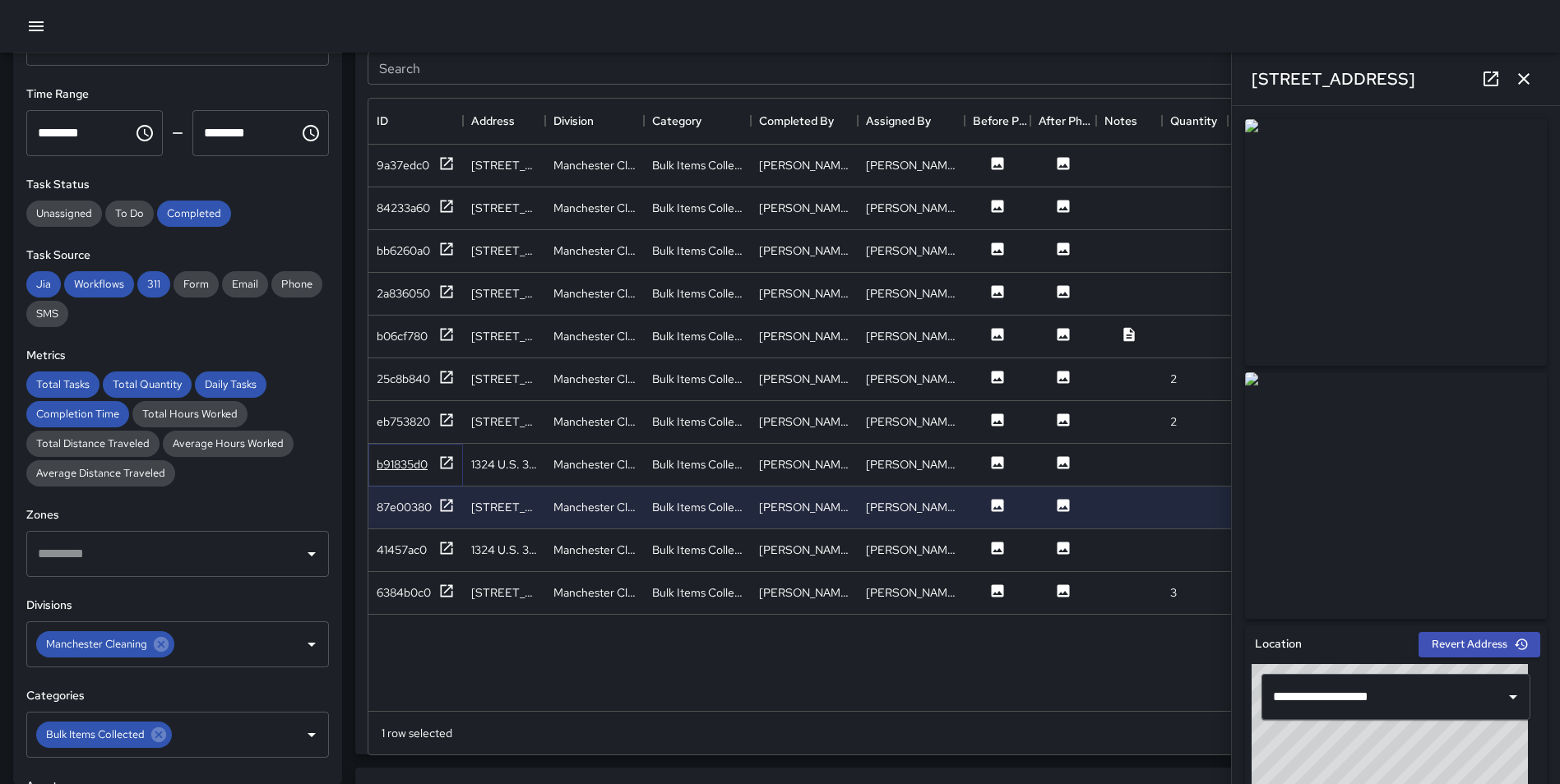
click at [445, 464] on icon at bounding box center [447, 462] width 12 height 12
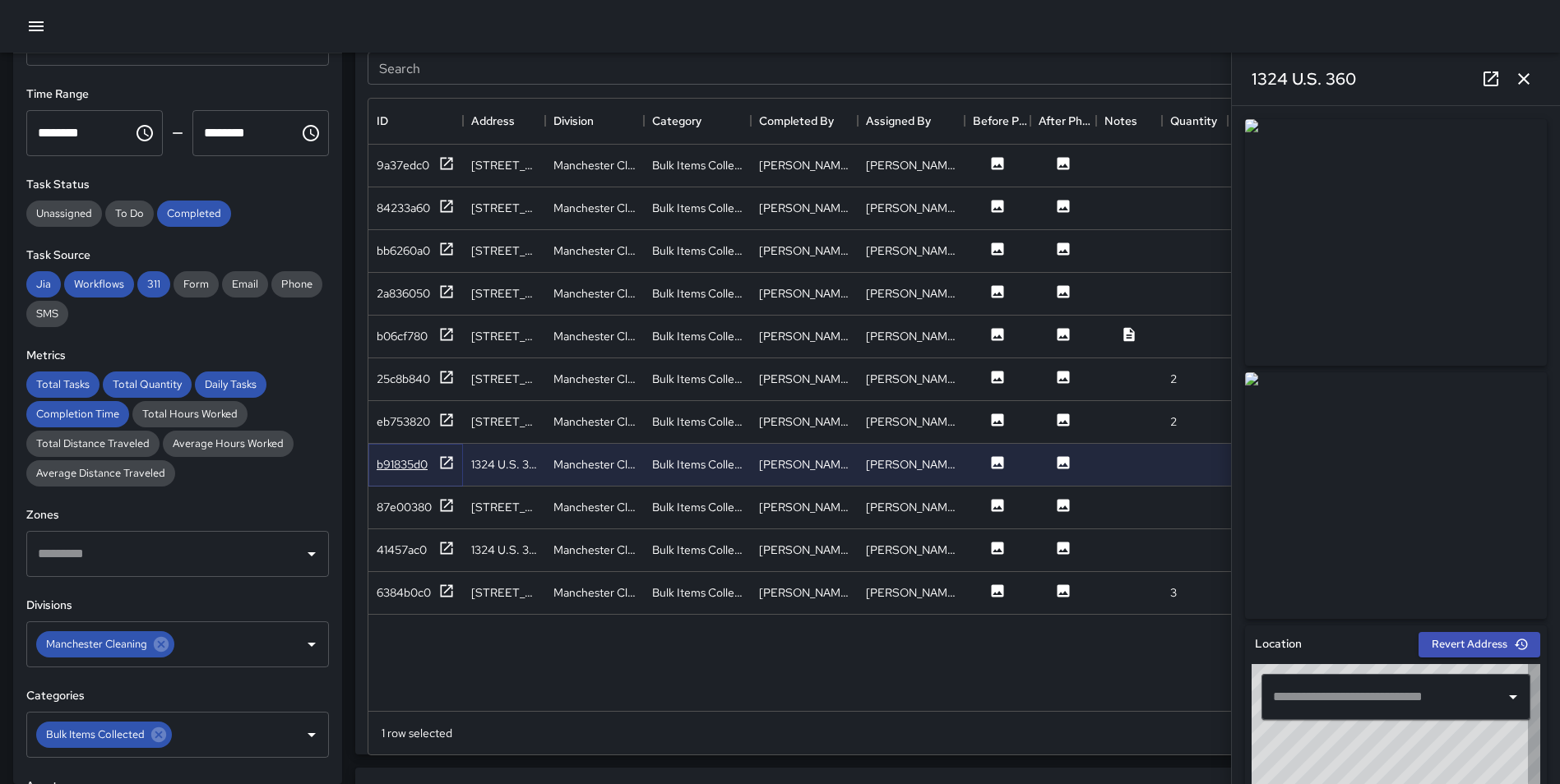
type input "**********"
click at [1520, 79] on icon "button" at bounding box center [1524, 79] width 20 height 20
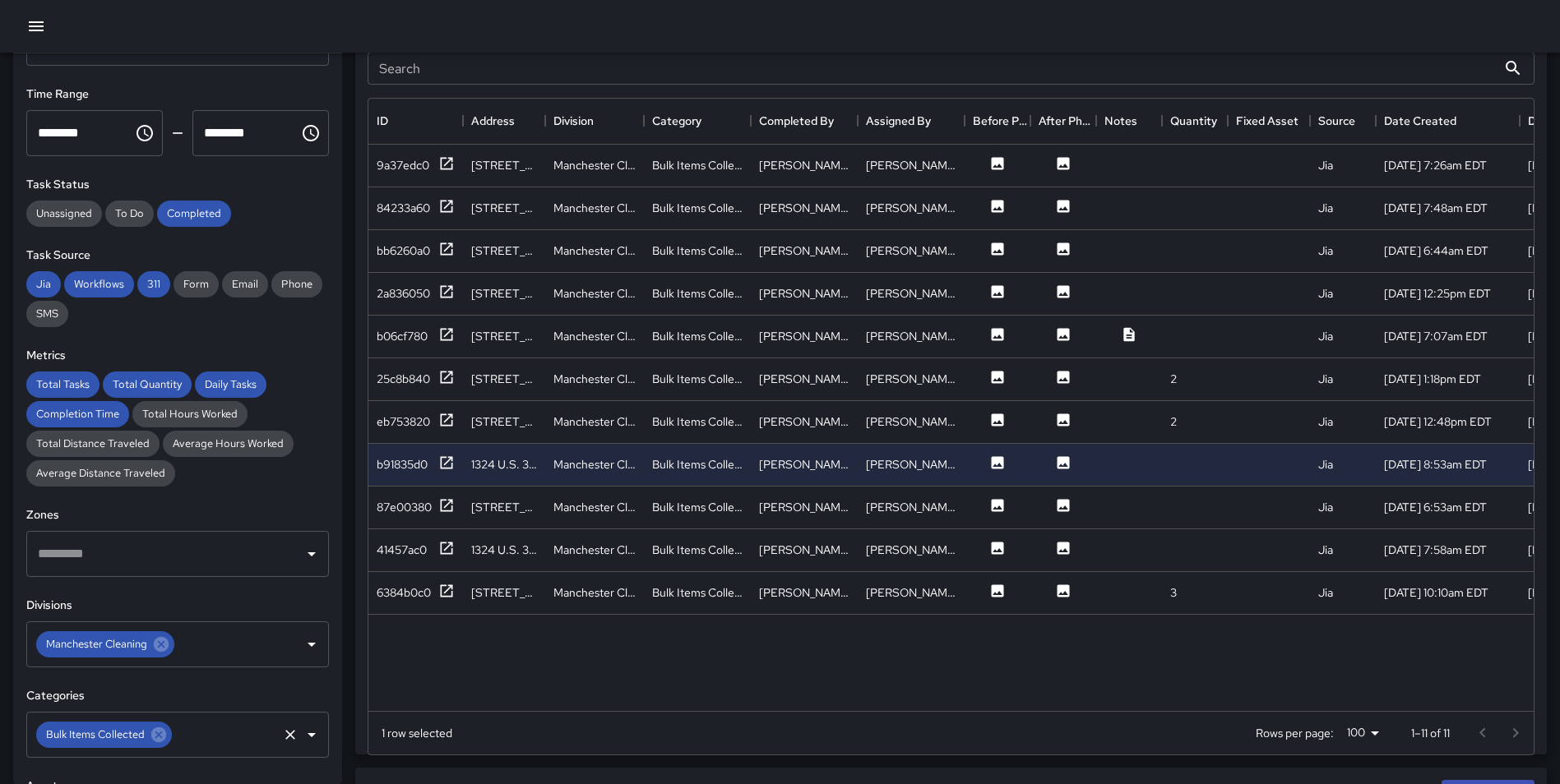
click at [156, 733] on icon at bounding box center [159, 734] width 18 height 18
click at [164, 642] on icon at bounding box center [161, 644] width 15 height 15
click at [163, 640] on input "text" at bounding box center [165, 644] width 263 height 31
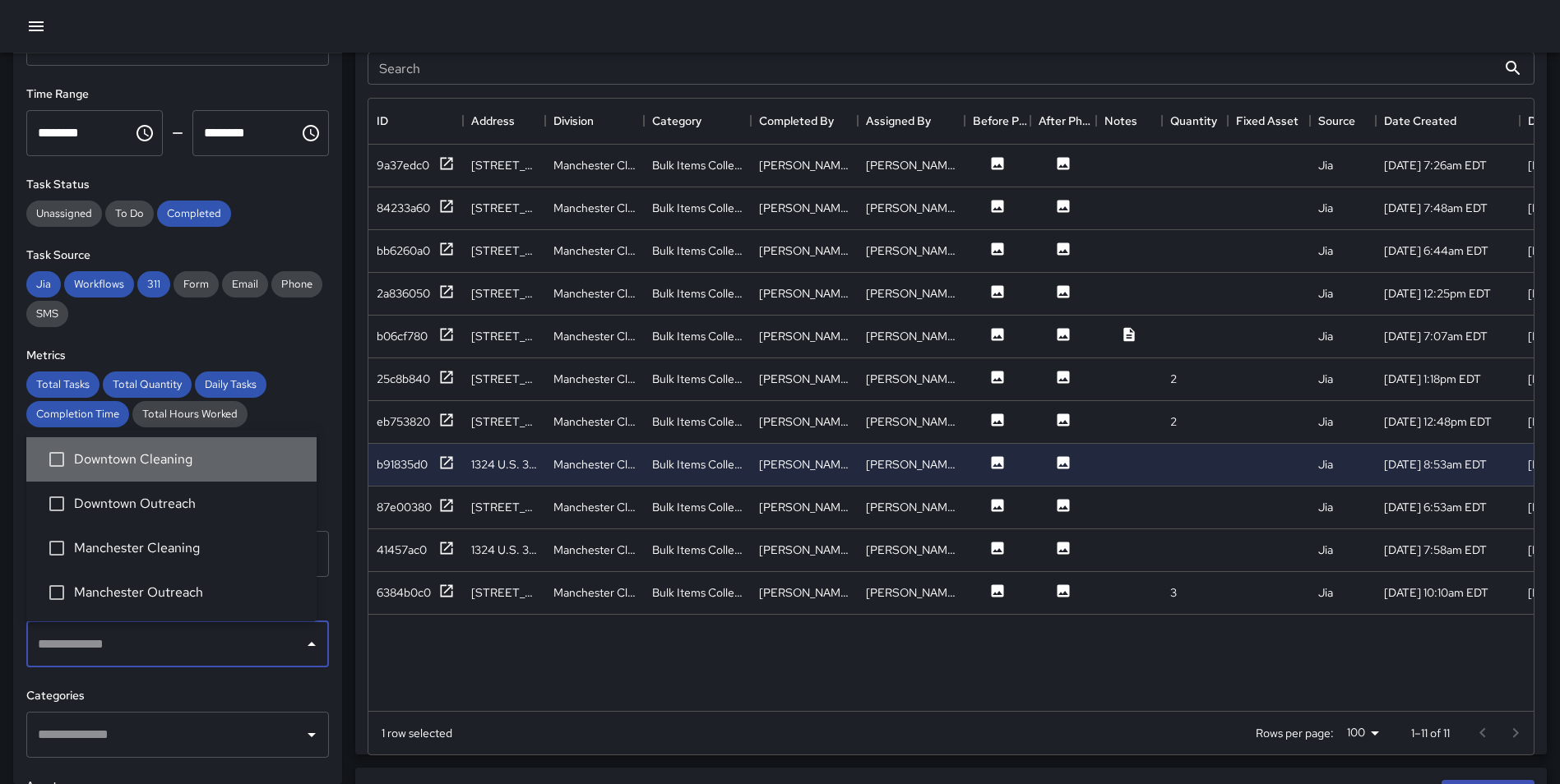
click at [167, 451] on span "Downtown Cleaning" at bounding box center [188, 459] width 229 height 20
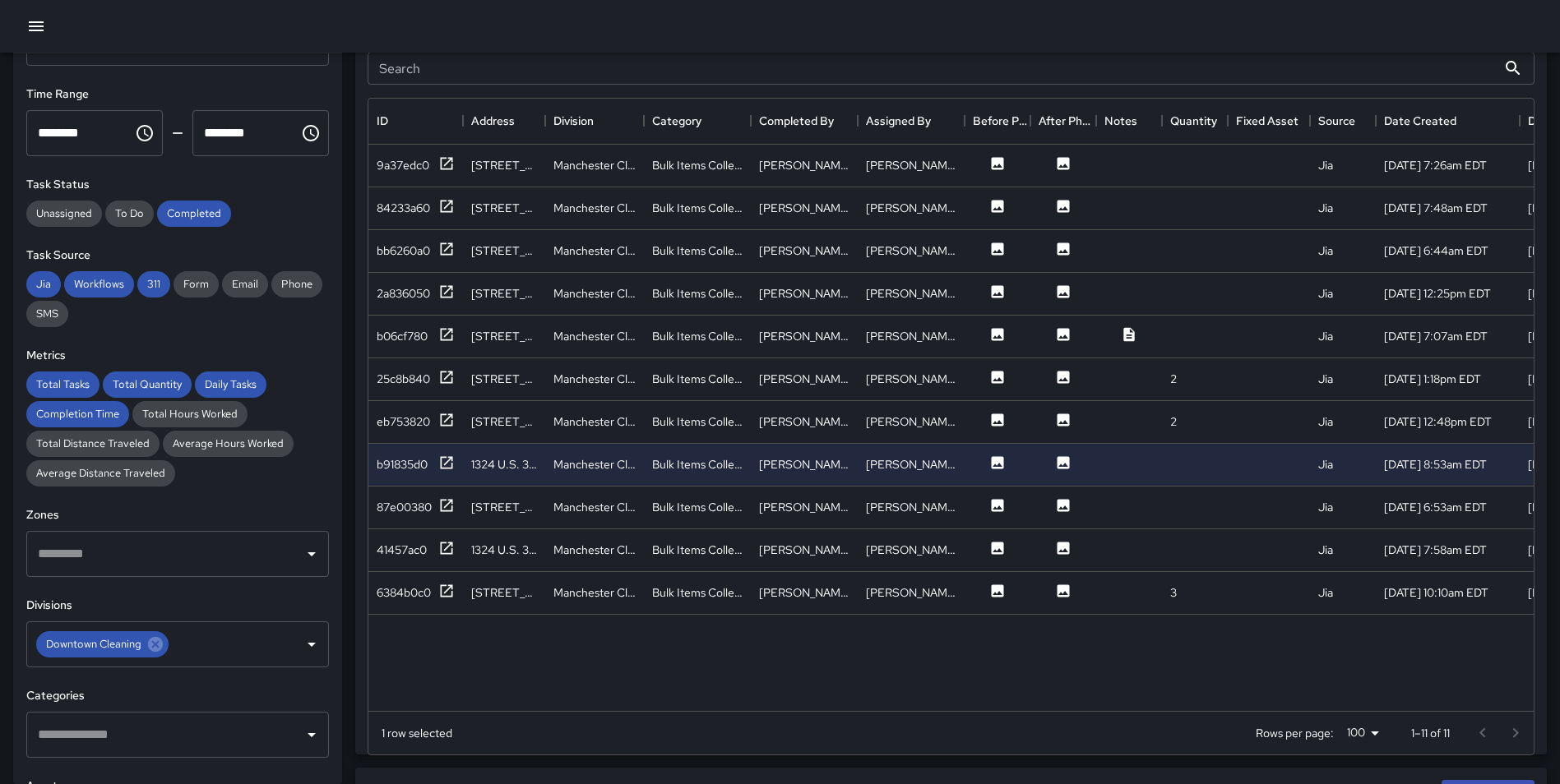
click at [348, 504] on div "Task Map and Details Export CSV Export Images Search Search ID Address Division…" at bounding box center [943, 344] width 1204 height 821
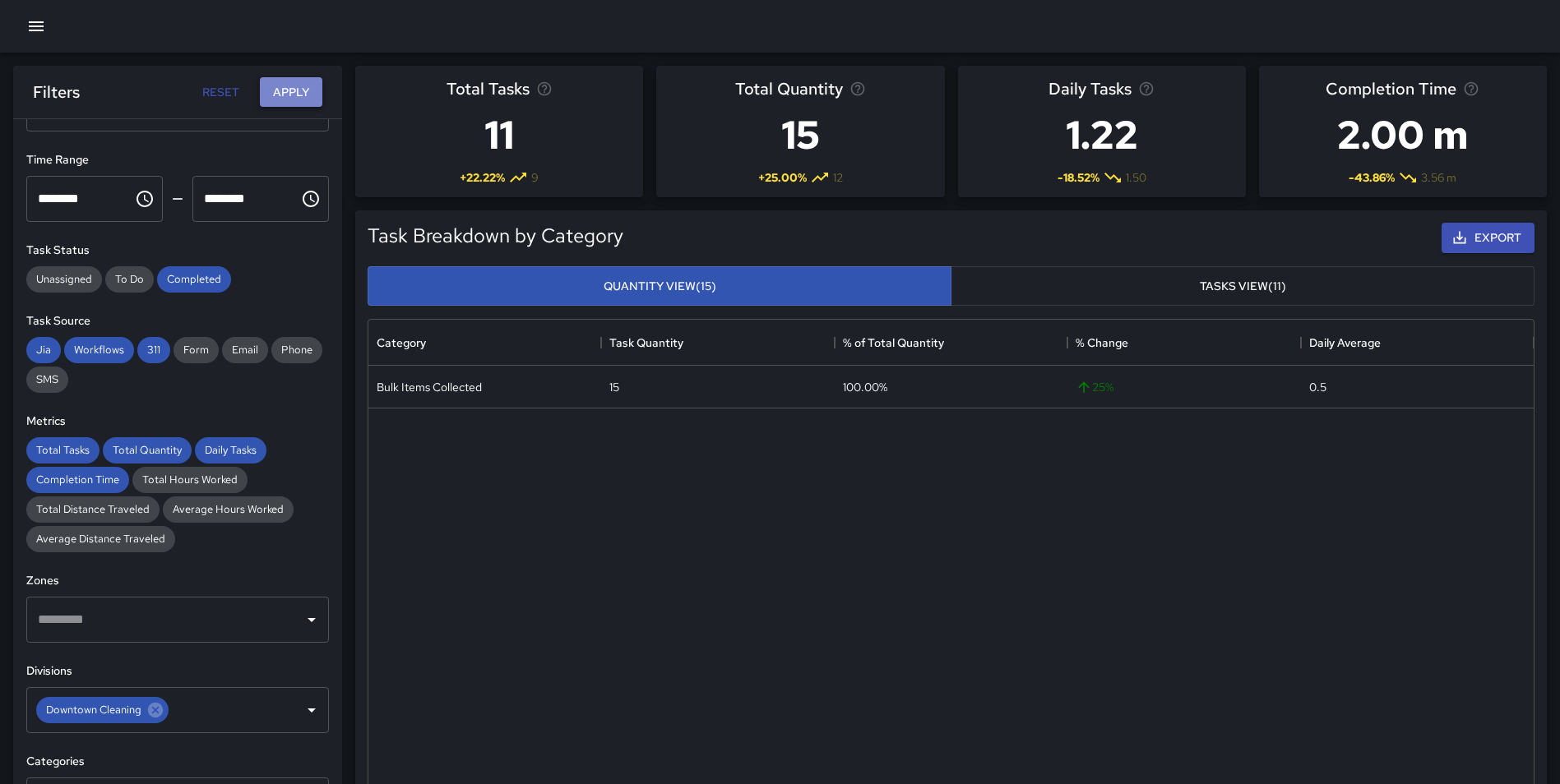
click at [280, 96] on button "Apply" at bounding box center [291, 92] width 62 height 30
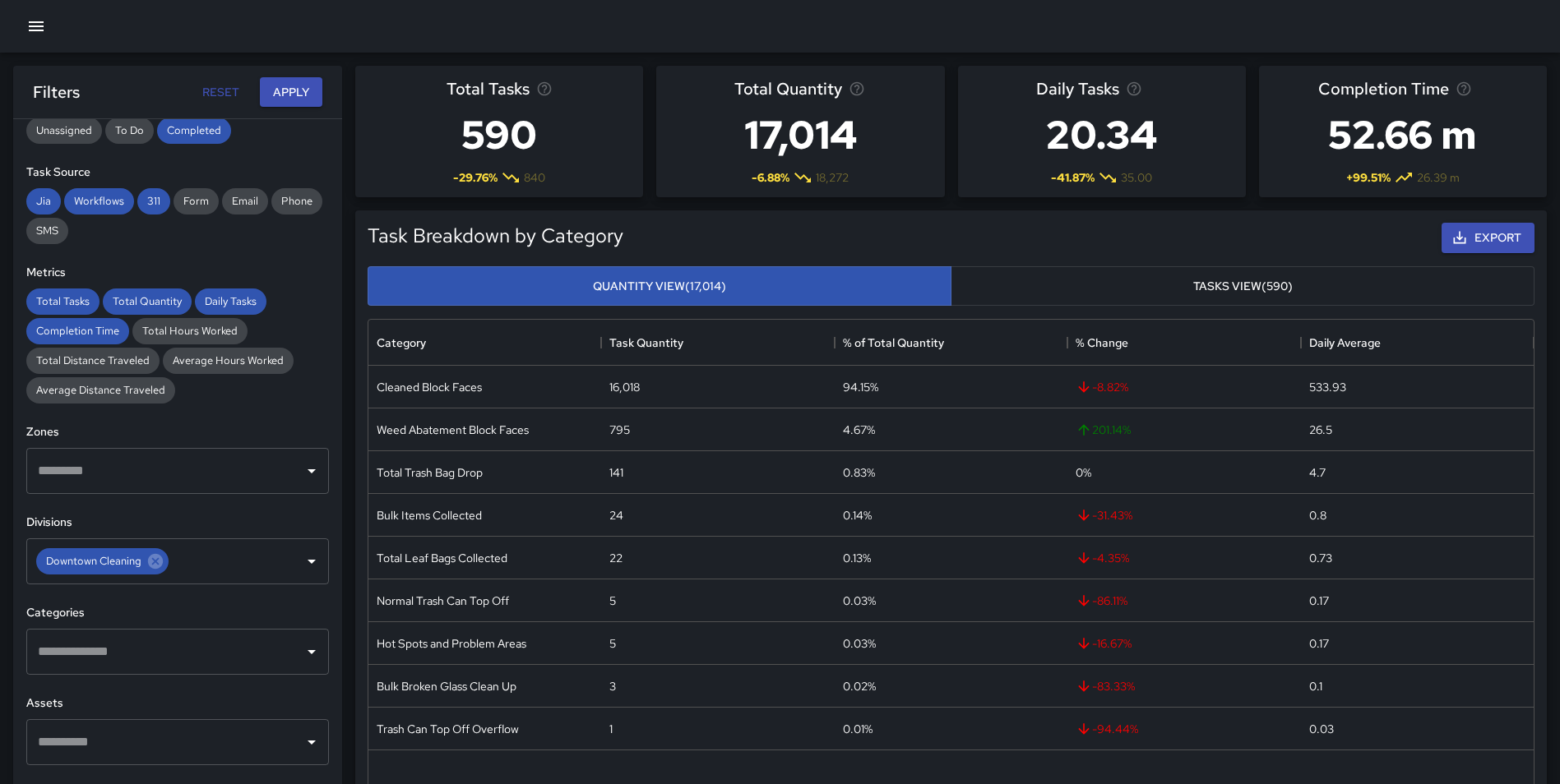
scroll to position [214, 0]
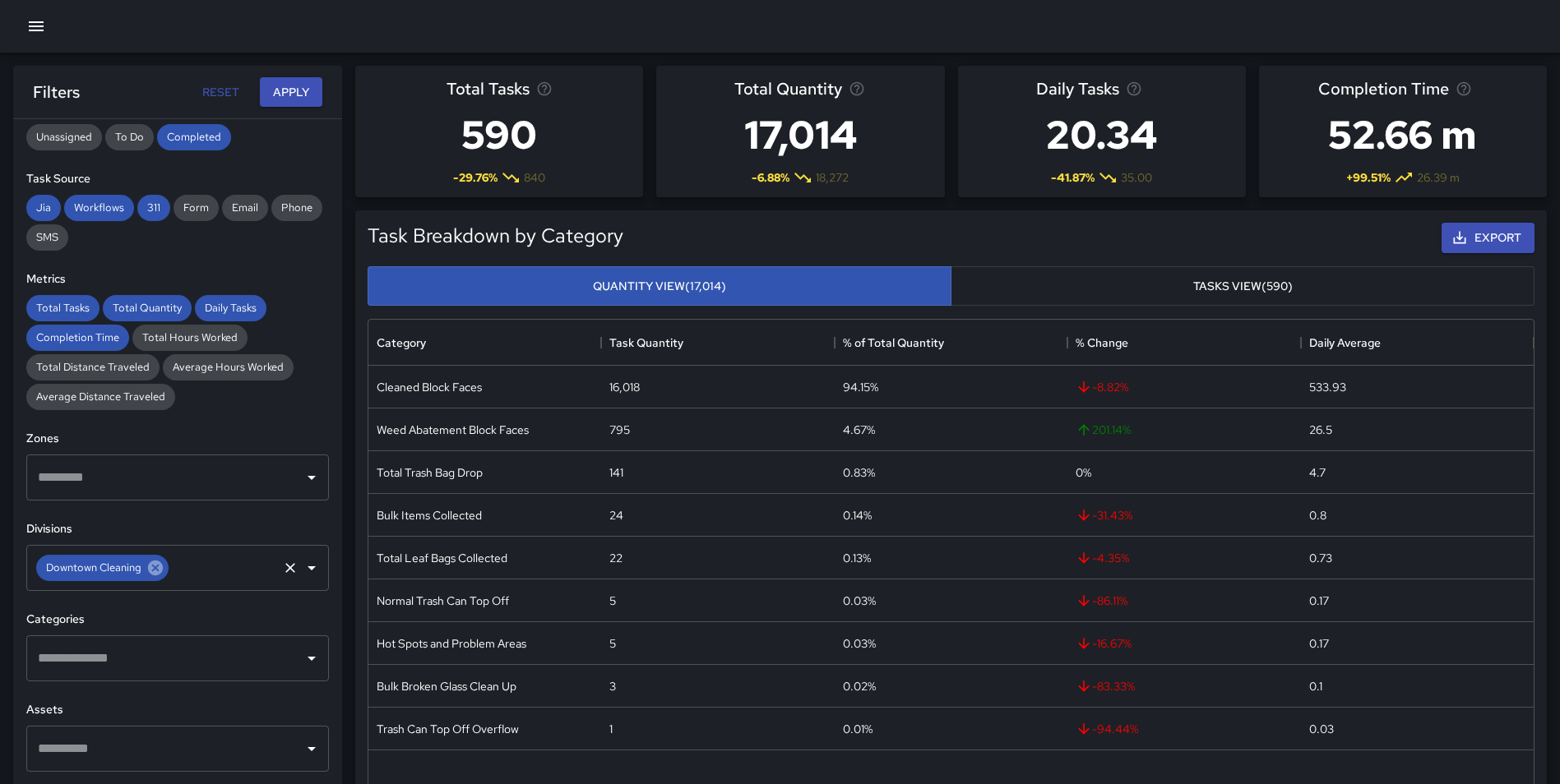
click at [158, 573] on icon at bounding box center [155, 568] width 15 height 15
click at [170, 563] on input "text" at bounding box center [165, 568] width 263 height 31
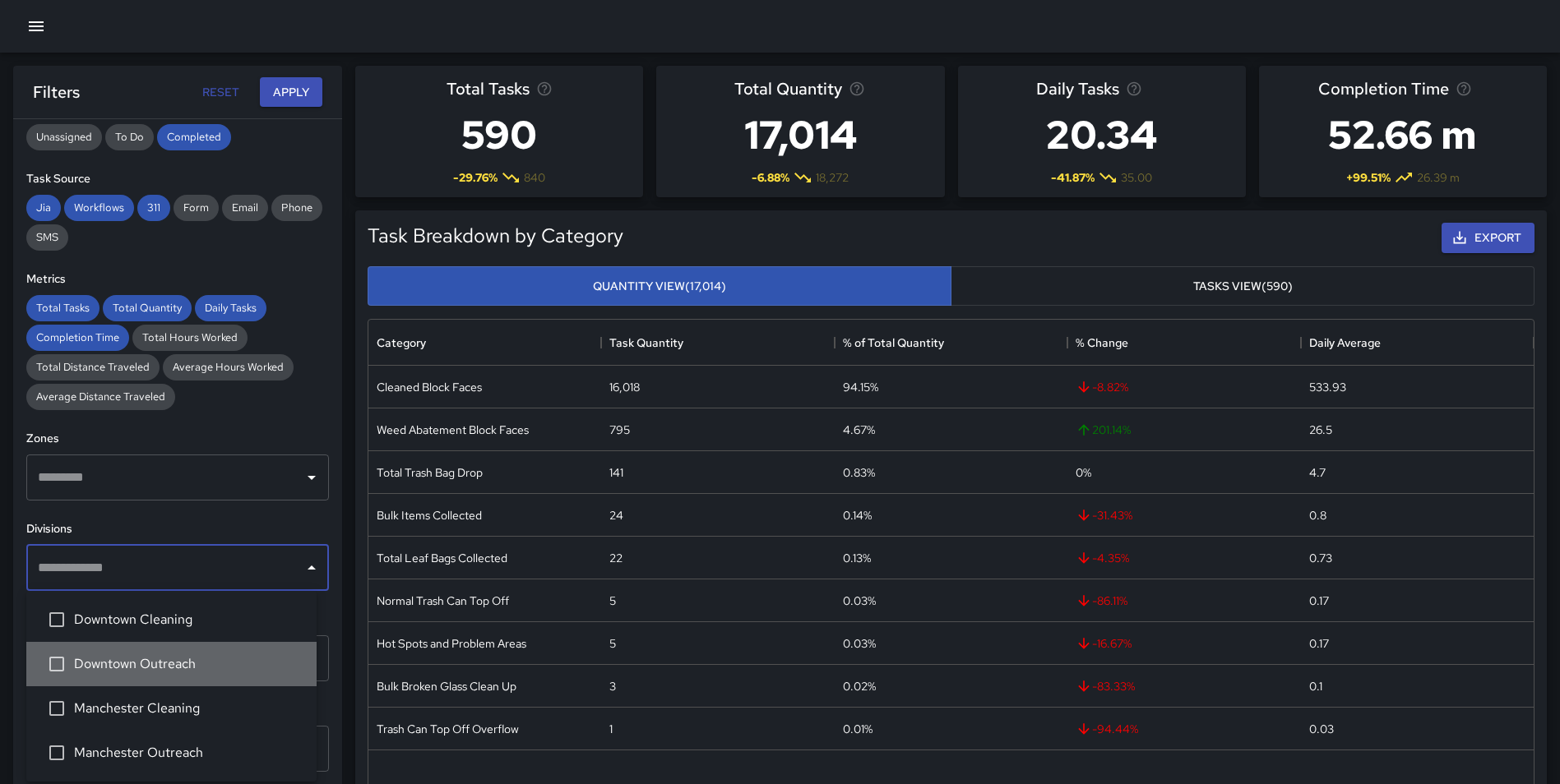
click at [196, 650] on li "Downtown Outreach" at bounding box center [171, 664] width 290 height 44
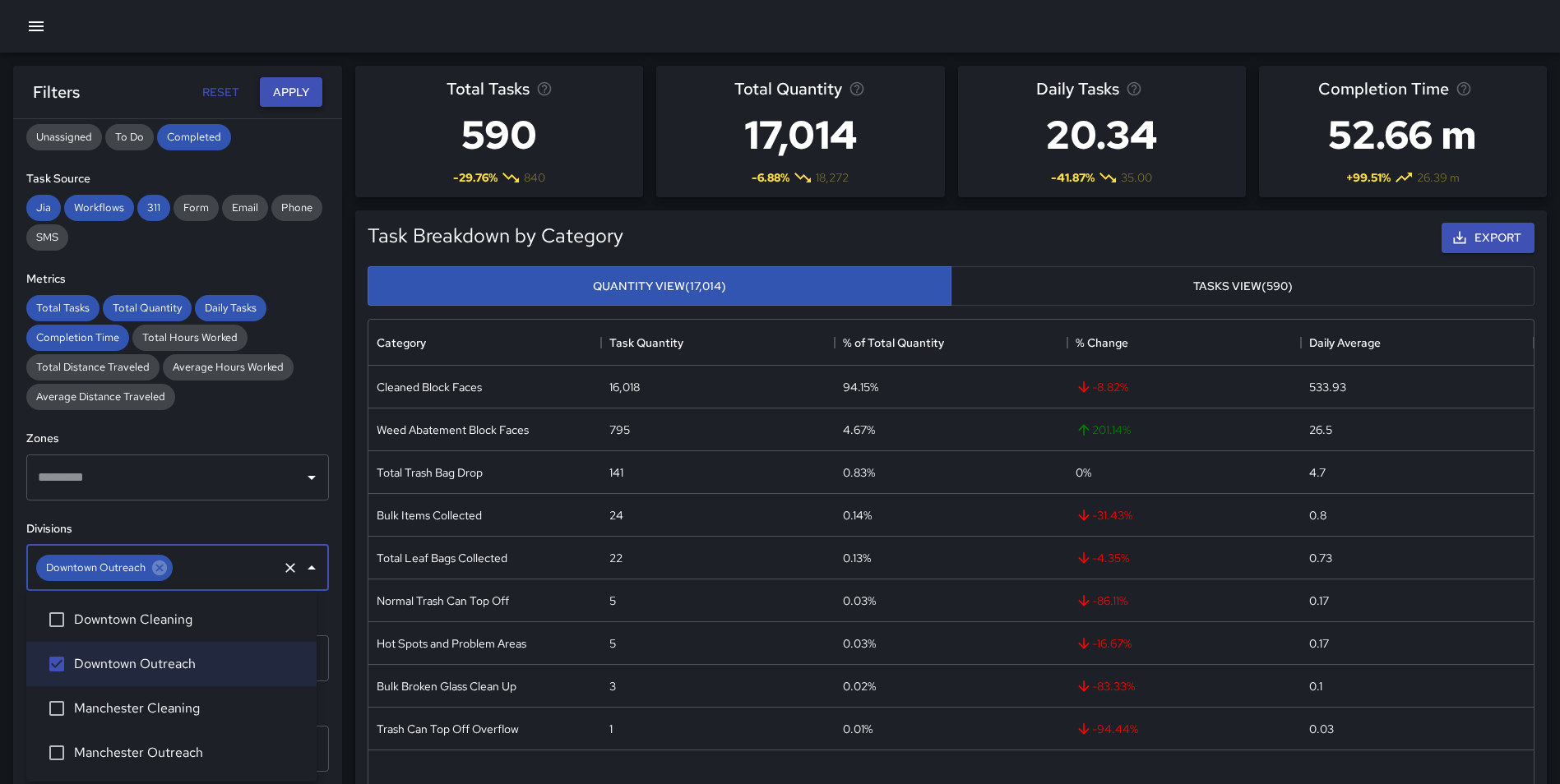
click at [287, 80] on button "Apply" at bounding box center [291, 92] width 62 height 30
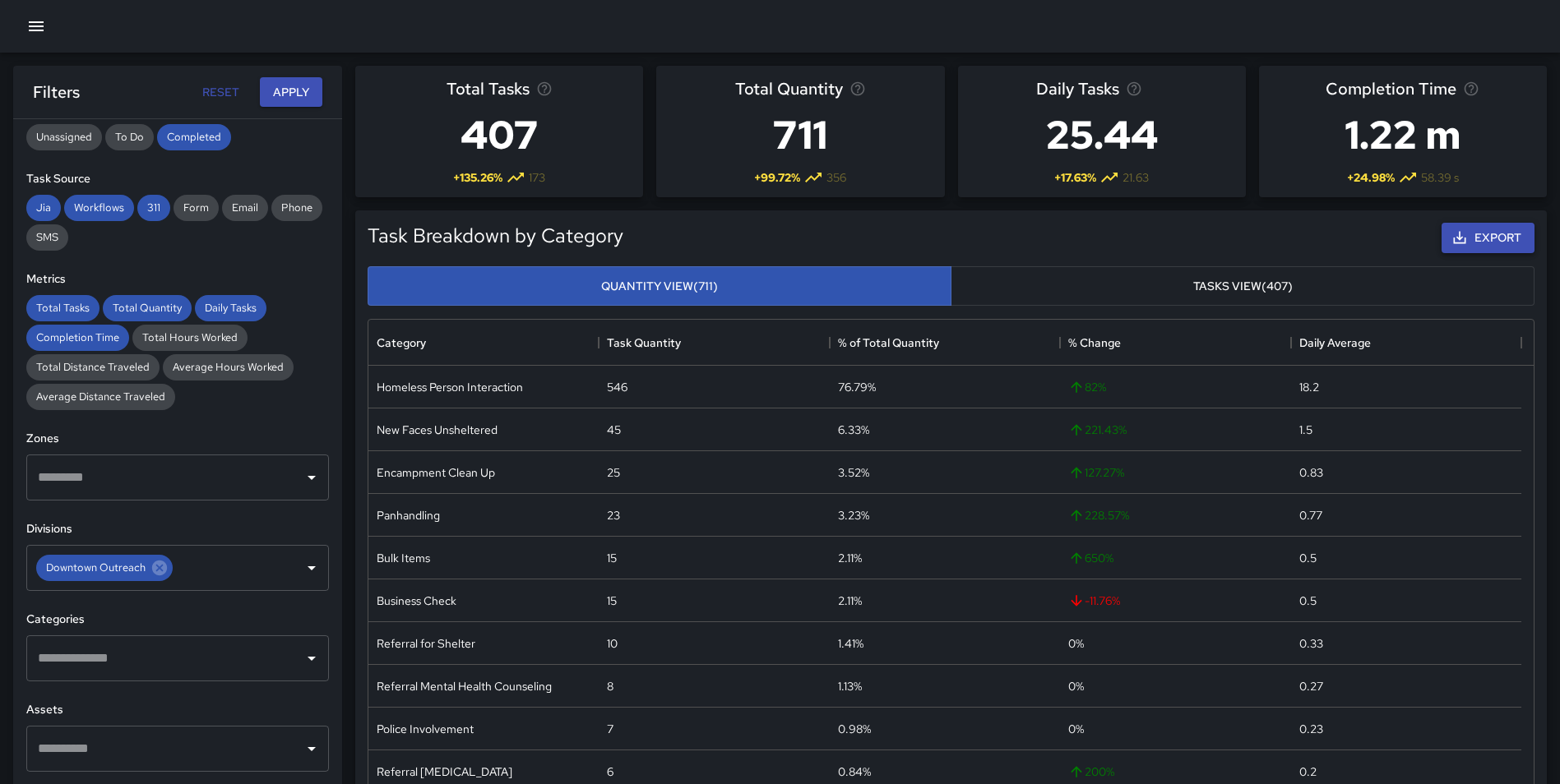
drag, startPoint x: 1494, startPoint y: 229, endPoint x: 1482, endPoint y: 236, distance: 13.9
click at [1494, 230] on button "Export" at bounding box center [1487, 238] width 93 height 30
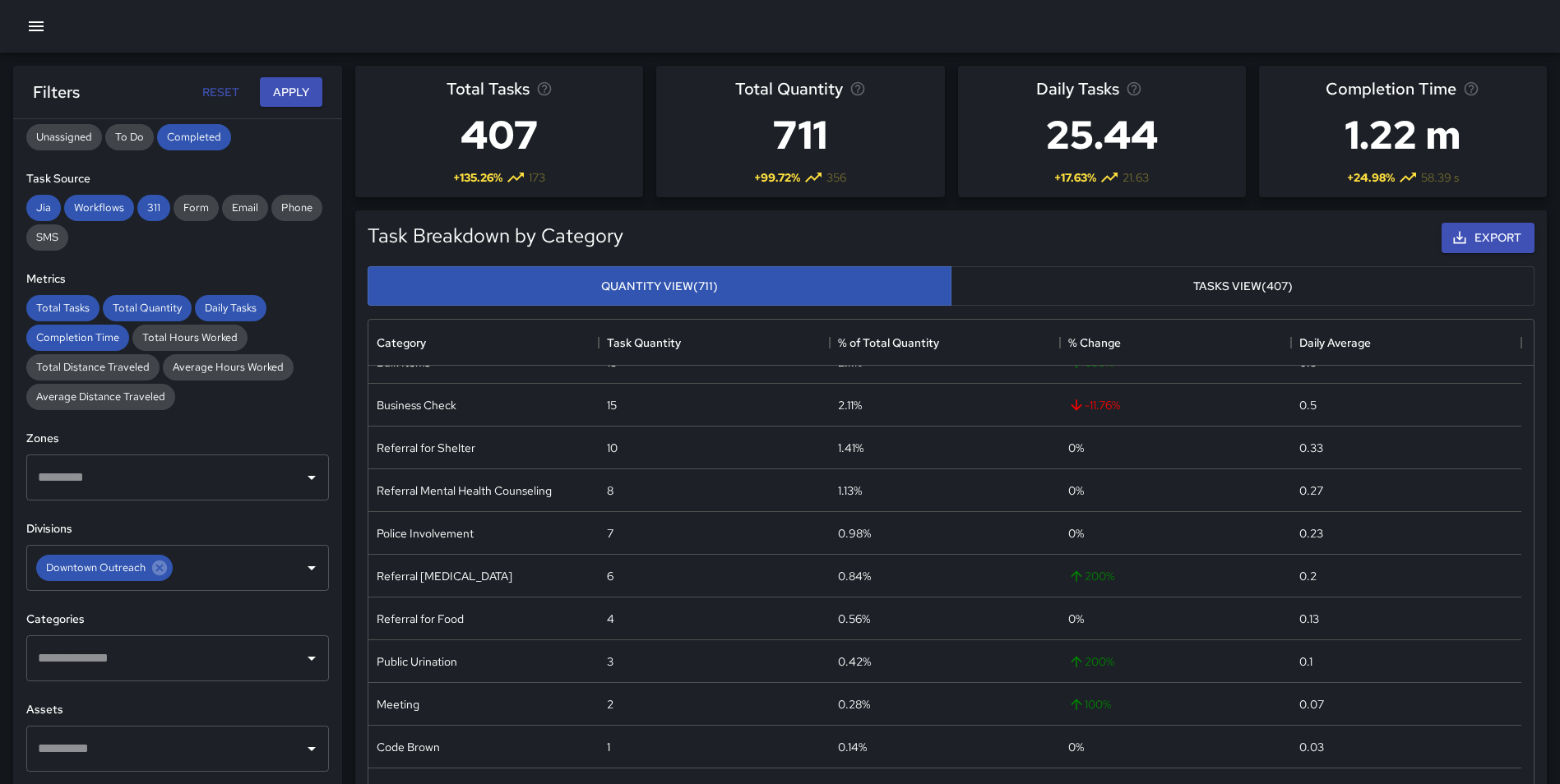
scroll to position [0, 0]
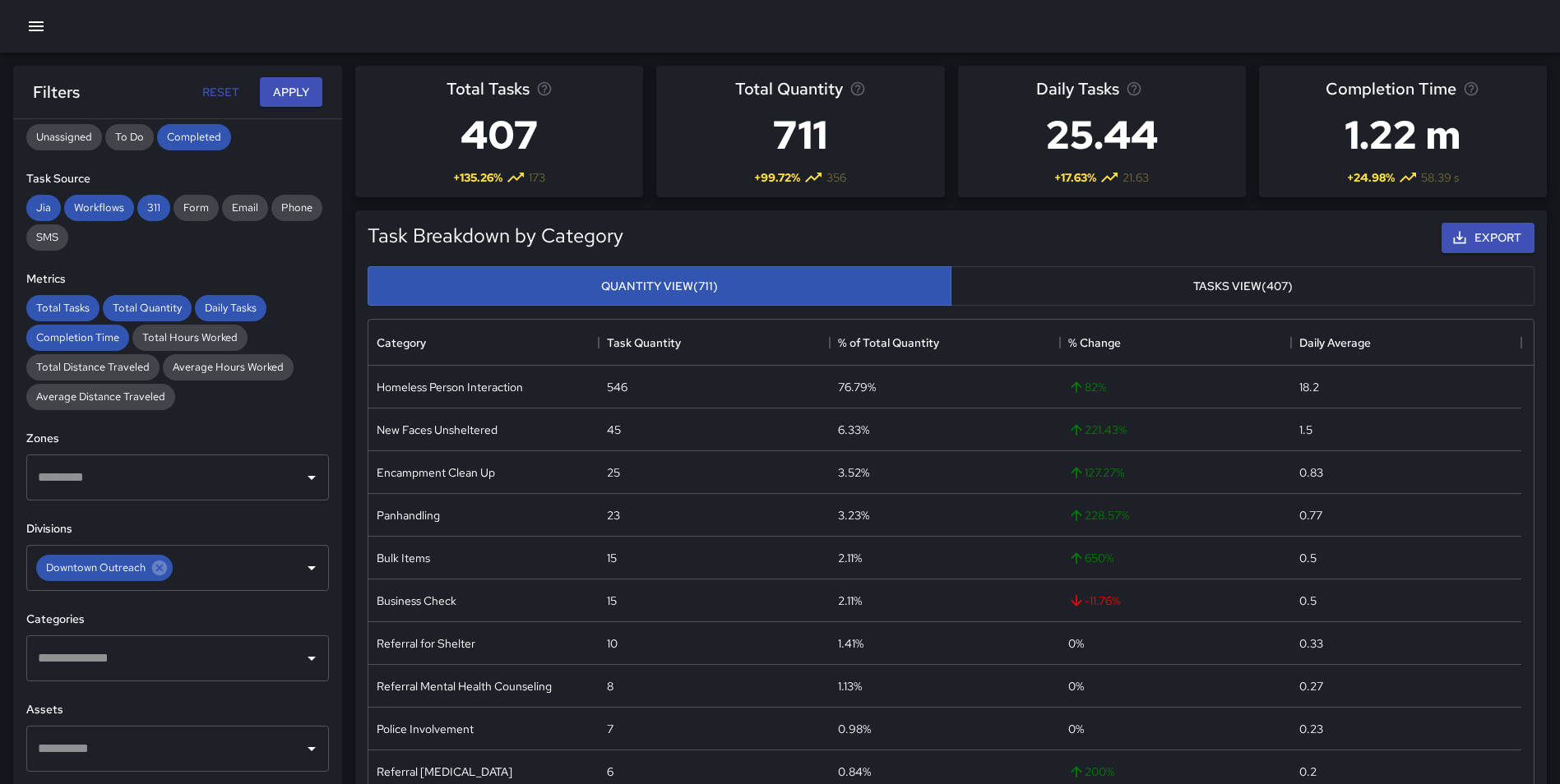
click at [350, 217] on div "Task Breakdown by Category Export Quantity View (711) Tasks View (407) Category…" at bounding box center [943, 510] width 1204 height 627
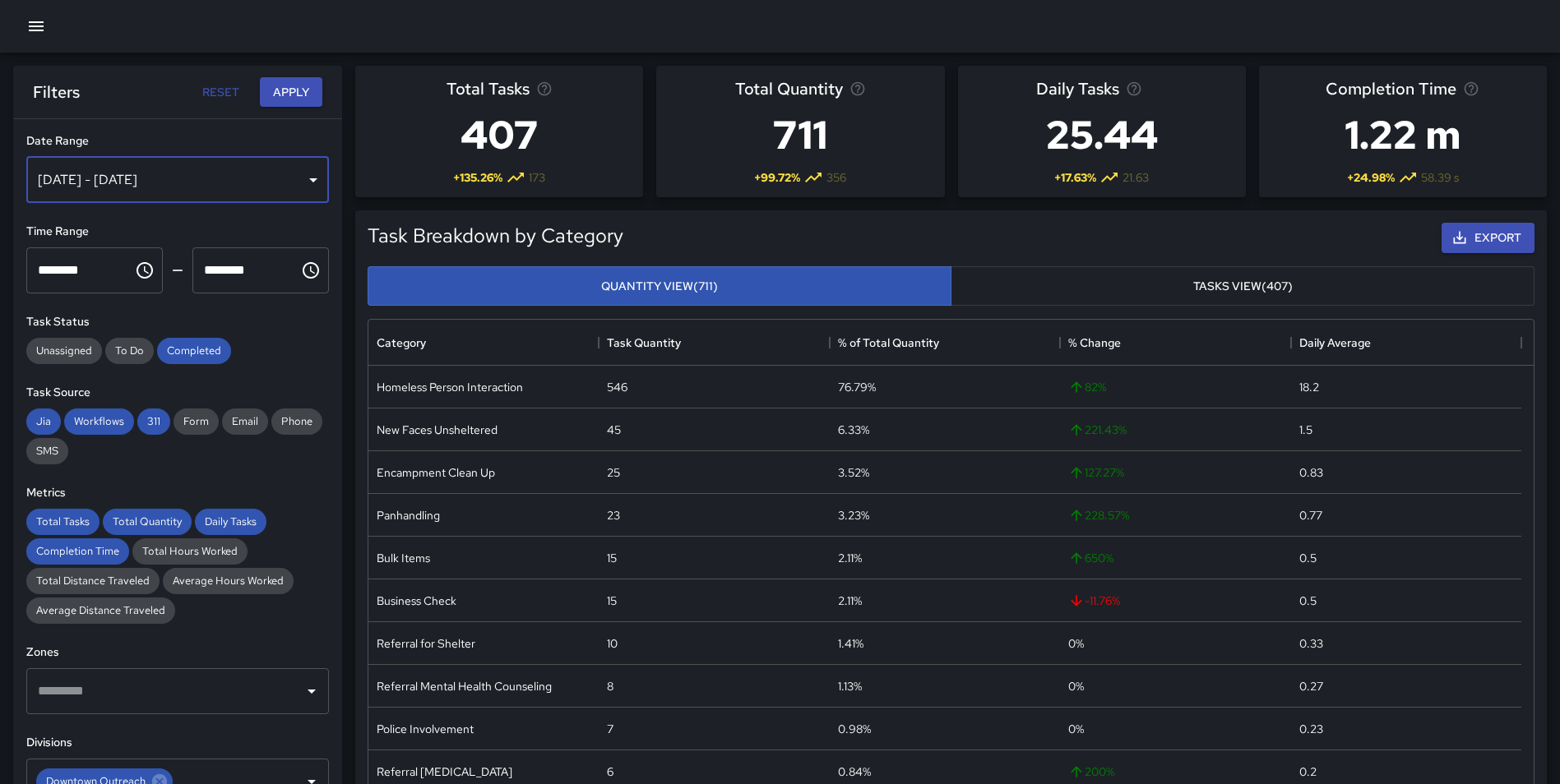
click at [162, 185] on div "[DATE] - [DATE]" at bounding box center [177, 180] width 303 height 46
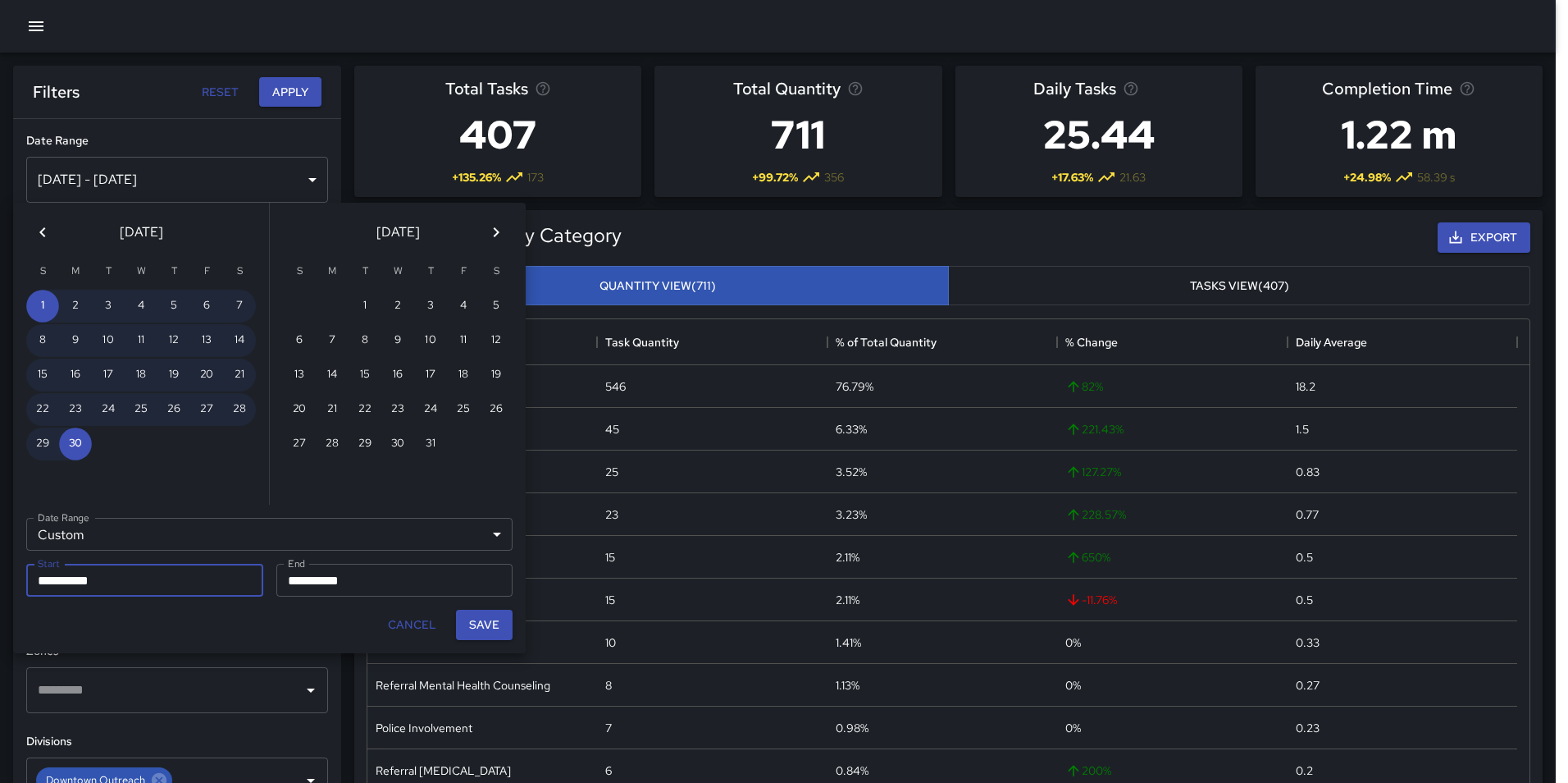
click at [43, 226] on icon "Previous month" at bounding box center [42, 232] width 19 height 19
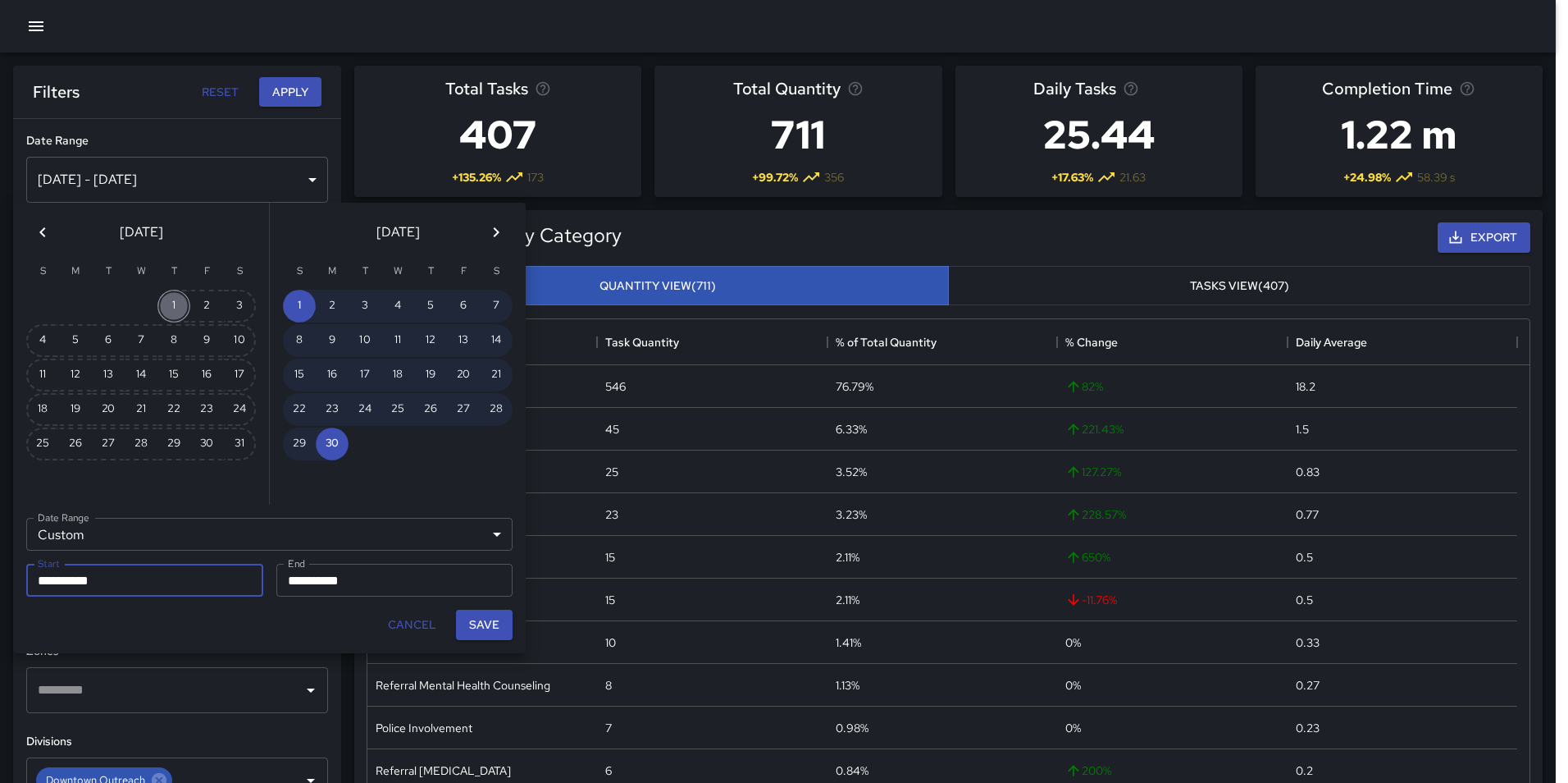
click at [168, 305] on button "1" at bounding box center [174, 306] width 33 height 33
type input "**********"
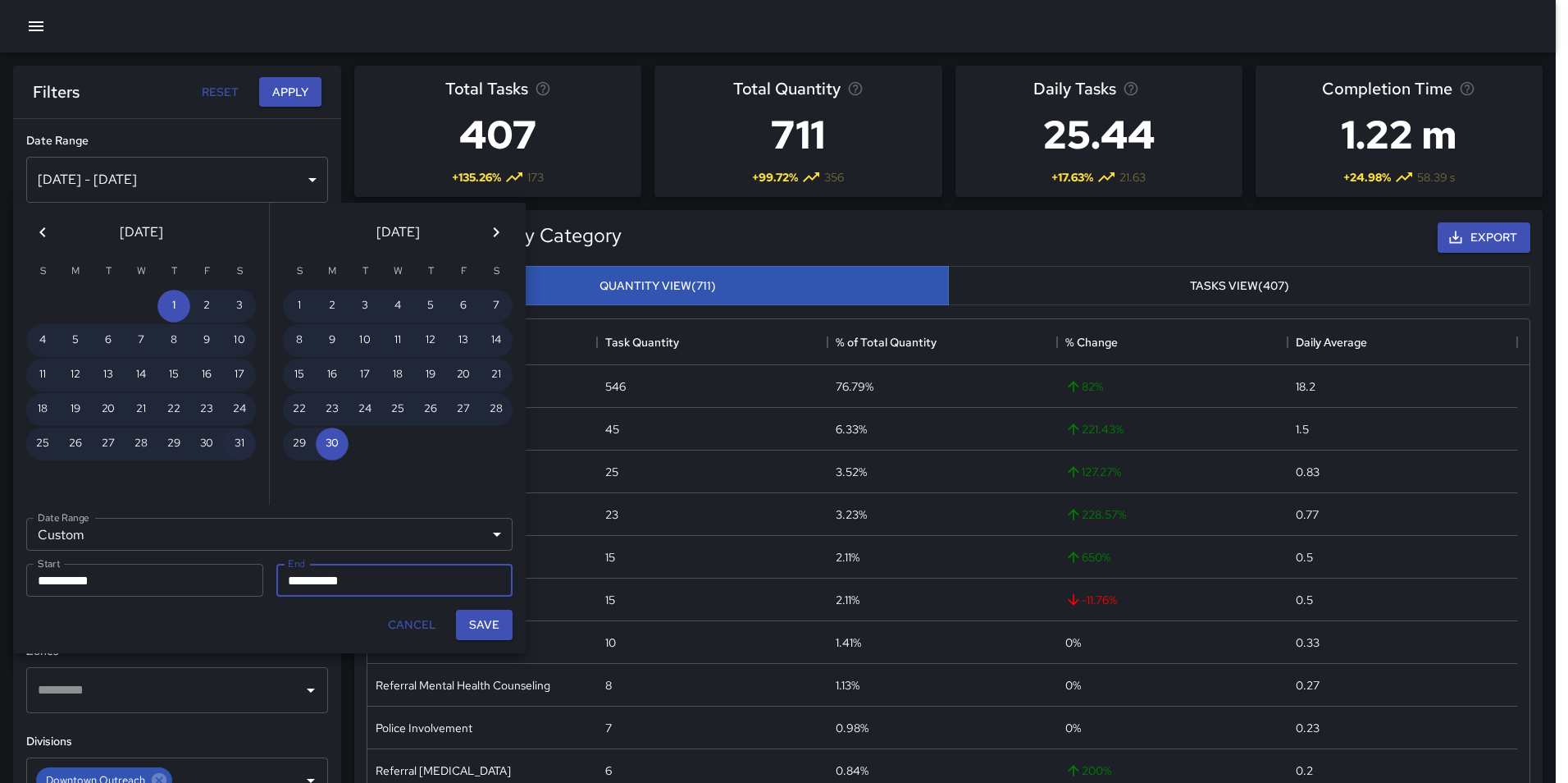
click at [242, 437] on button "31" at bounding box center [239, 444] width 33 height 33
type input "**********"
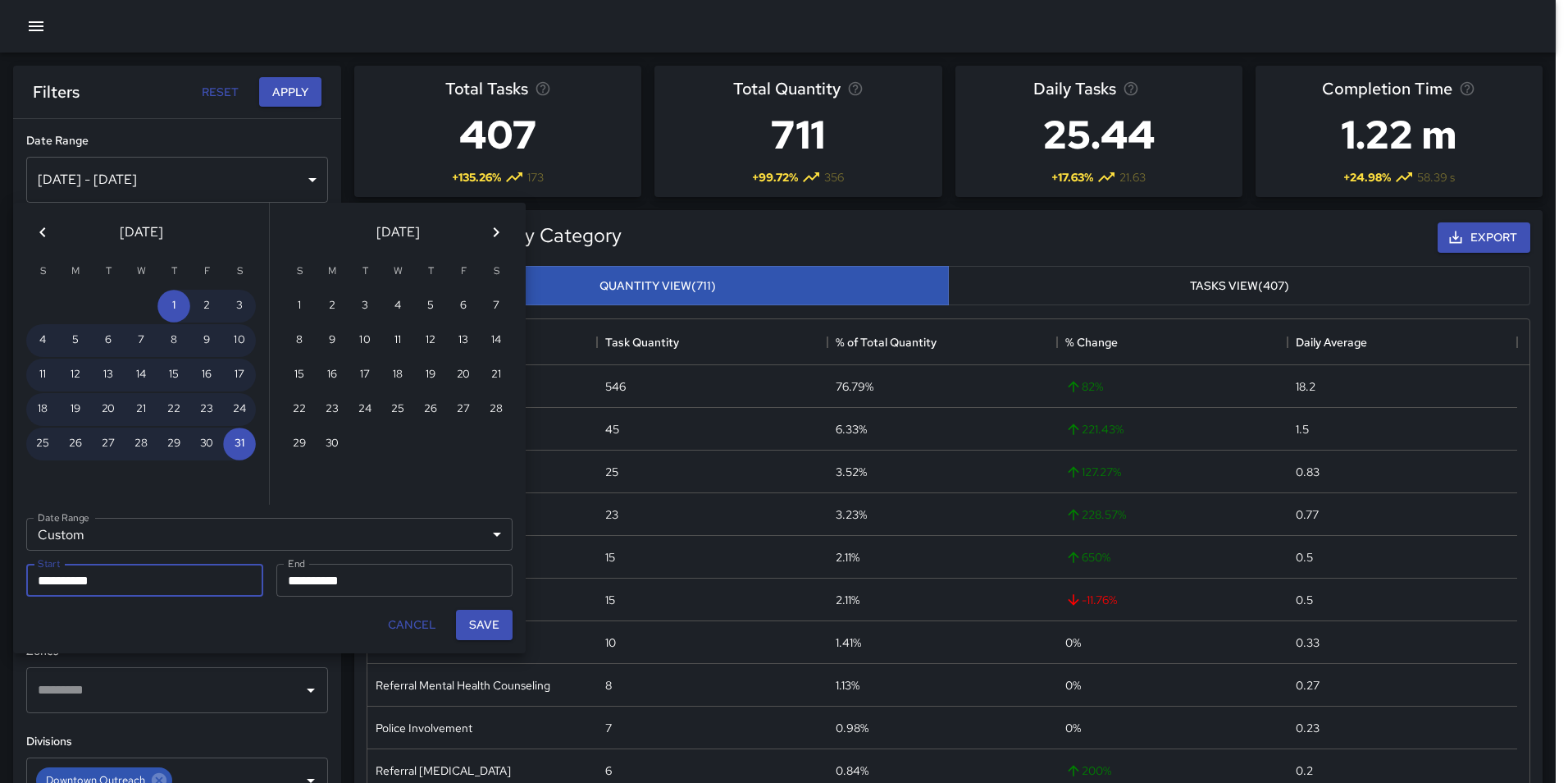
click at [483, 620] on button "Save" at bounding box center [484, 624] width 57 height 30
type input "**********"
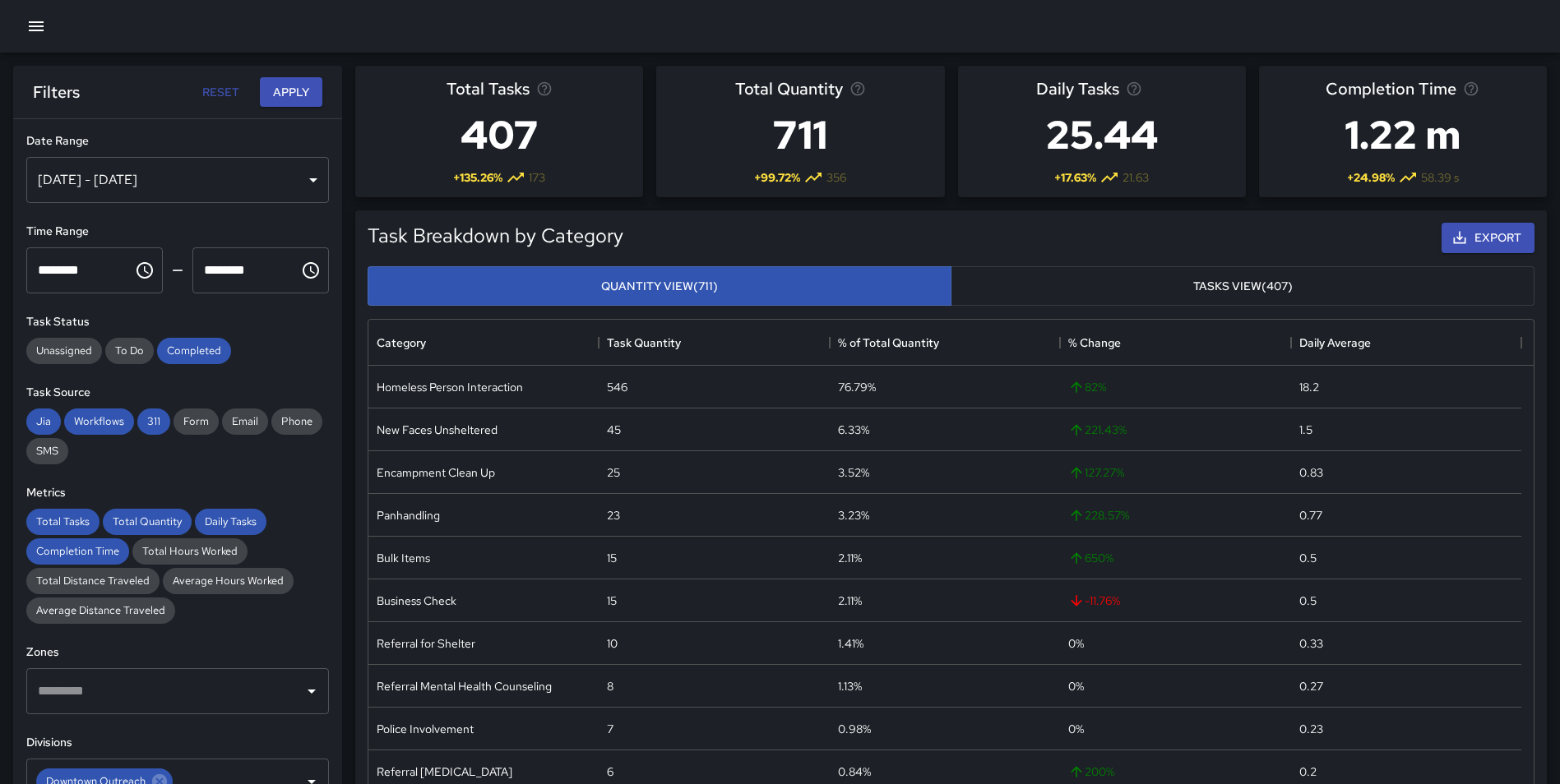
scroll to position [13, 13]
click at [287, 98] on button "Apply" at bounding box center [291, 92] width 62 height 30
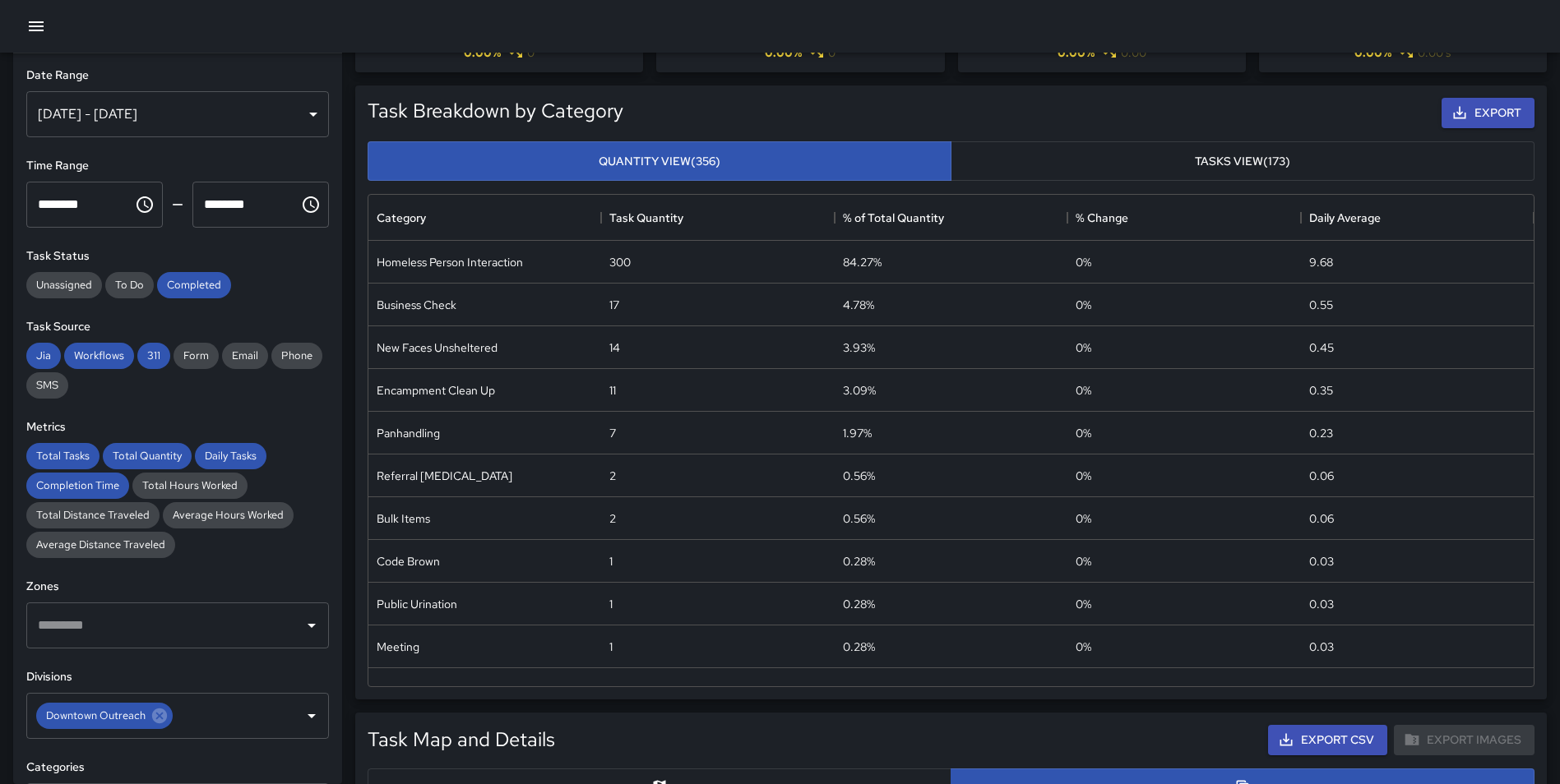
scroll to position [129, 0]
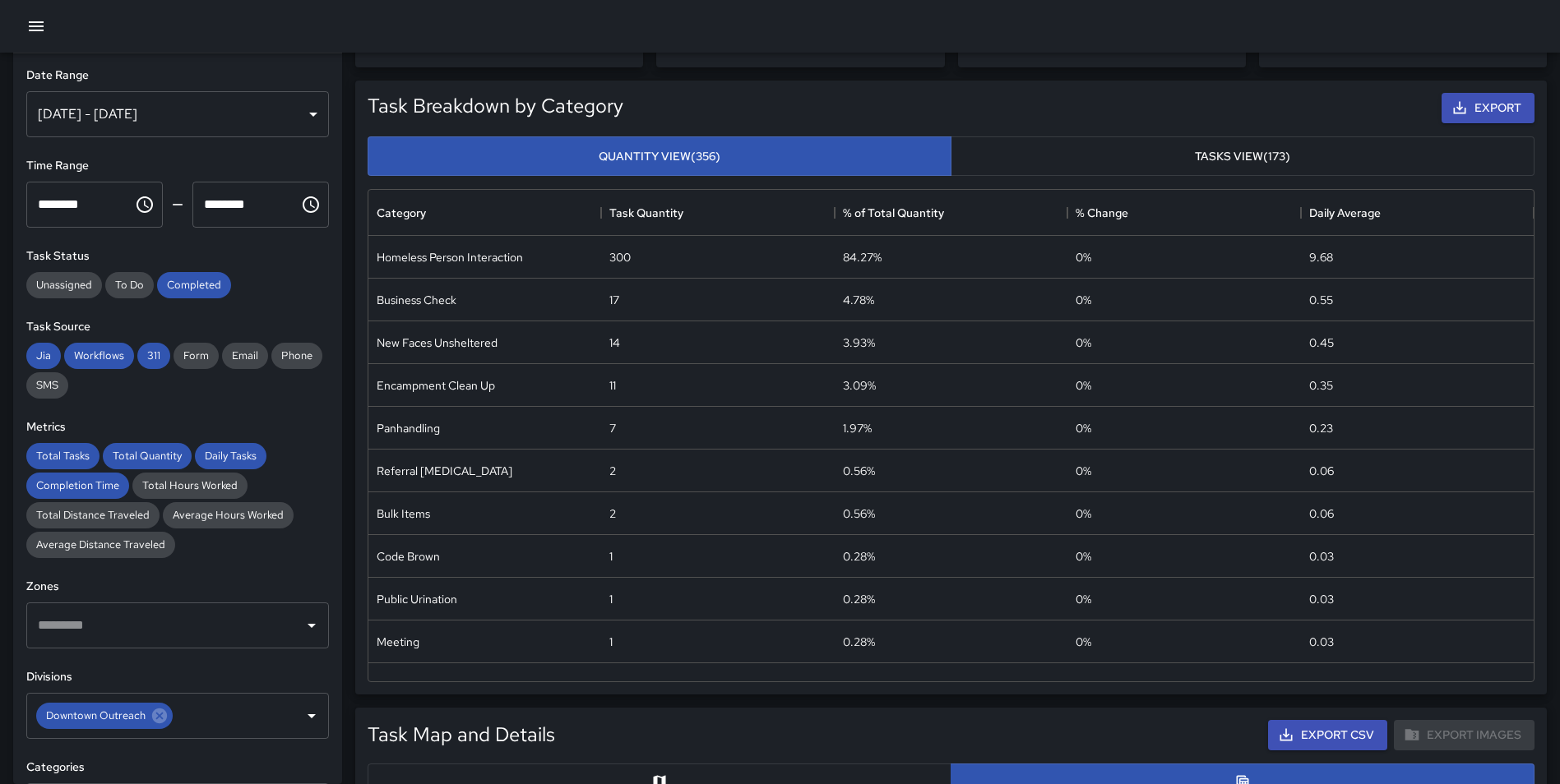
click at [162, 118] on div "[DATE] - [DATE]" at bounding box center [177, 114] width 303 height 46
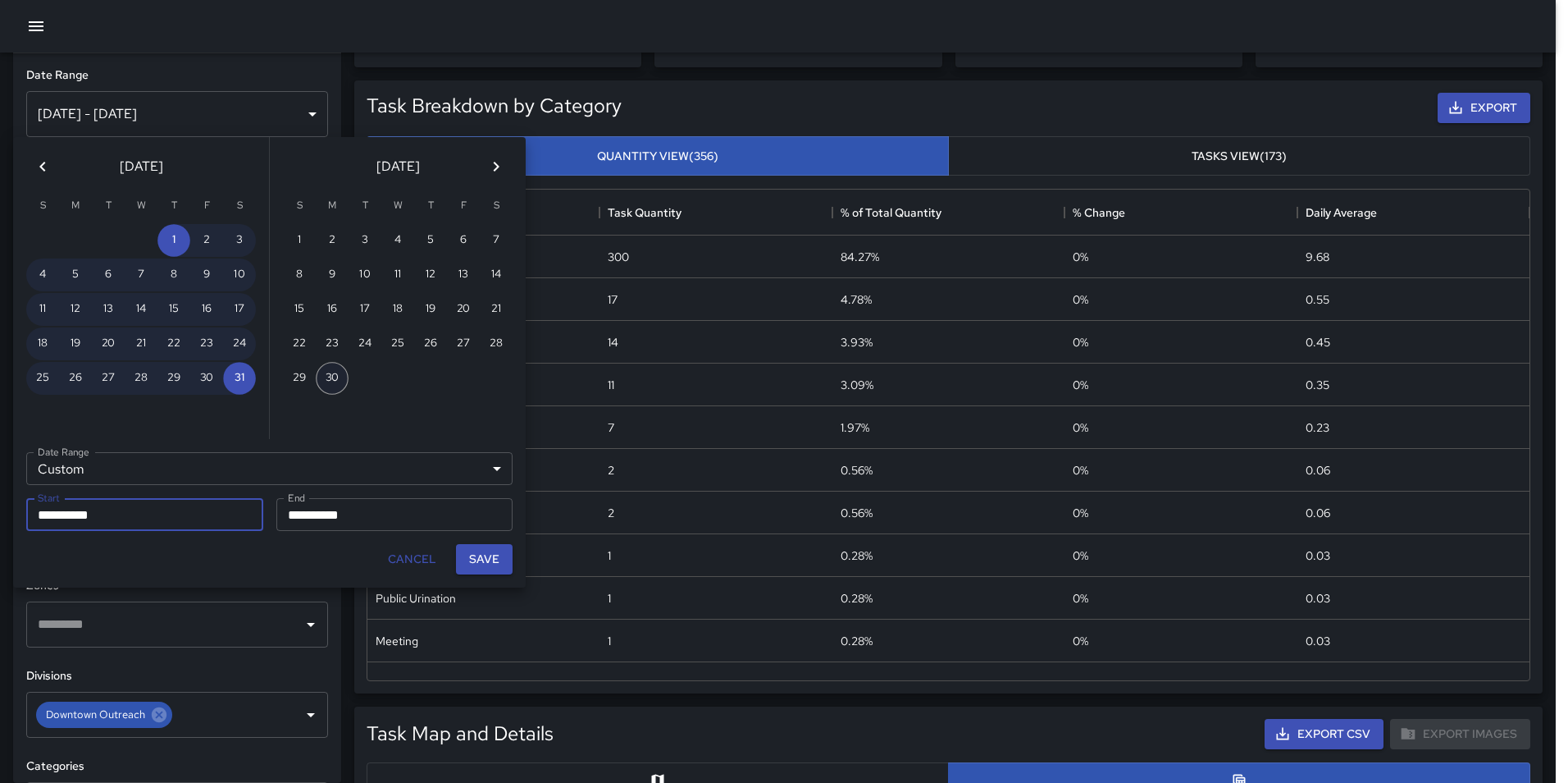
click at [329, 370] on button "30" at bounding box center [332, 378] width 33 height 33
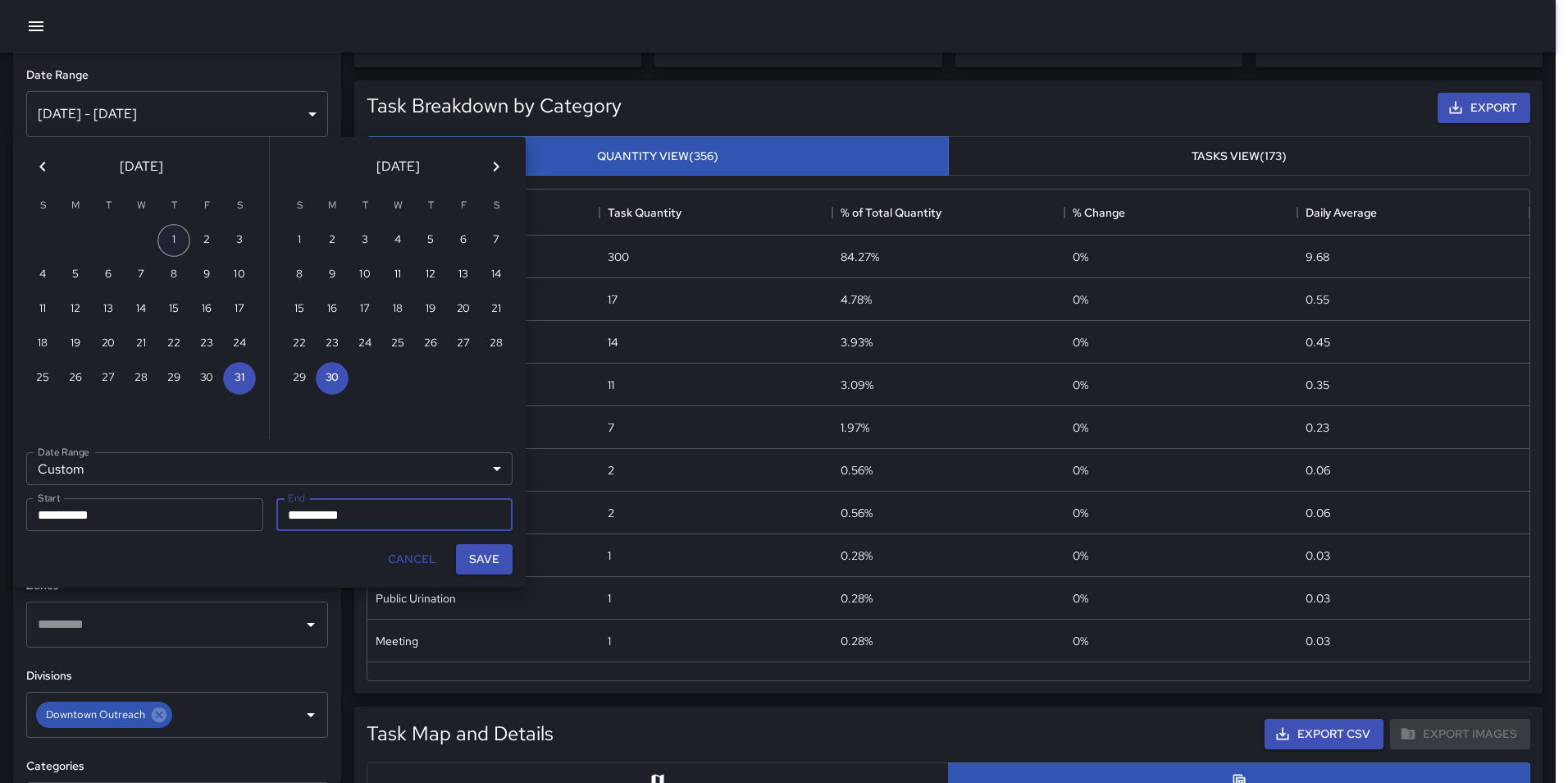
click at [171, 249] on button "1" at bounding box center [174, 240] width 33 height 33
type input "**********"
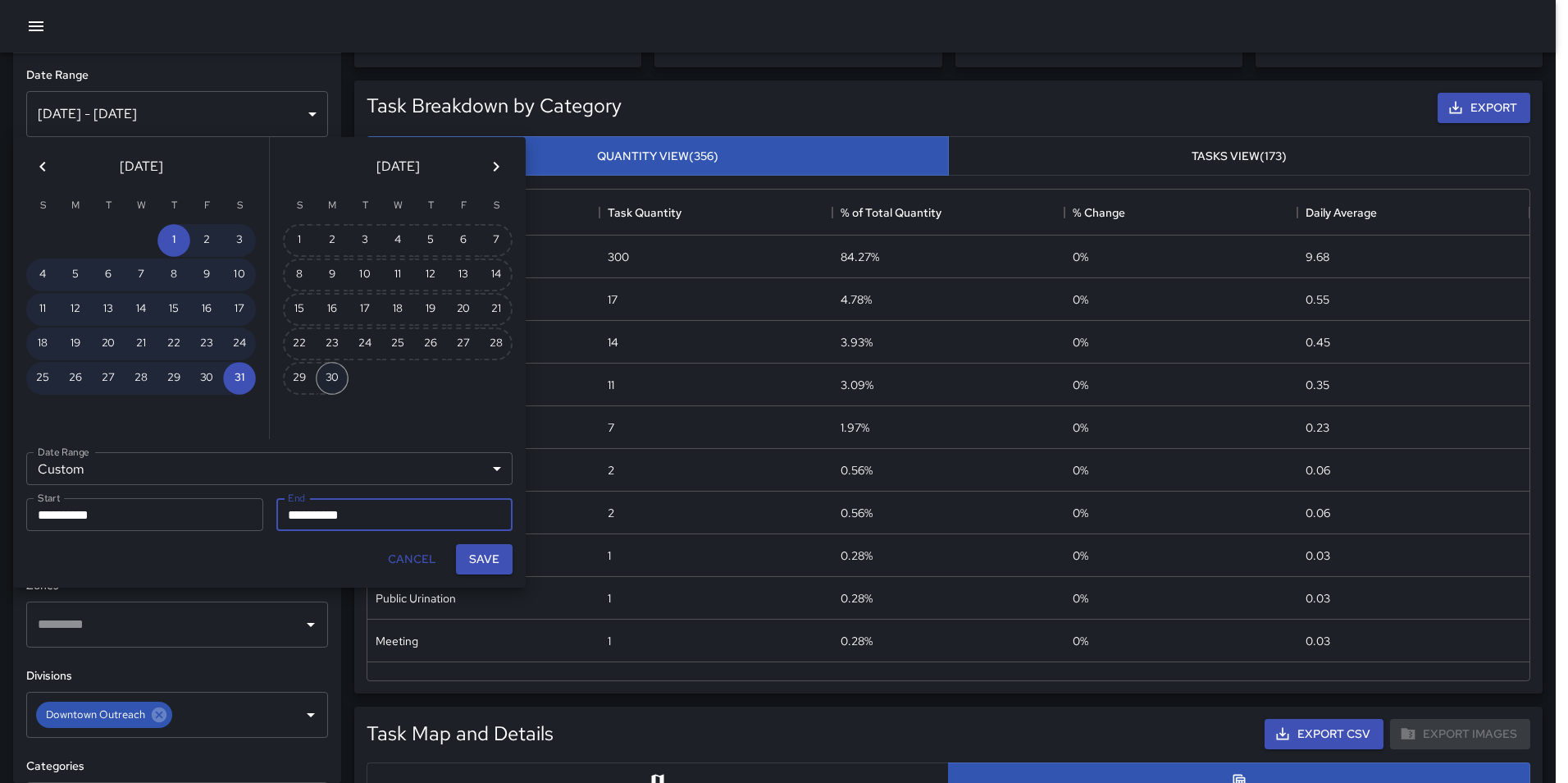
click at [329, 375] on button "30" at bounding box center [332, 378] width 33 height 33
type input "**********"
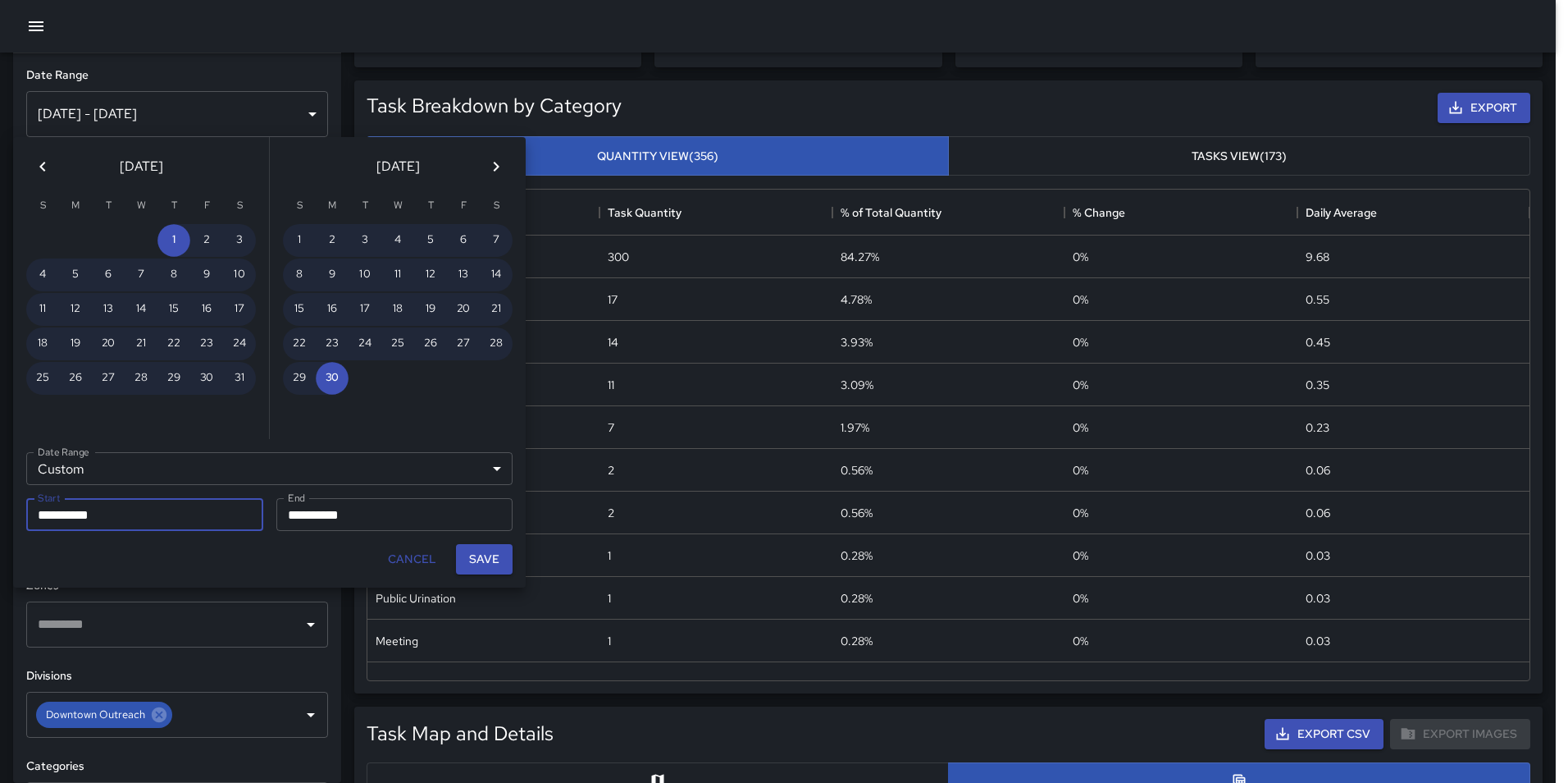
click at [488, 564] on button "Save" at bounding box center [484, 559] width 57 height 30
type input "**********"
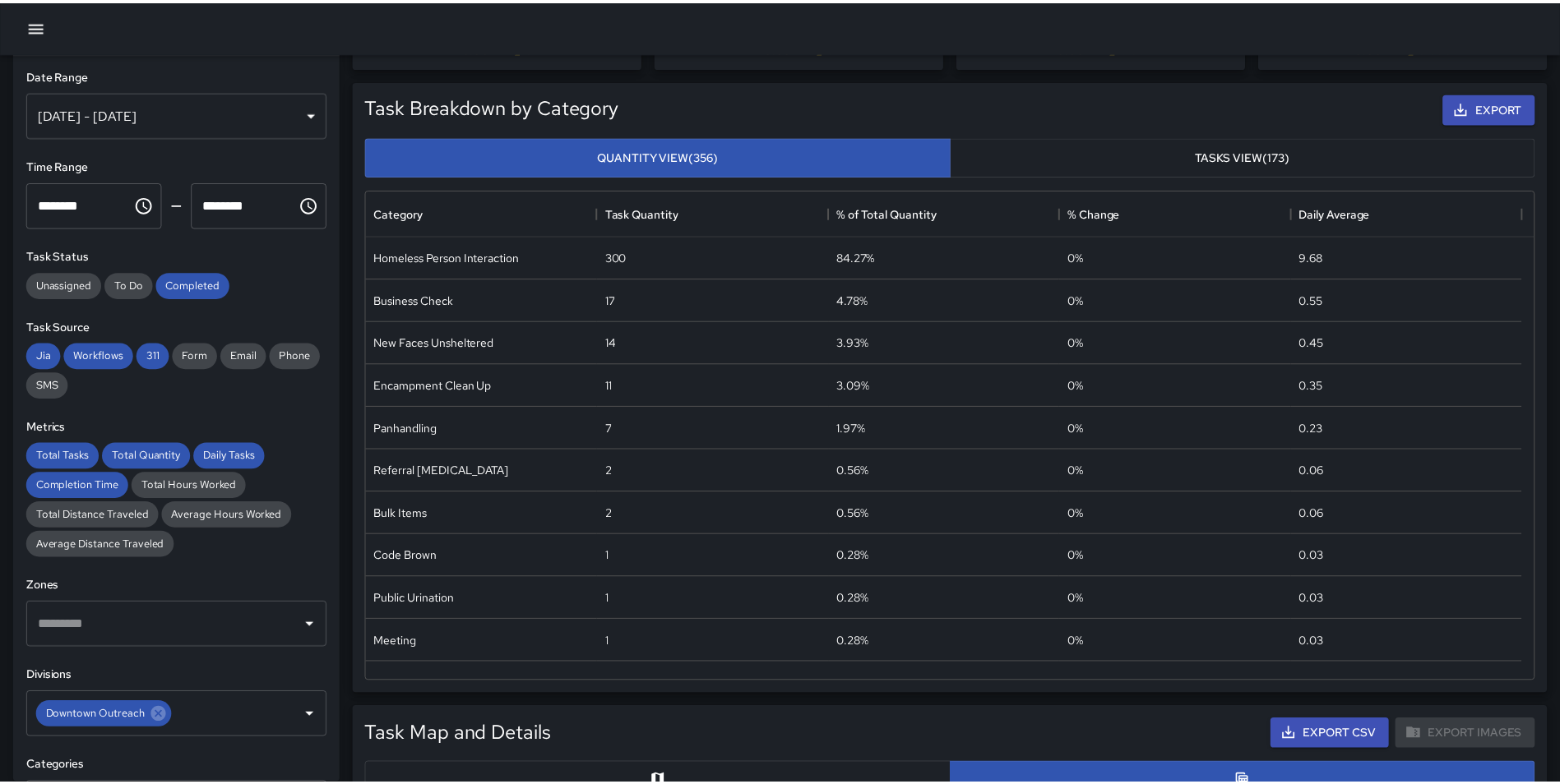
scroll to position [13, 13]
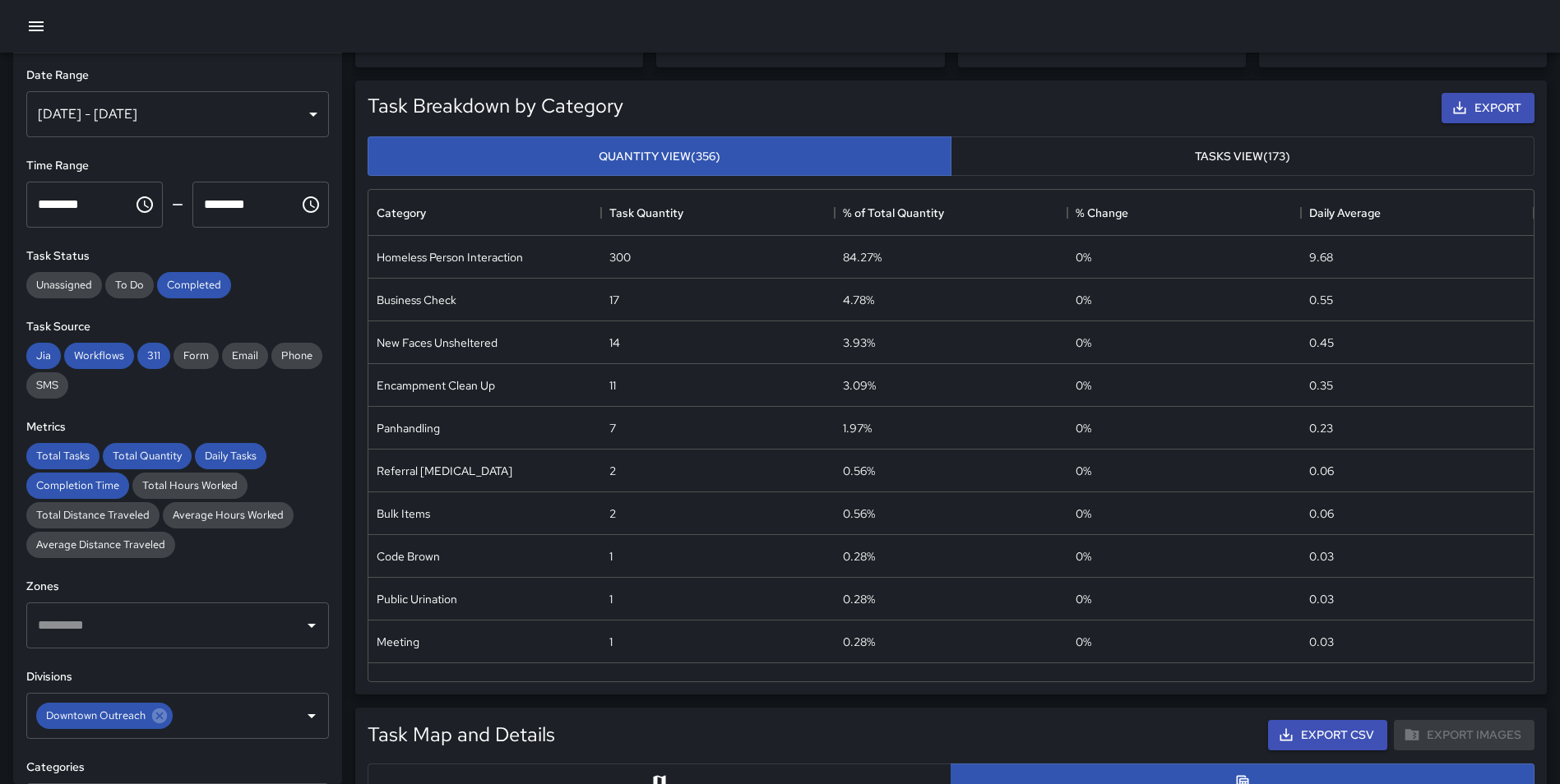
click at [362, 207] on div "Category Task Quantity % of Total Quantity % Change Daily Average Homeless Pers…" at bounding box center [951, 435] width 1180 height 506
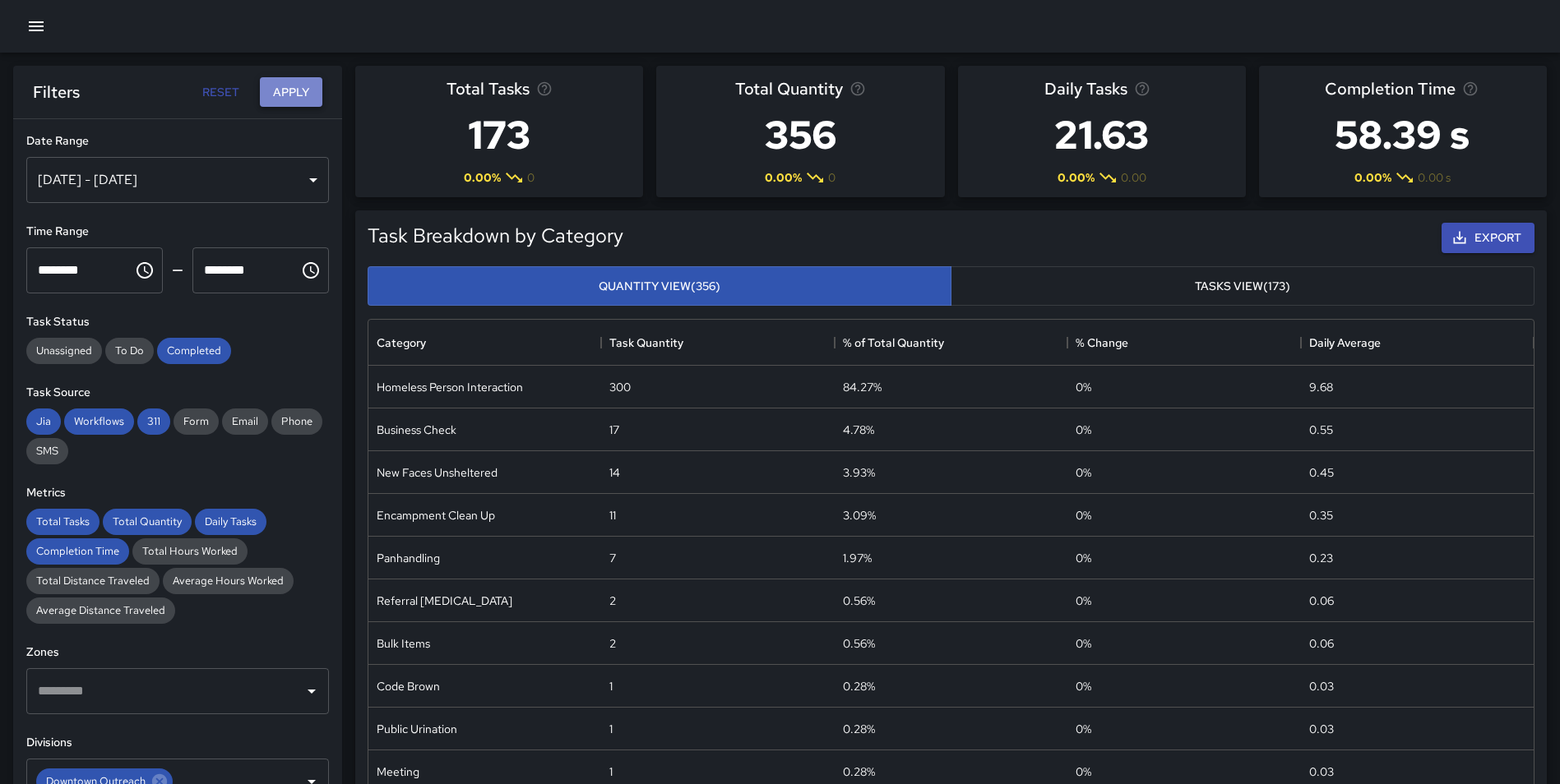
click at [303, 98] on button "Apply" at bounding box center [291, 92] width 62 height 30
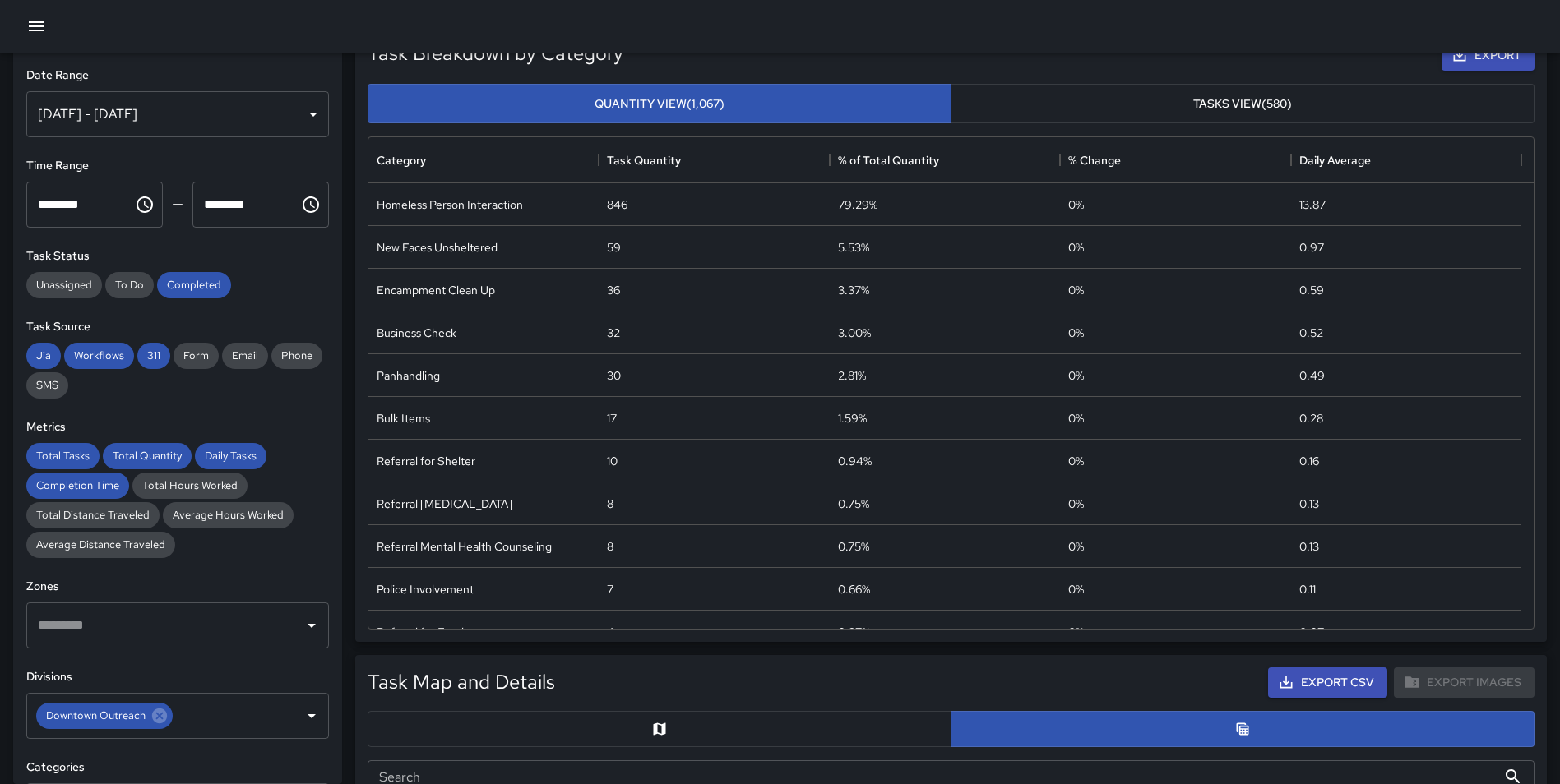
click at [195, 121] on div "[DATE] - [DATE]" at bounding box center [177, 114] width 303 height 46
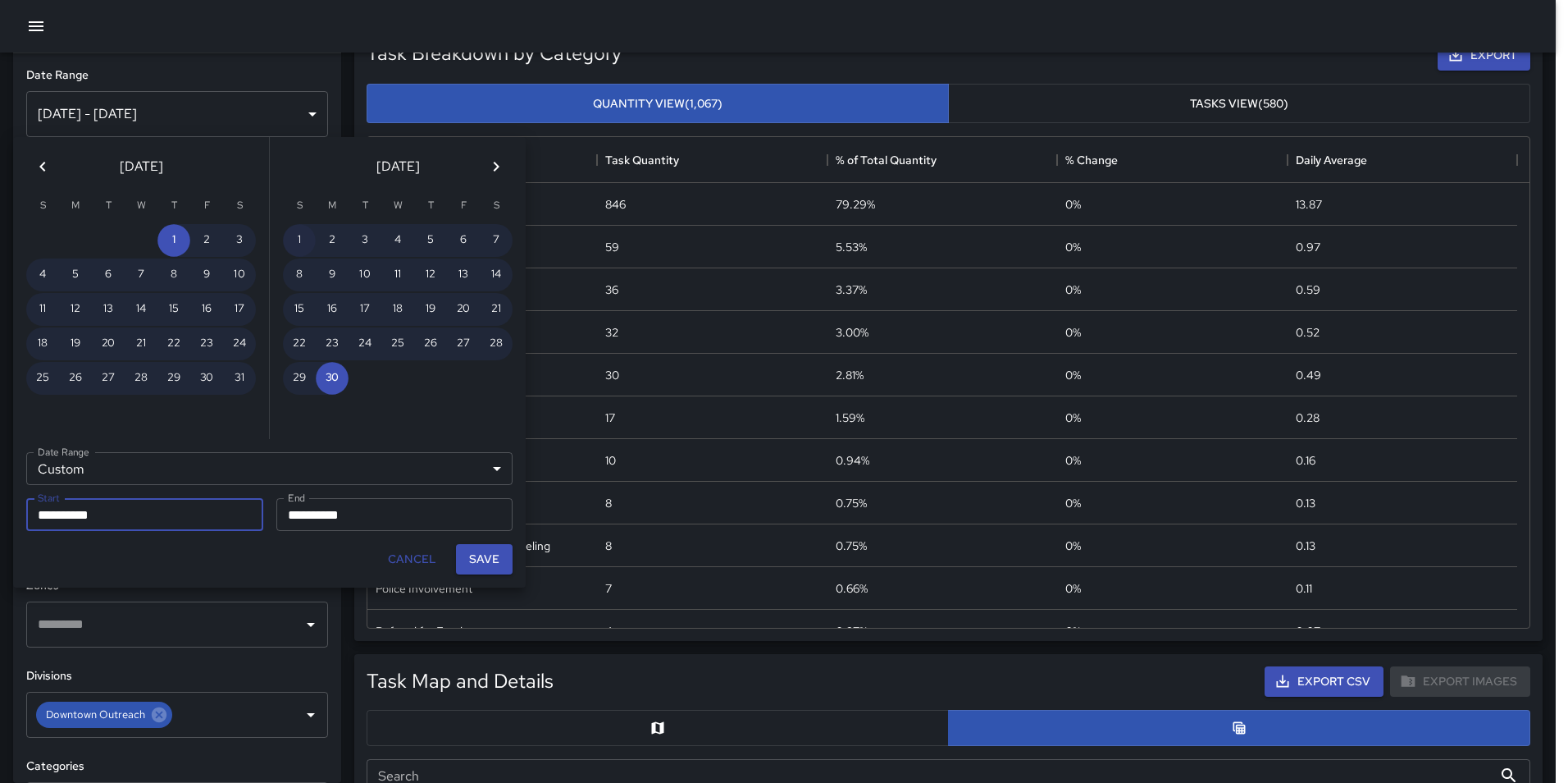
click at [305, 238] on button "1" at bounding box center [299, 240] width 33 height 33
type input "**********"
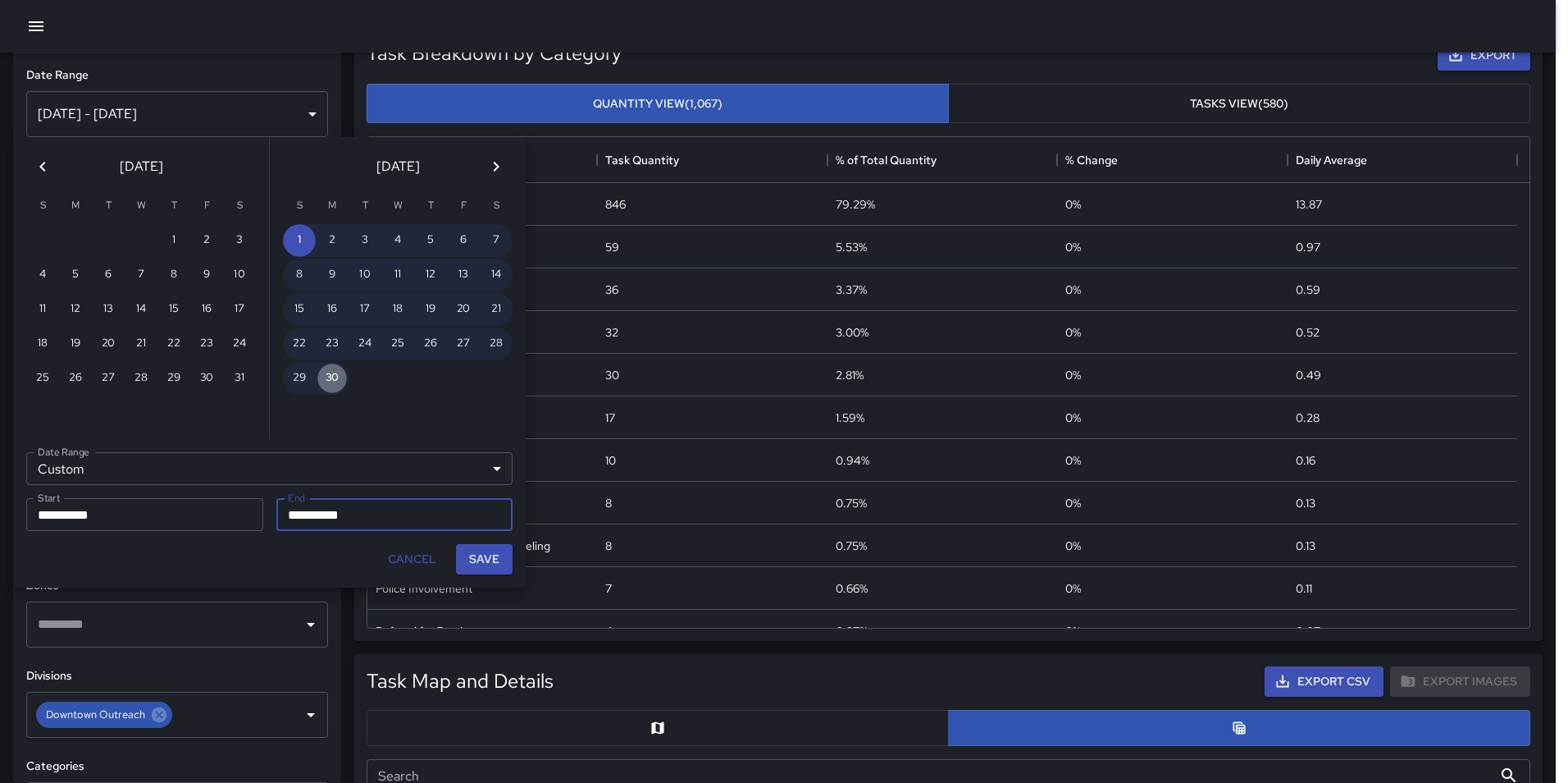
click at [333, 364] on button "30" at bounding box center [332, 378] width 33 height 33
click at [495, 558] on button "Save" at bounding box center [484, 559] width 57 height 30
type input "**********"
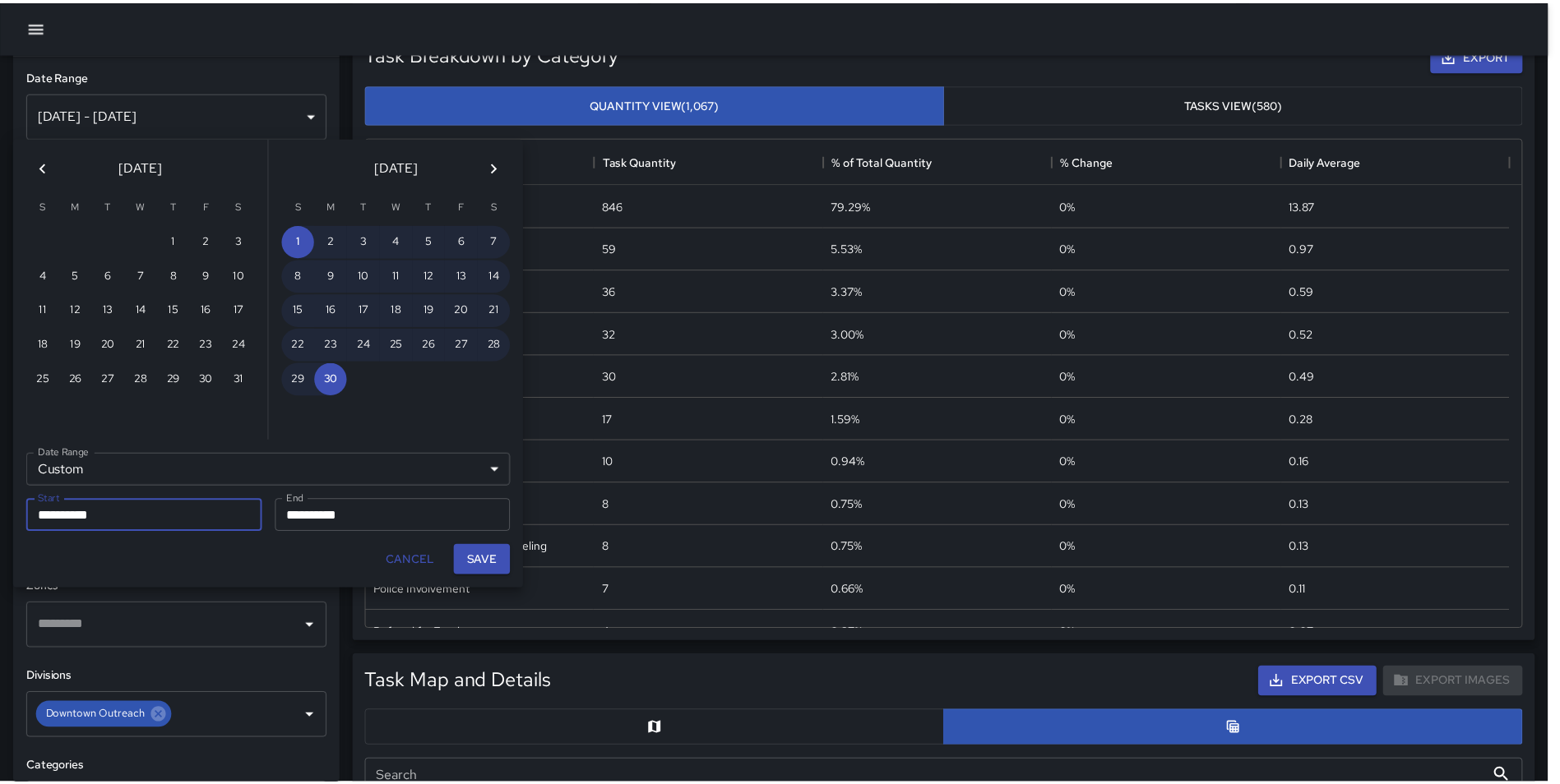
scroll to position [13, 13]
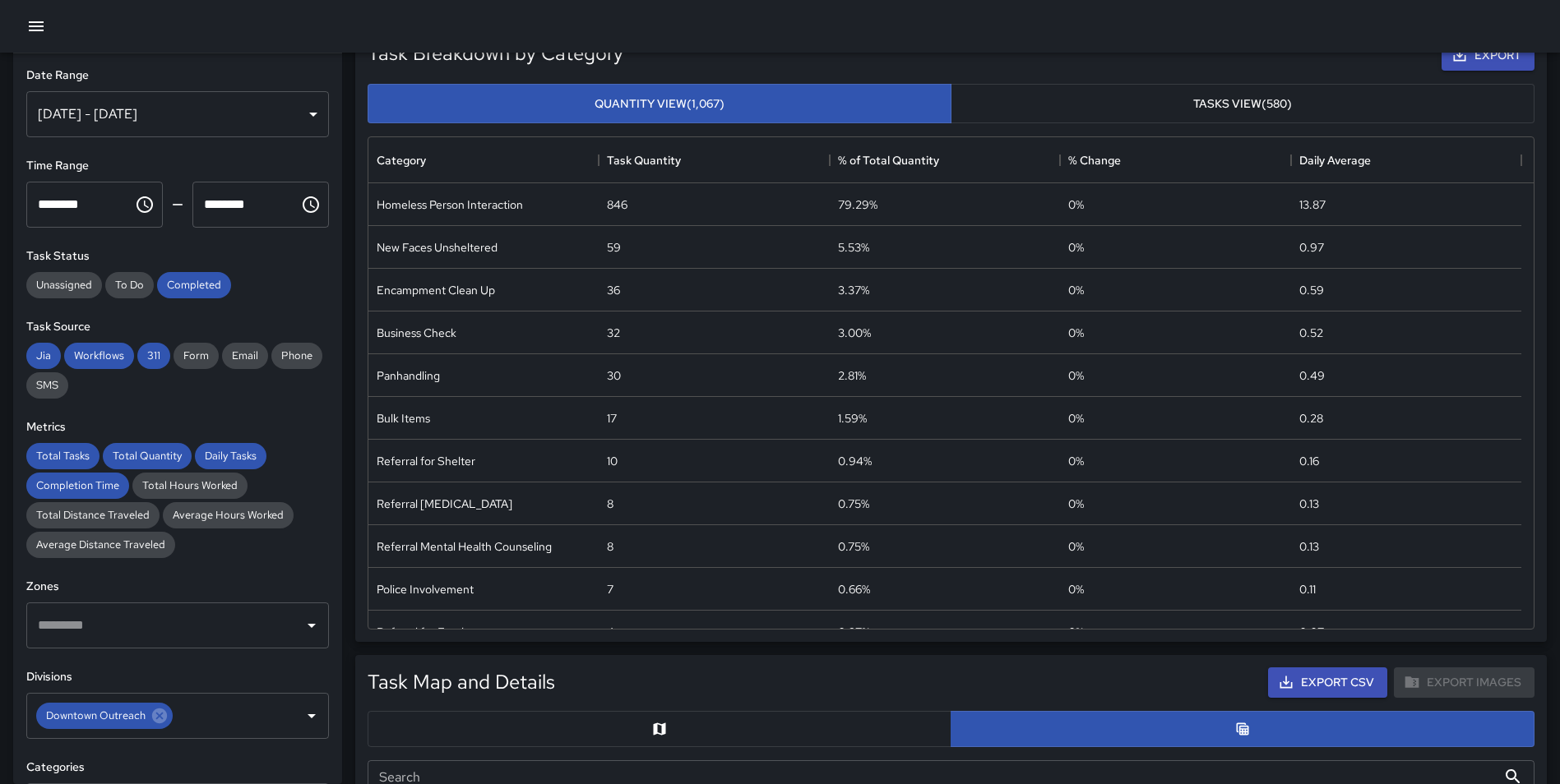
click at [348, 269] on div "Task Breakdown by Category Export Quantity View (1,067) Tasks View (580) Catego…" at bounding box center [943, 328] width 1204 height 627
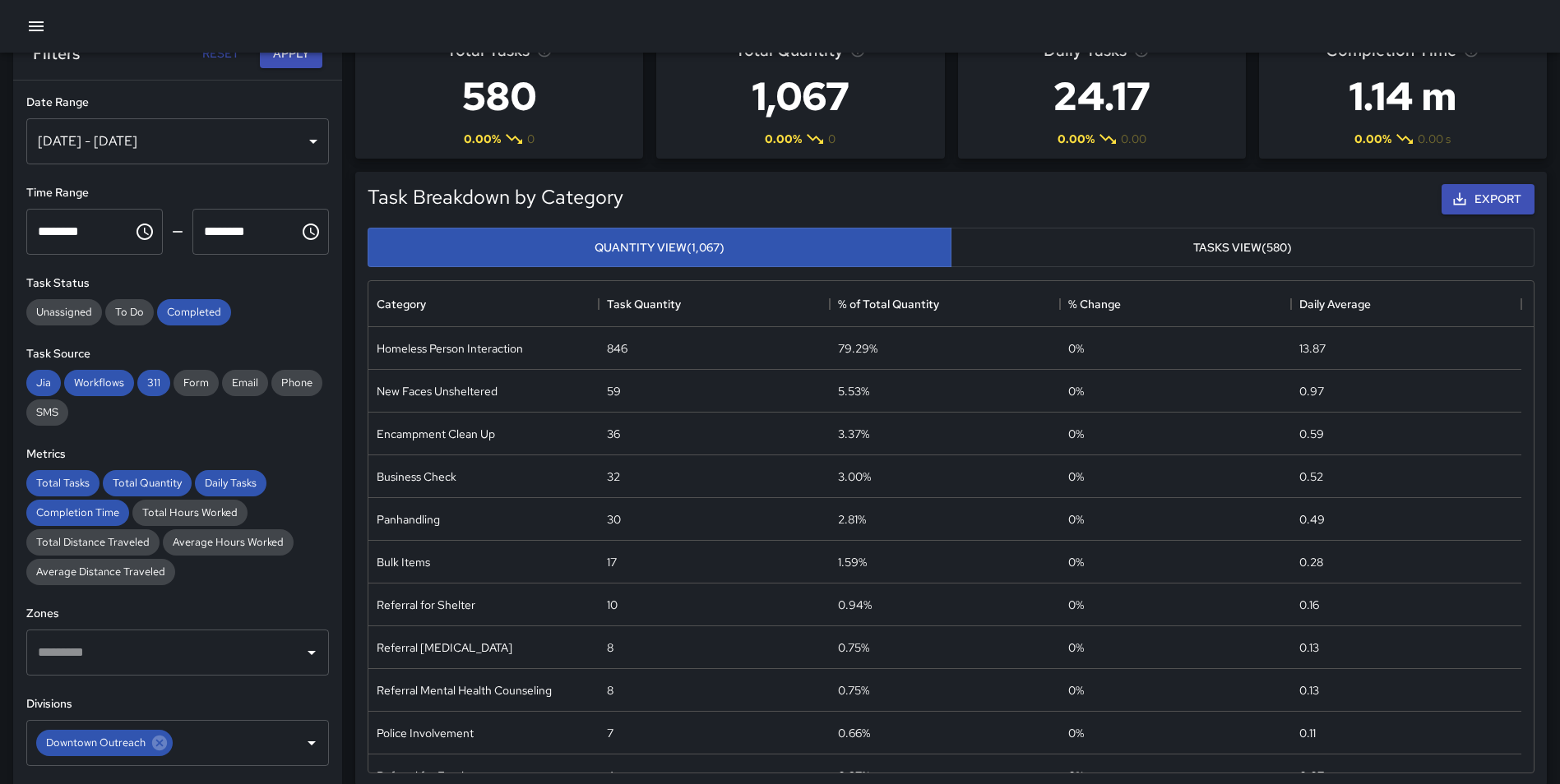
scroll to position [0, 0]
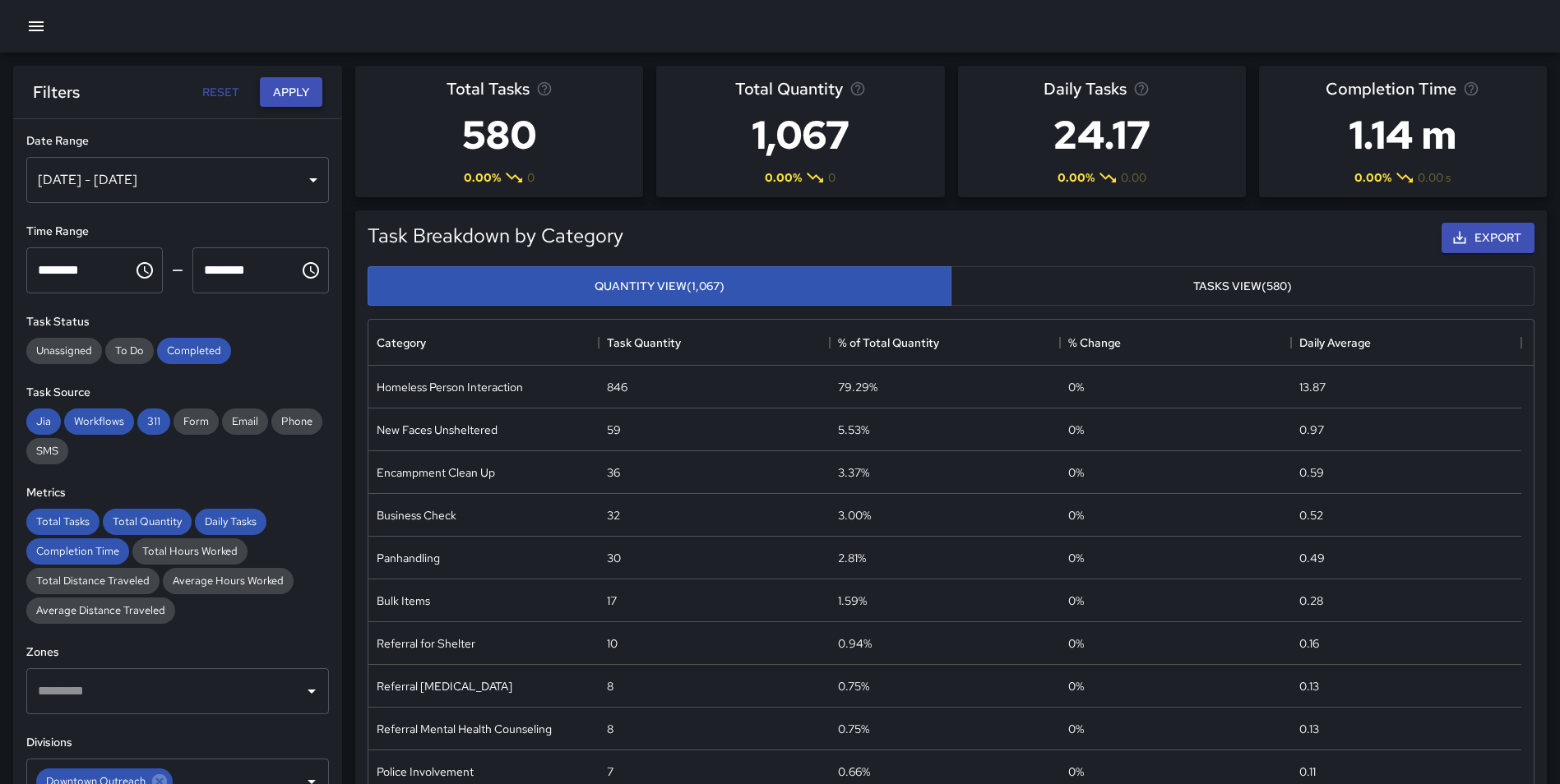
click at [288, 102] on button "Apply" at bounding box center [291, 92] width 62 height 30
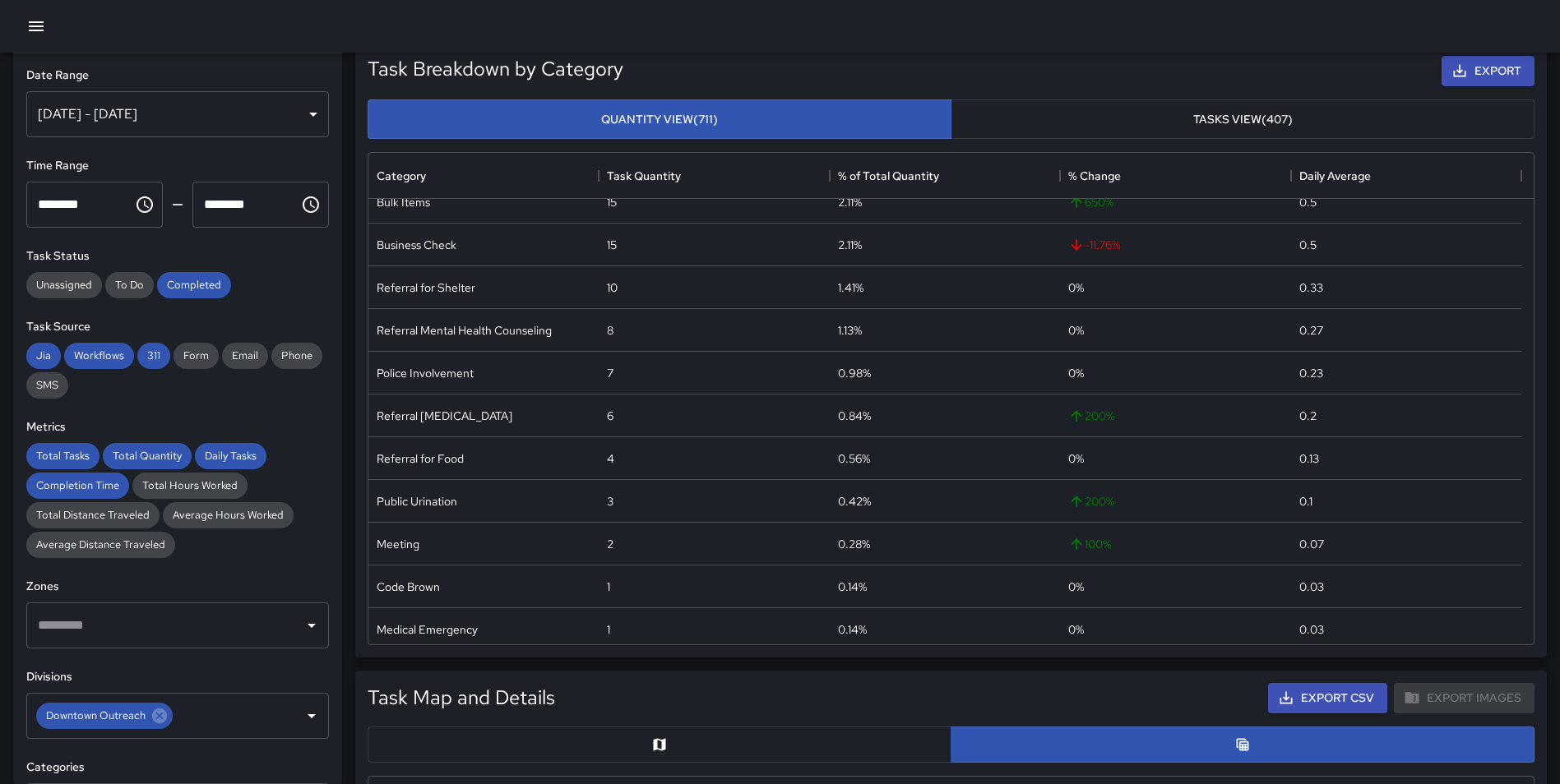
scroll to position [196, 0]
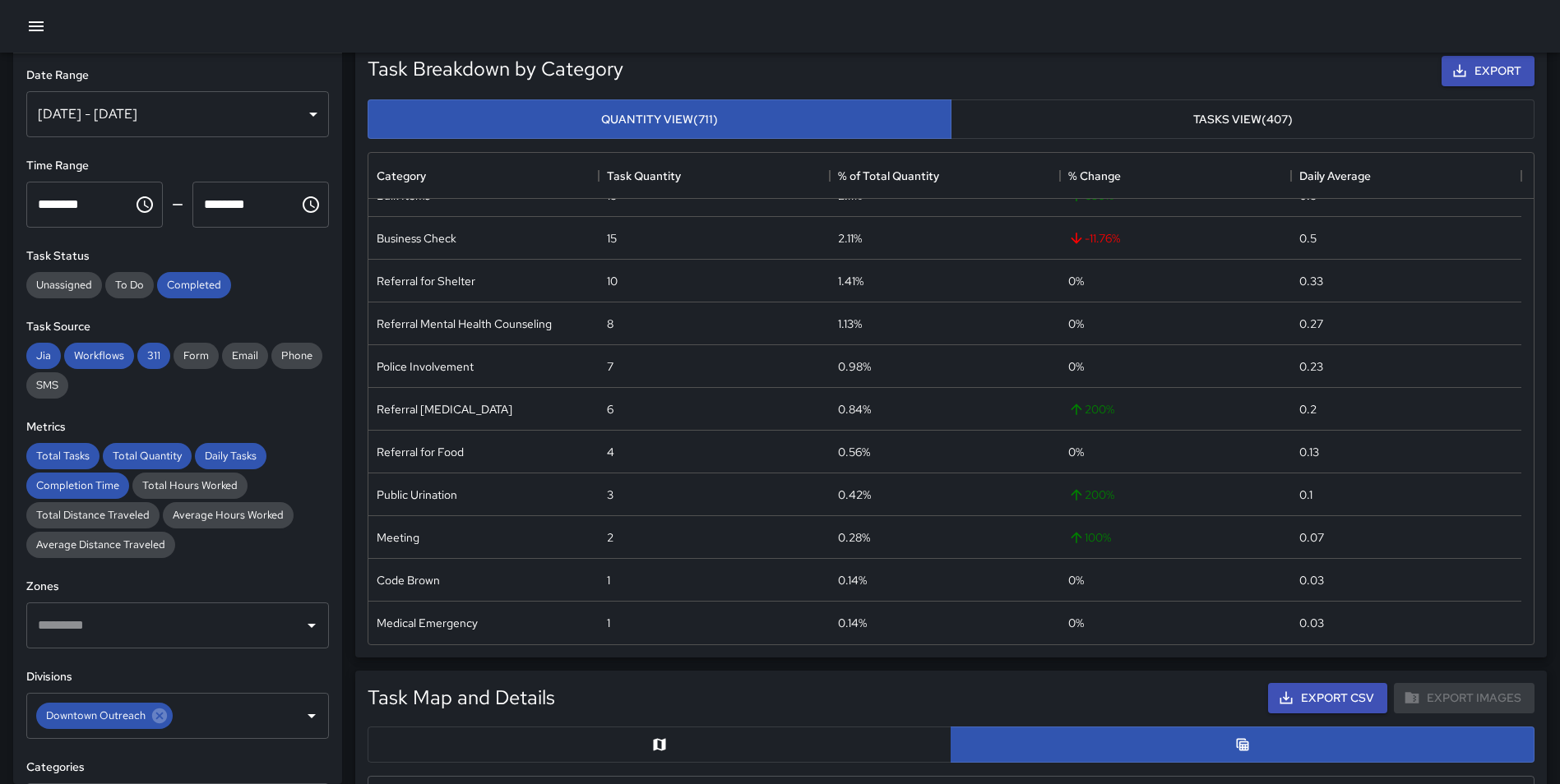
click at [169, 122] on div "[DATE] - [DATE]" at bounding box center [177, 114] width 303 height 46
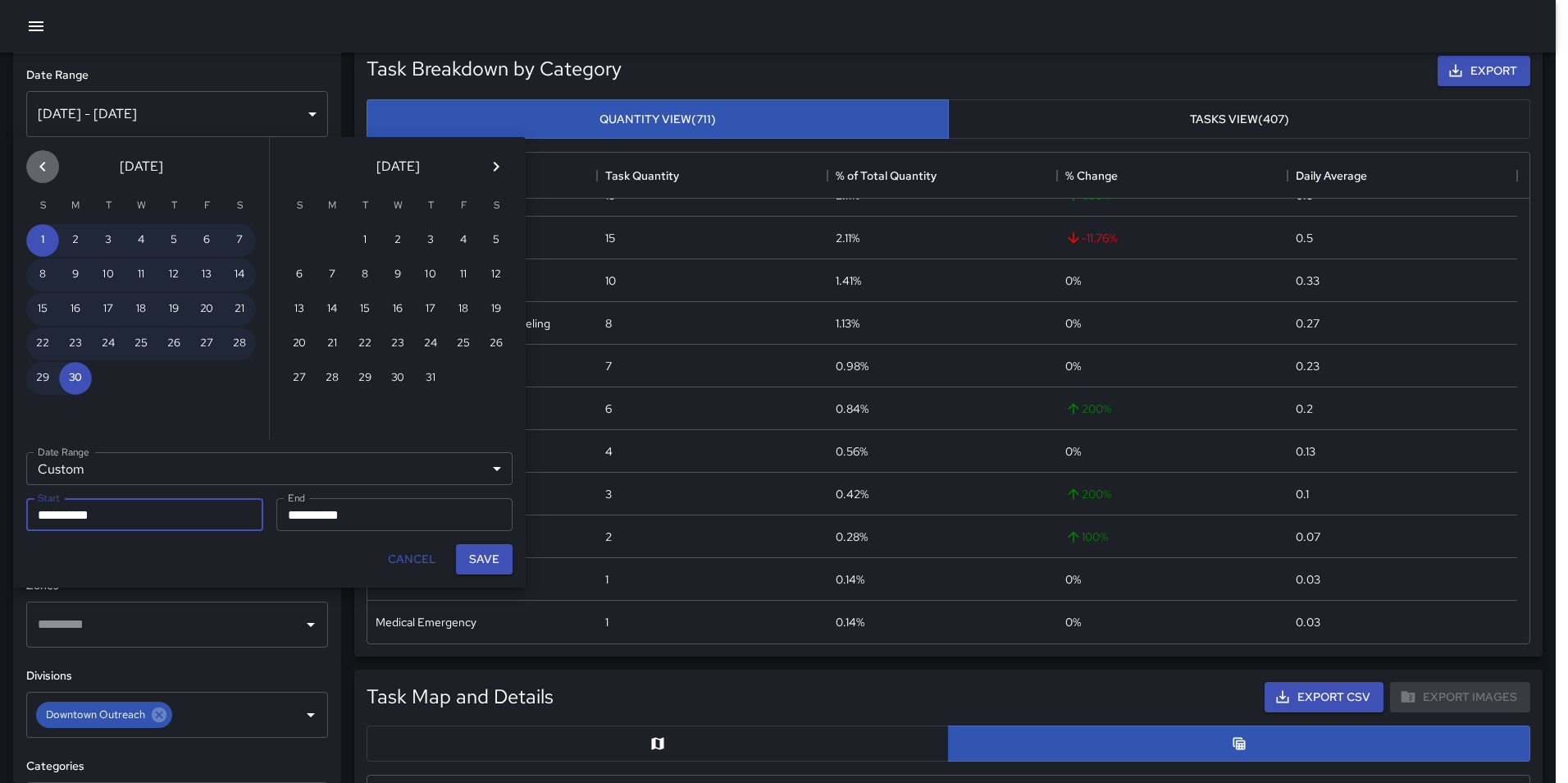
click at [34, 168] on icon "Previous month" at bounding box center [42, 167] width 19 height 19
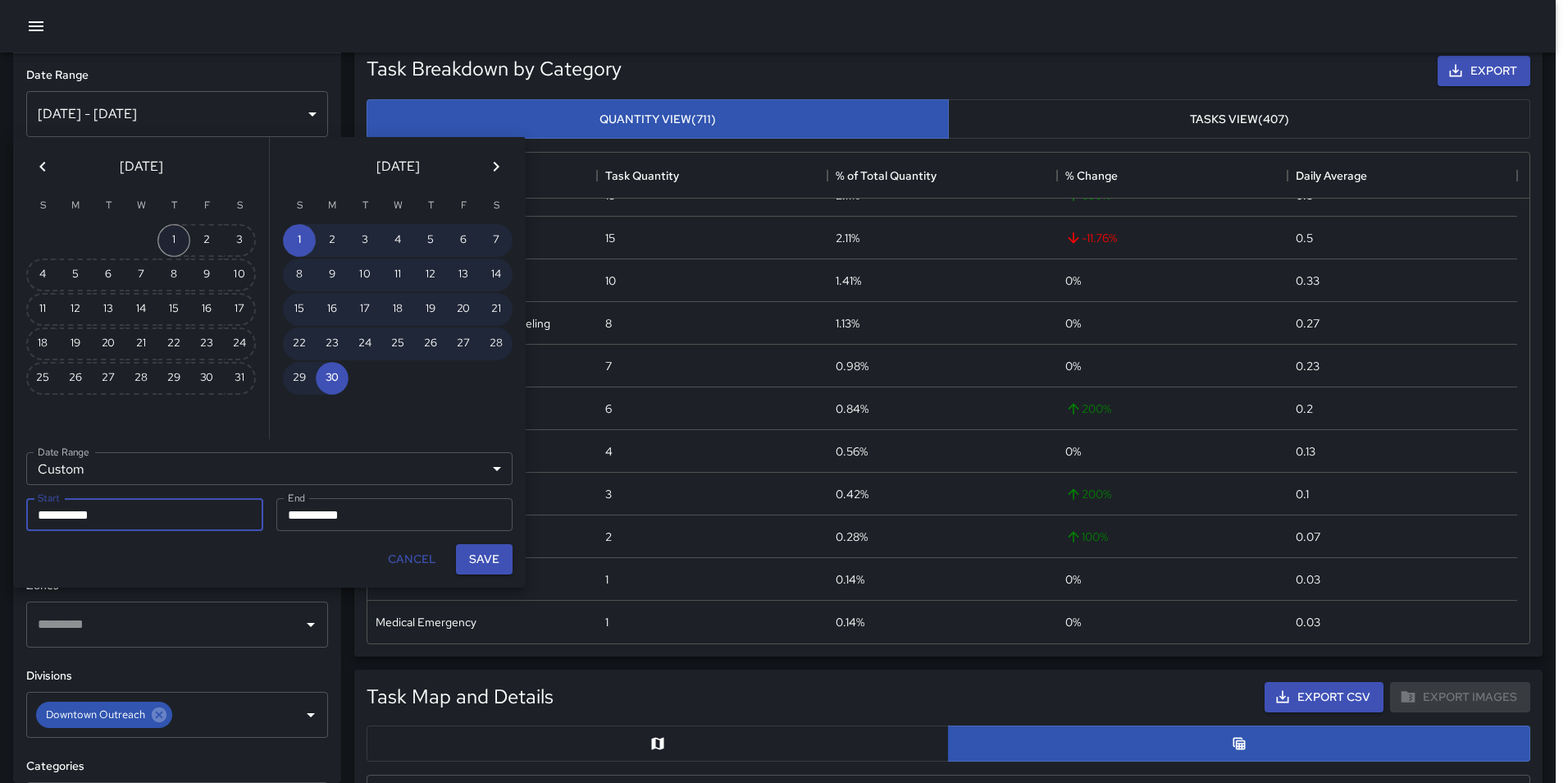
click at [174, 238] on button "1" at bounding box center [174, 240] width 33 height 33
type input "**********"
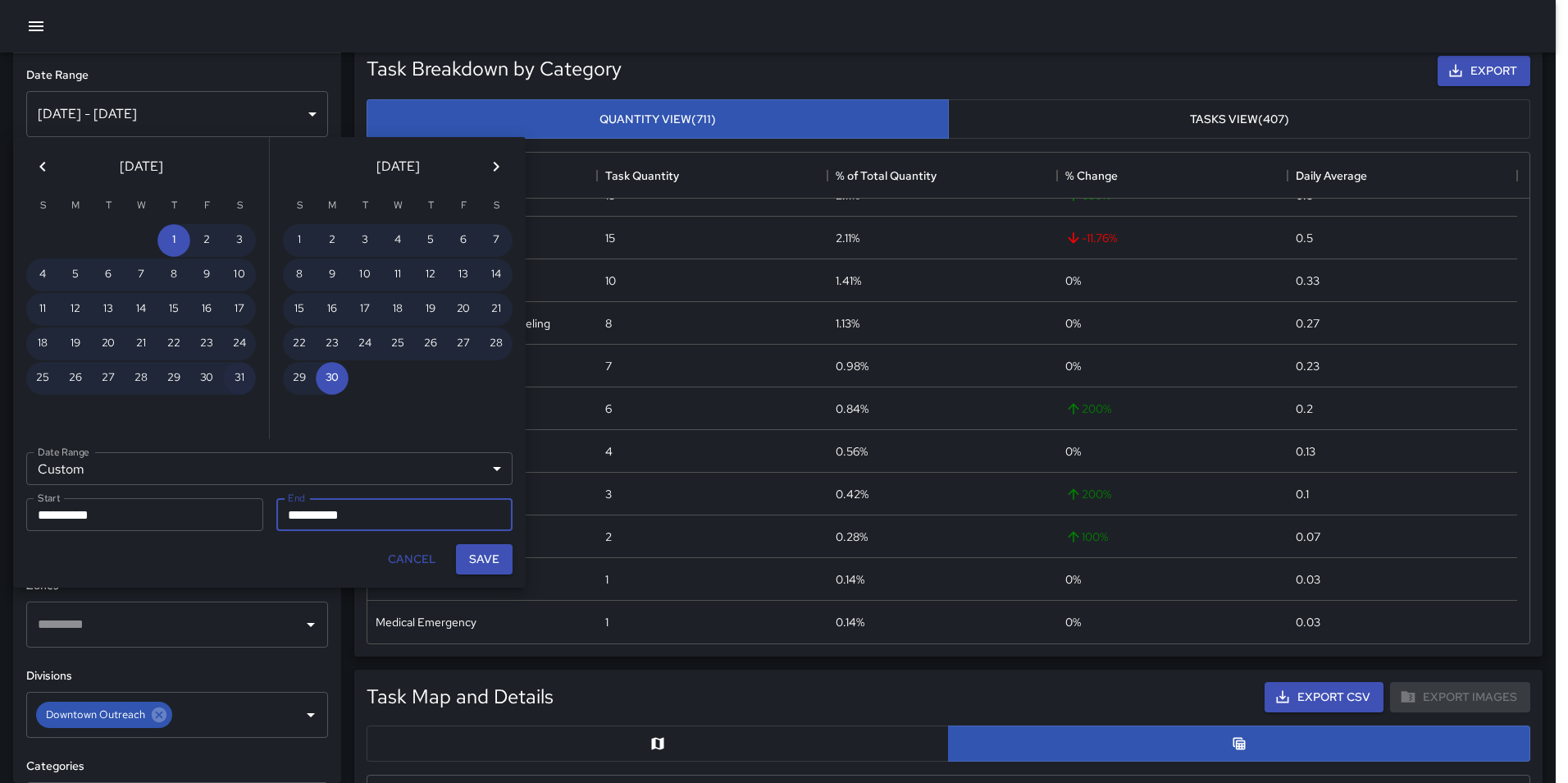
click at [237, 375] on button "31" at bounding box center [239, 378] width 33 height 33
type input "**********"
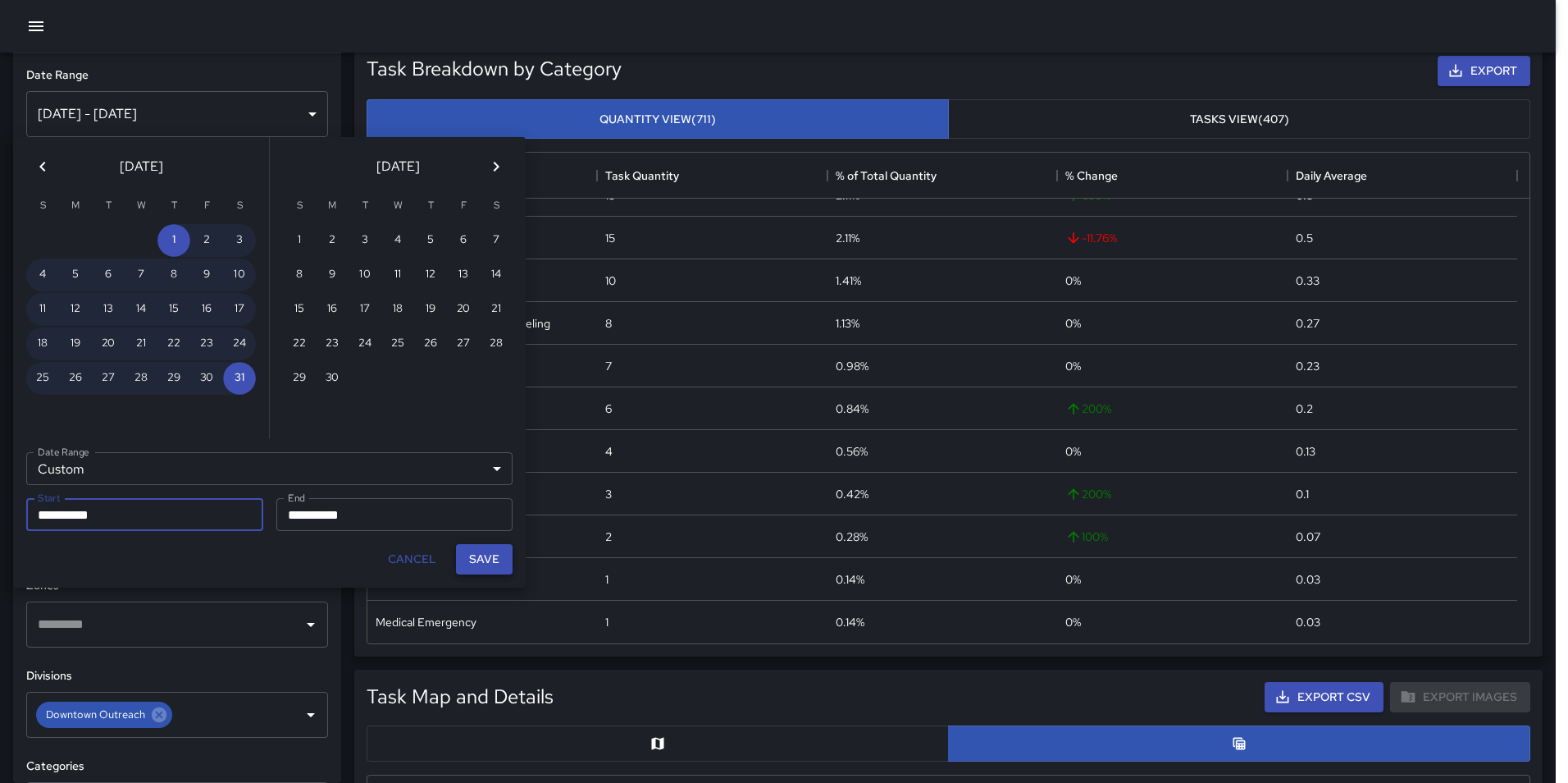
click at [489, 558] on button "Save" at bounding box center [484, 559] width 57 height 30
type input "**********"
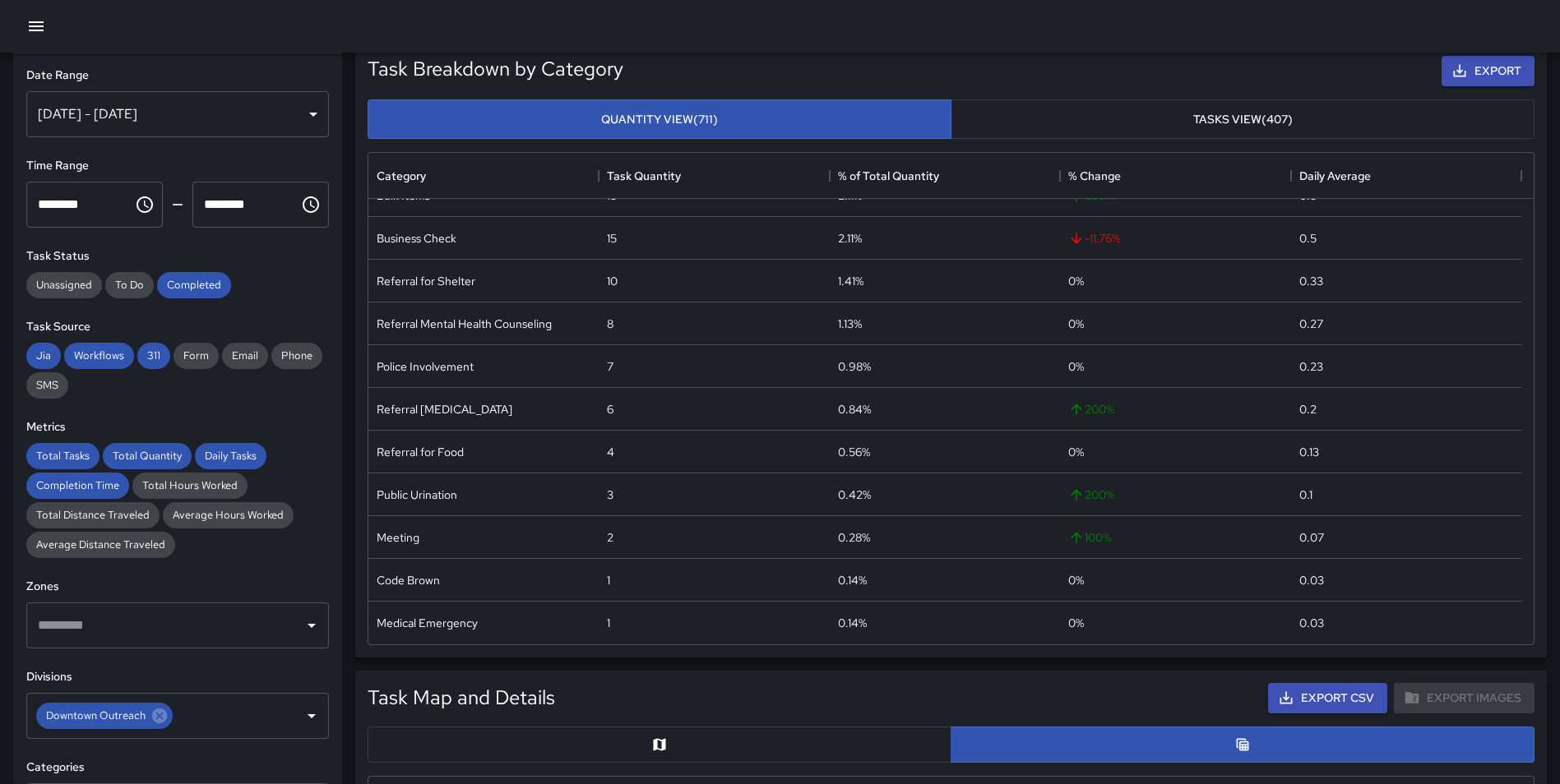
scroll to position [0, 0]
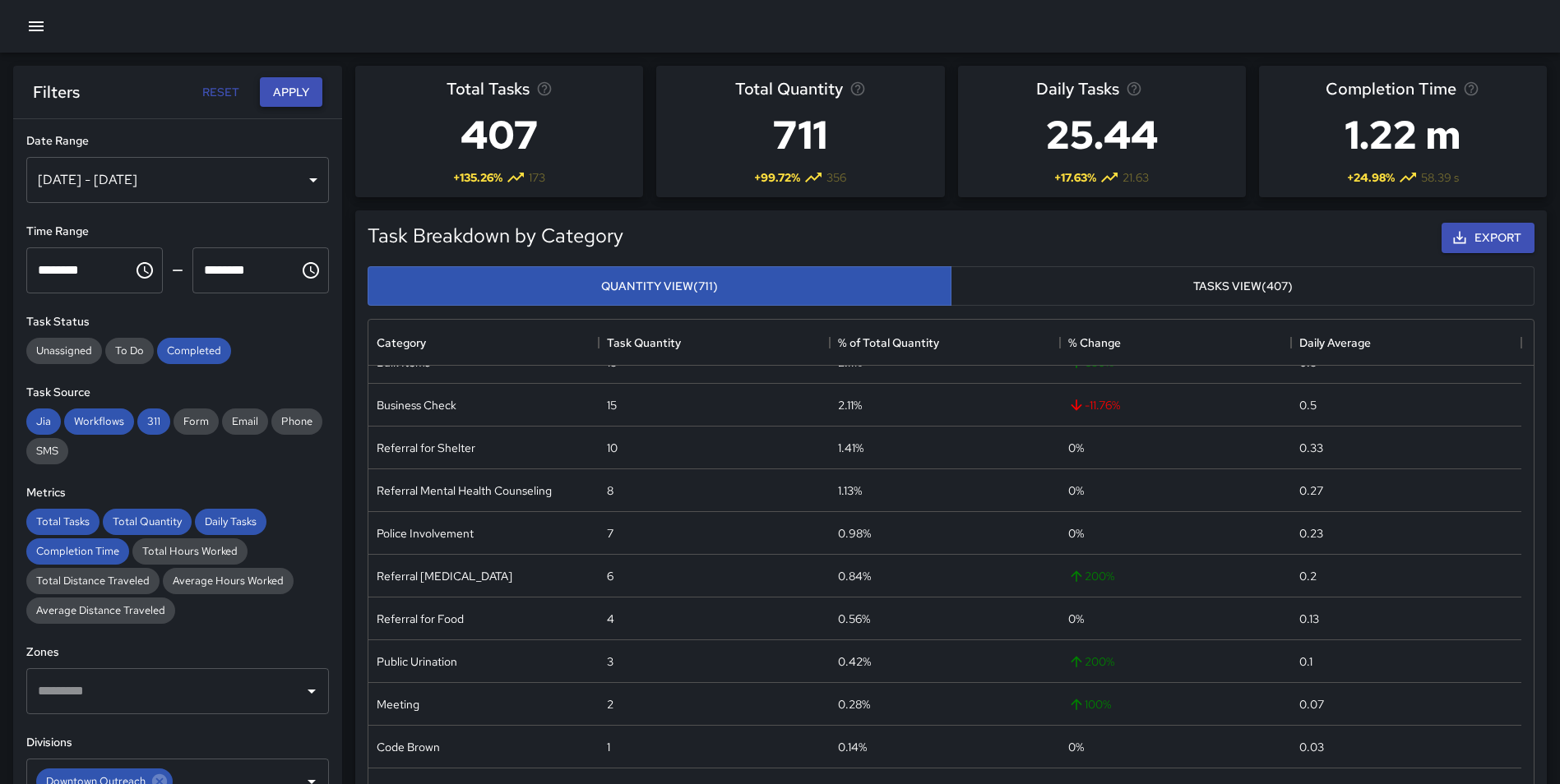
click at [269, 89] on button "Apply" at bounding box center [291, 92] width 62 height 30
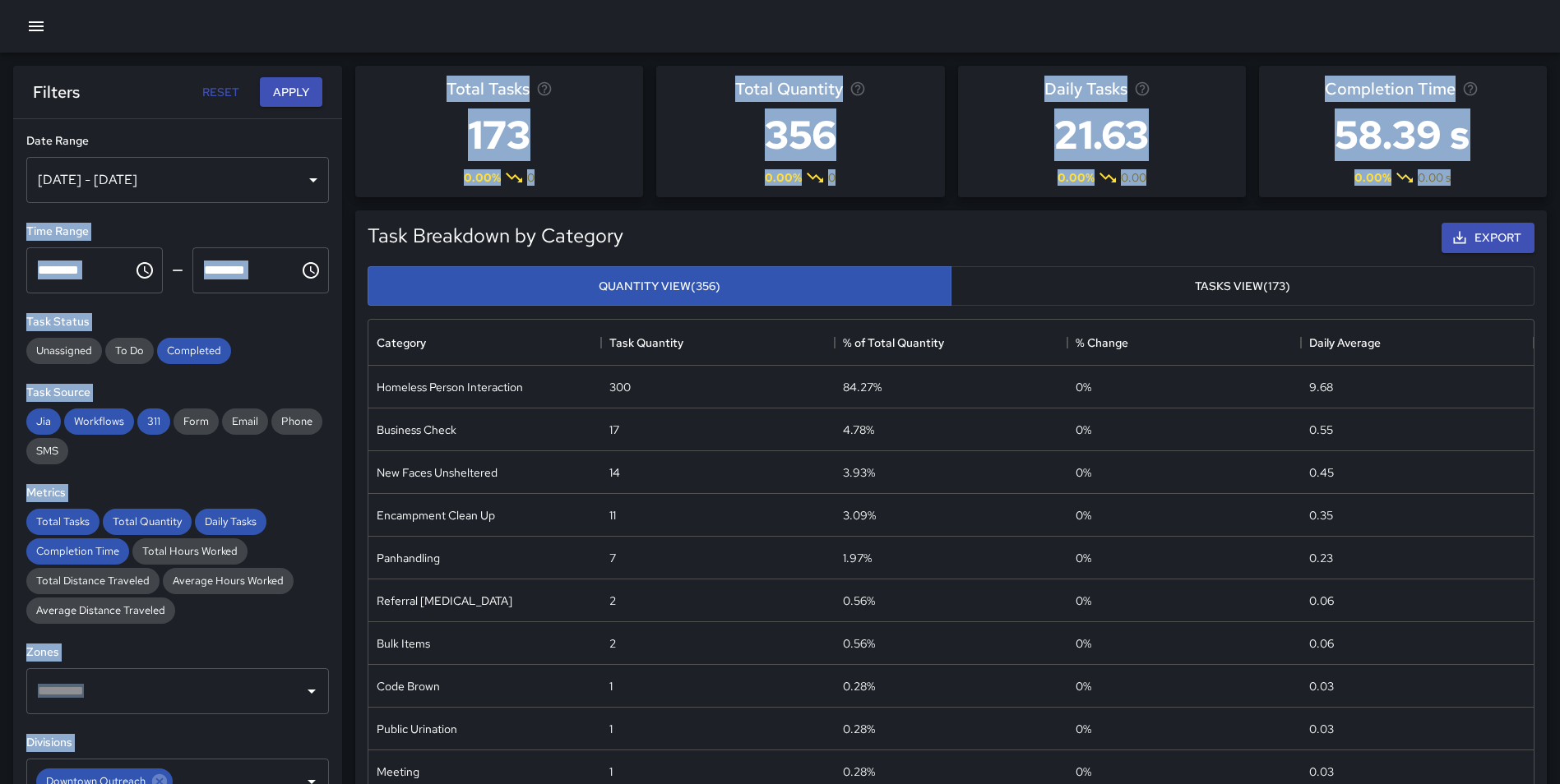
click at [253, 176] on div "[DATE] - [DATE]" at bounding box center [177, 180] width 303 height 46
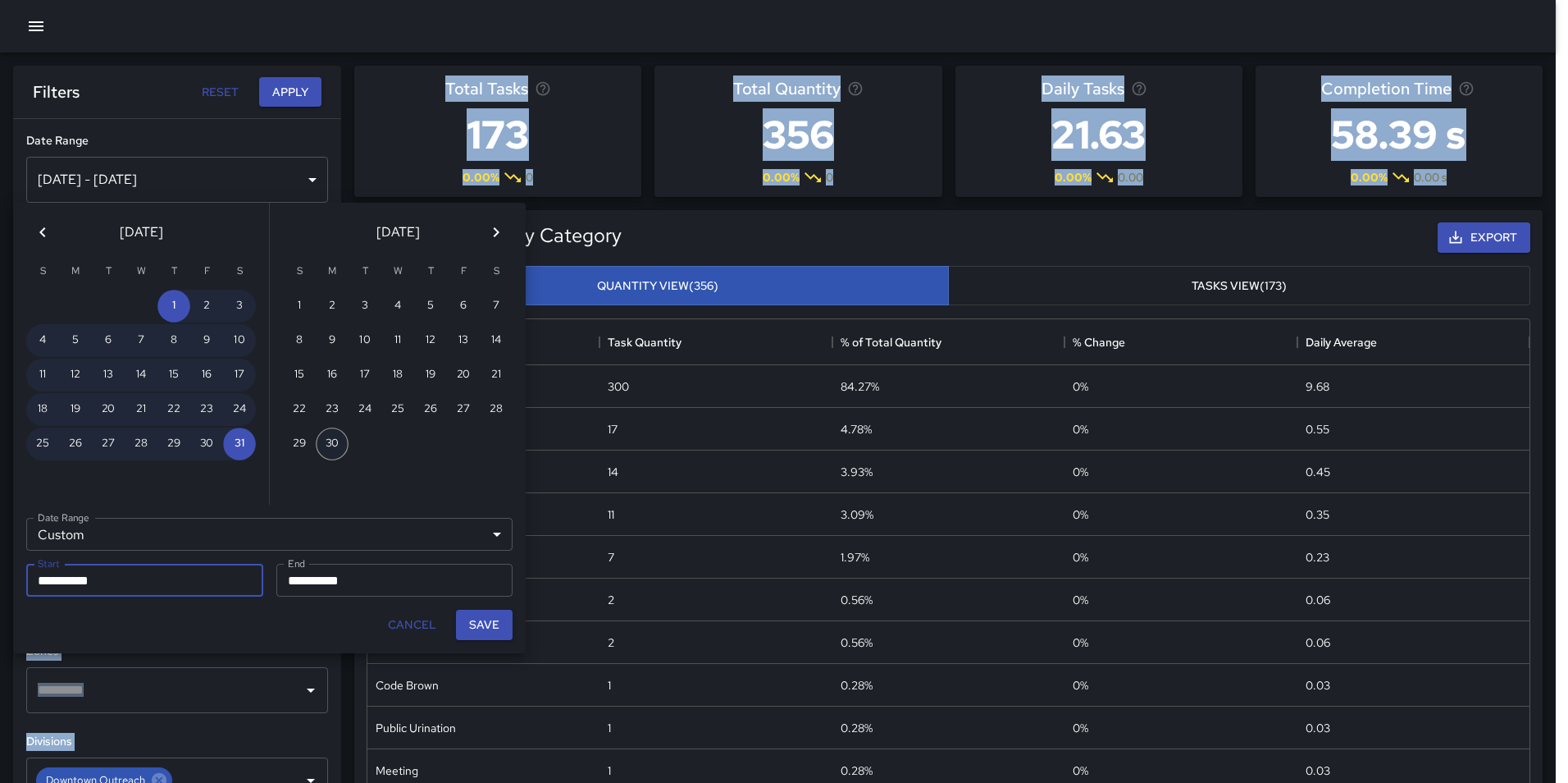
click at [332, 441] on button "30" at bounding box center [332, 444] width 33 height 33
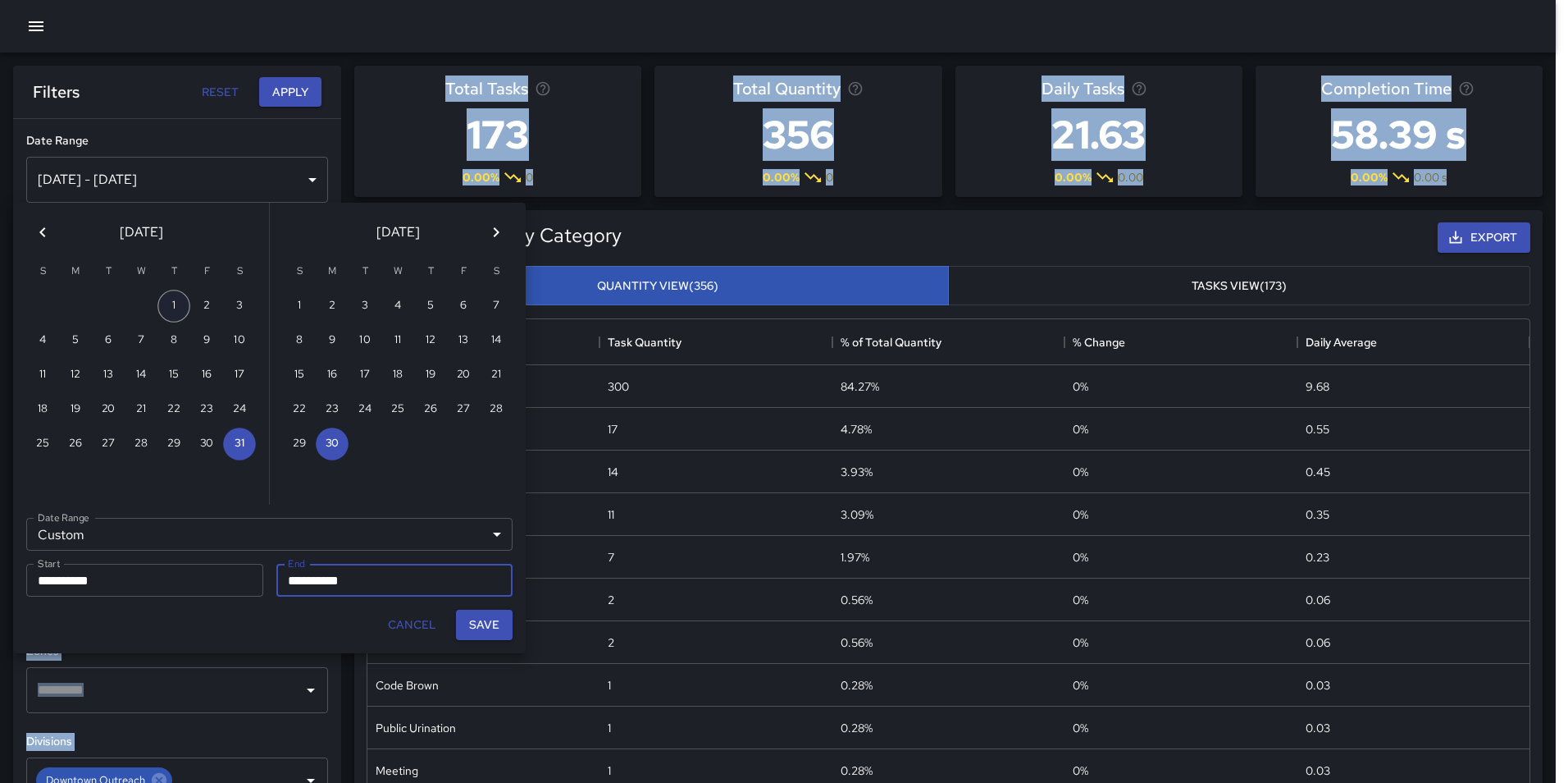
click at [184, 304] on button "1" at bounding box center [174, 306] width 33 height 33
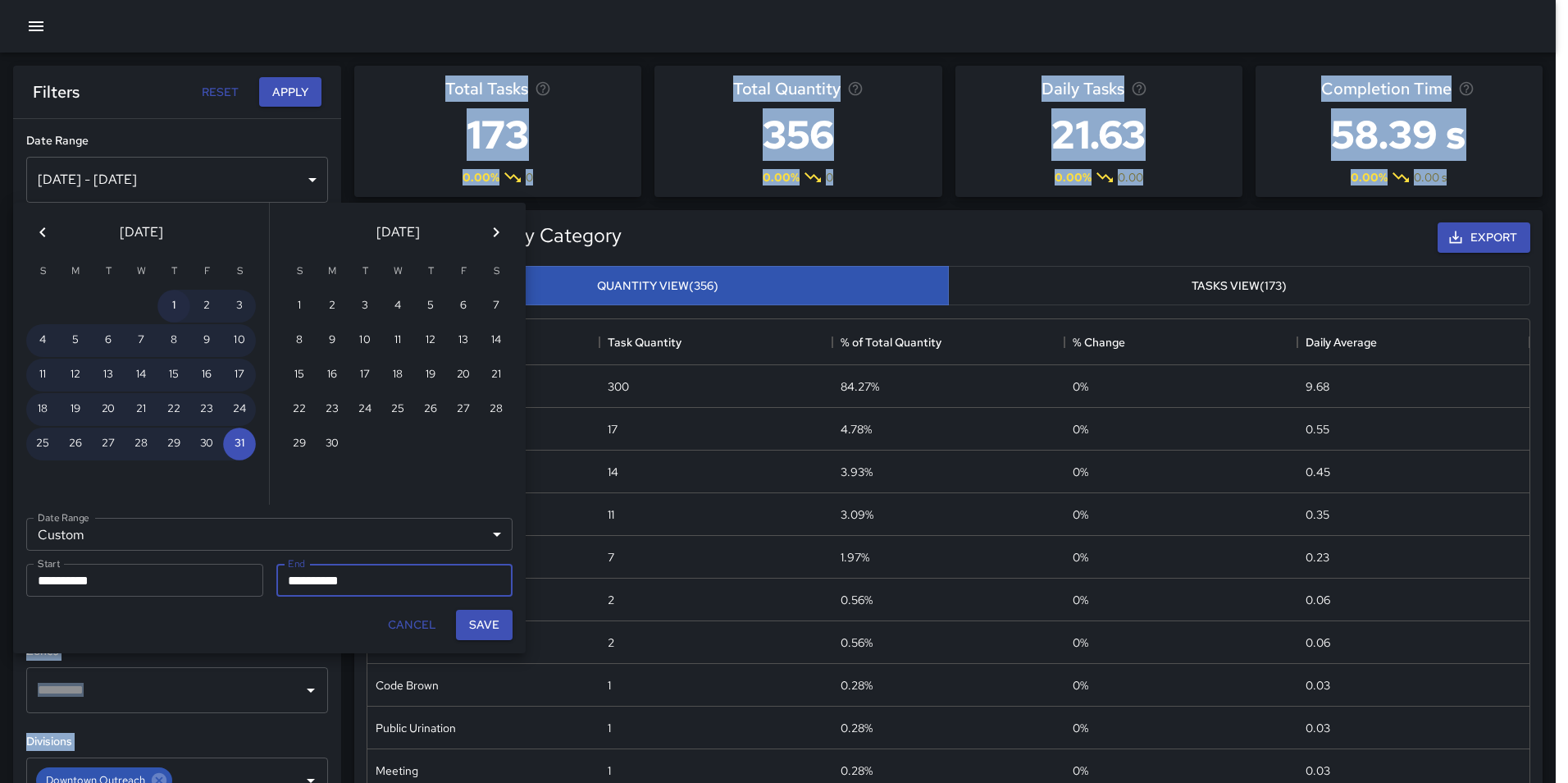
type input "**********"
click at [324, 438] on button "30" at bounding box center [332, 444] width 33 height 33
type input "**********"
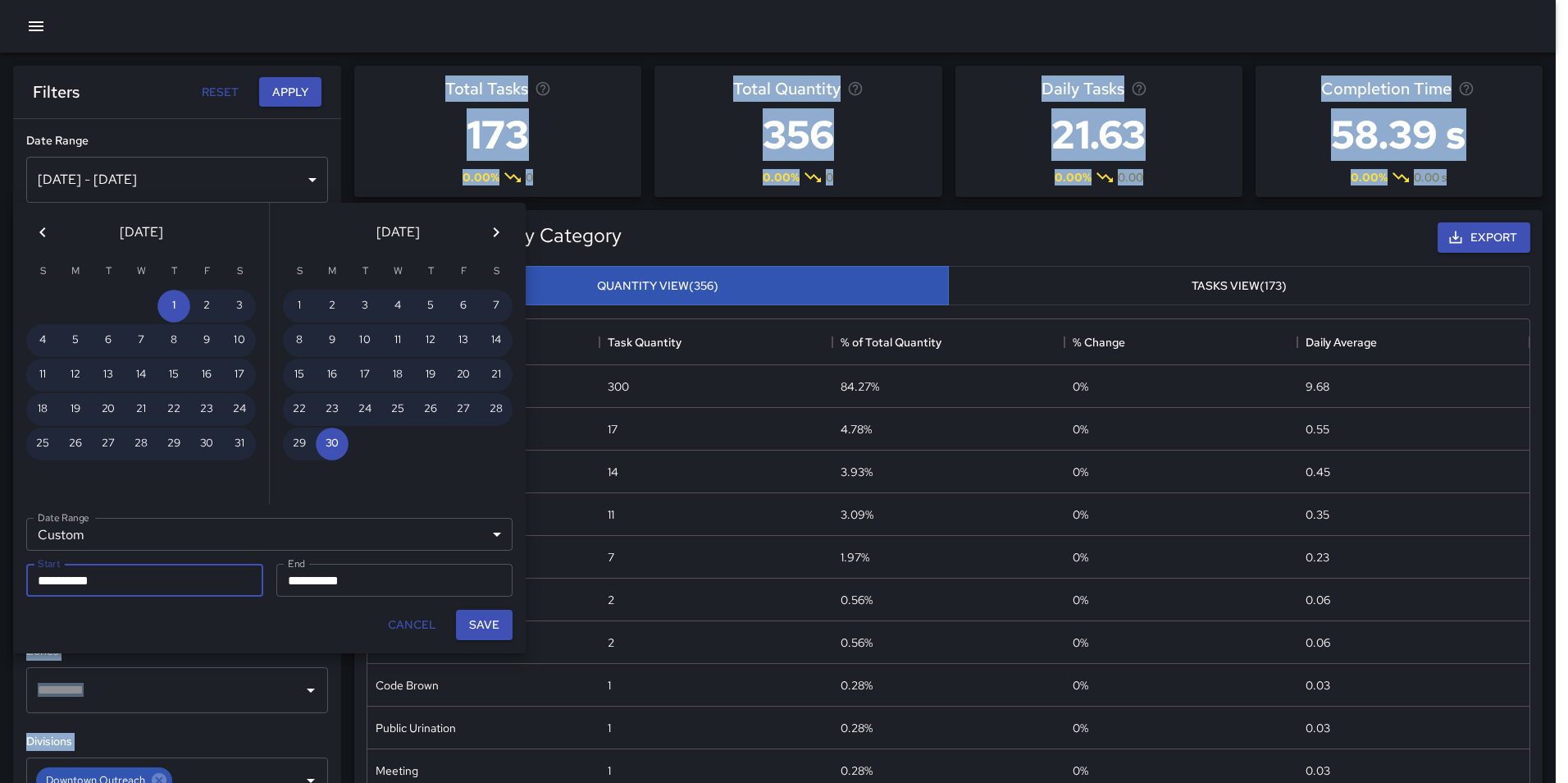
click at [480, 624] on button "Save" at bounding box center [484, 624] width 57 height 30
type input "**********"
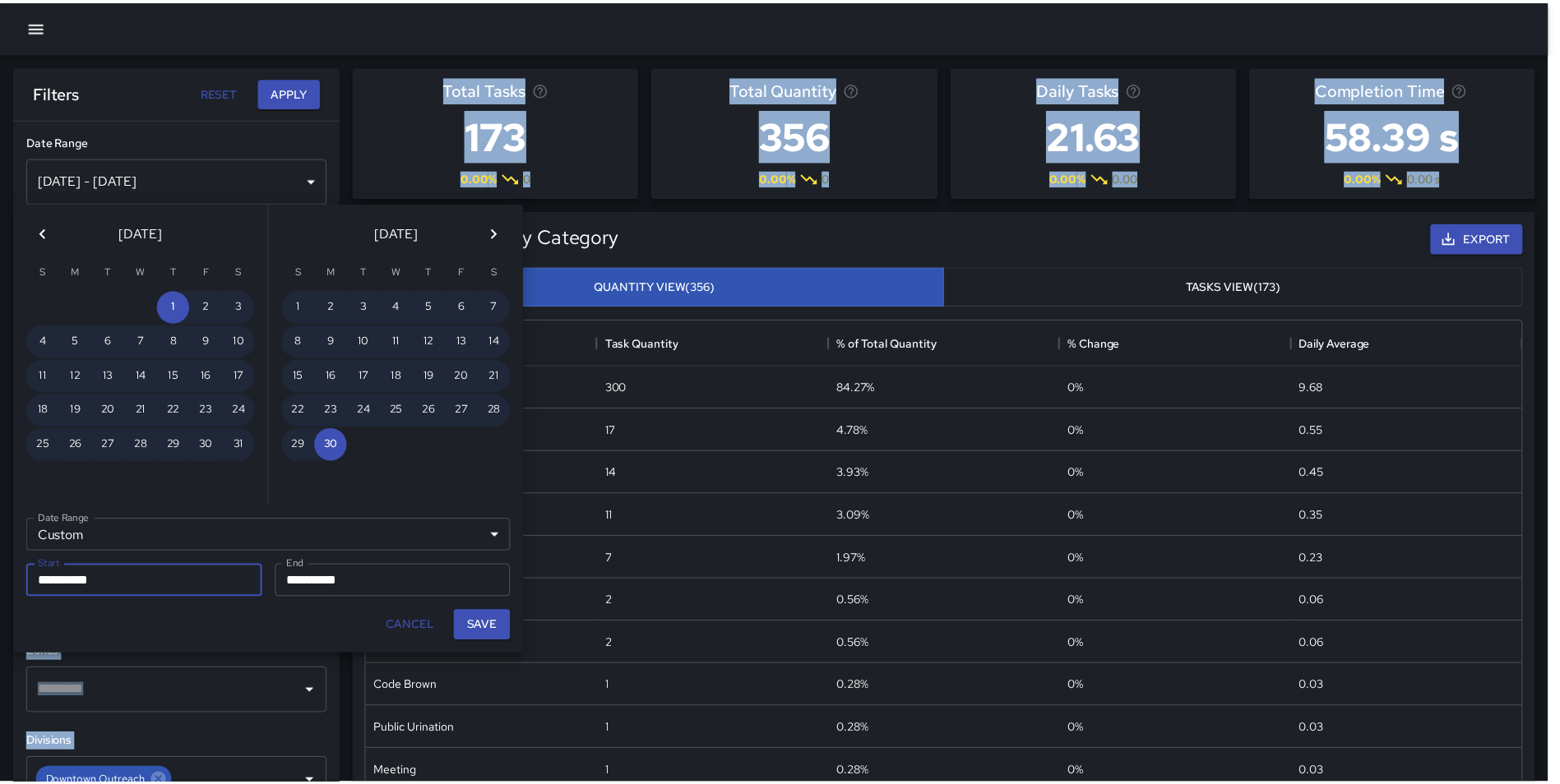
scroll to position [13, 13]
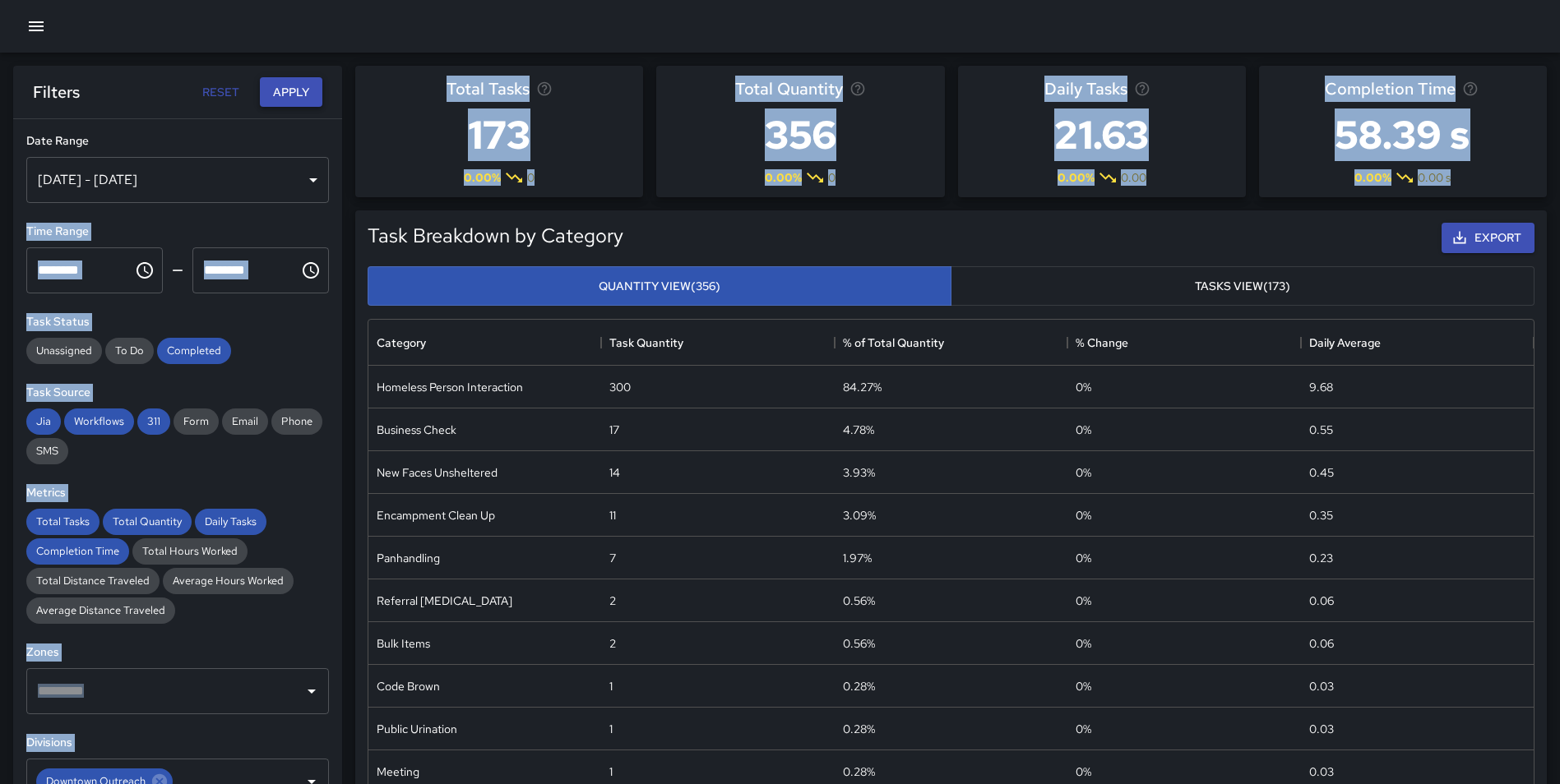
click at [289, 96] on button "Apply" at bounding box center [291, 92] width 62 height 30
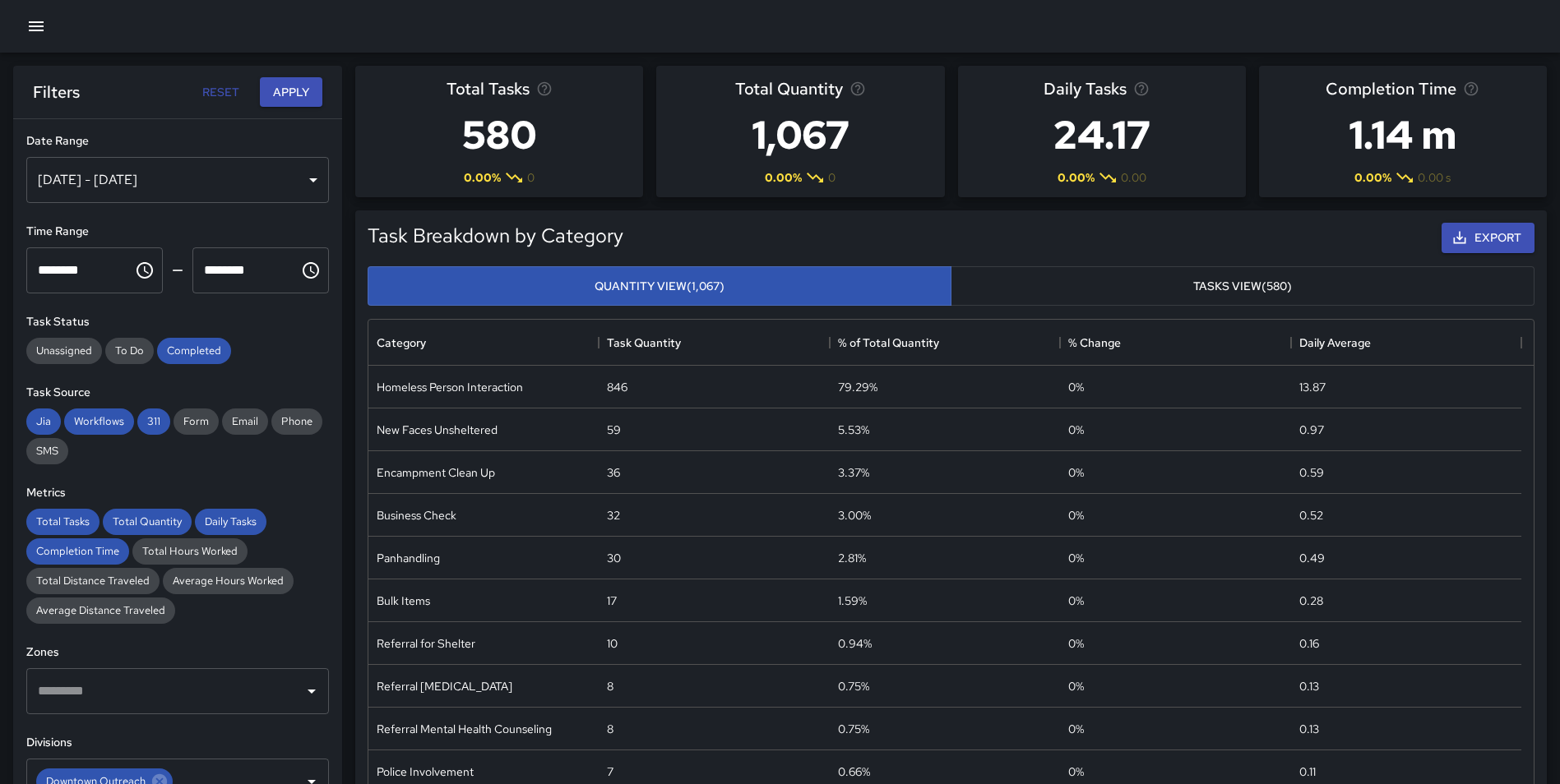
click at [1333, 203] on div "Task Breakdown by Category Export Quantity View (1,067) Tasks View (580) Catego…" at bounding box center [943, 510] width 1204 height 627
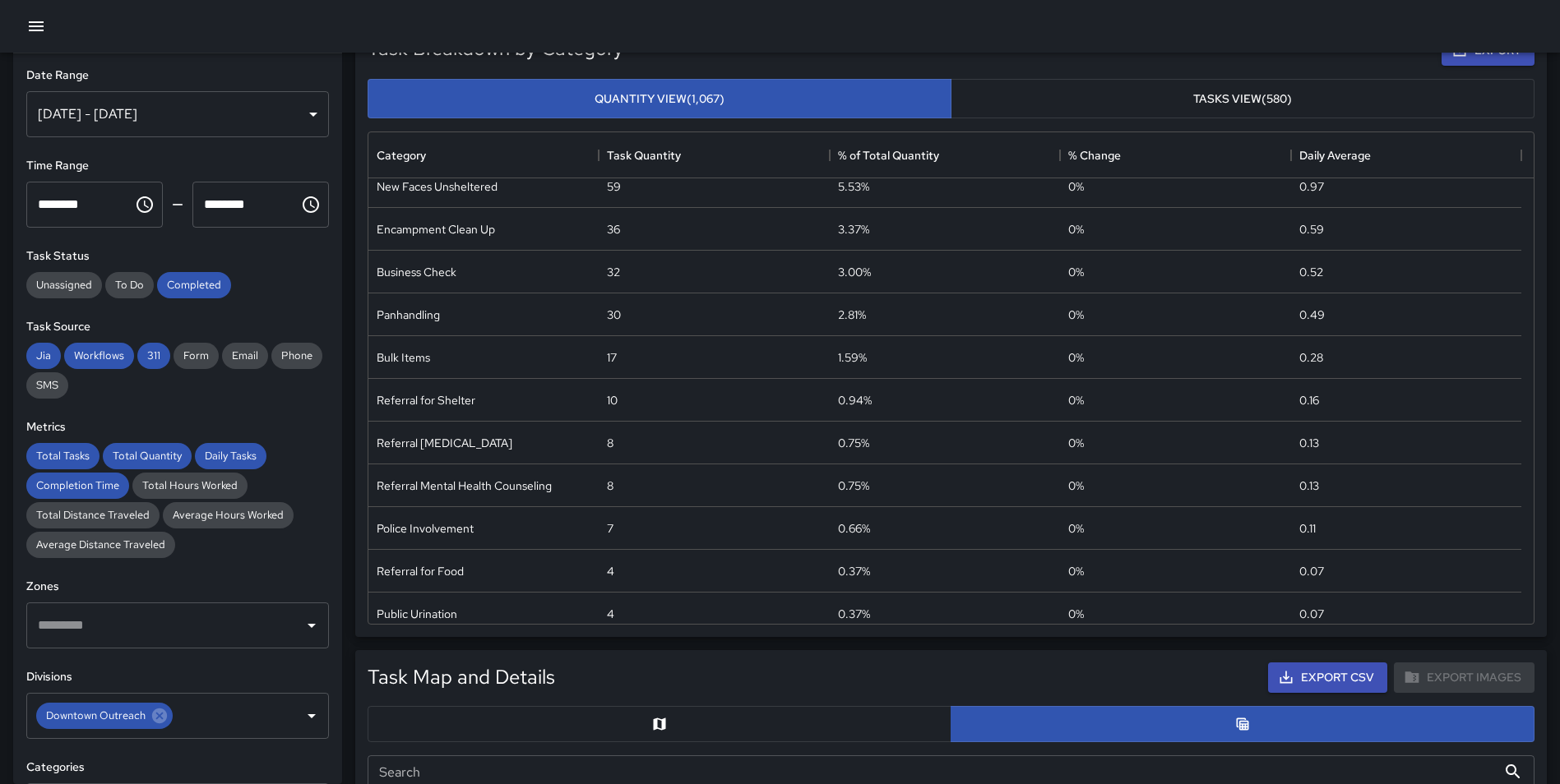
scroll to position [51, 0]
